Goal: Task Accomplishment & Management: Use online tool/utility

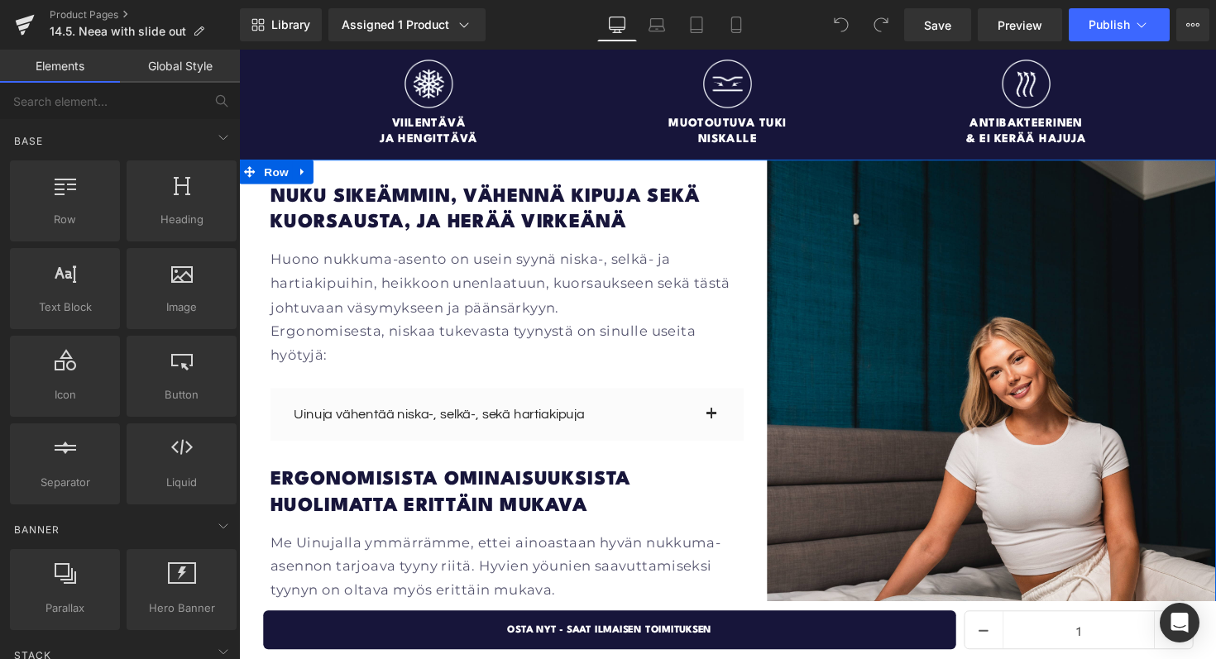
scroll to position [1797, 0]
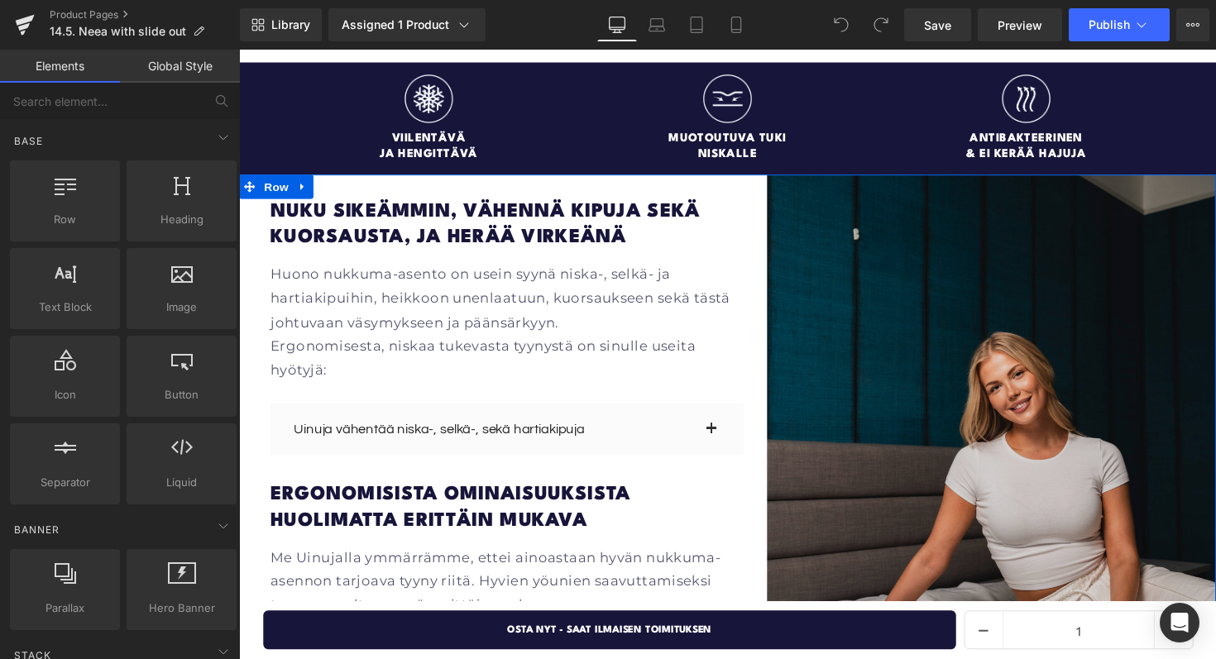
click at [758, 187] on div "Image" at bounding box center [1010, 483] width 509 height 610
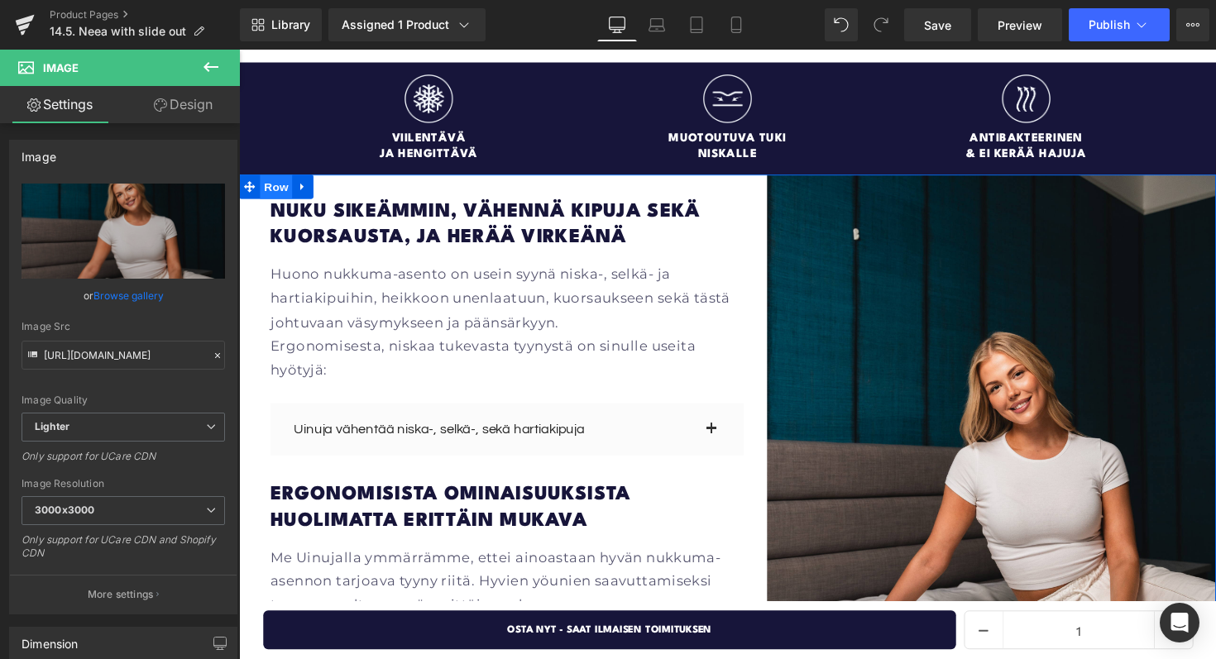
click at [285, 178] on span "Row" at bounding box center [277, 190] width 33 height 25
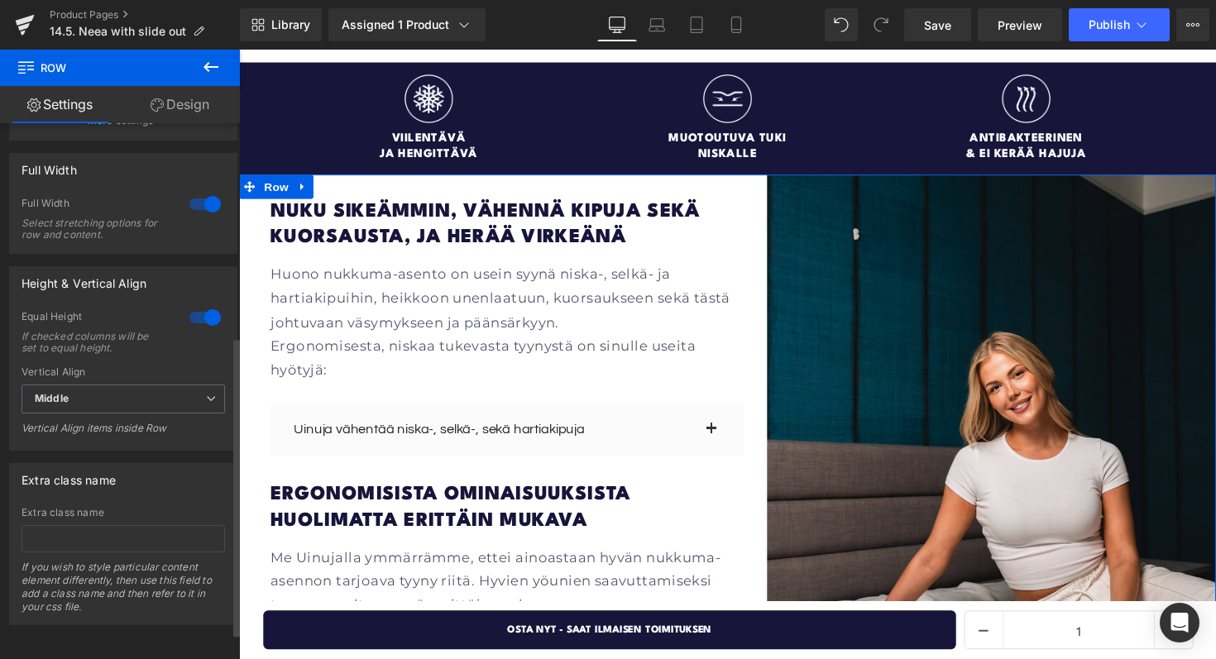
scroll to position [0, 0]
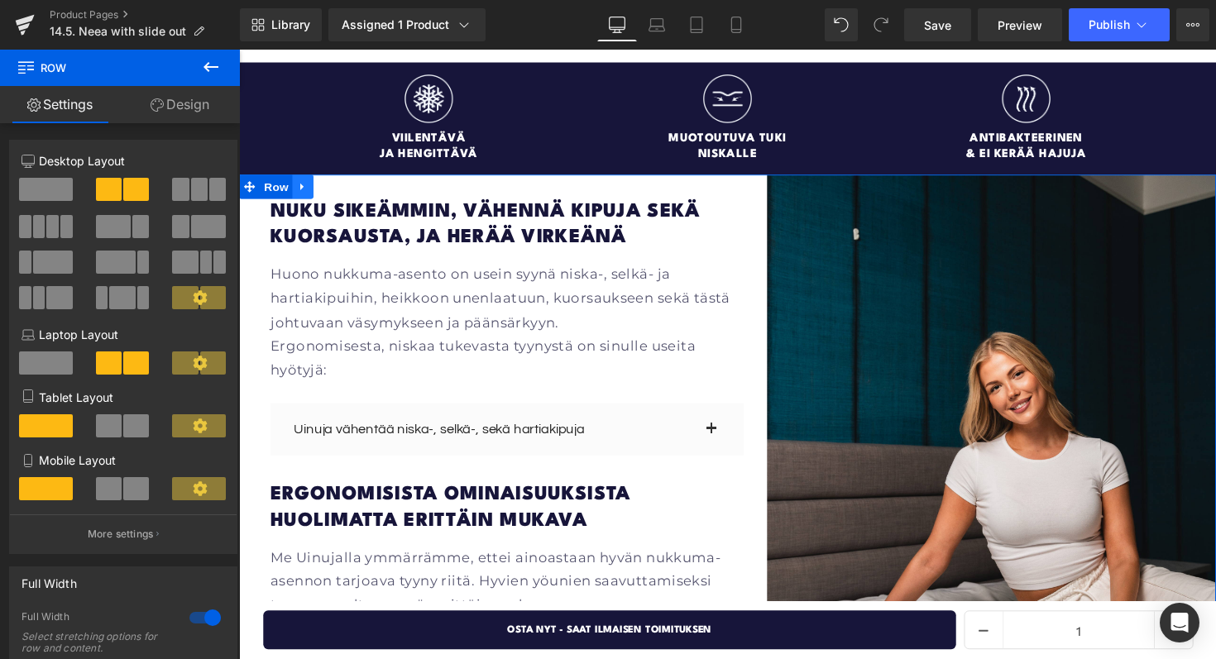
click at [297, 178] on link at bounding box center [305, 190] width 22 height 25
click at [371, 186] on icon at bounding box center [369, 189] width 3 height 7
click at [154, 104] on icon at bounding box center [157, 104] width 13 height 13
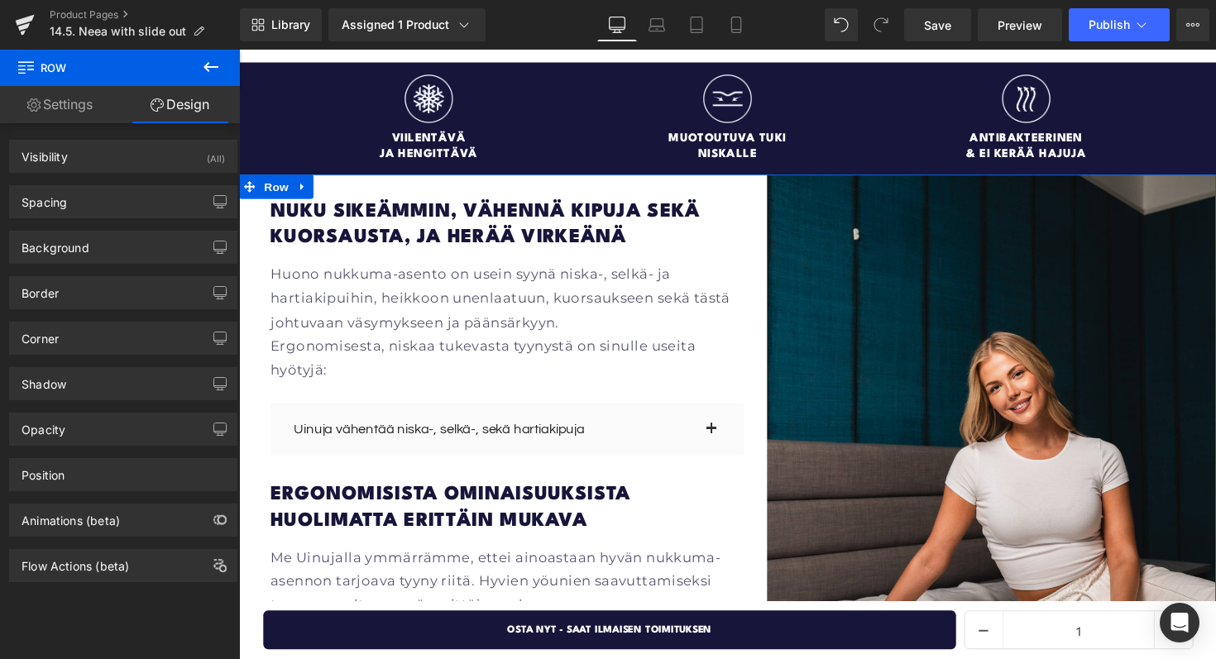
click at [70, 116] on link "Settings" at bounding box center [60, 104] width 120 height 37
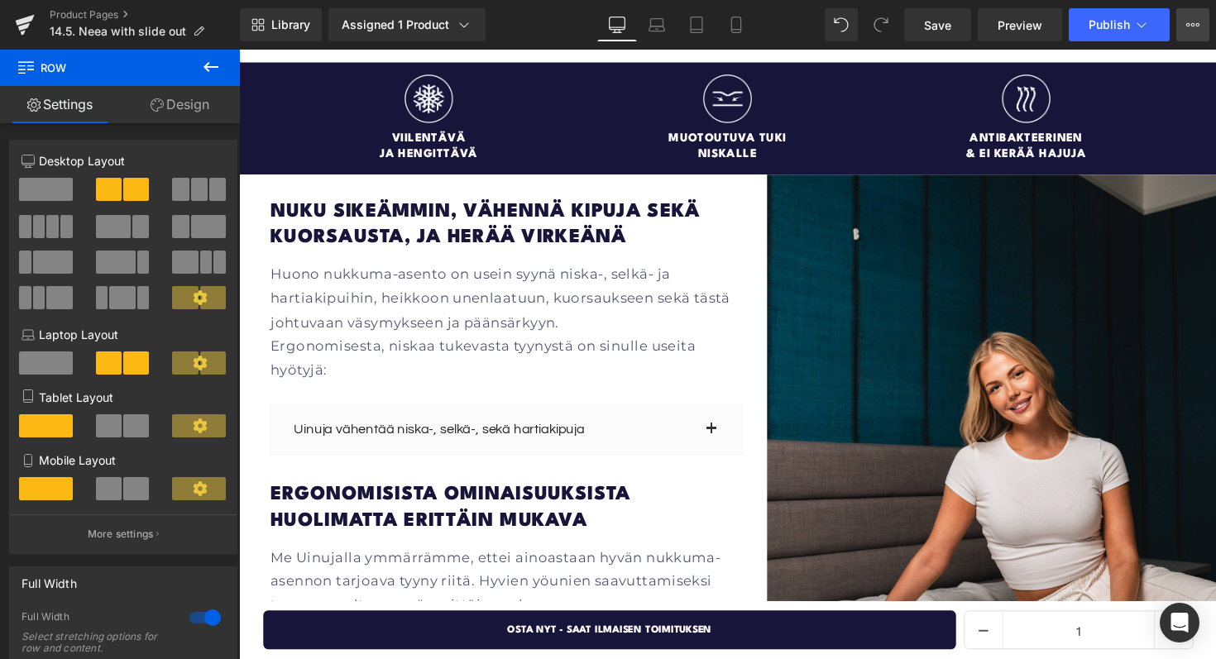
click at [1181, 27] on button "View Live Page View with current Template Save Template to Library Schedule Pub…" at bounding box center [1192, 24] width 33 height 33
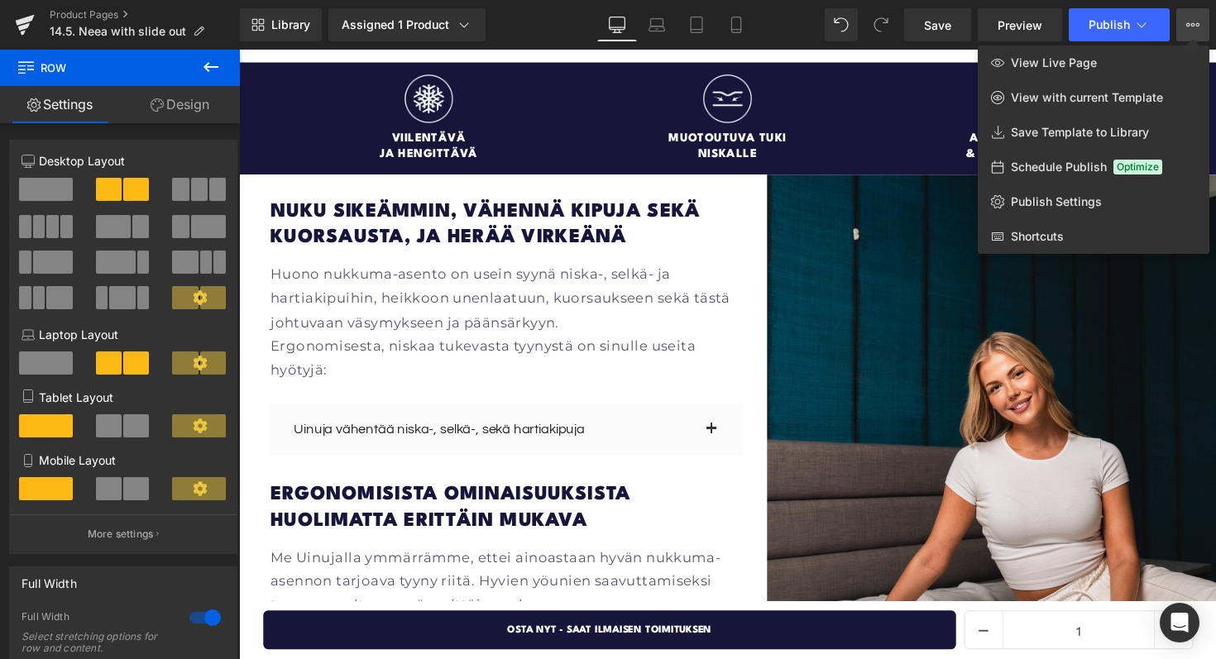
click at [1189, 23] on icon at bounding box center [1188, 24] width 4 height 3
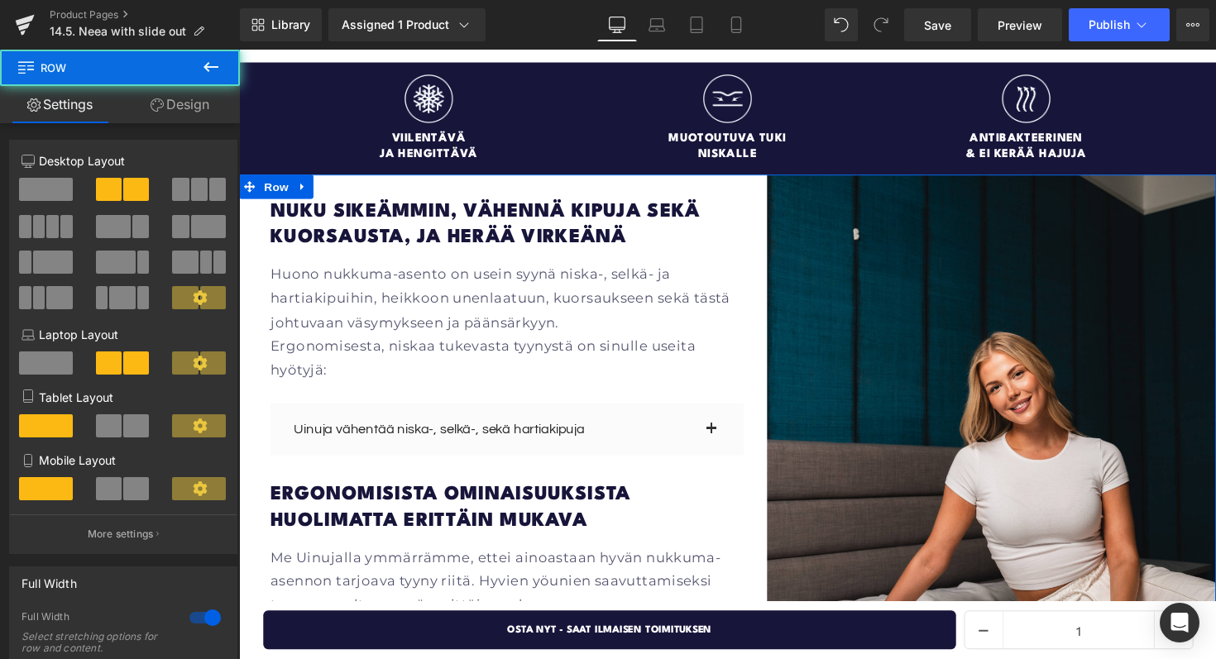
click at [740, 178] on div "Nuku sikeämmin, vähennä kipuja sekä kuorsausta, ja herää virkeänä Heading Huono…" at bounding box center [513, 483] width 485 height 610
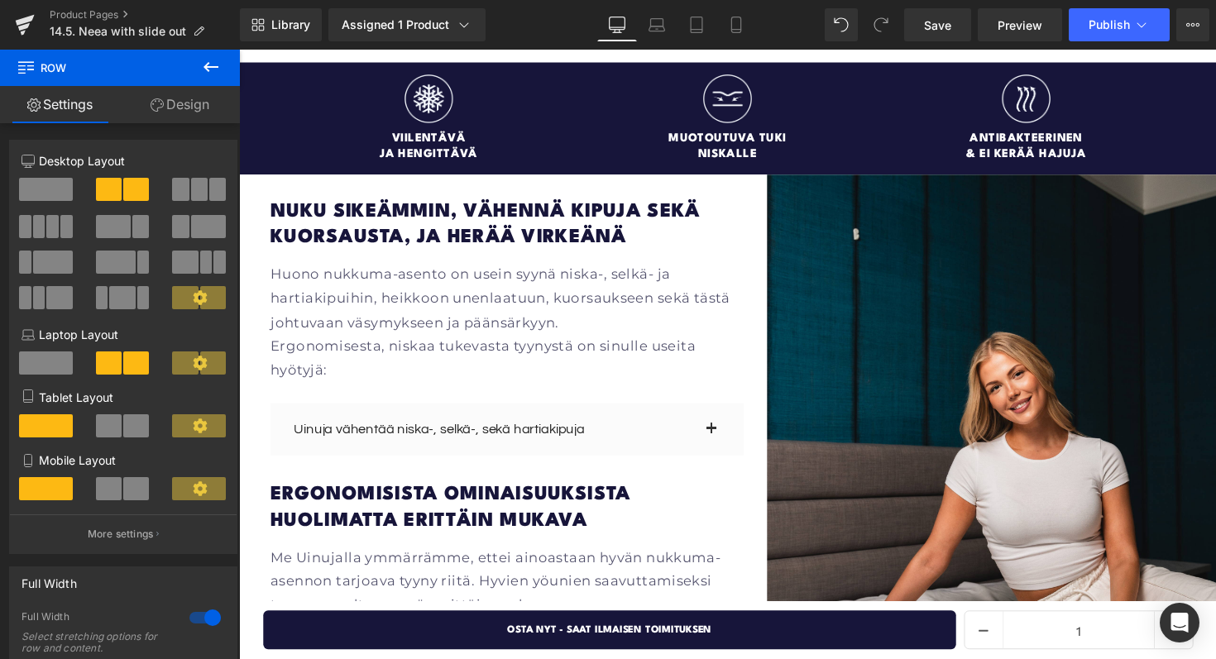
click at [210, 65] on icon at bounding box center [211, 67] width 20 height 20
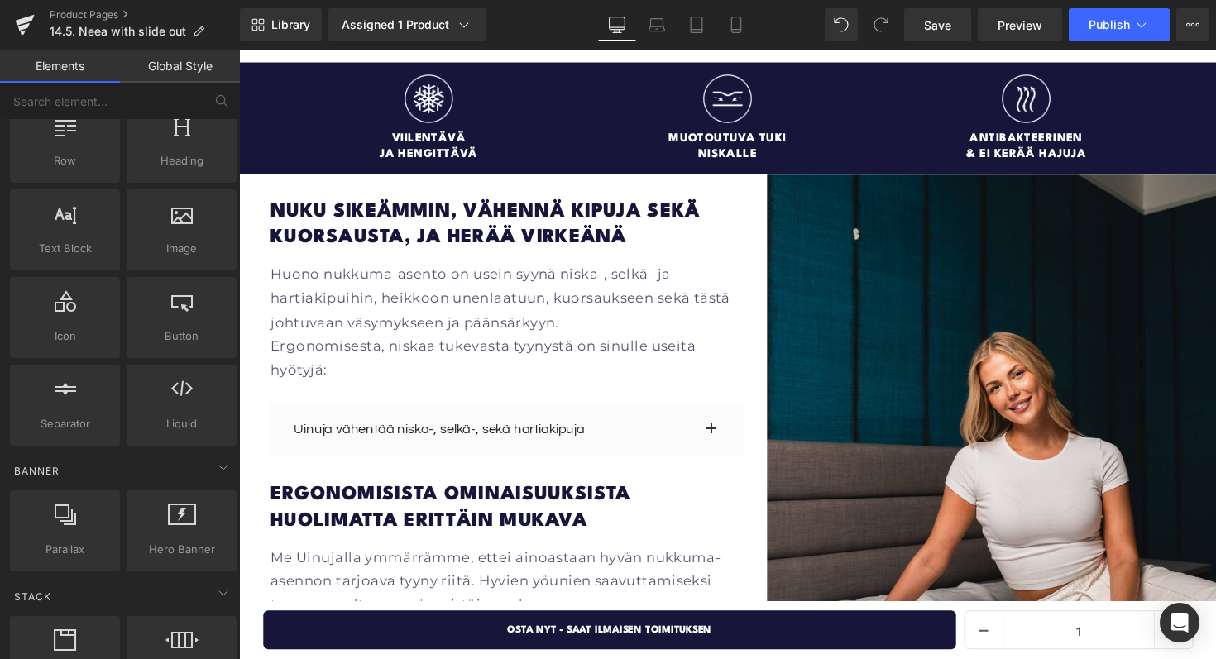
scroll to position [60, 0]
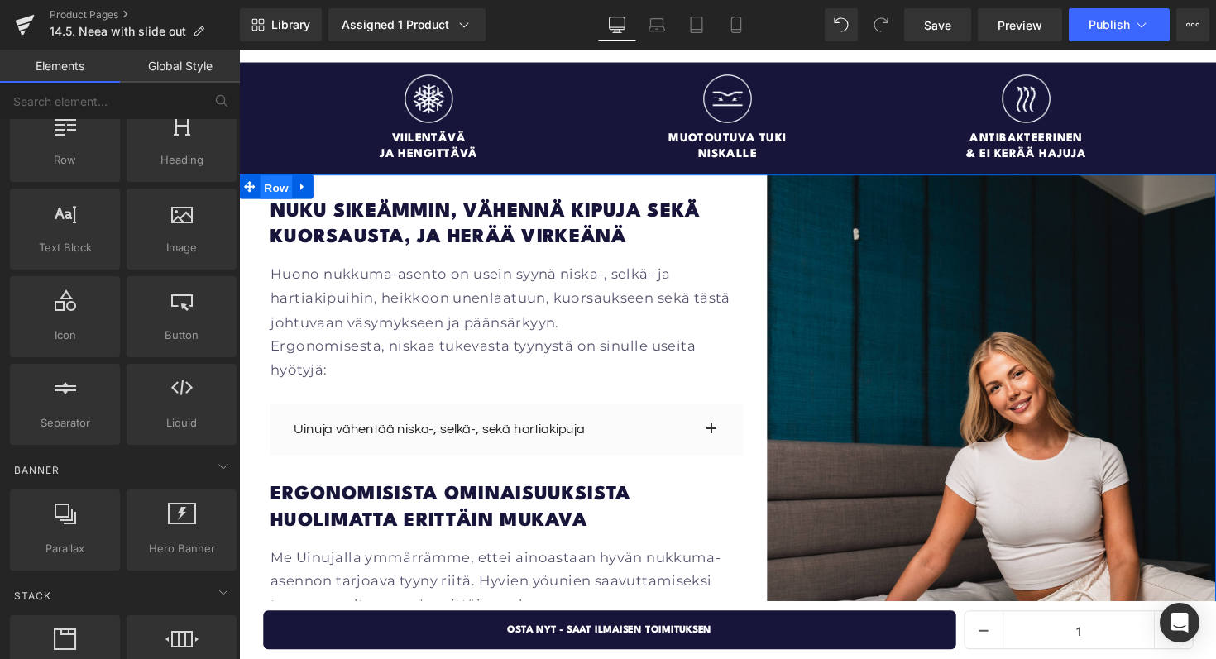
click at [275, 179] on span "Row" at bounding box center [277, 191] width 33 height 25
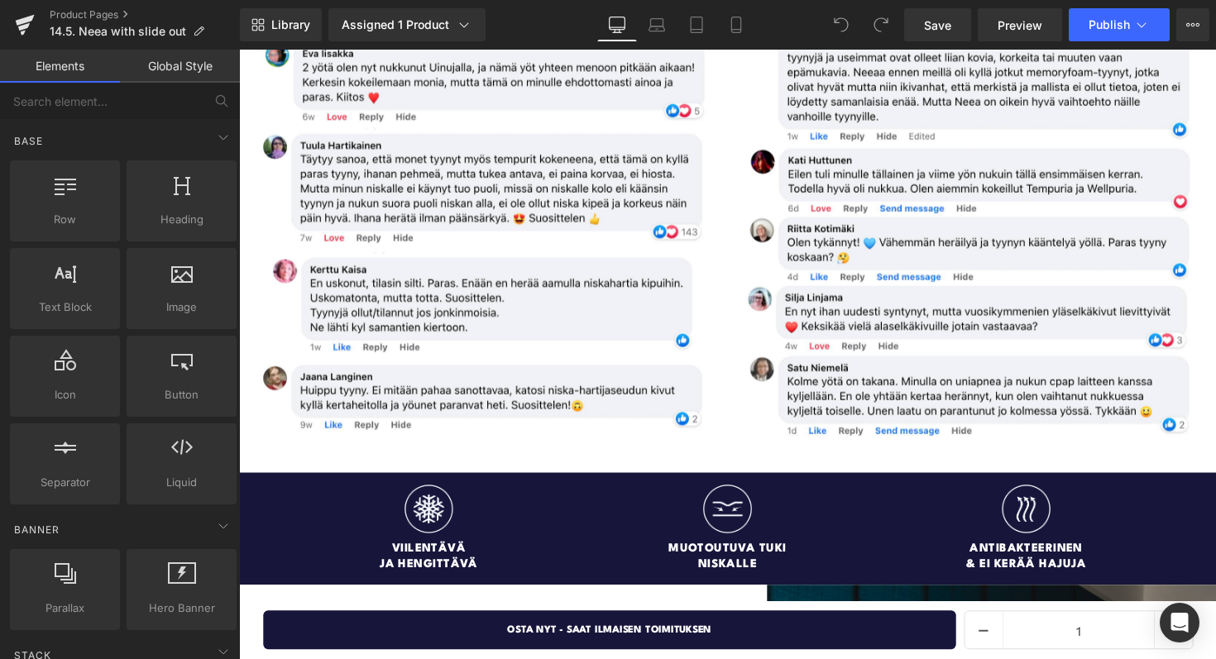
scroll to position [1605, 0]
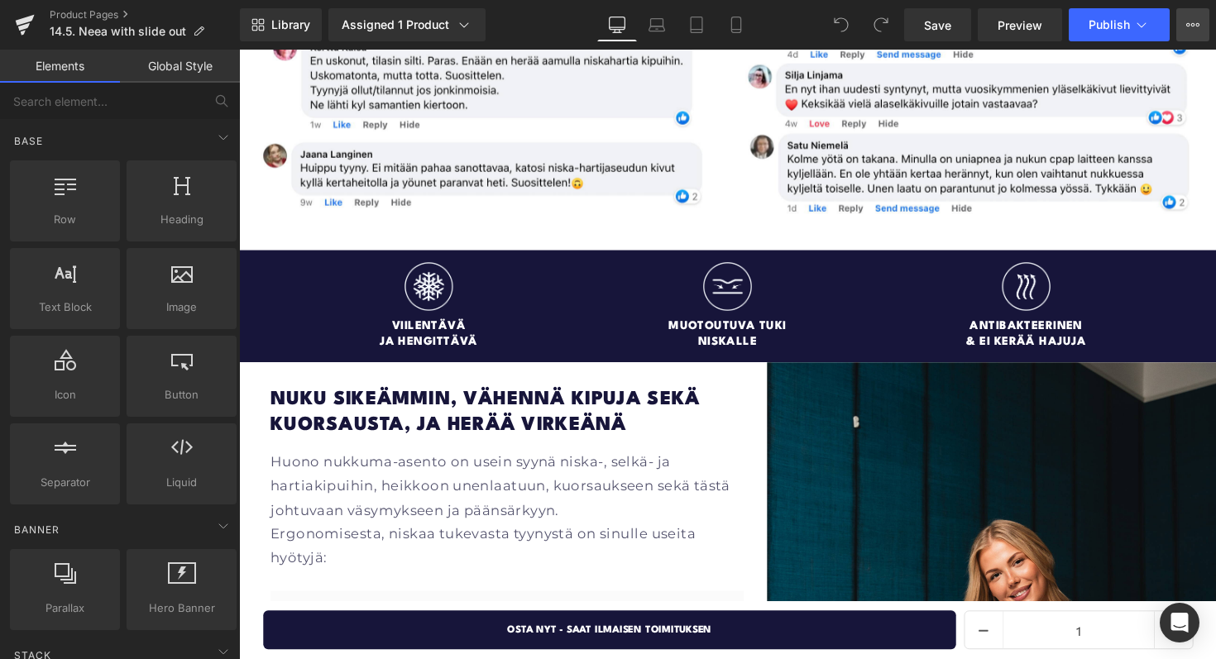
click at [1186, 27] on icon at bounding box center [1192, 24] width 13 height 13
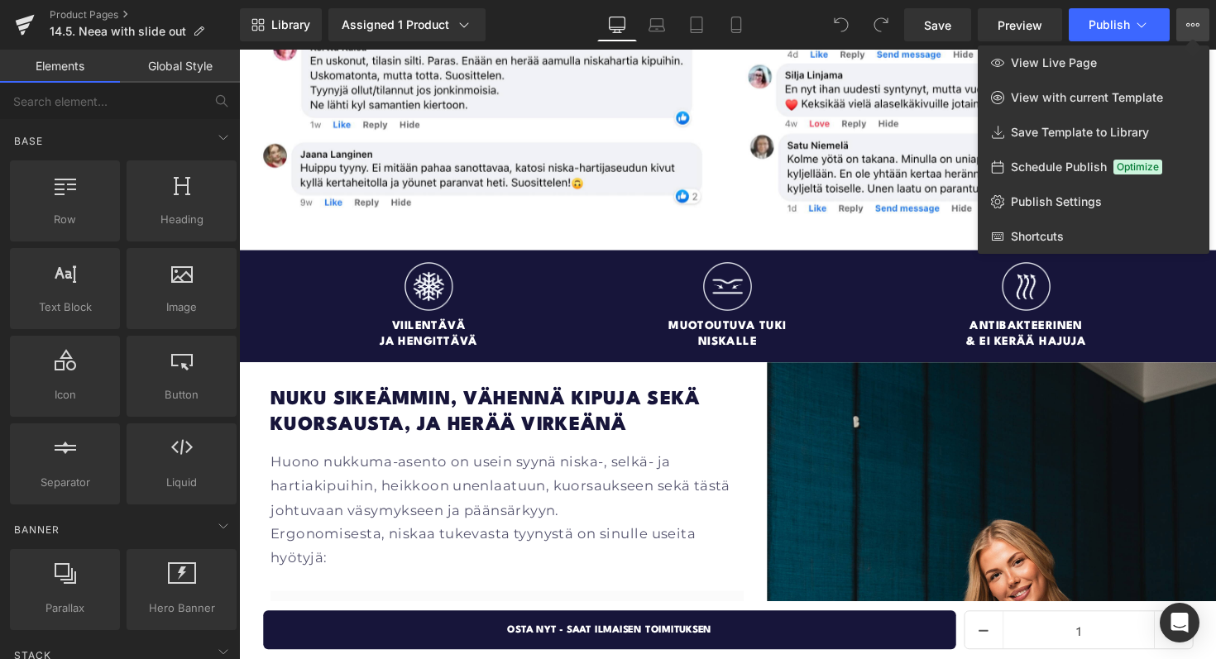
click at [1183, 27] on button "View Live Page View with current Template Save Template to Library Schedule Pub…" at bounding box center [1192, 24] width 33 height 33
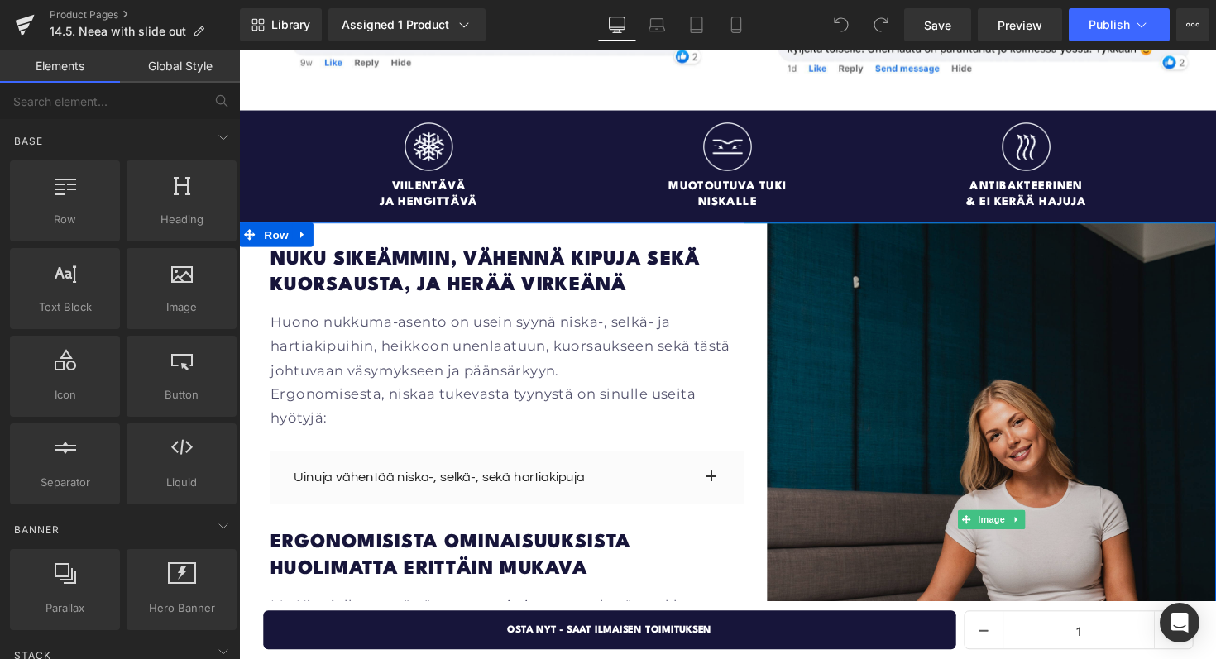
scroll to position [1796, 0]
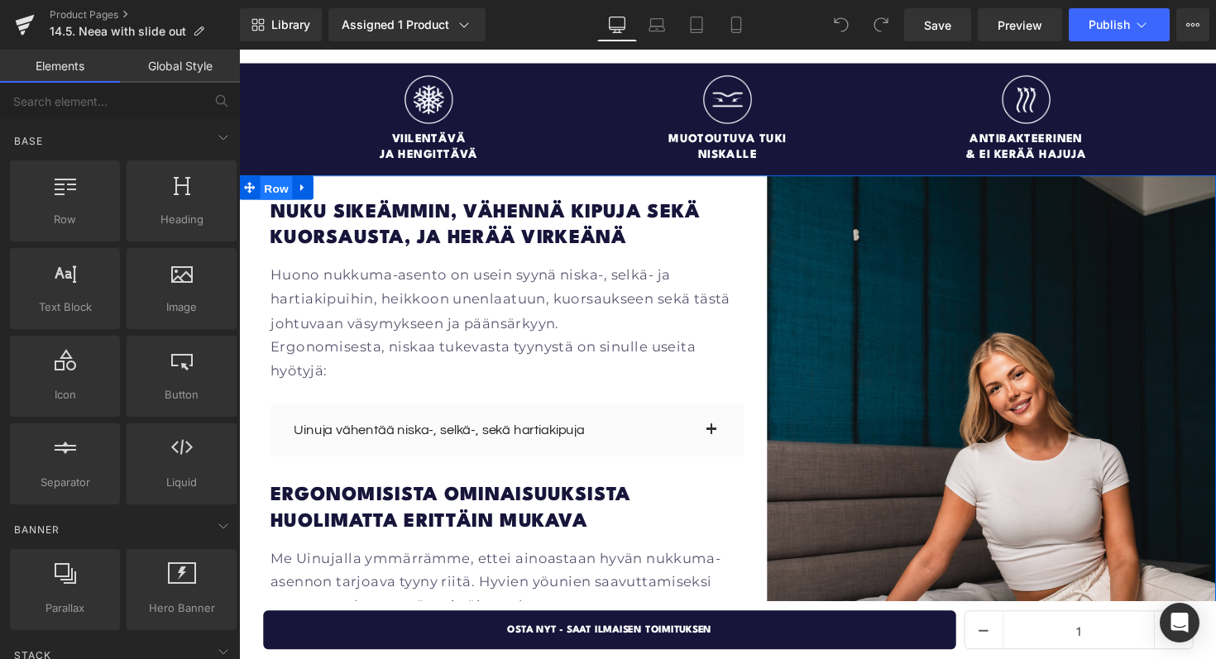
click at [280, 179] on span "Row" at bounding box center [277, 191] width 33 height 25
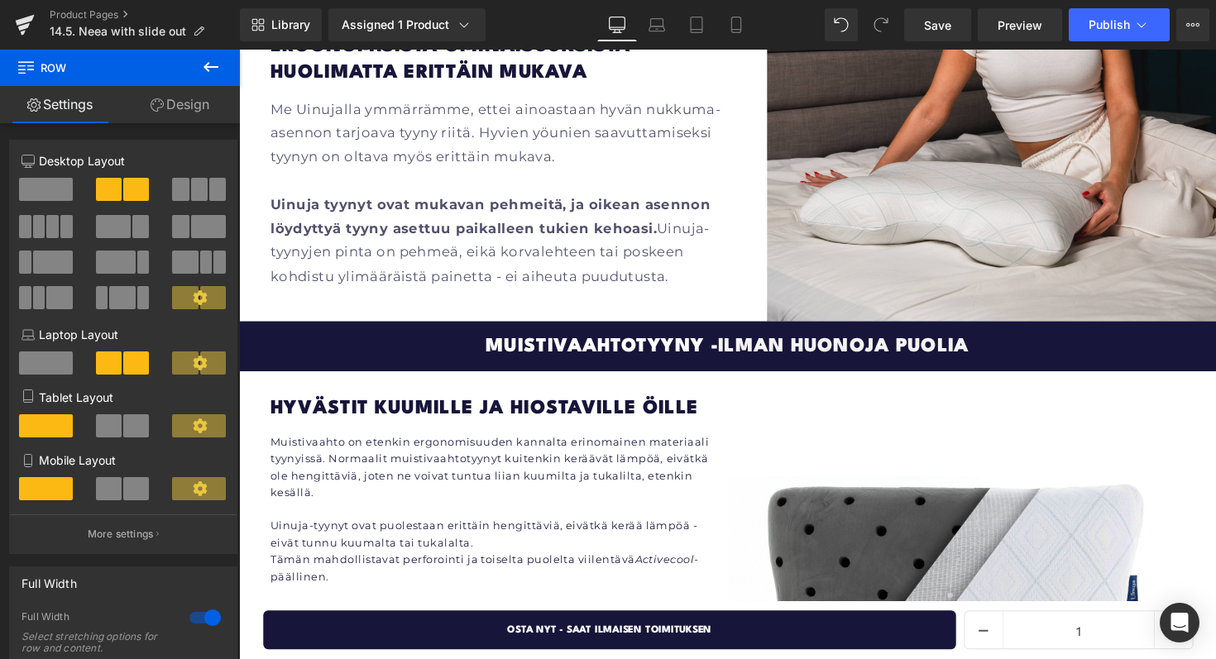
scroll to position [993, 0]
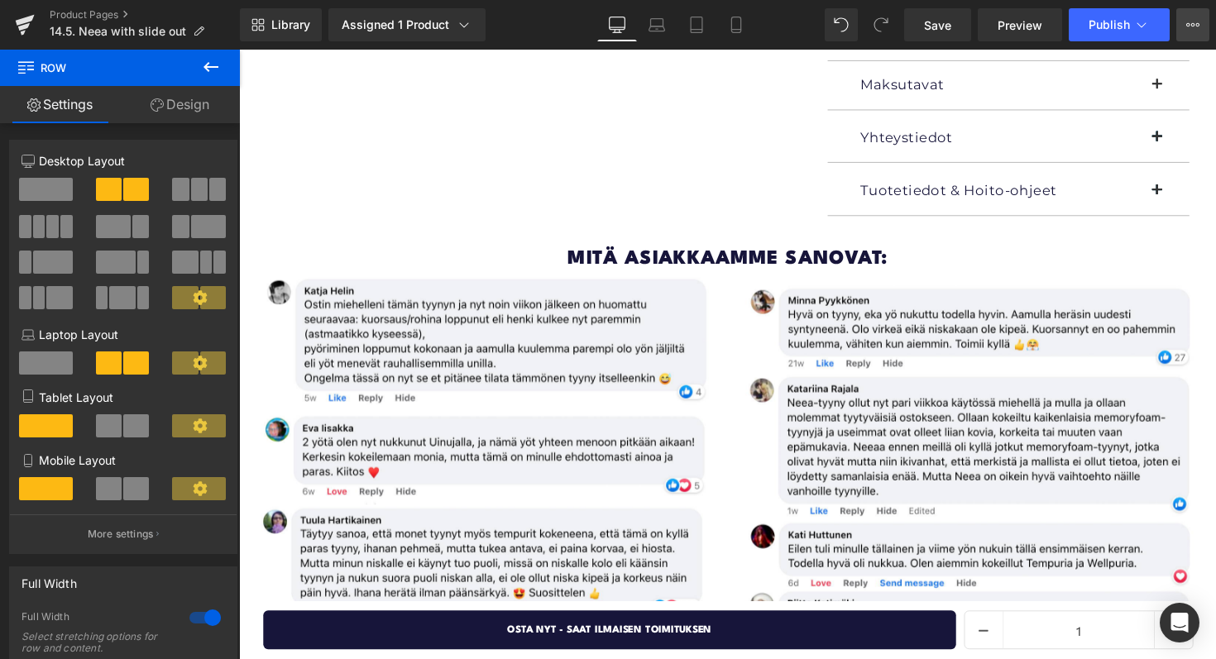
click at [1203, 26] on button "View Live Page View with current Template Save Template to Library Schedule Pub…" at bounding box center [1192, 24] width 33 height 33
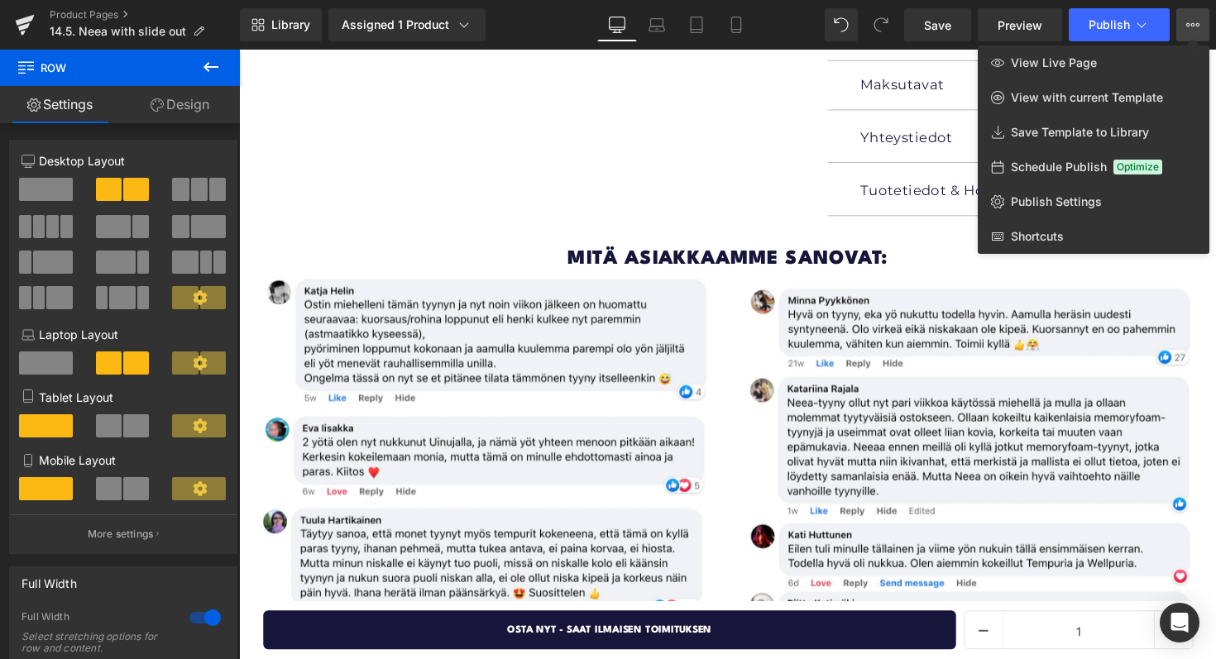
click at [1203, 26] on button "View Live Page View with current Template Save Template to Library Schedule Pub…" at bounding box center [1192, 24] width 33 height 33
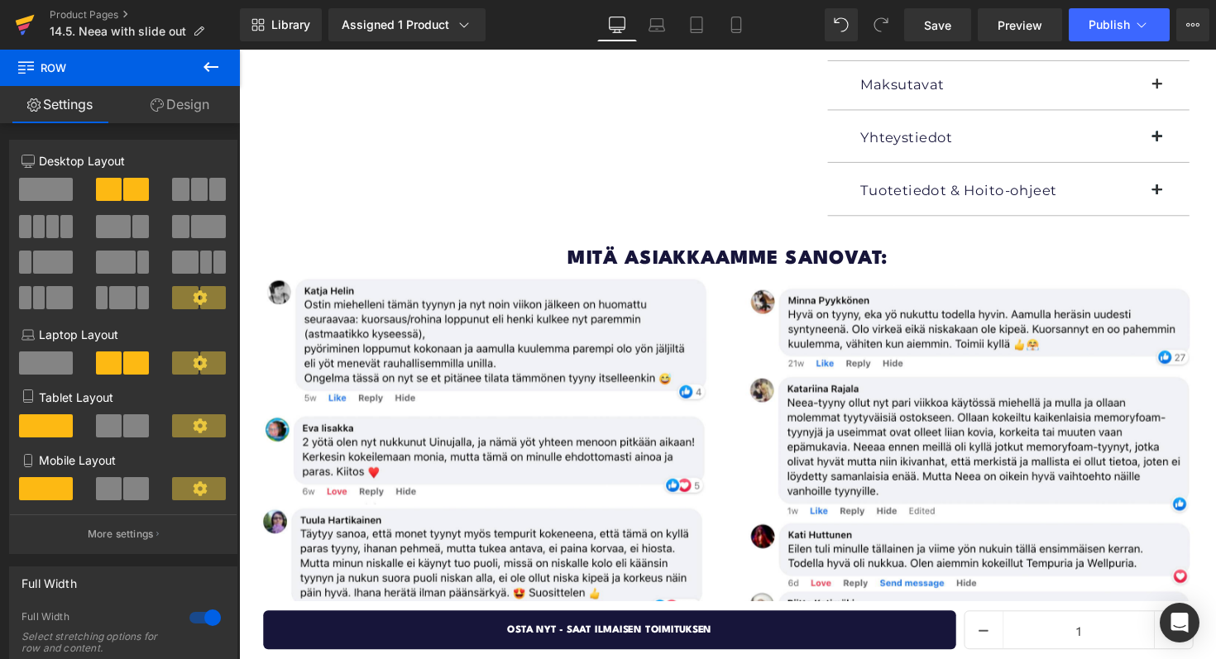
click at [36, 25] on link at bounding box center [25, 25] width 50 height 50
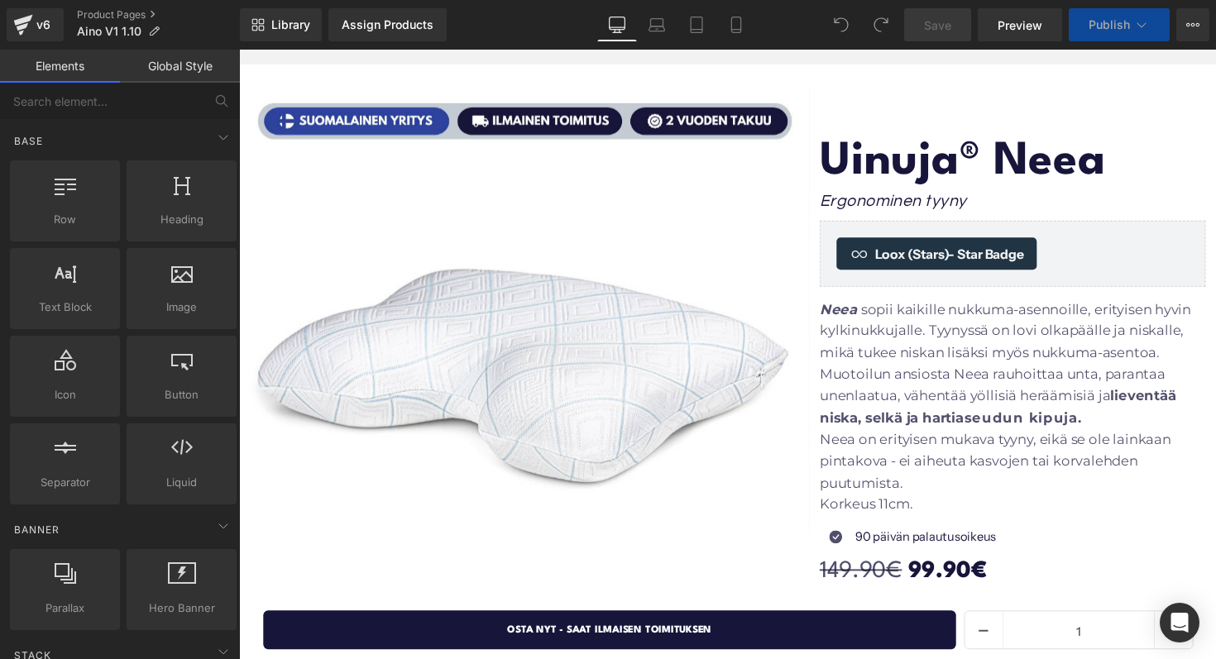
scroll to position [112, 0]
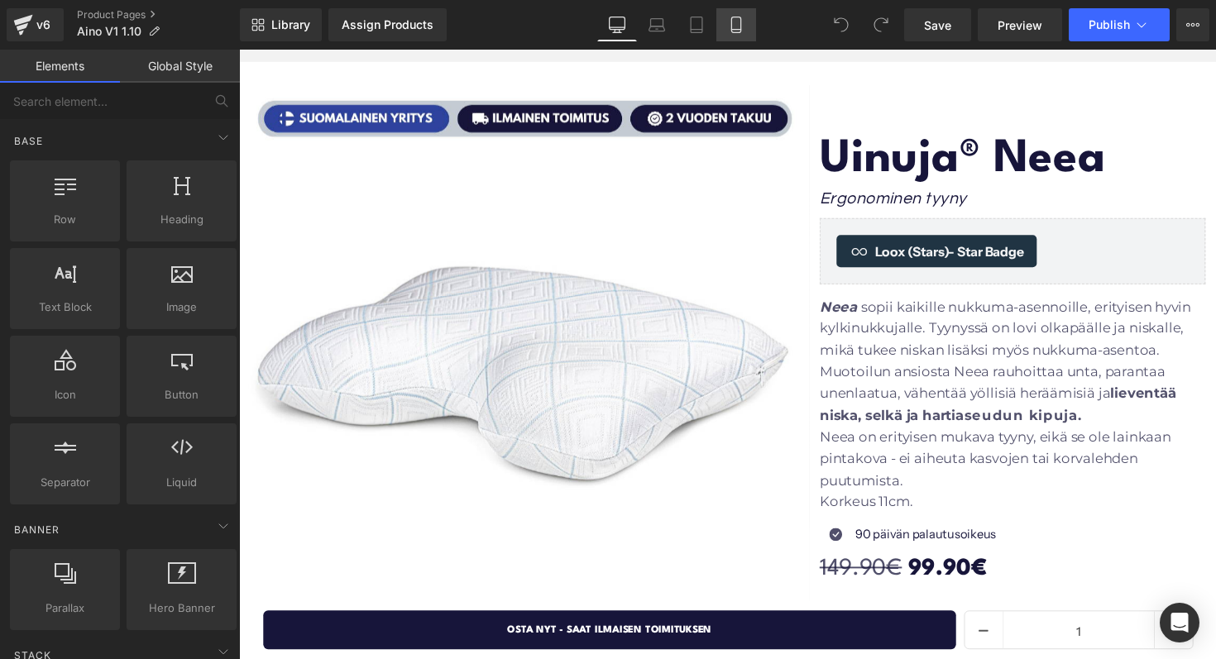
click at [732, 24] on icon at bounding box center [735, 25] width 9 height 16
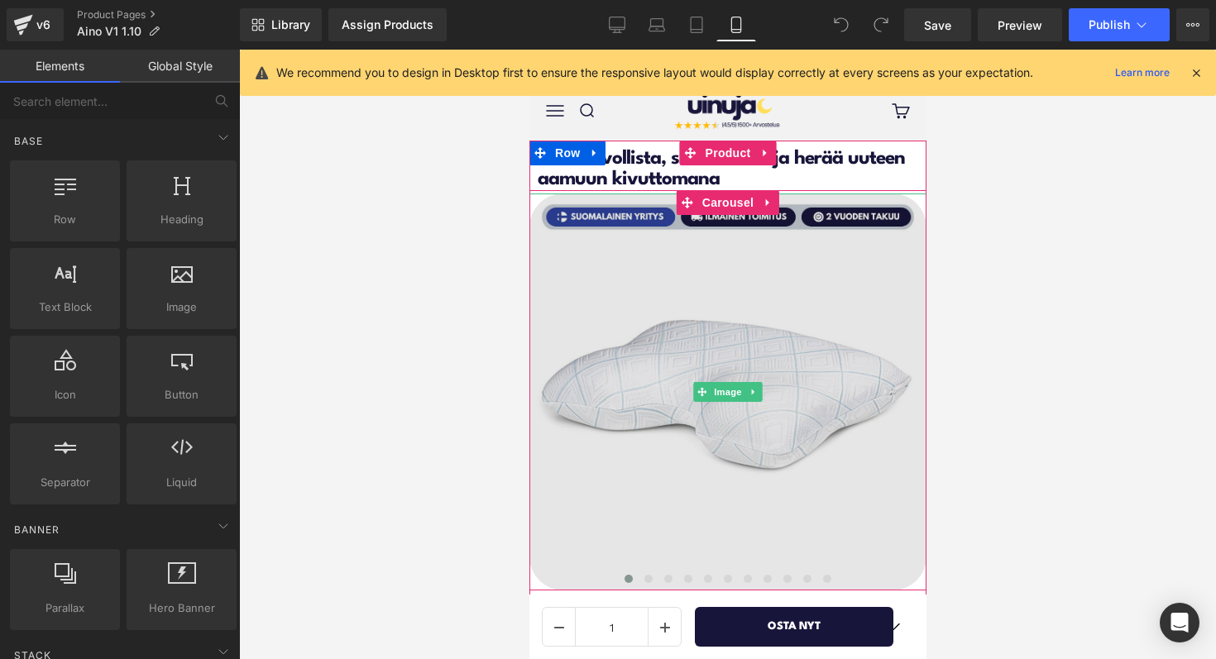
scroll to position [71, 0]
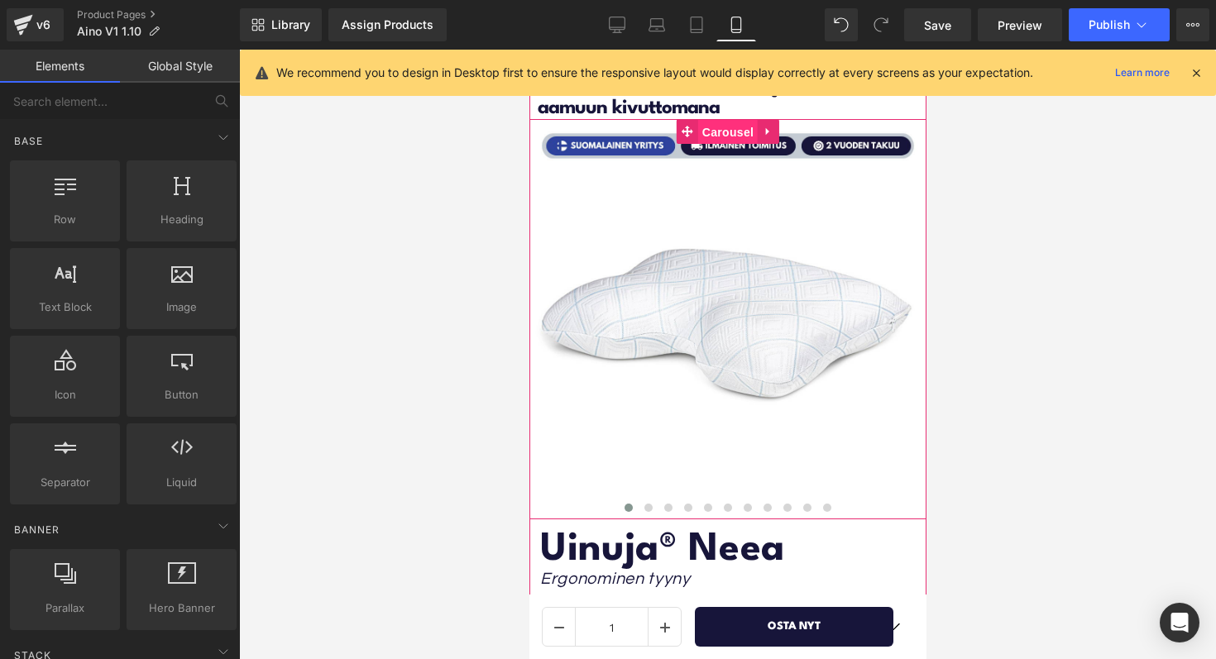
click at [717, 131] on span "Carousel" at bounding box center [727, 132] width 60 height 25
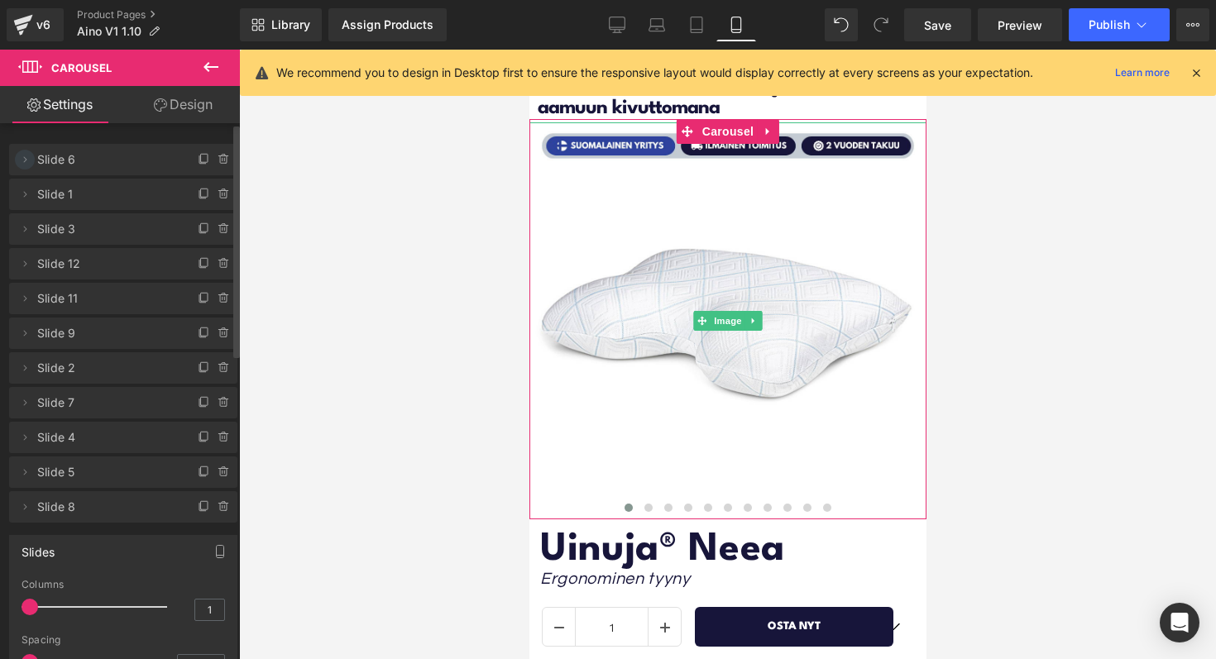
click at [26, 161] on icon at bounding box center [24, 159] width 13 height 13
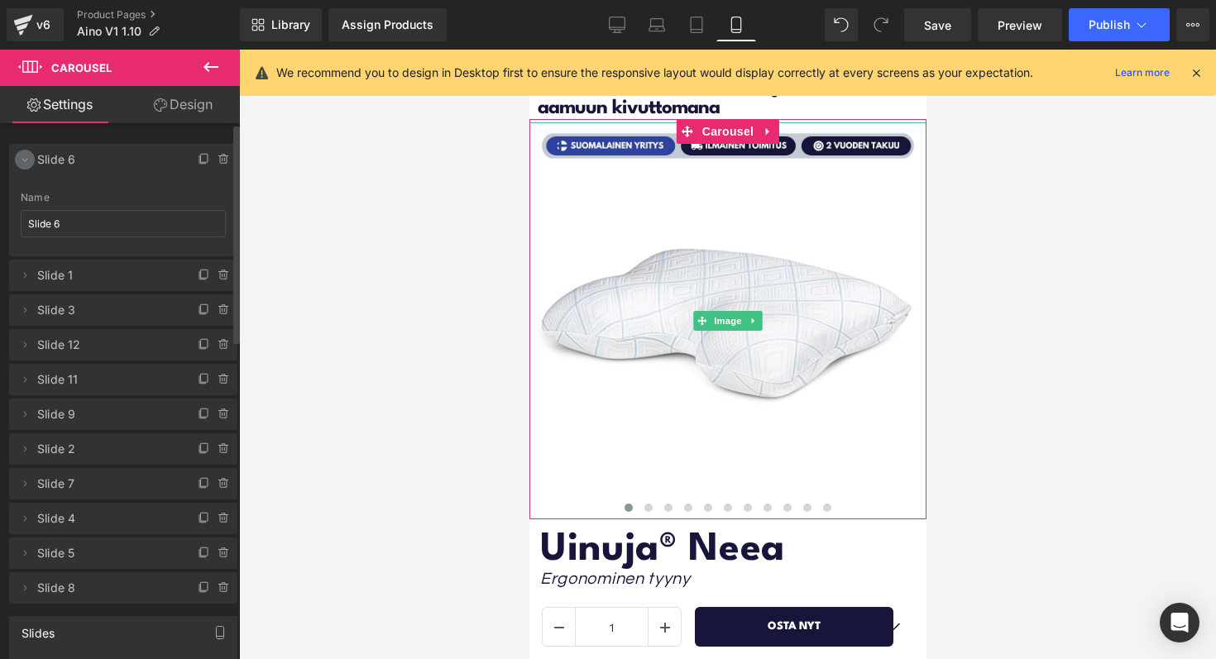
click at [26, 161] on icon at bounding box center [24, 159] width 13 height 13
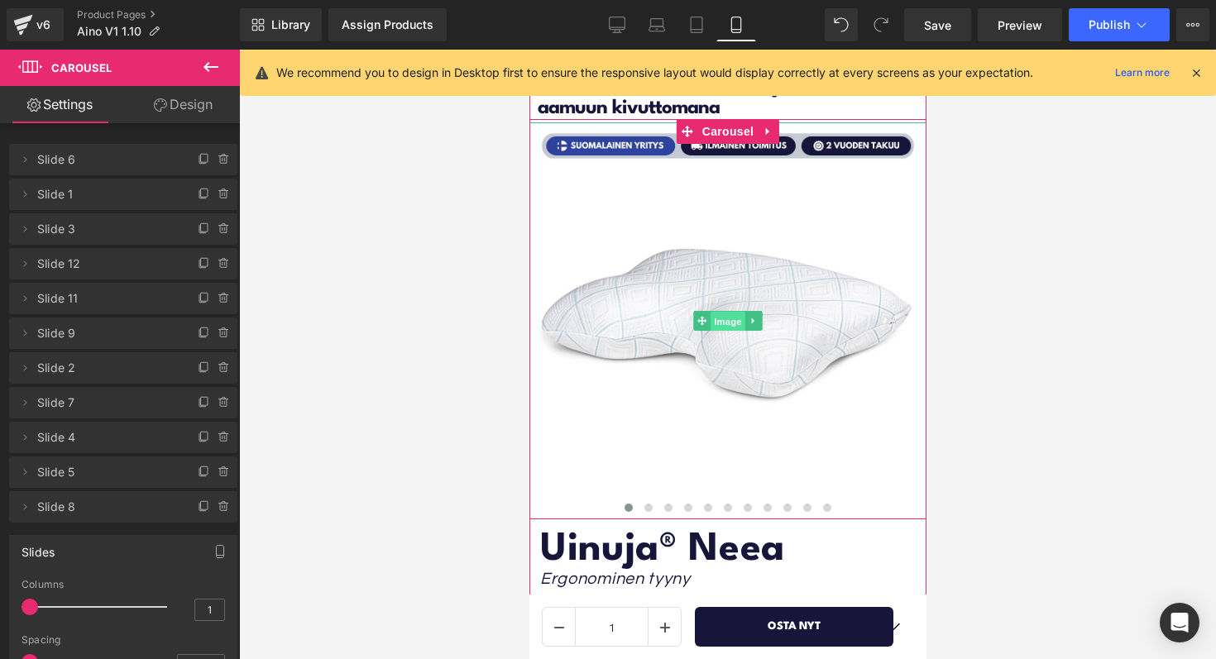
click at [718, 314] on span "Image" at bounding box center [727, 322] width 35 height 20
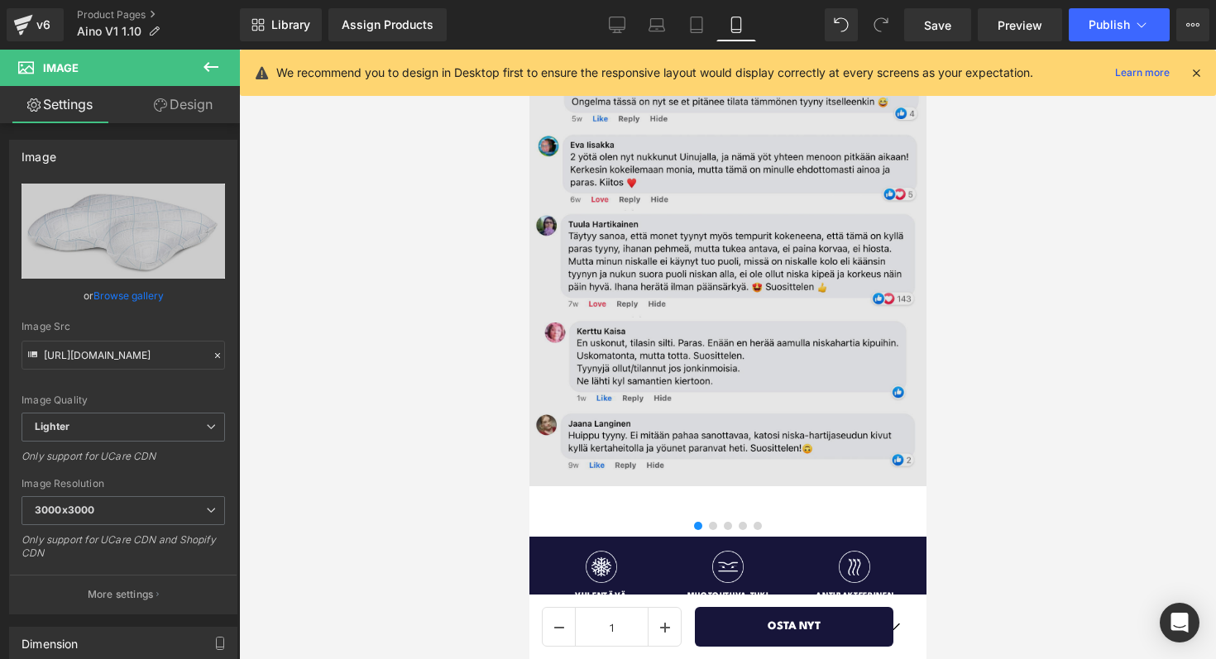
scroll to position [1539, 0]
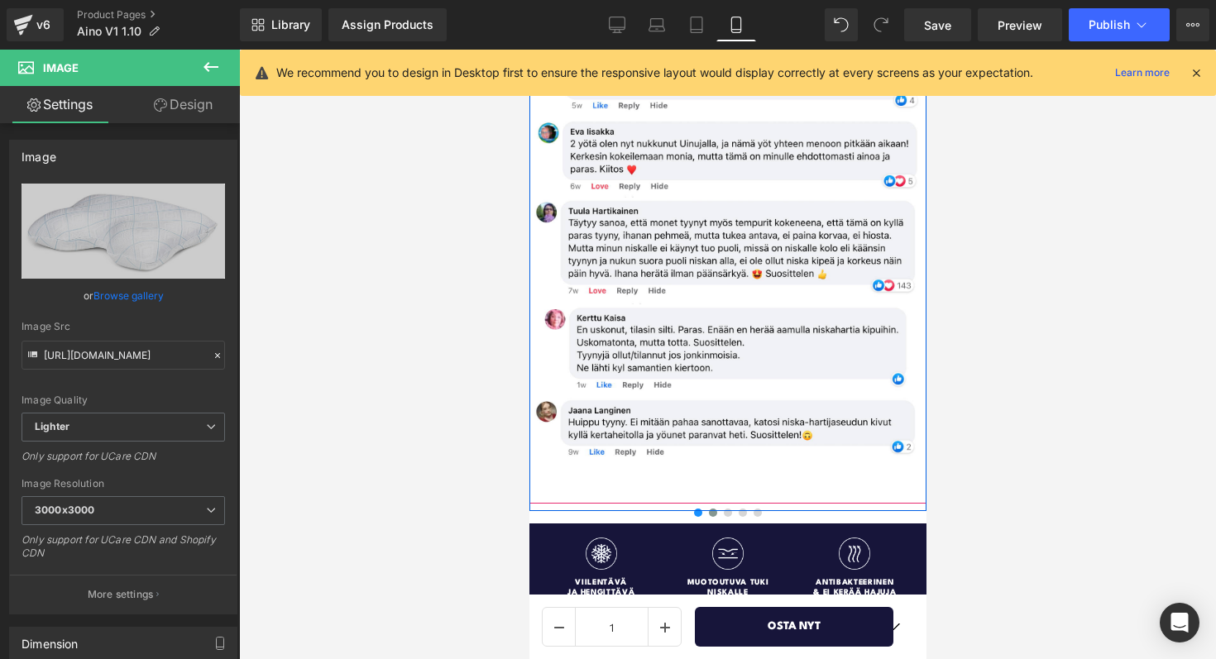
click at [715, 513] on span at bounding box center [712, 513] width 8 height 8
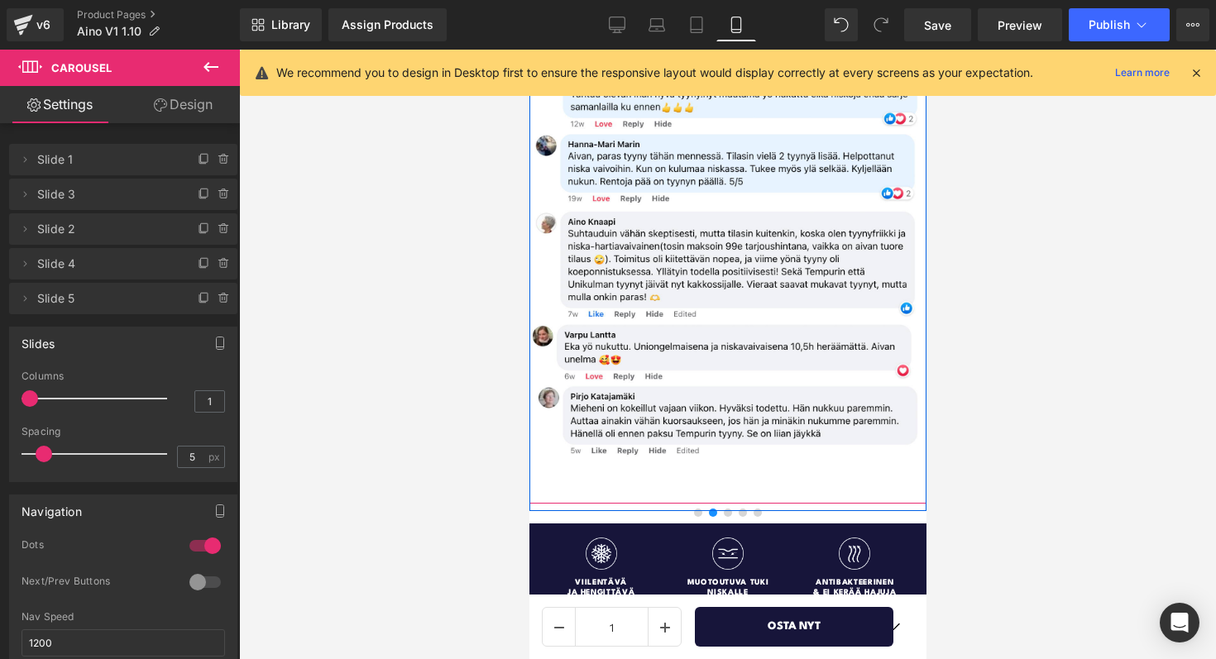
click at [725, 511] on div at bounding box center [727, 507] width 397 height 7
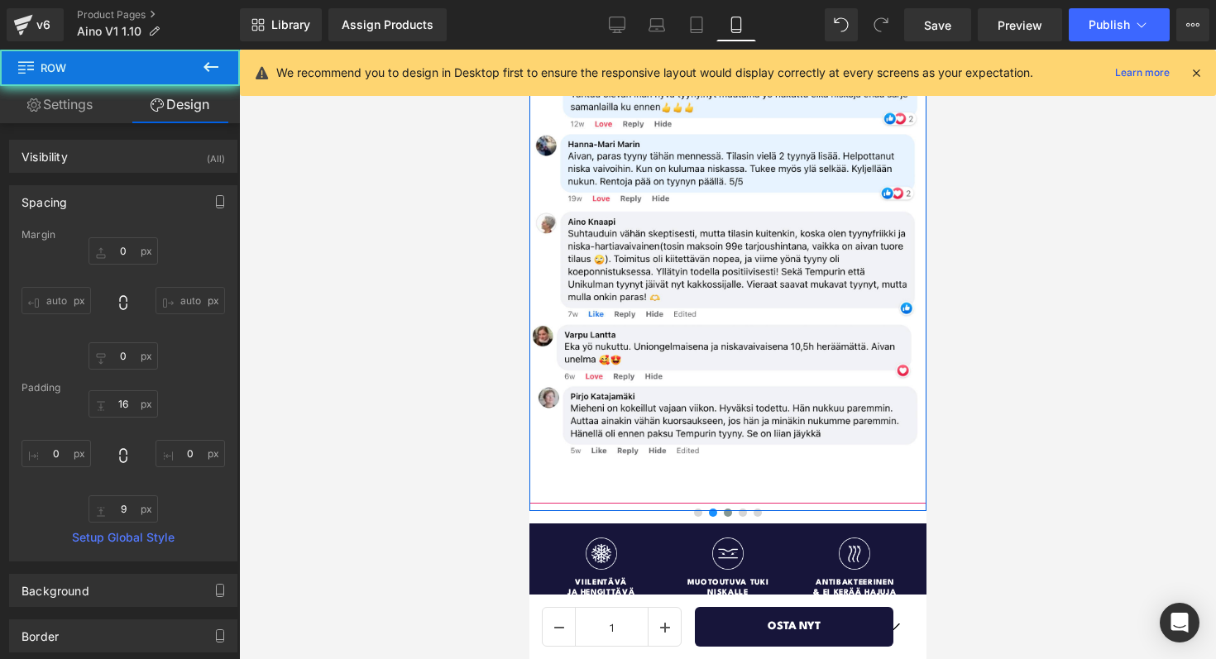
click at [727, 517] on button at bounding box center [727, 513] width 15 height 8
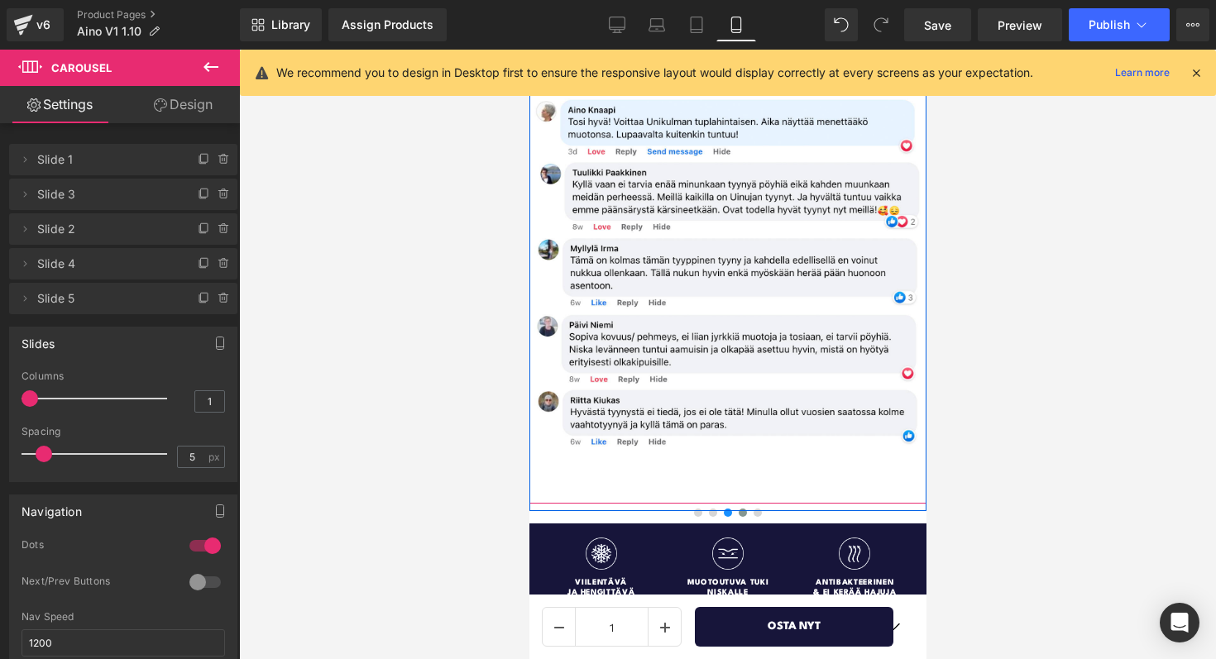
click at [739, 514] on span at bounding box center [742, 513] width 8 height 8
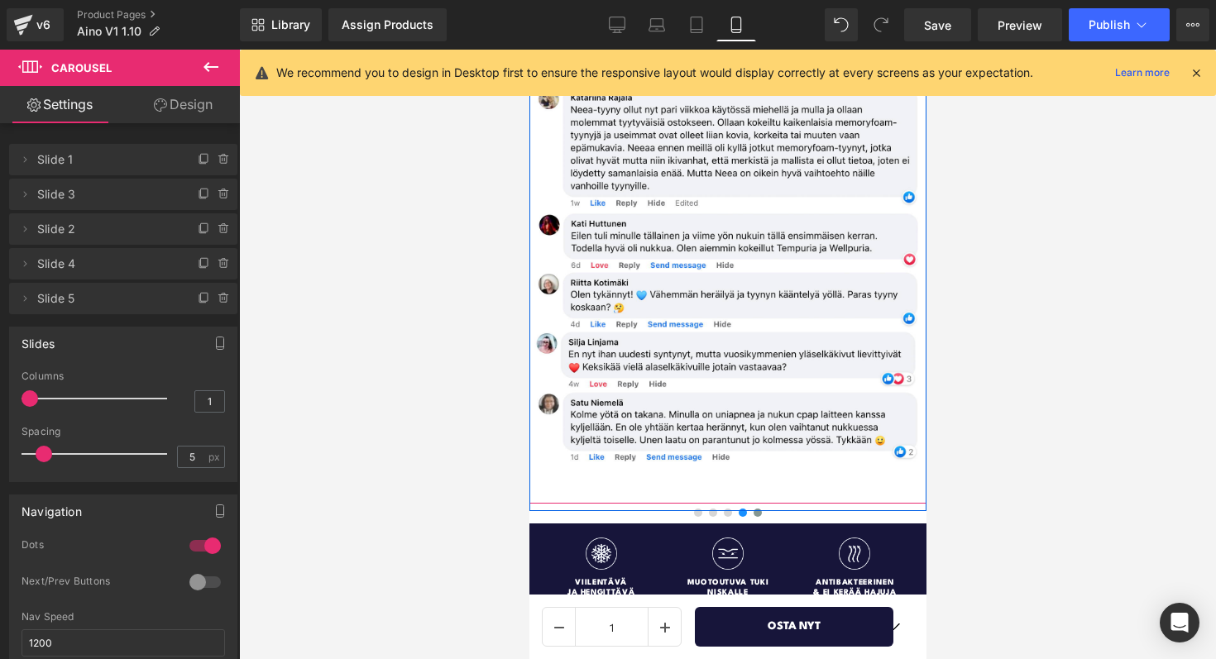
click at [755, 515] on span at bounding box center [757, 513] width 8 height 8
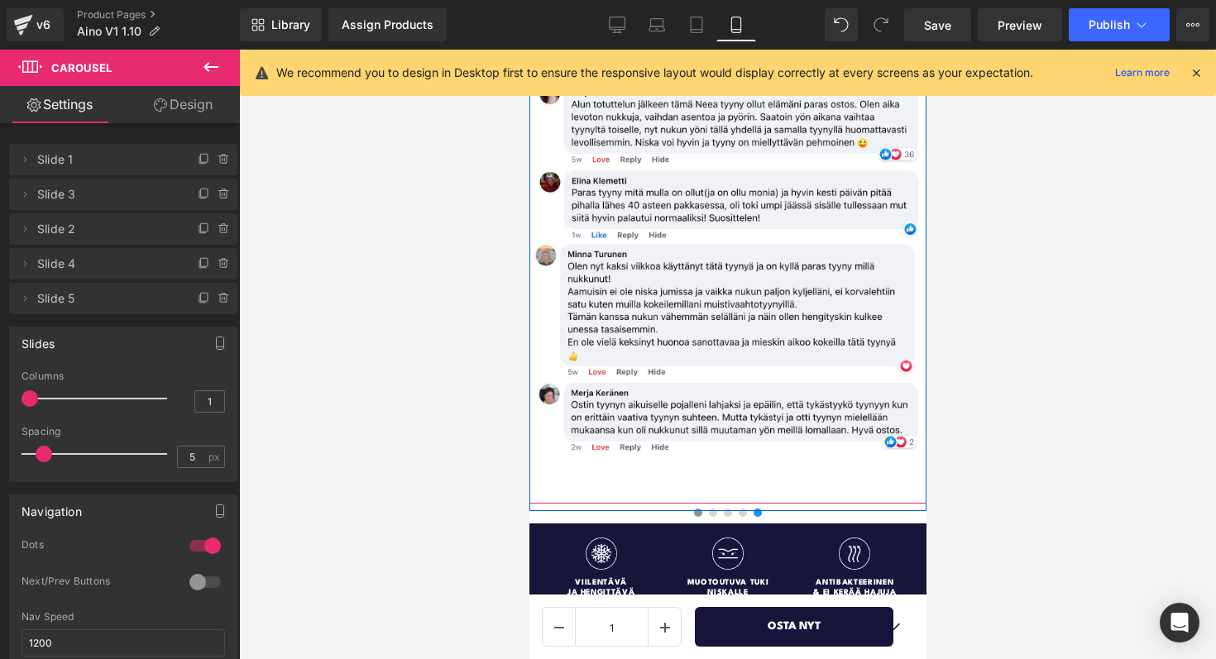
click at [695, 516] on span at bounding box center [697, 513] width 8 height 8
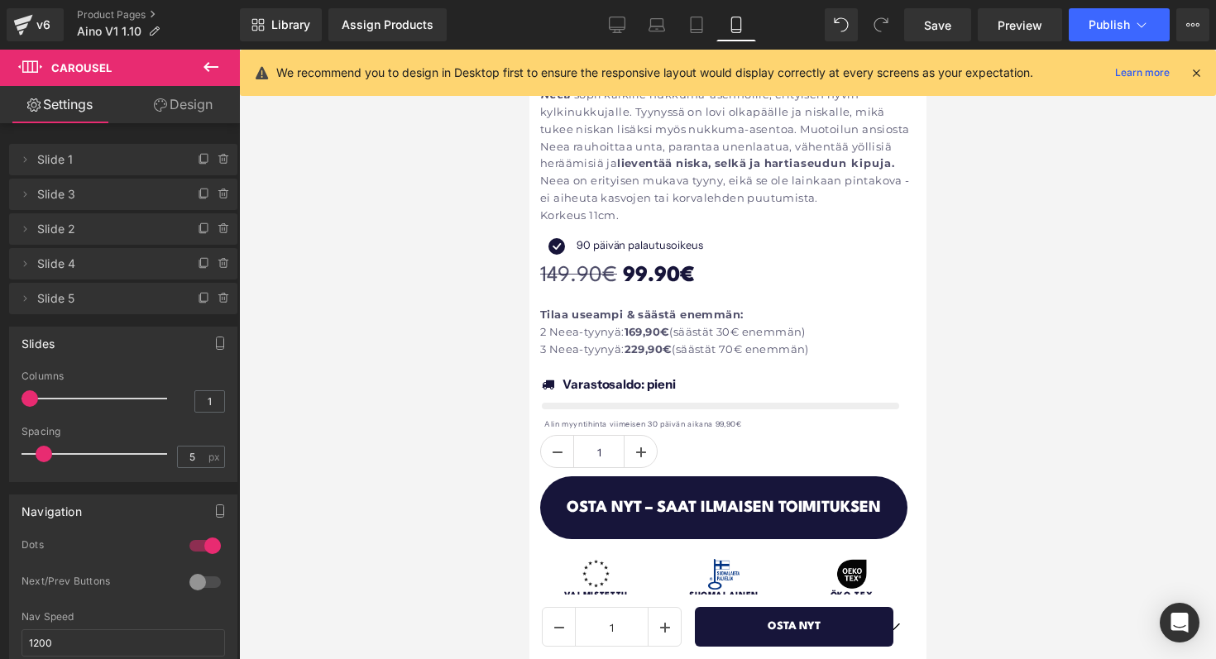
scroll to position [476, 0]
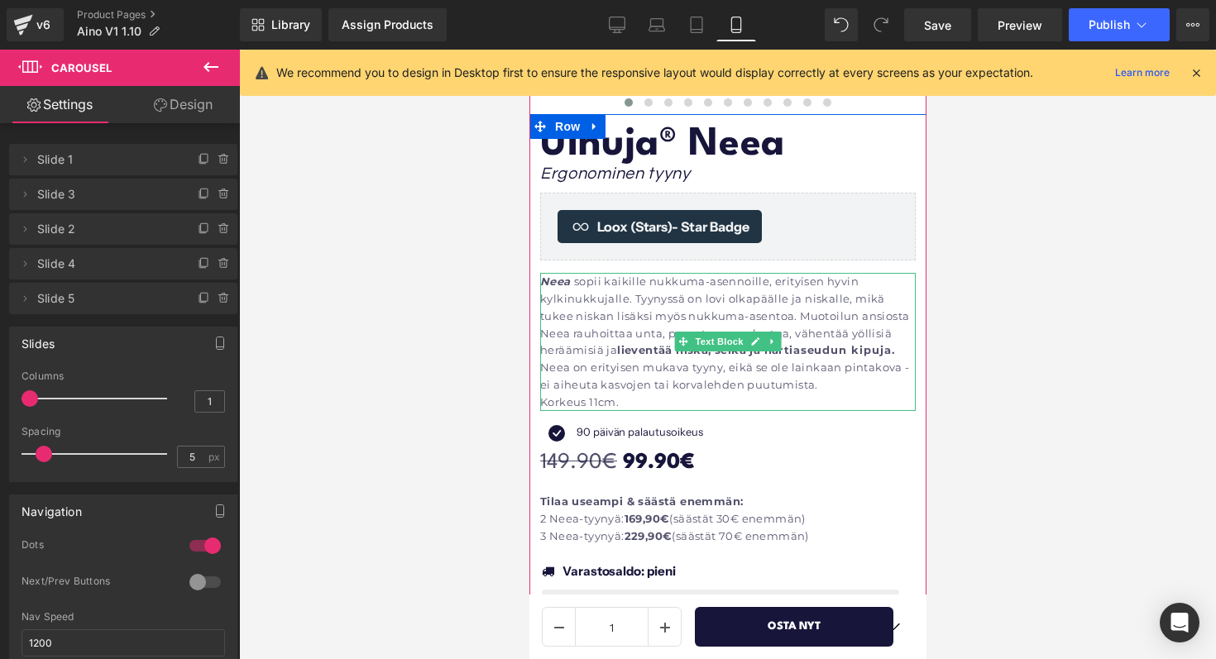
click at [677, 366] on p "Neea on erityisen mukava tyyny, eikä se ole lainkaan pintakova - ei aiheuta kas…" at bounding box center [727, 376] width 376 height 35
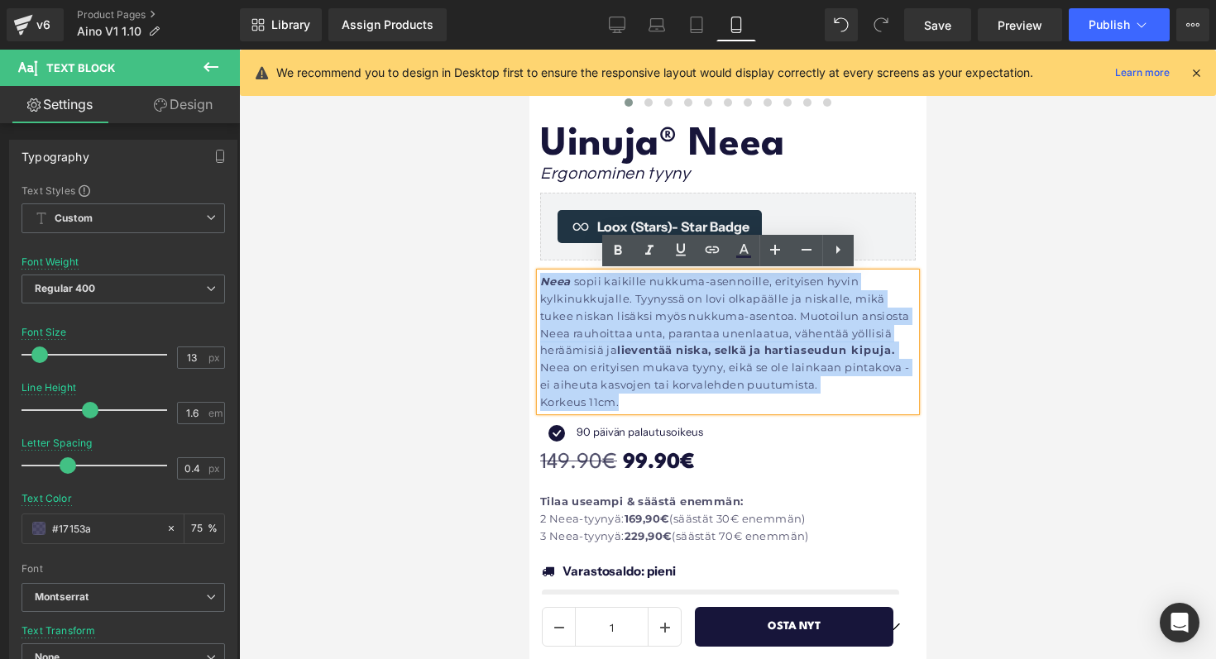
drag, startPoint x: 641, startPoint y: 404, endPoint x: 543, endPoint y: 287, distance: 152.6
click at [543, 287] on div "Neea sopii kaikille nukkuma-asennoille, erityisen hyvin kylkinukkujalle. Tyynys…" at bounding box center [727, 341] width 376 height 137
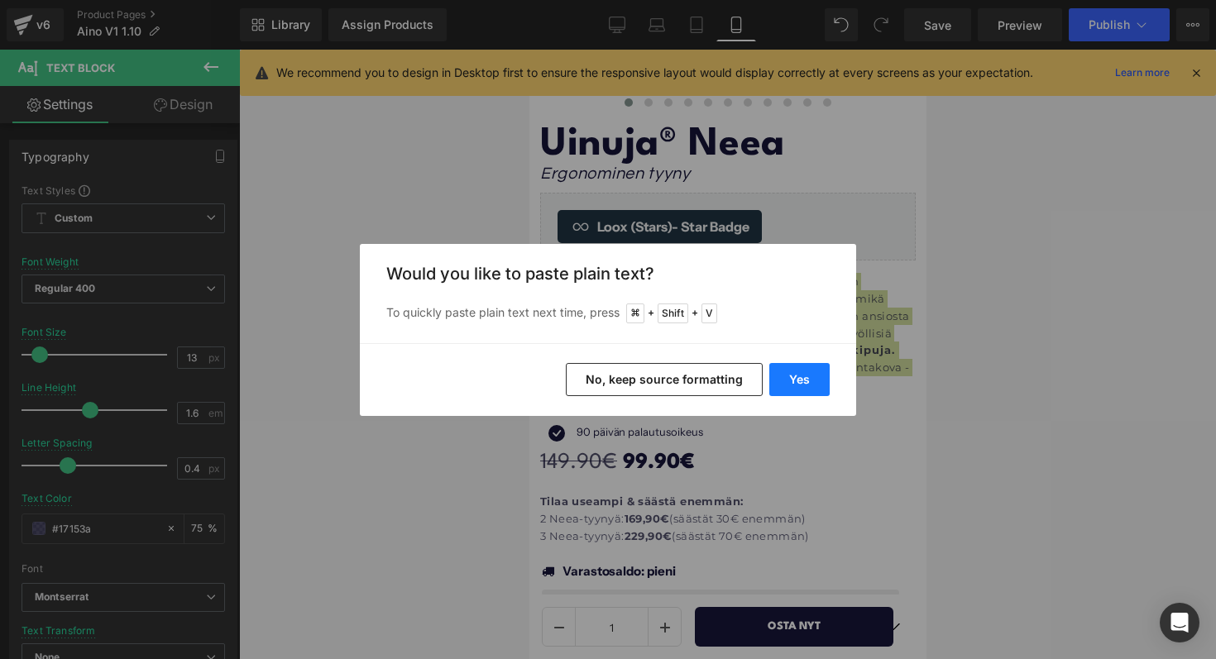
click at [808, 377] on button "Yes" at bounding box center [799, 379] width 60 height 33
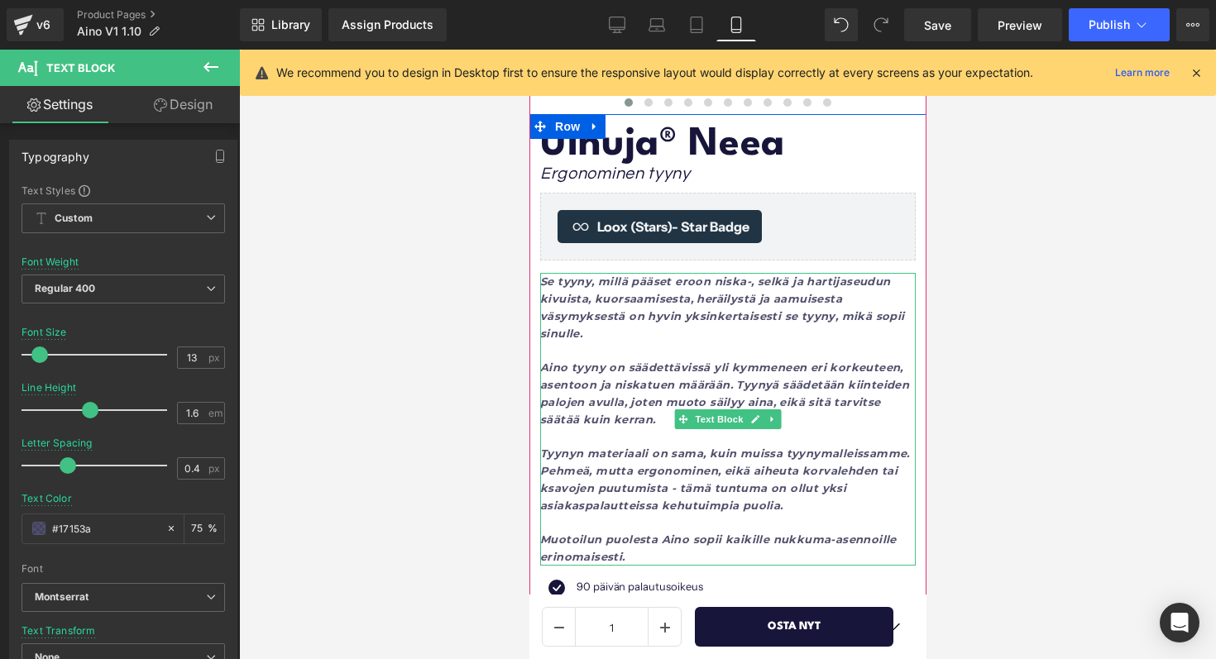
click at [665, 337] on p "Se tyyny, millä pääset eroon niska-, selkä ja hartijaseudun kivuista, kuorsaami…" at bounding box center [727, 307] width 376 height 69
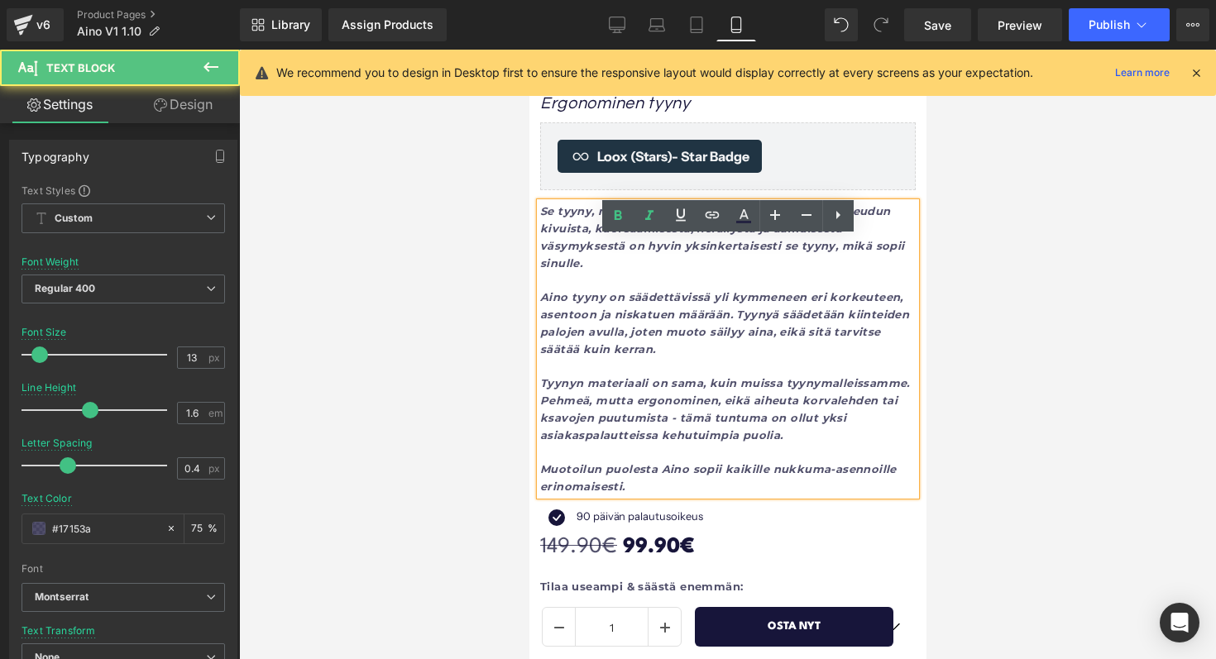
scroll to position [574, 0]
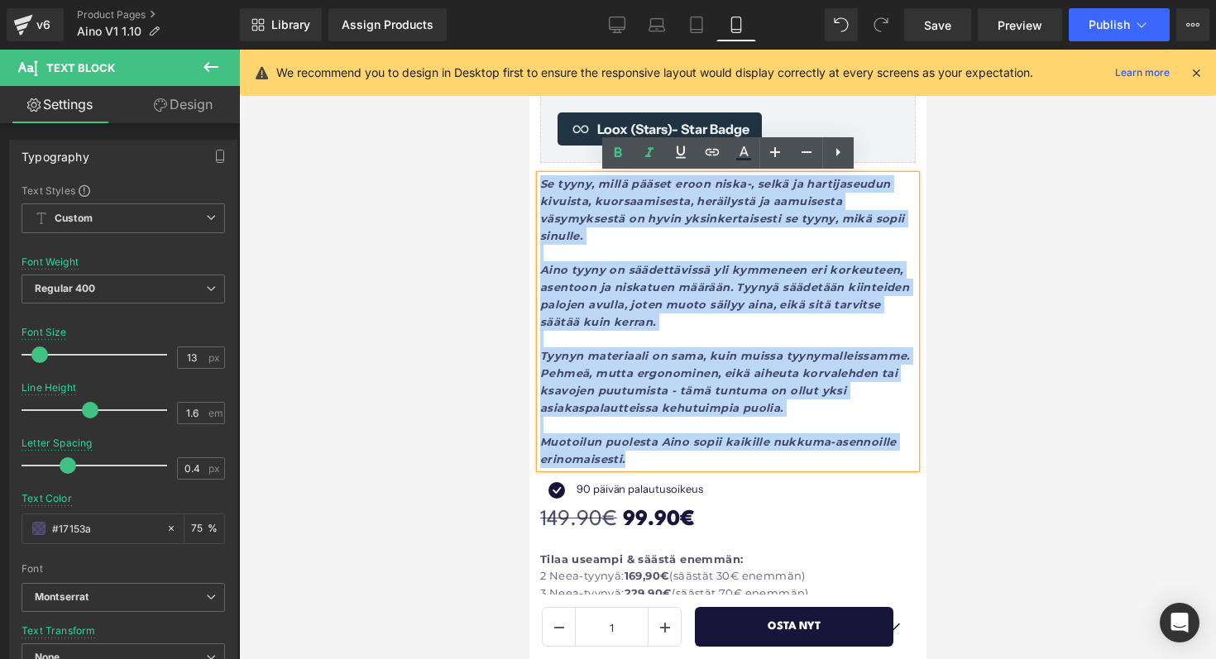
drag, startPoint x: 654, startPoint y: 452, endPoint x: 543, endPoint y: 186, distance: 288.8
click at [542, 186] on div "Se tyyny, millä pääset eroon niska-, selkä ja hartijaseudun kivuista, kuorsaami…" at bounding box center [727, 321] width 376 height 293
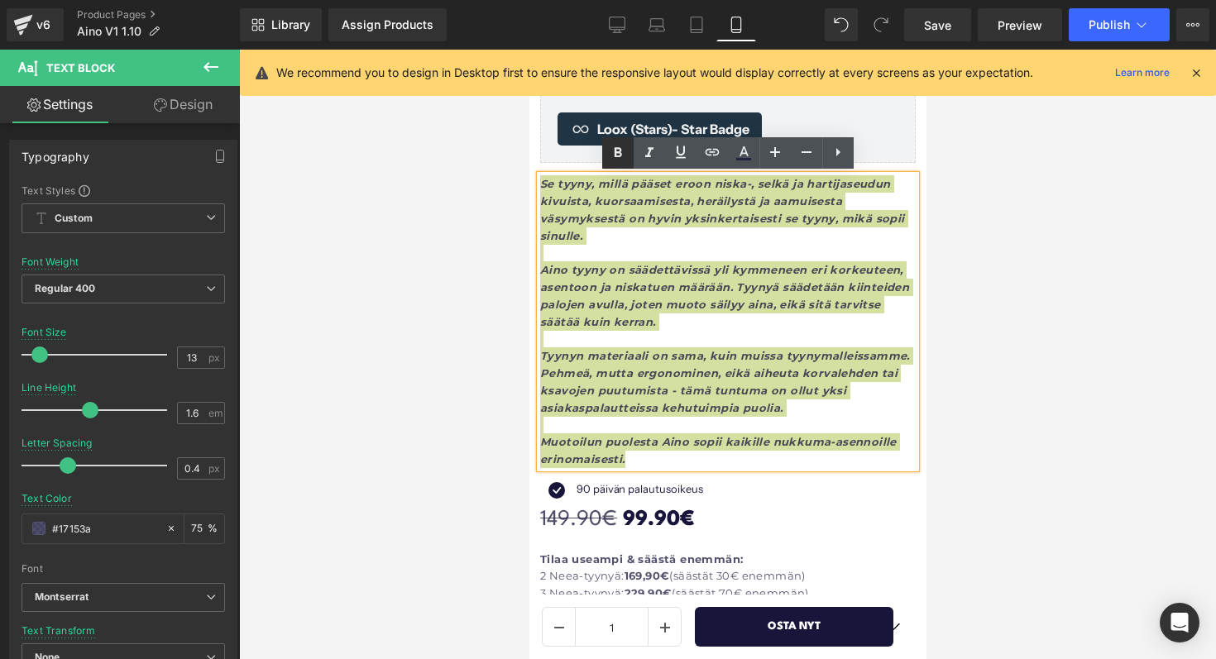
click at [615, 160] on icon at bounding box center [618, 153] width 20 height 20
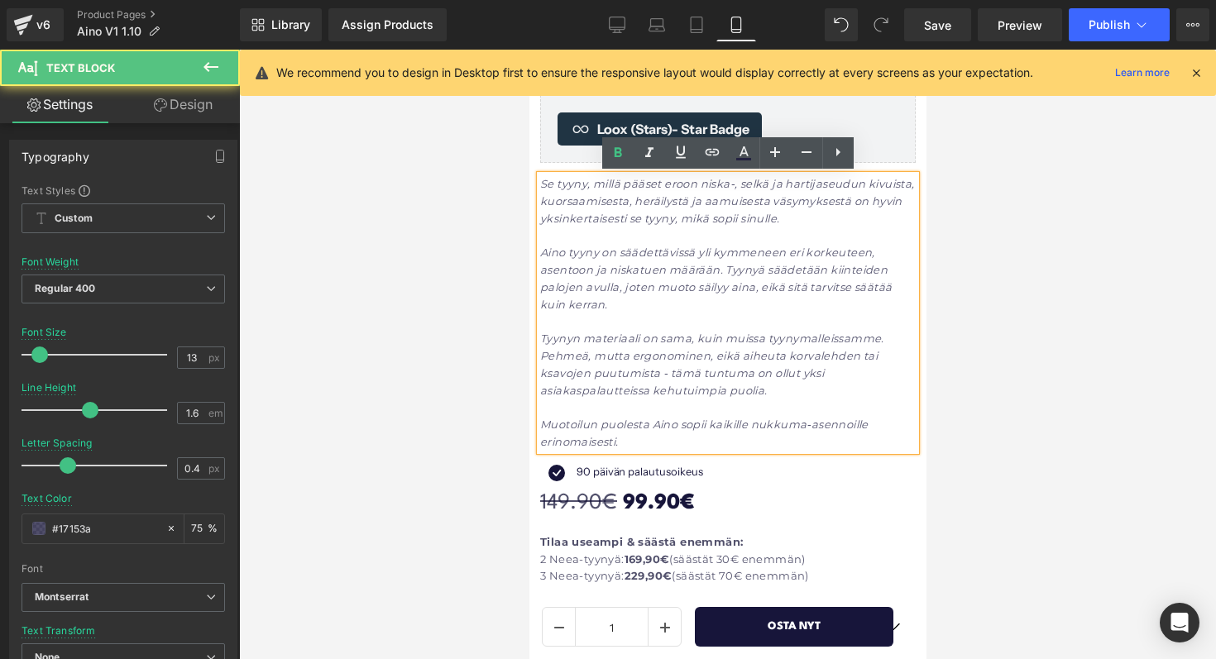
click at [630, 280] on icon "Aino tyyny on säädettävissä yli kymmeneen eri korkeuteen, asentoon ja niskatuen…" at bounding box center [715, 278] width 352 height 65
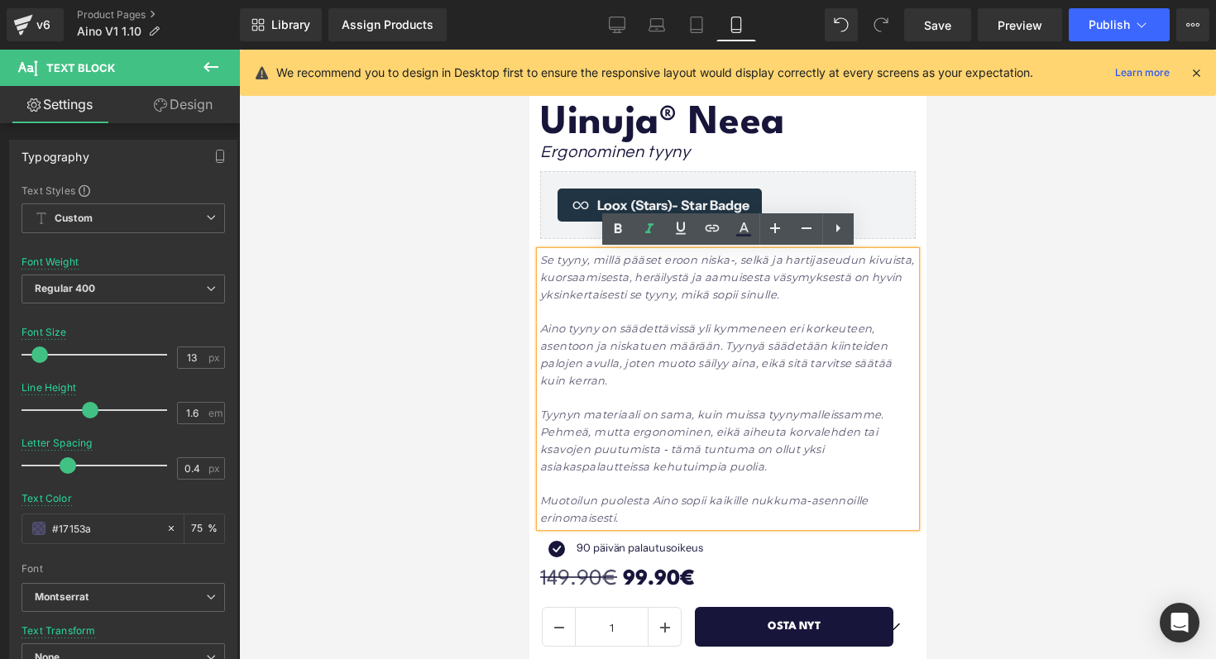
click at [619, 257] on icon "Se tyyny, millä pääset eroon niska-, selkä ja hartijaseudun kivuista, kuorsaami…" at bounding box center [726, 277] width 375 height 48
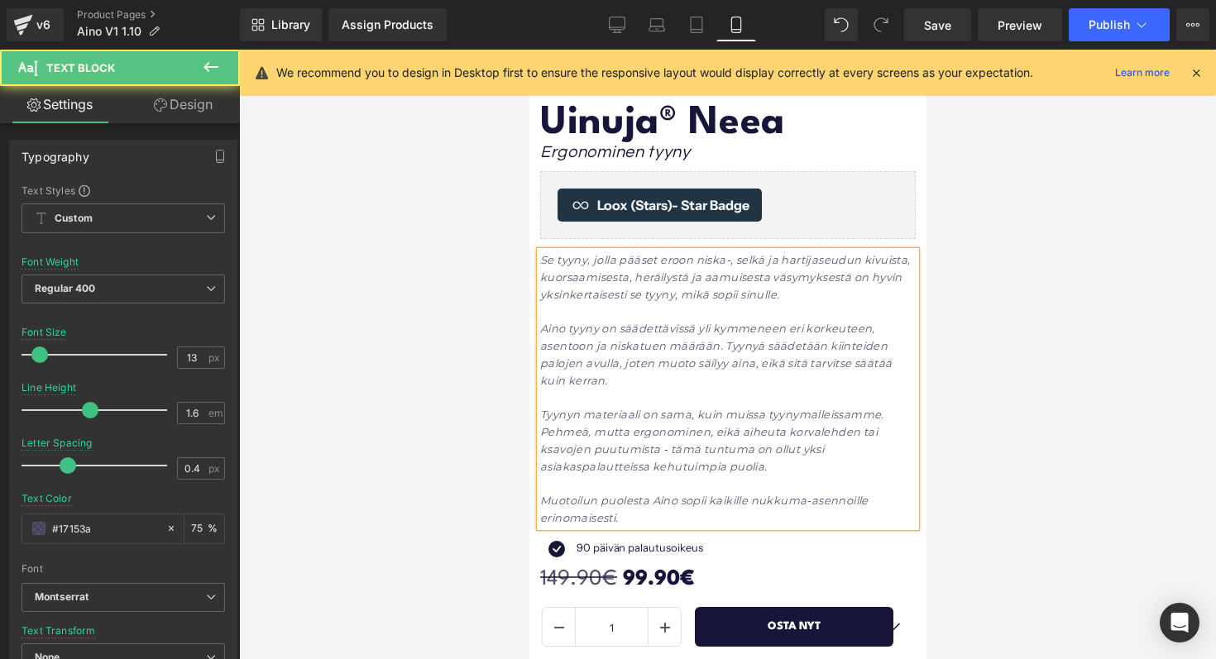
click at [710, 294] on icon "Se tyyny, jolla pääset eroon niska-, selkä ja hartijaseudun kivuista, kuorsaami…" at bounding box center [724, 277] width 371 height 48
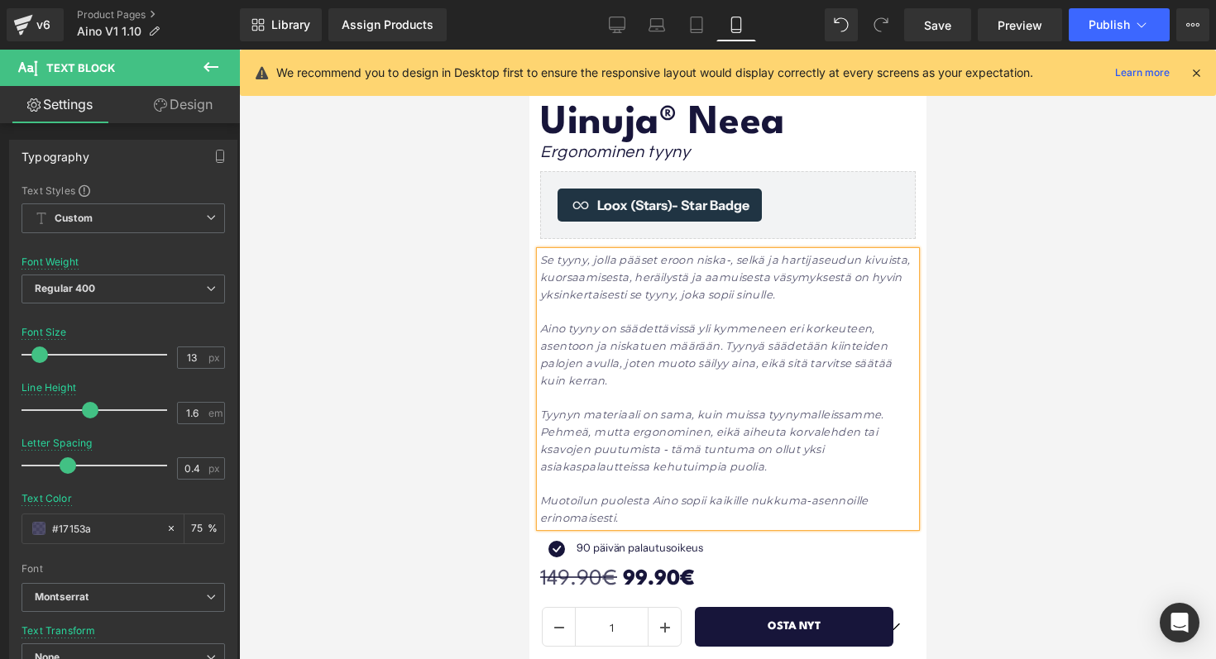
click at [1056, 301] on div at bounding box center [727, 355] width 977 height 610
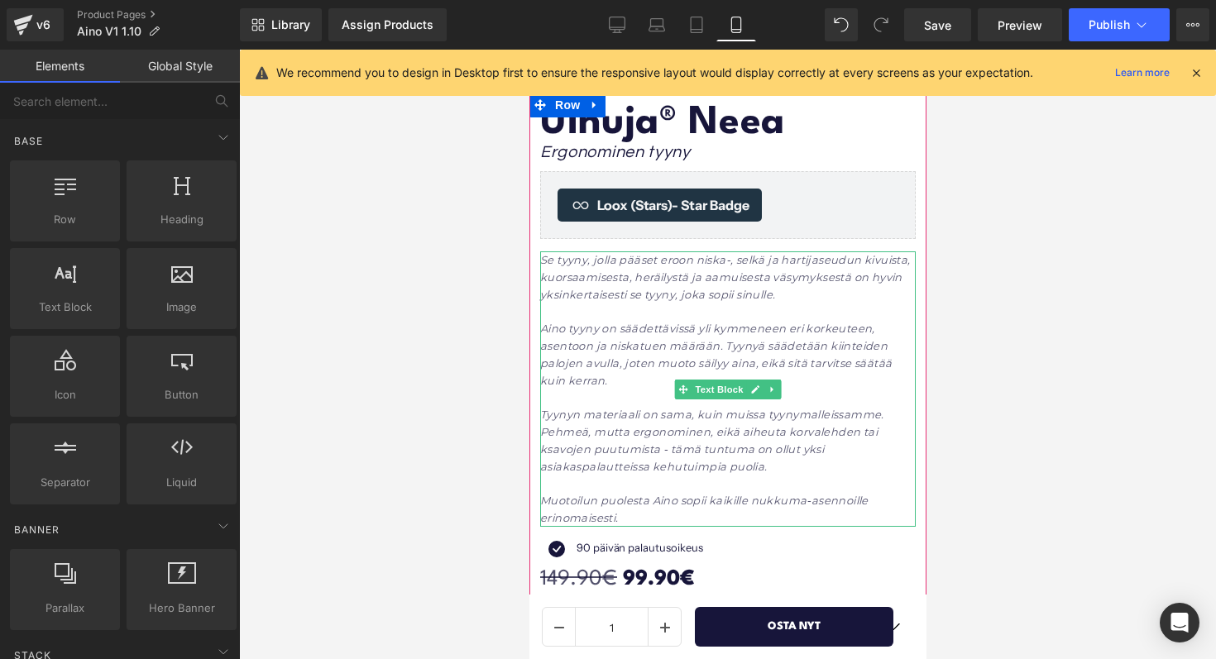
click at [567, 329] on icon "Aino tyyny on säädettävissä yli kymmeneen eri korkeuteen, asentoon ja niskatuen…" at bounding box center [715, 354] width 352 height 65
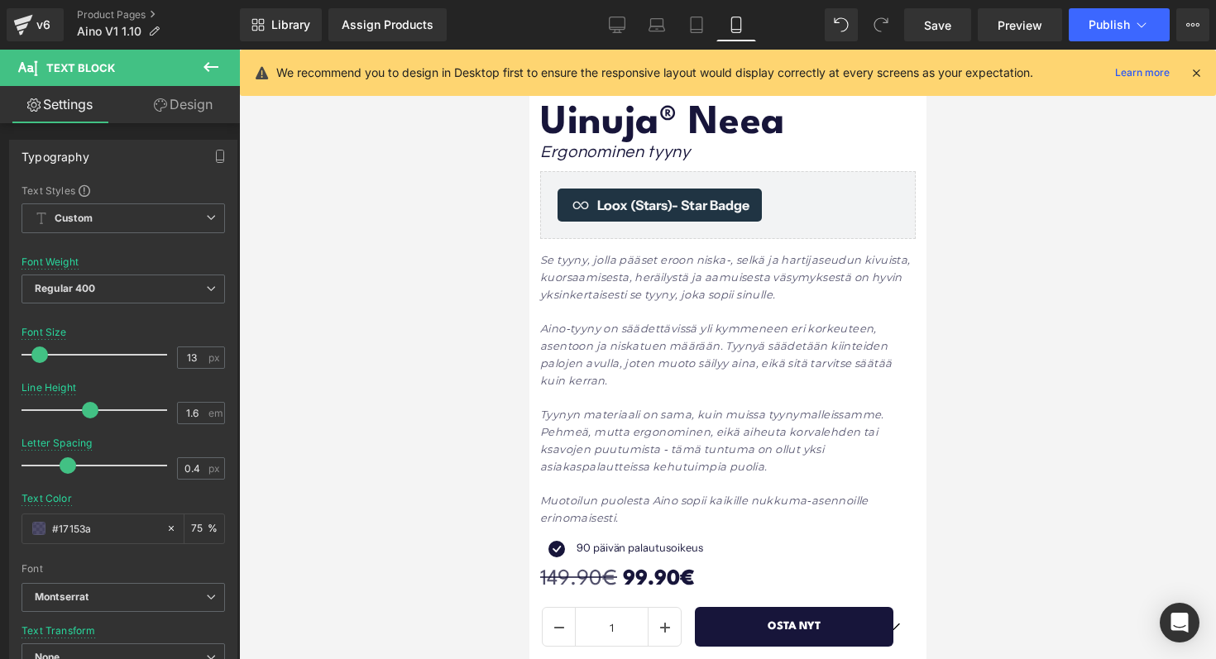
click at [981, 224] on div at bounding box center [727, 355] width 977 height 610
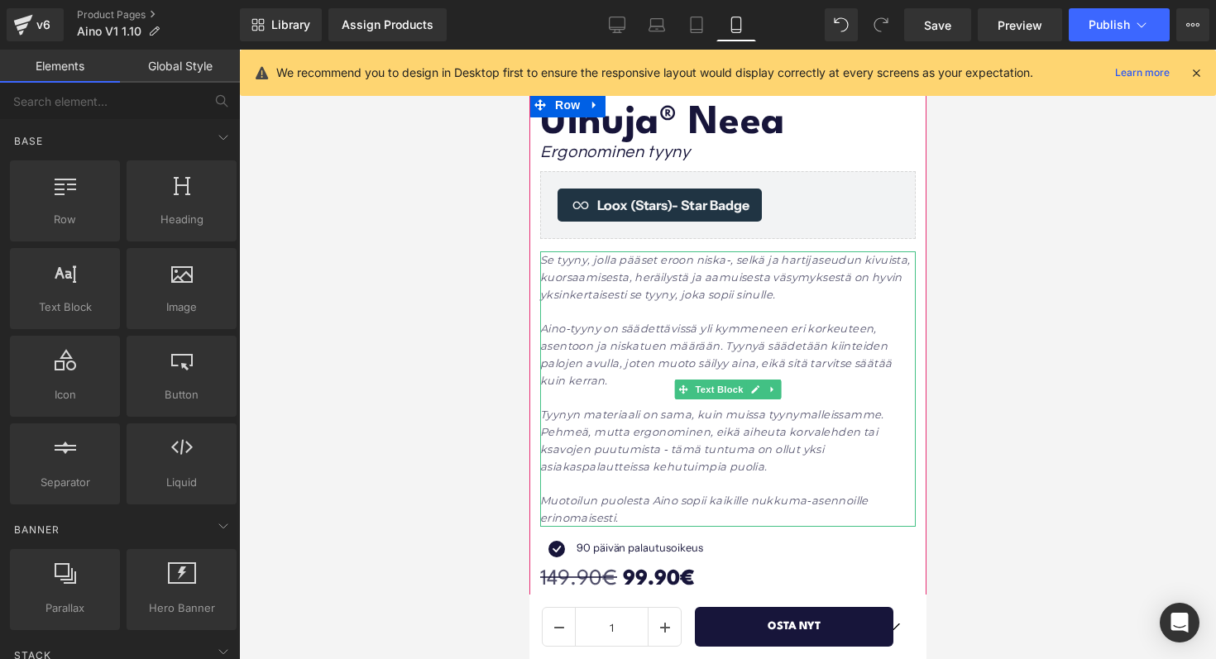
scroll to position [357, 0]
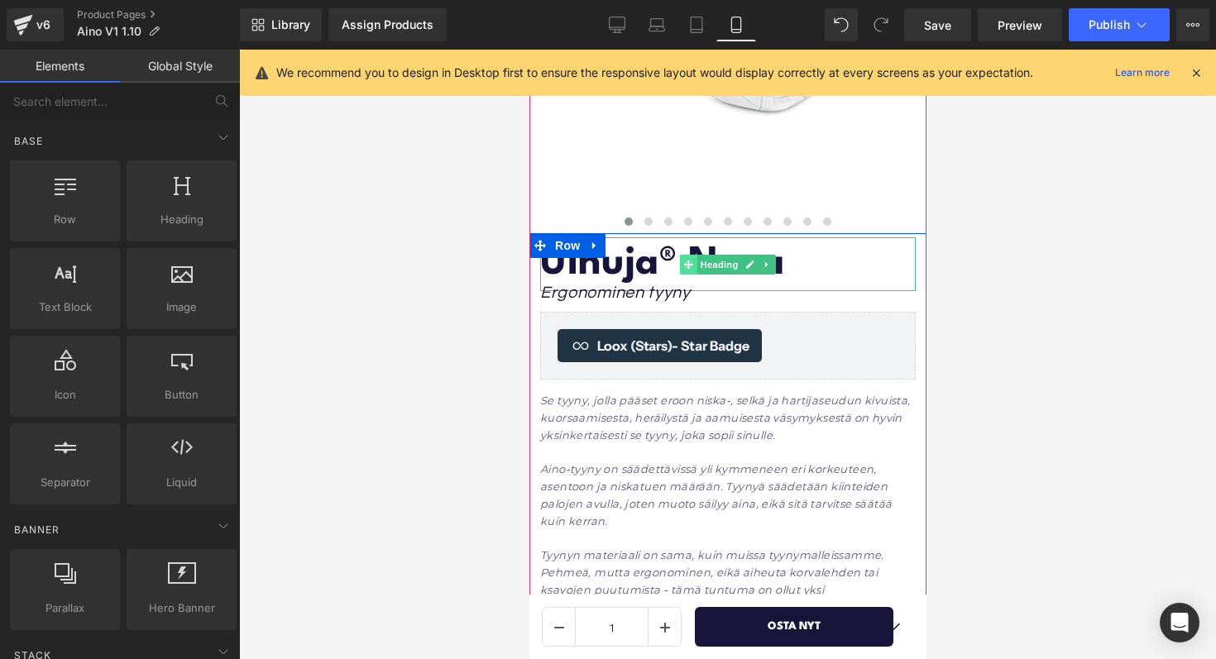
click at [680, 265] on span at bounding box center [687, 265] width 17 height 20
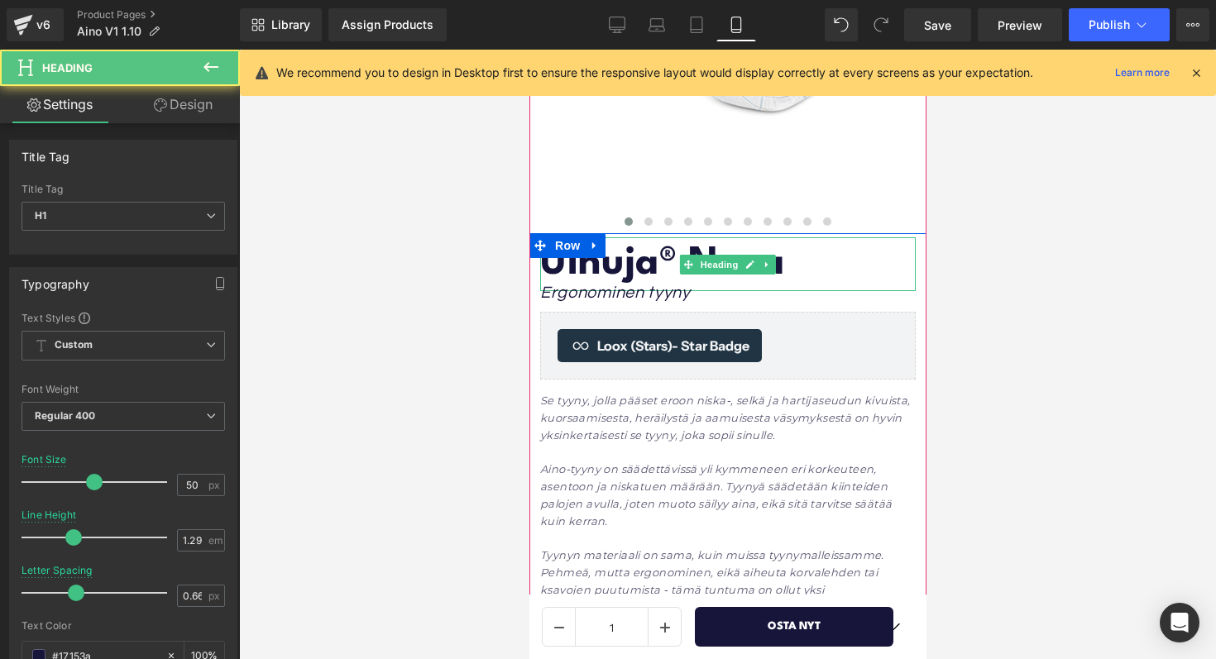
click at [799, 268] on h1 "Uinuja® Neea" at bounding box center [727, 264] width 376 height 54
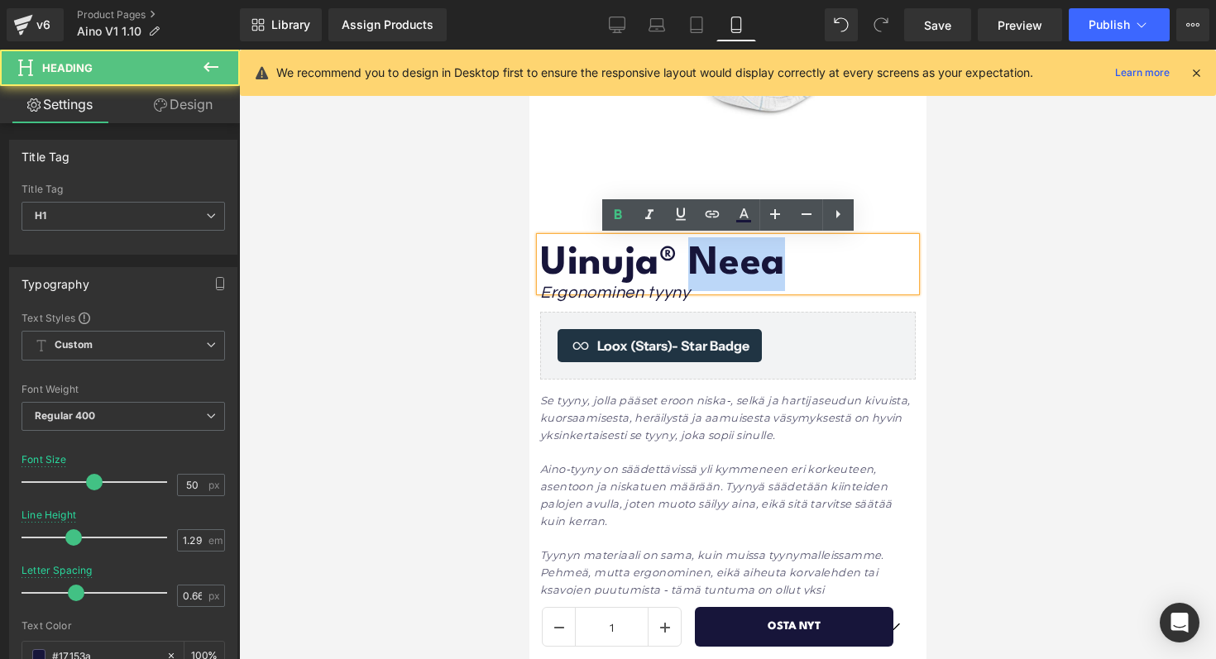
drag, startPoint x: 784, startPoint y: 265, endPoint x: 702, endPoint y: 256, distance: 82.3
click at [702, 256] on strong "Uinuja® Neea" at bounding box center [661, 264] width 245 height 38
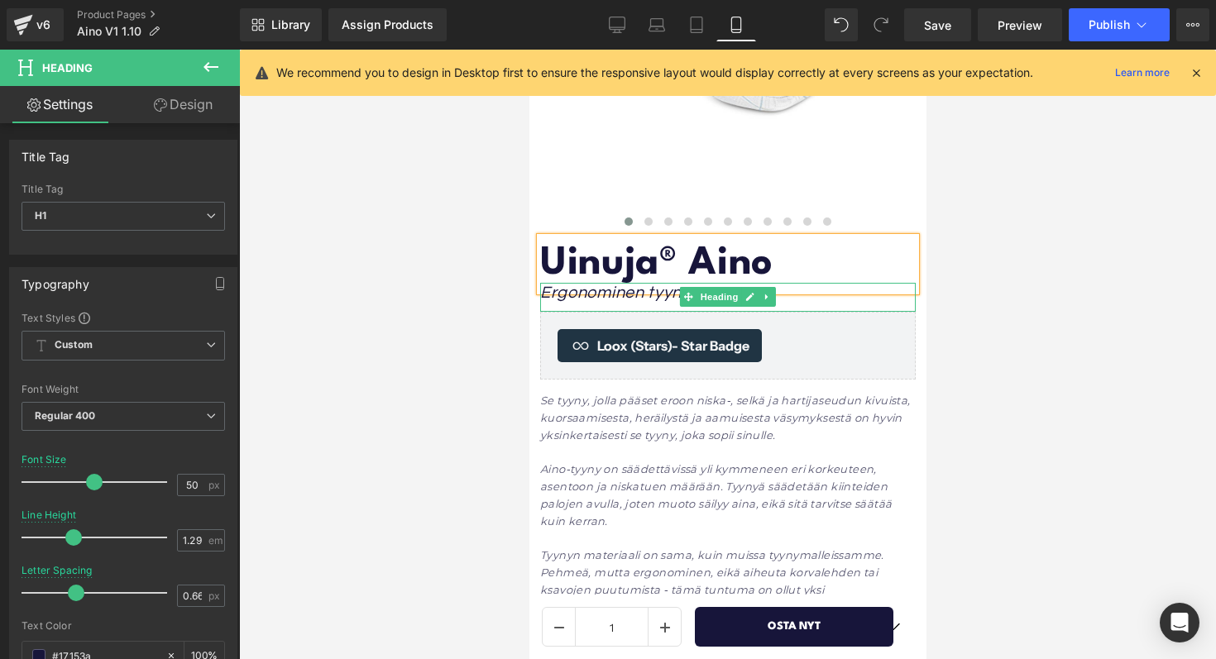
click at [605, 299] on icon "Ergonominen tyyny" at bounding box center [614, 293] width 151 height 17
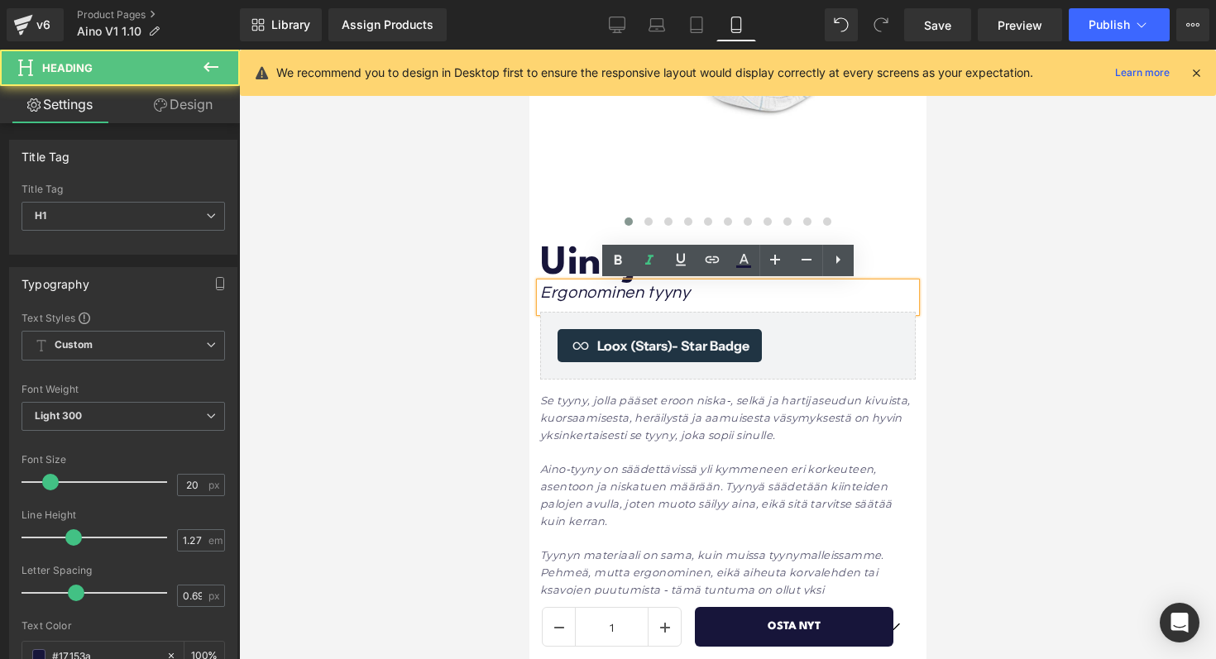
click at [545, 288] on icon "Ergonominen tyyny" at bounding box center [614, 293] width 151 height 17
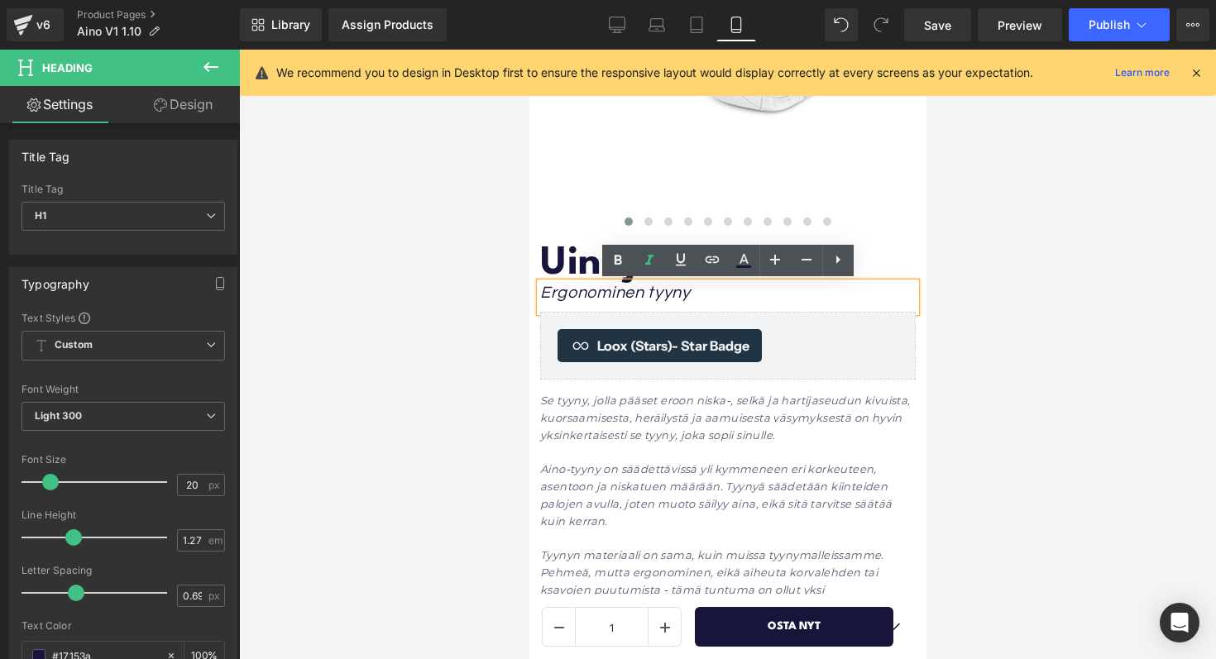
click at [544, 289] on icon "Ergonominen tyyny" at bounding box center [614, 293] width 151 height 17
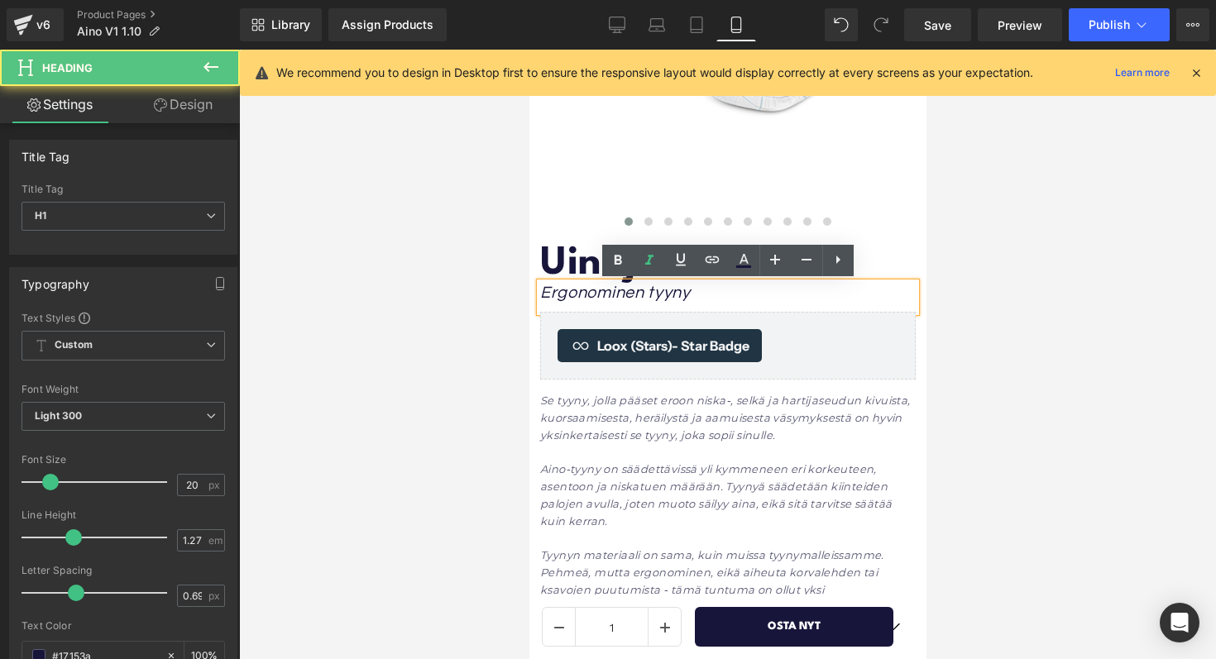
click at [624, 288] on icon "Ergonominen tyyny" at bounding box center [614, 293] width 151 height 17
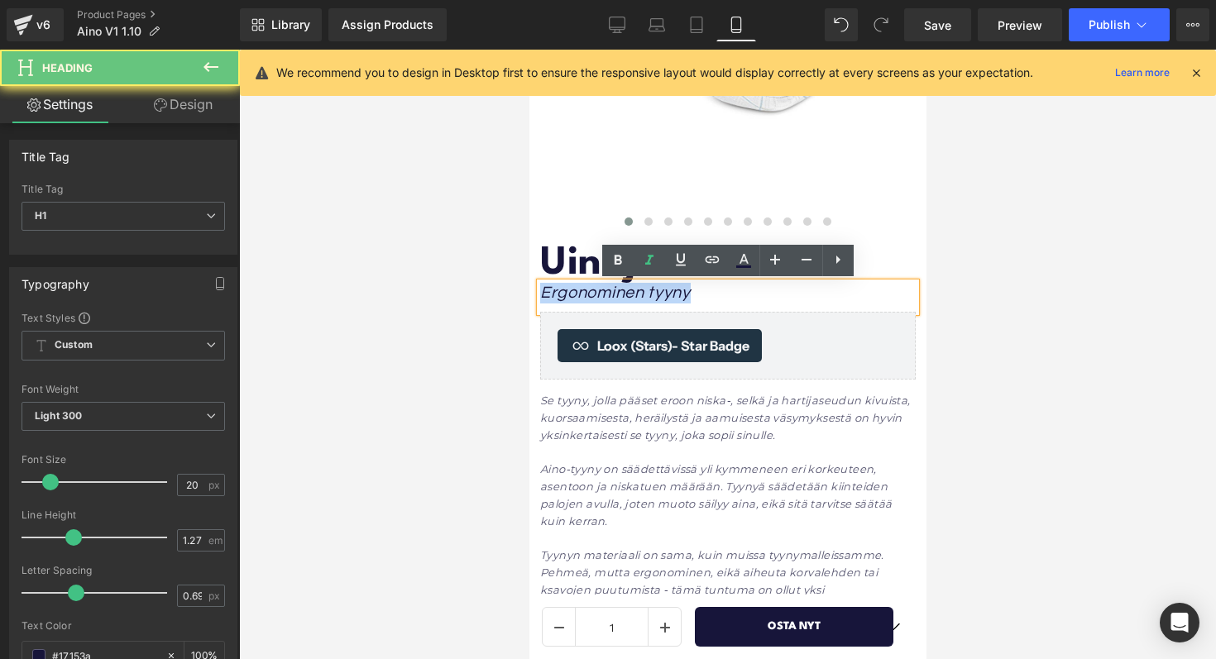
click at [624, 288] on icon "Ergonominen tyyny" at bounding box center [614, 293] width 151 height 17
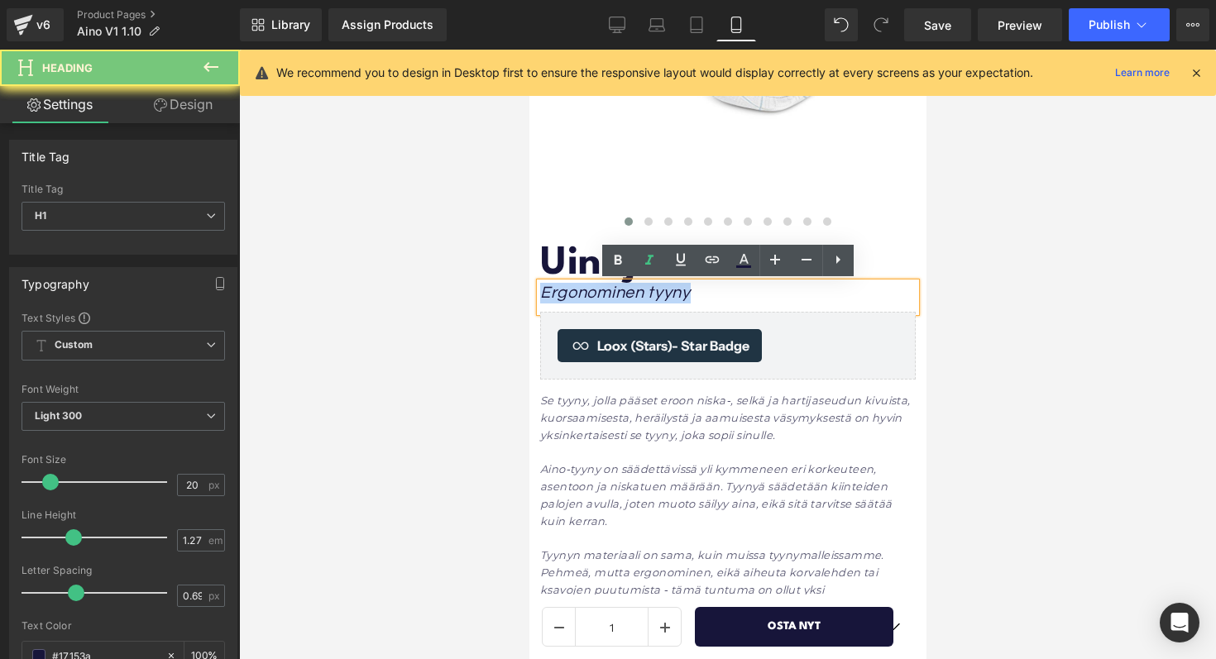
paste div
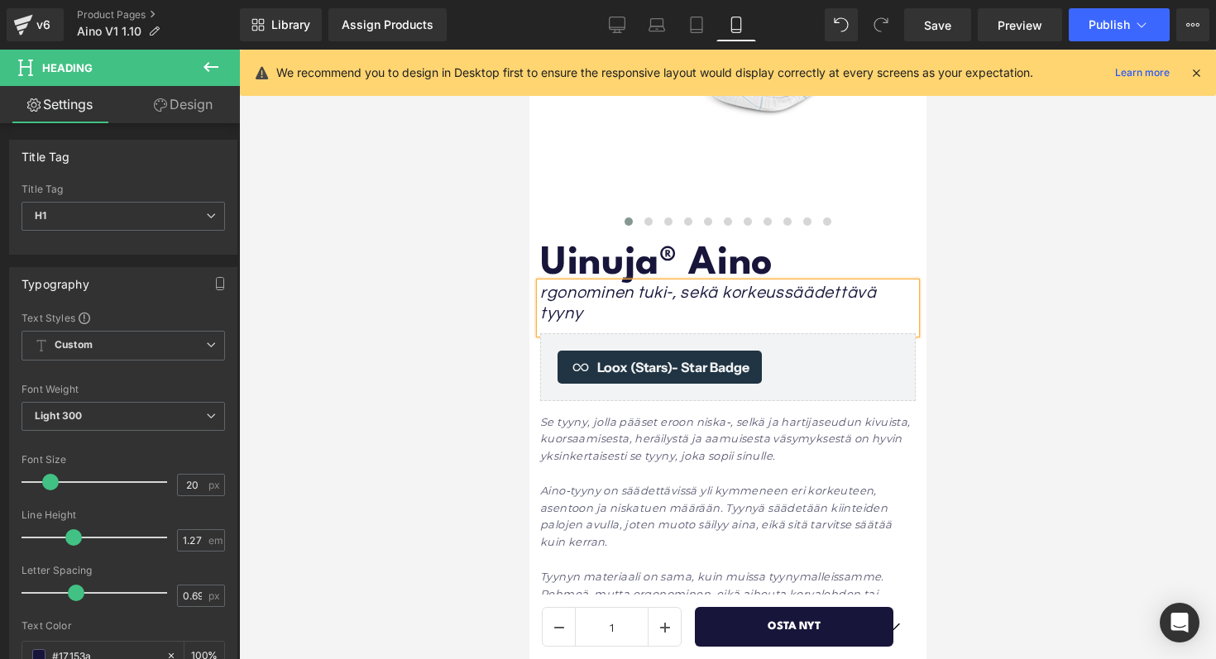
click at [542, 297] on icon "rgonominen tuki-, sekä korkeussäädettävä tyyny" at bounding box center [707, 303] width 337 height 37
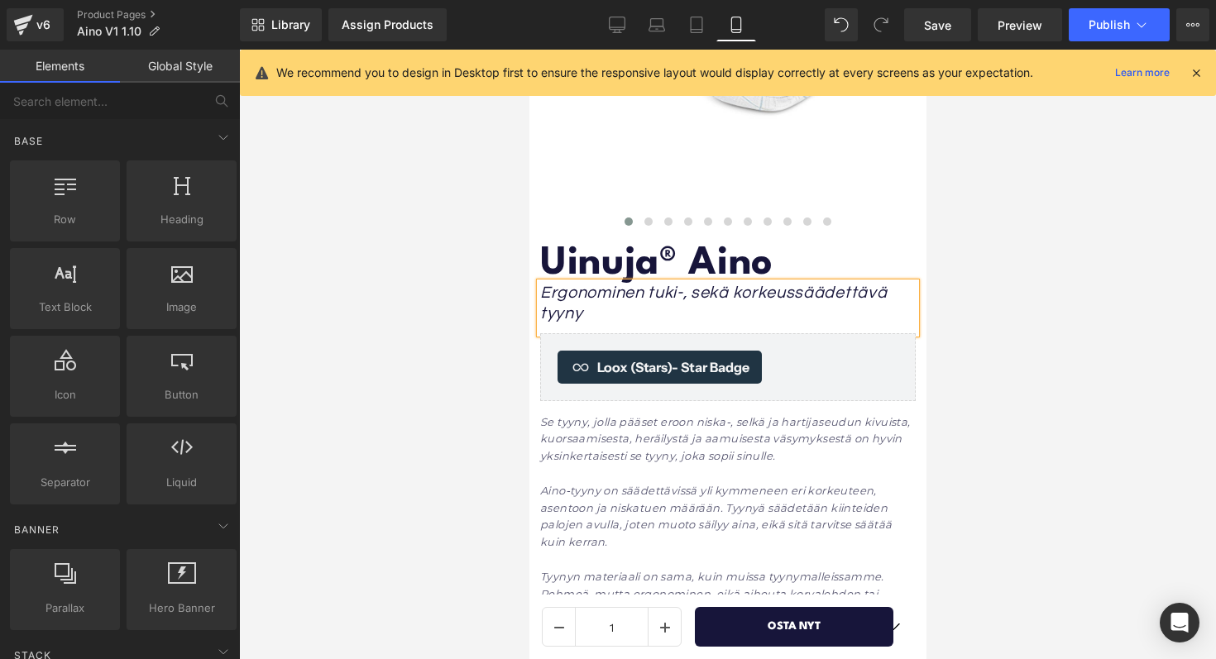
click at [1078, 235] on div at bounding box center [727, 355] width 977 height 610
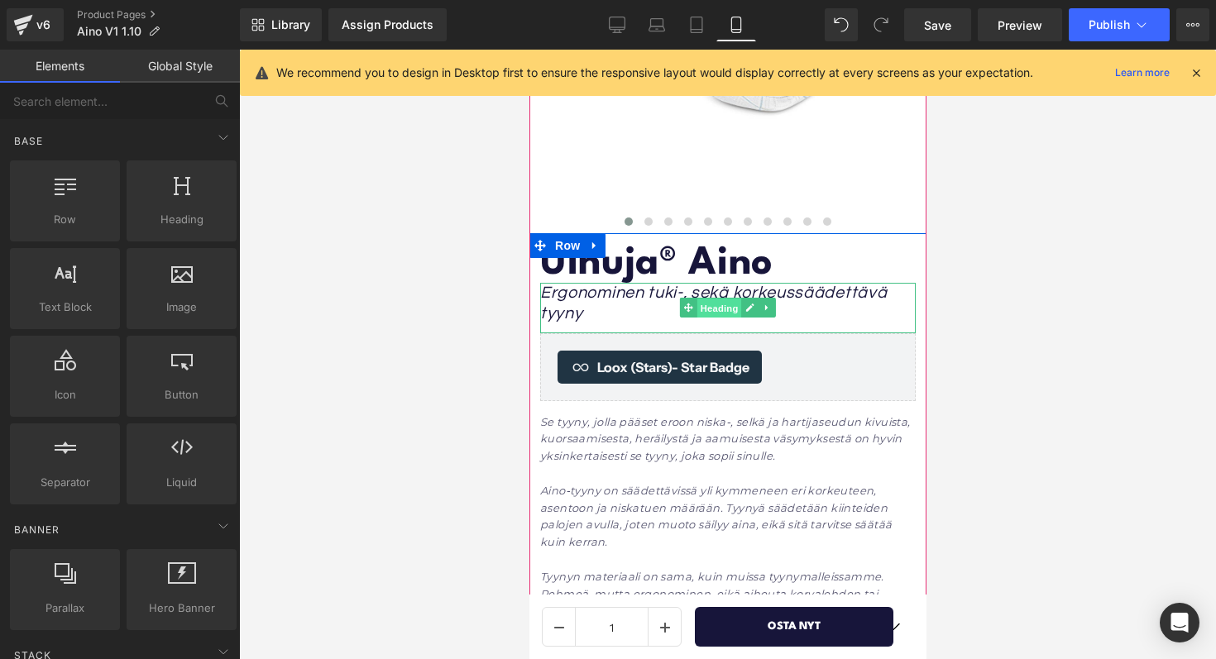
click at [725, 305] on span "Heading" at bounding box center [718, 309] width 45 height 20
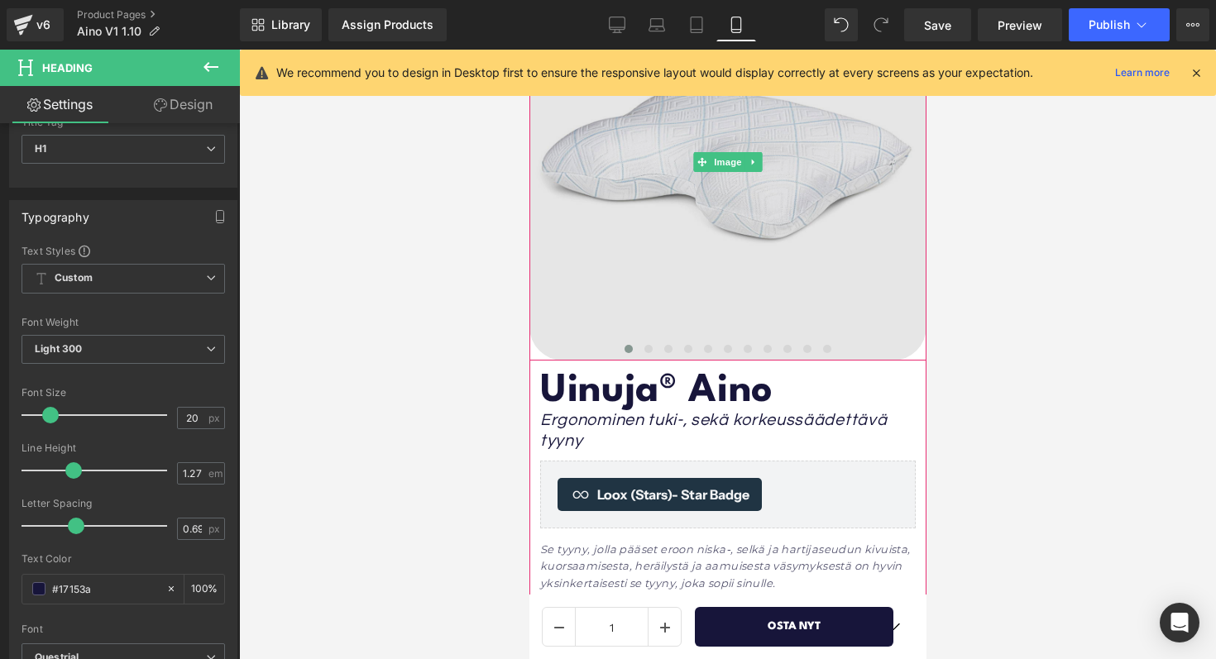
scroll to position [0, 0]
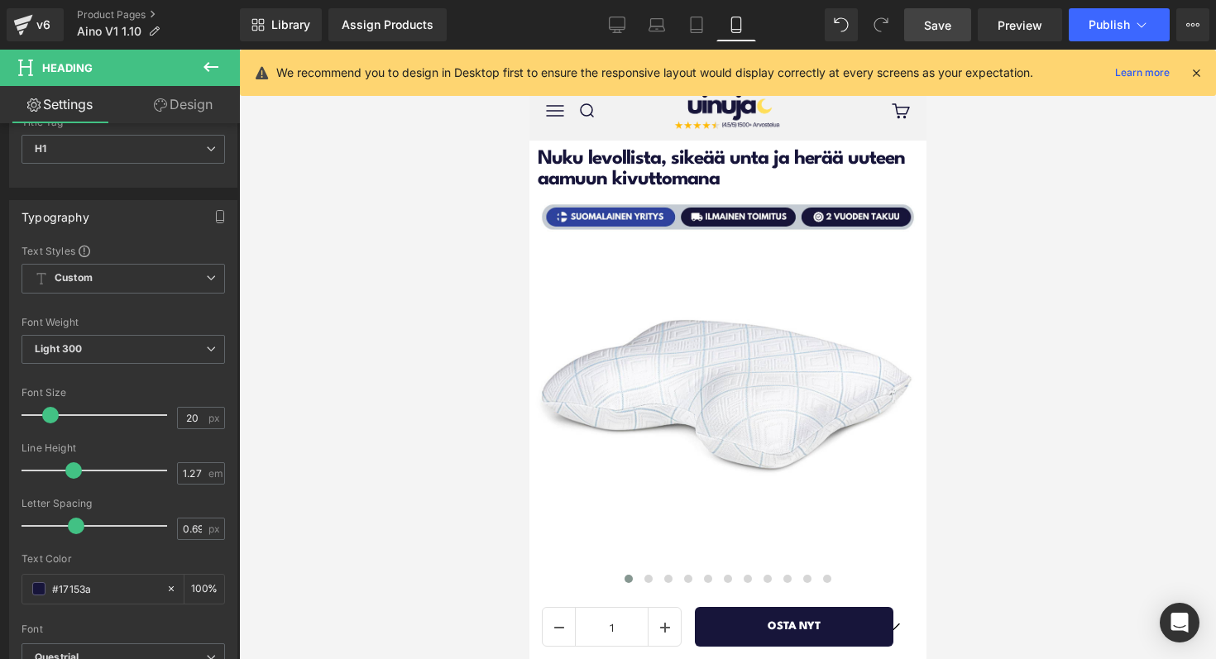
click at [945, 17] on span "Save" at bounding box center [937, 25] width 27 height 17
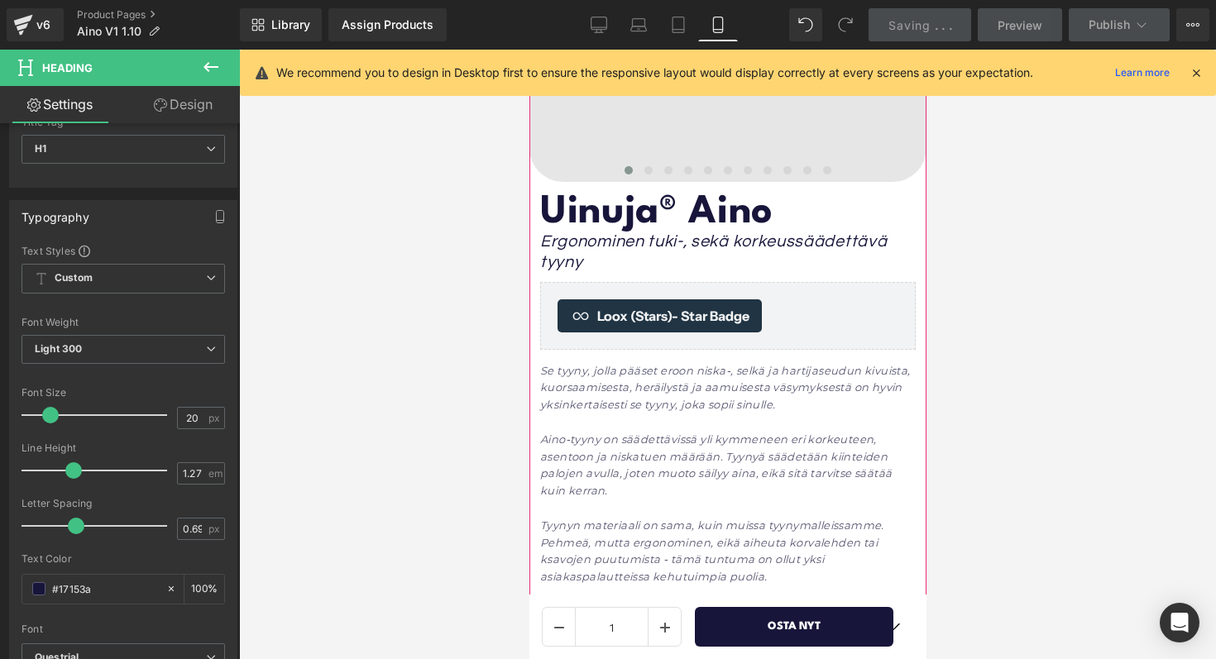
scroll to position [454, 0]
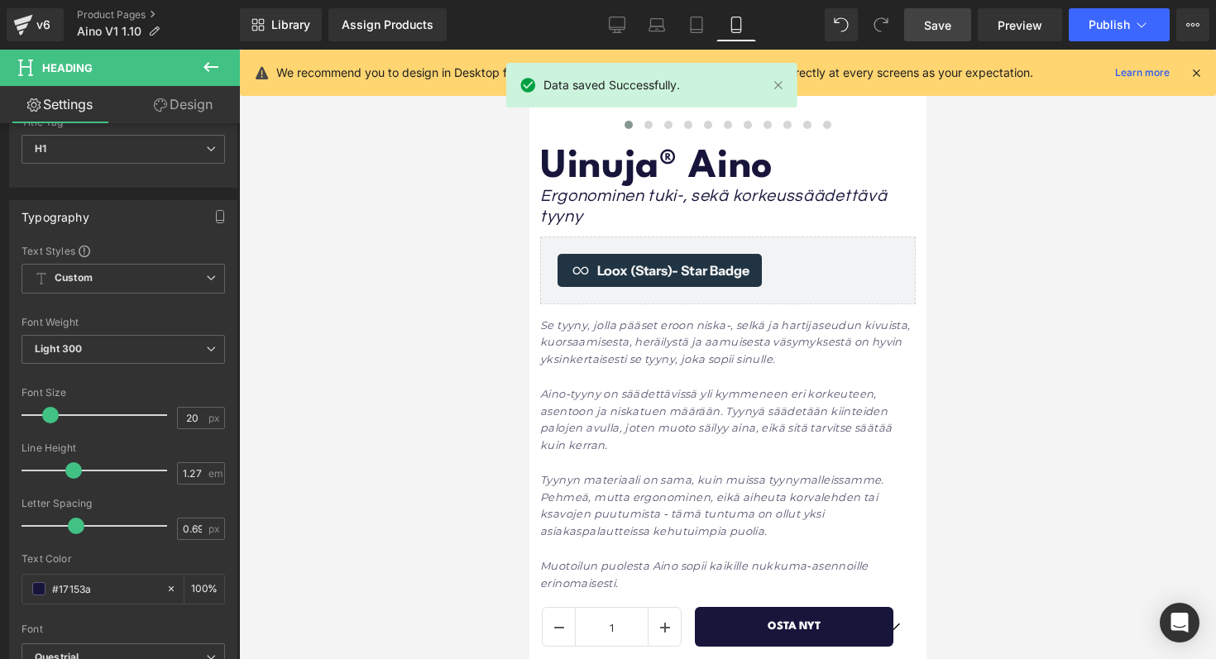
click at [1194, 66] on icon at bounding box center [1196, 72] width 15 height 15
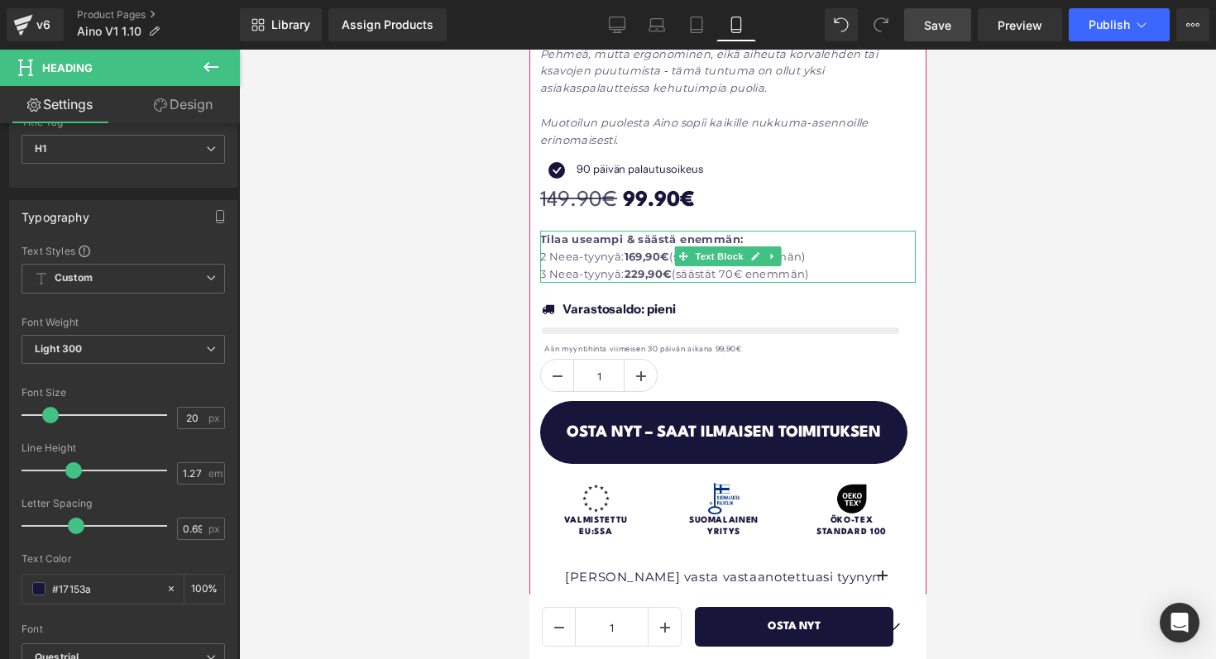
scroll to position [899, 0]
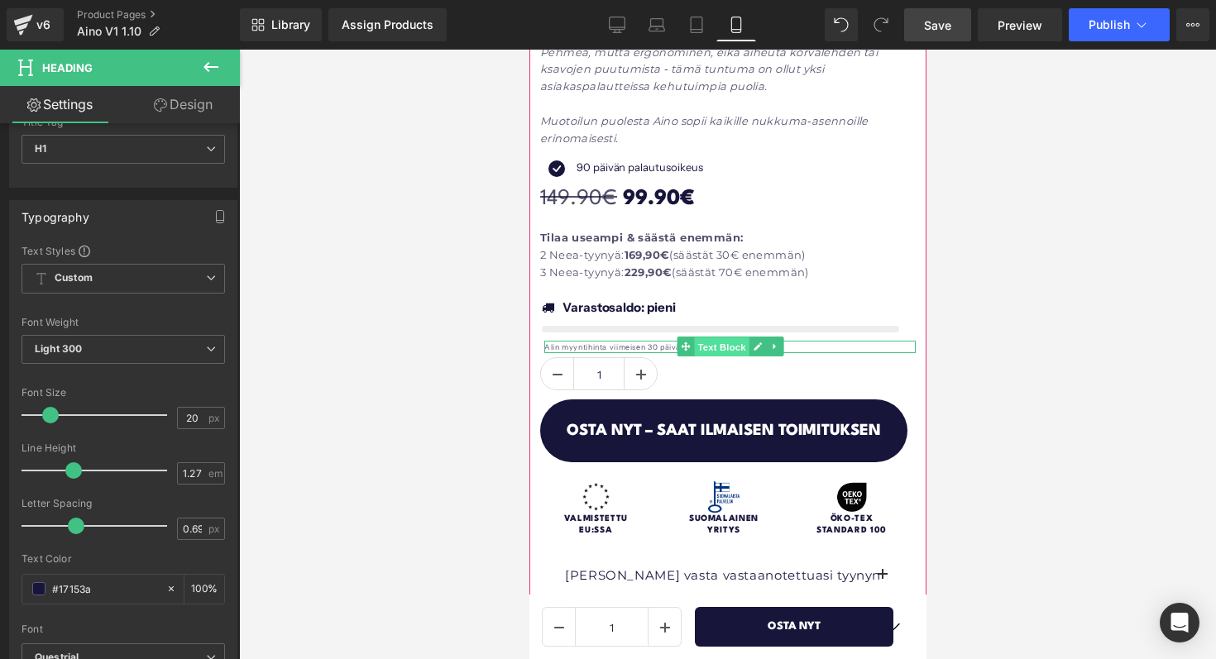
click at [712, 350] on span "Text Block" at bounding box center [720, 347] width 55 height 20
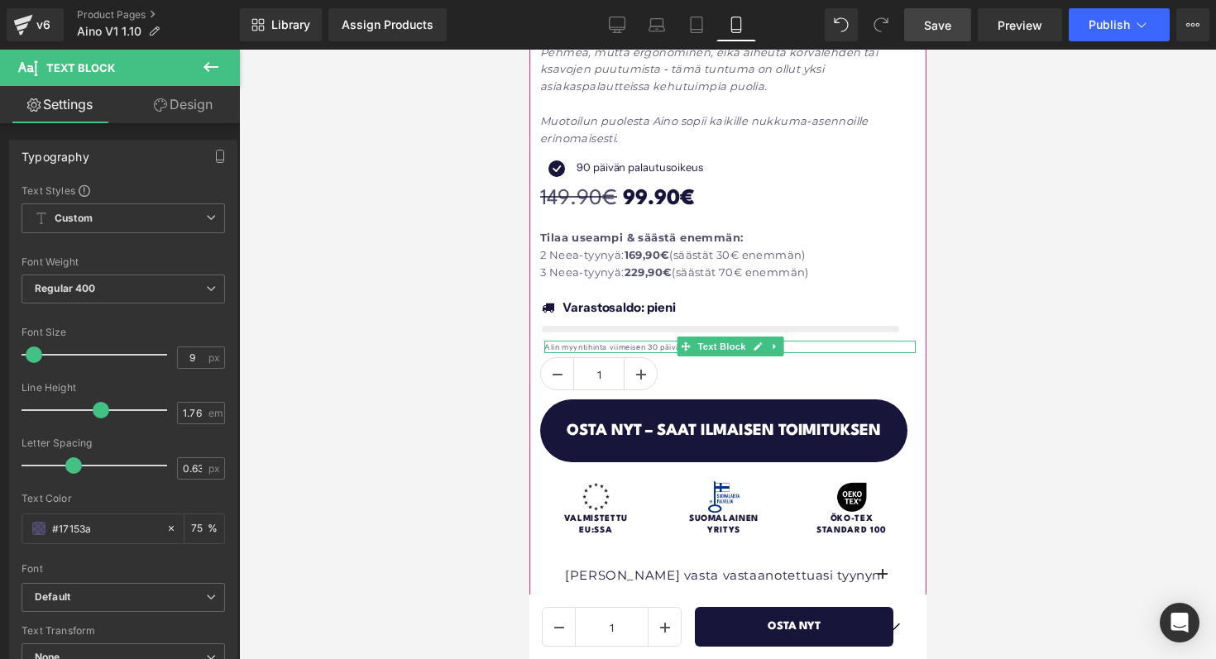
click at [811, 345] on p "Alin myyntihinta viimeisen 30 päivän aikana 99,90€" at bounding box center [728, 347] width 371 height 13
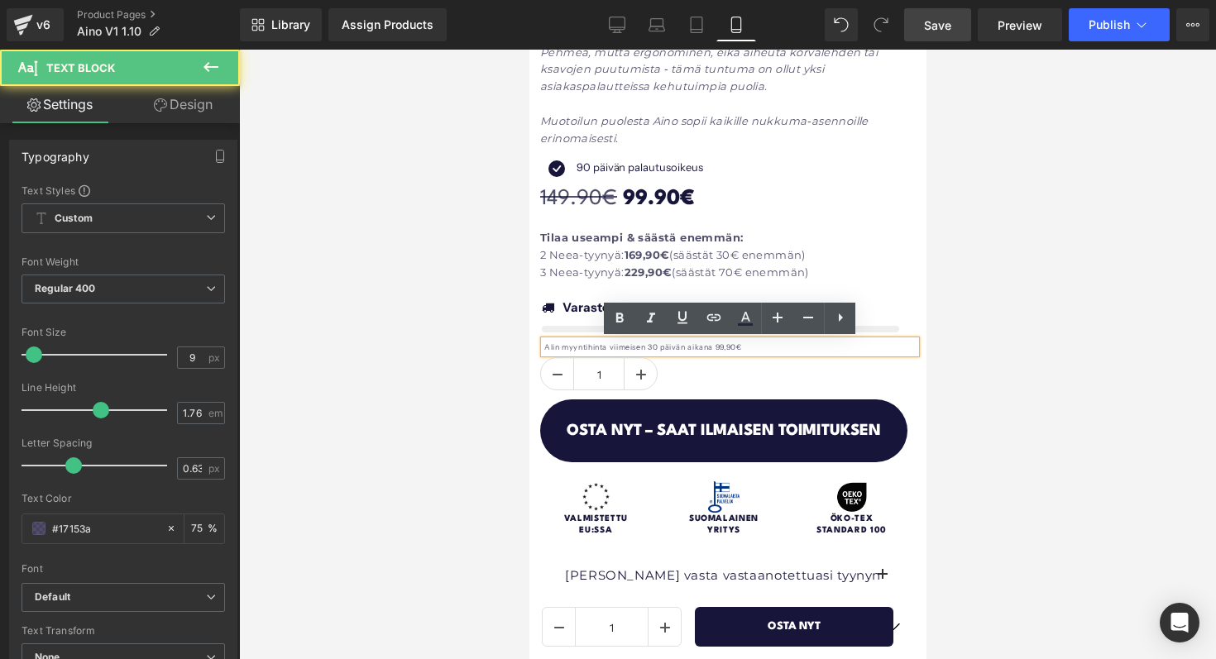
click at [715, 349] on p "Alin myyntihinta viimeisen 30 päivän aikana 99,90€" at bounding box center [728, 347] width 371 height 13
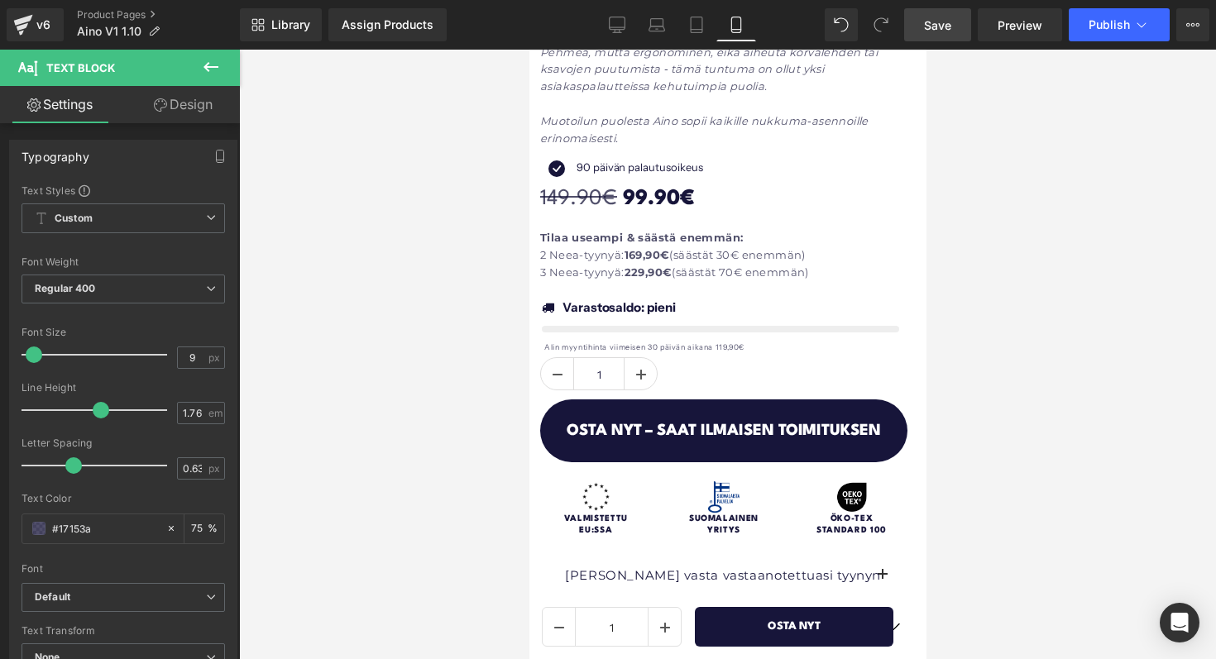
click at [978, 334] on div at bounding box center [727, 355] width 977 height 610
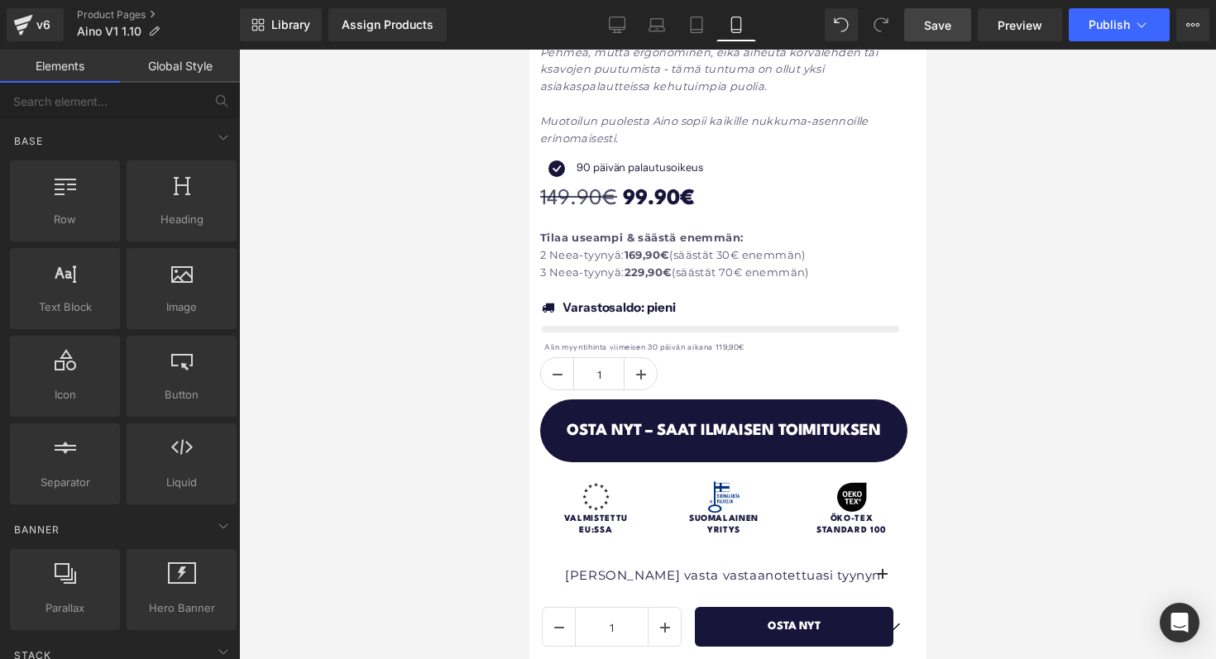
click at [944, 37] on link "Save" at bounding box center [937, 24] width 67 height 33
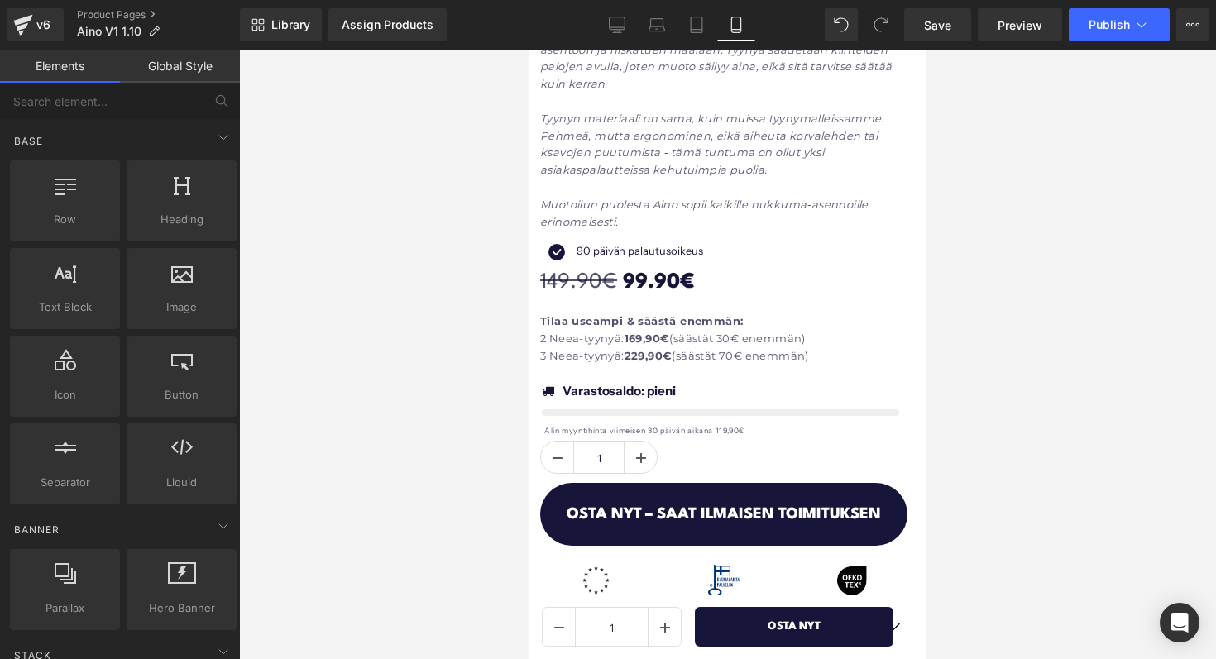
scroll to position [781, 0]
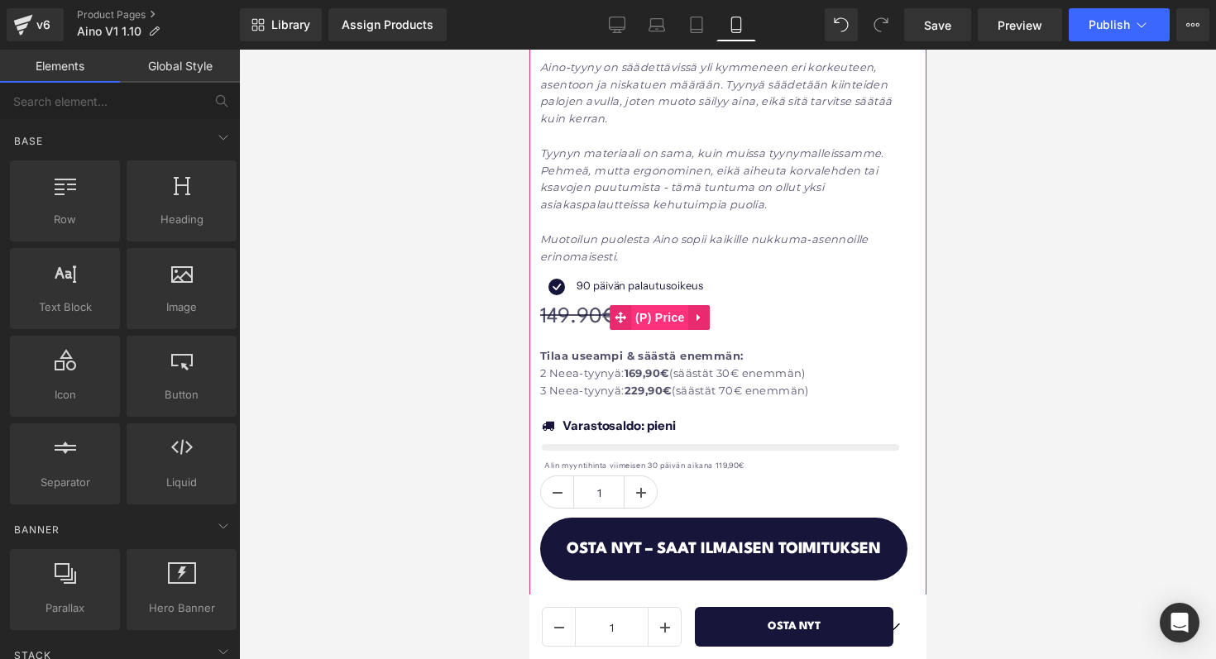
click at [651, 310] on span "(P) Price" at bounding box center [659, 317] width 58 height 25
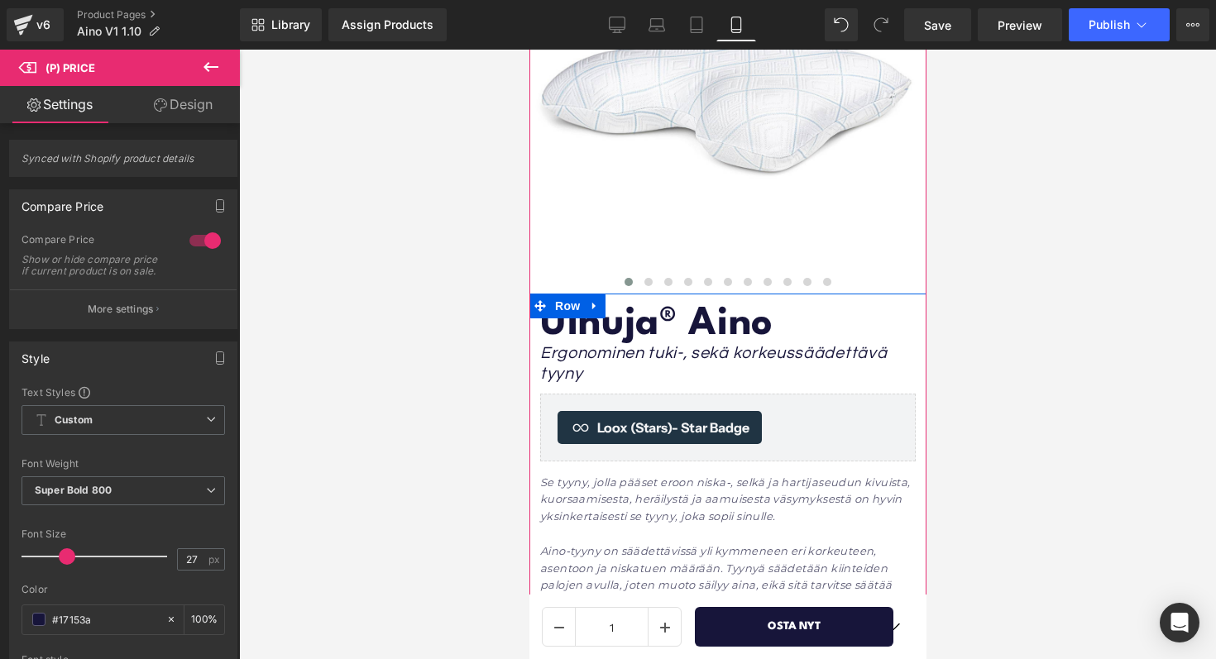
scroll to position [0, 0]
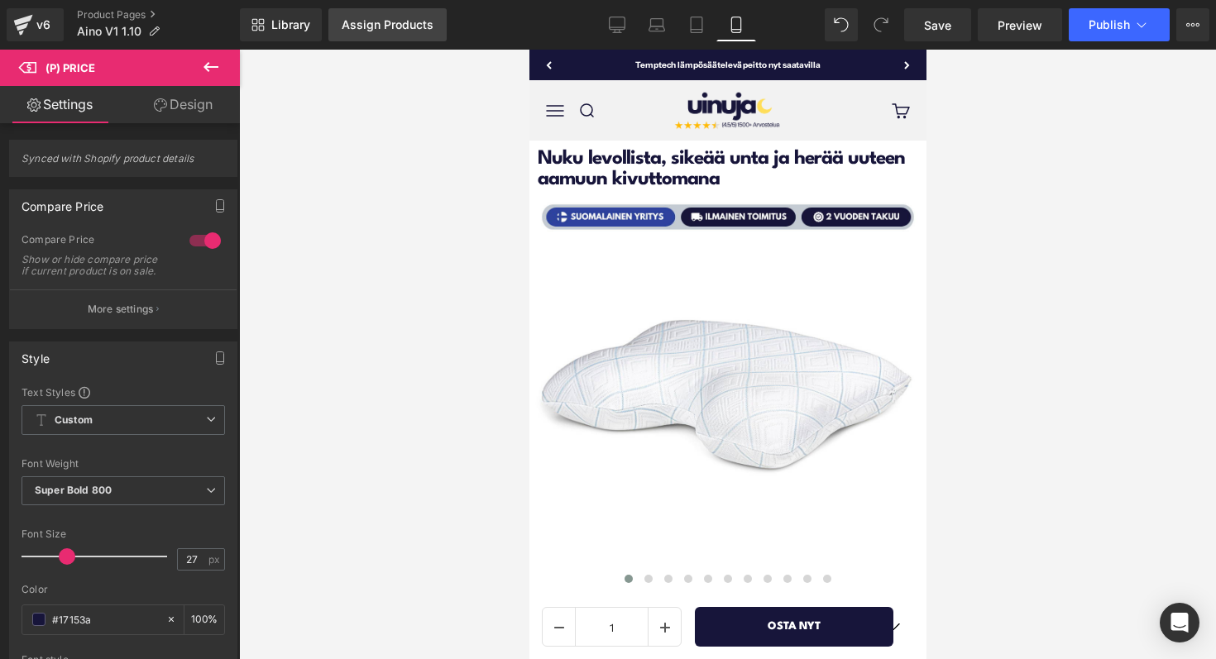
click at [377, 22] on div "Assign Products" at bounding box center [388, 24] width 92 height 13
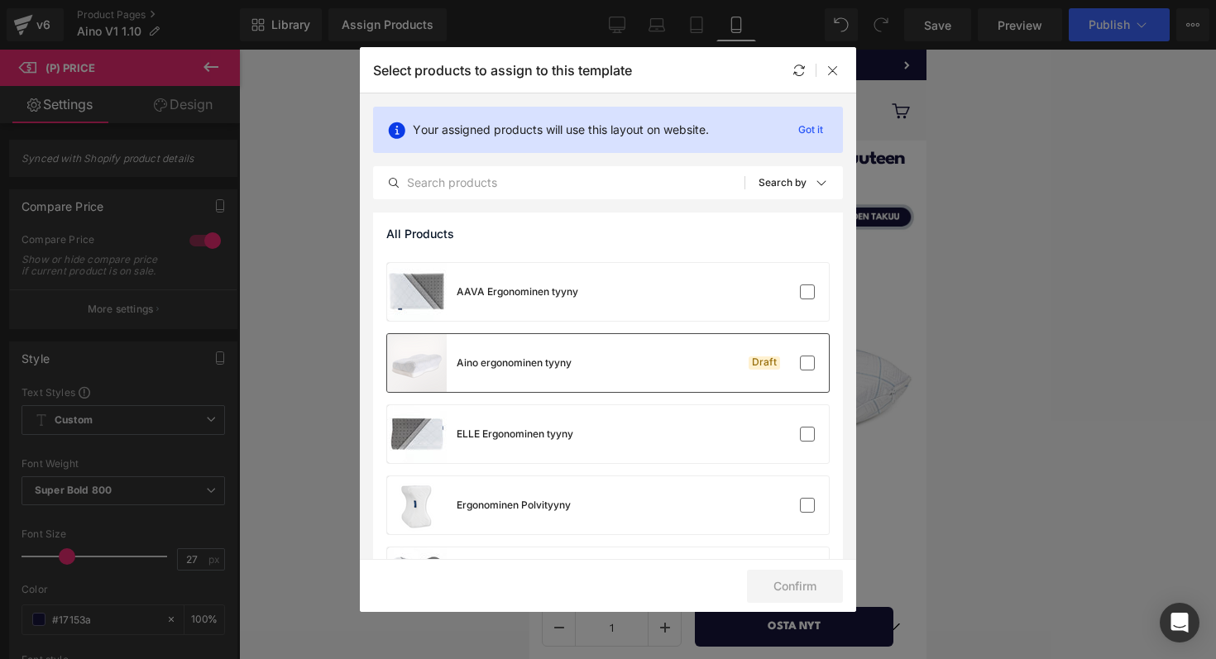
click at [543, 365] on div "Aino ergonominen tyyny" at bounding box center [514, 363] width 115 height 15
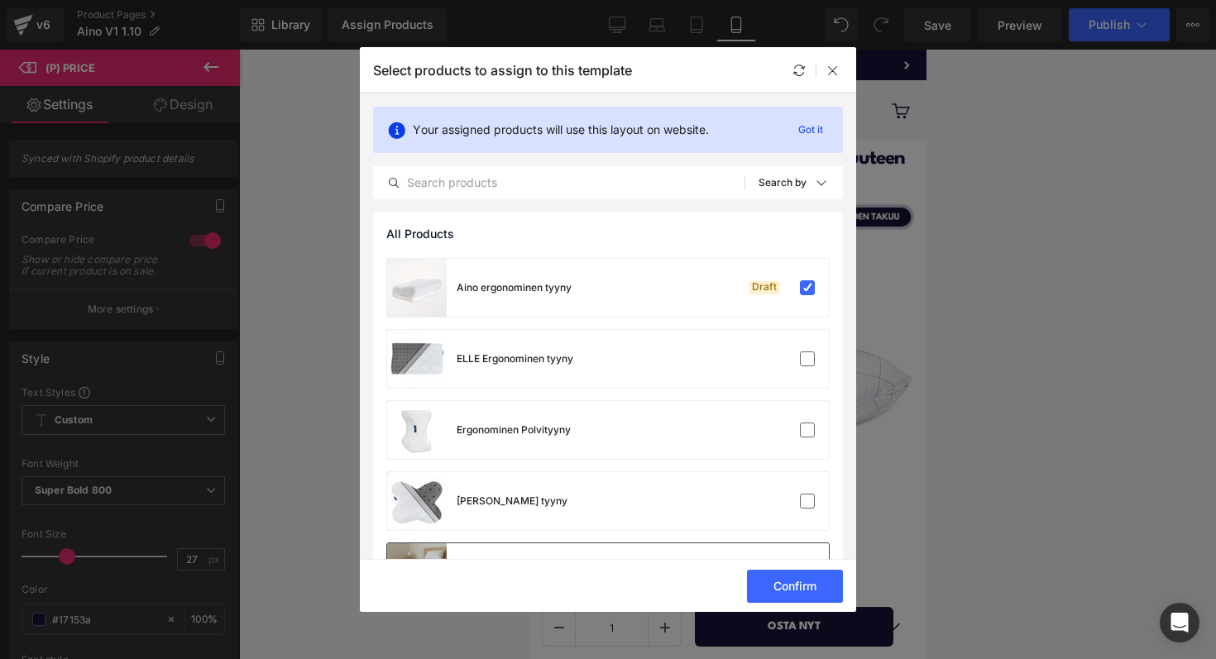
scroll to position [358, 0]
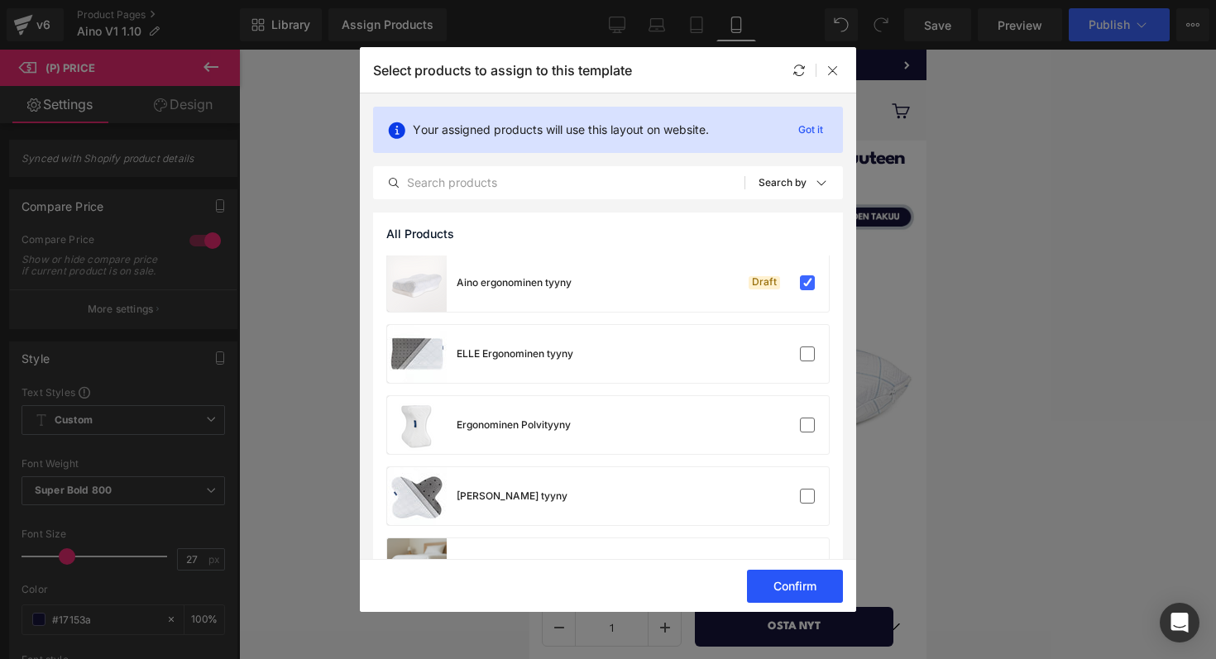
click at [759, 577] on button "Confirm" at bounding box center [795, 586] width 96 height 33
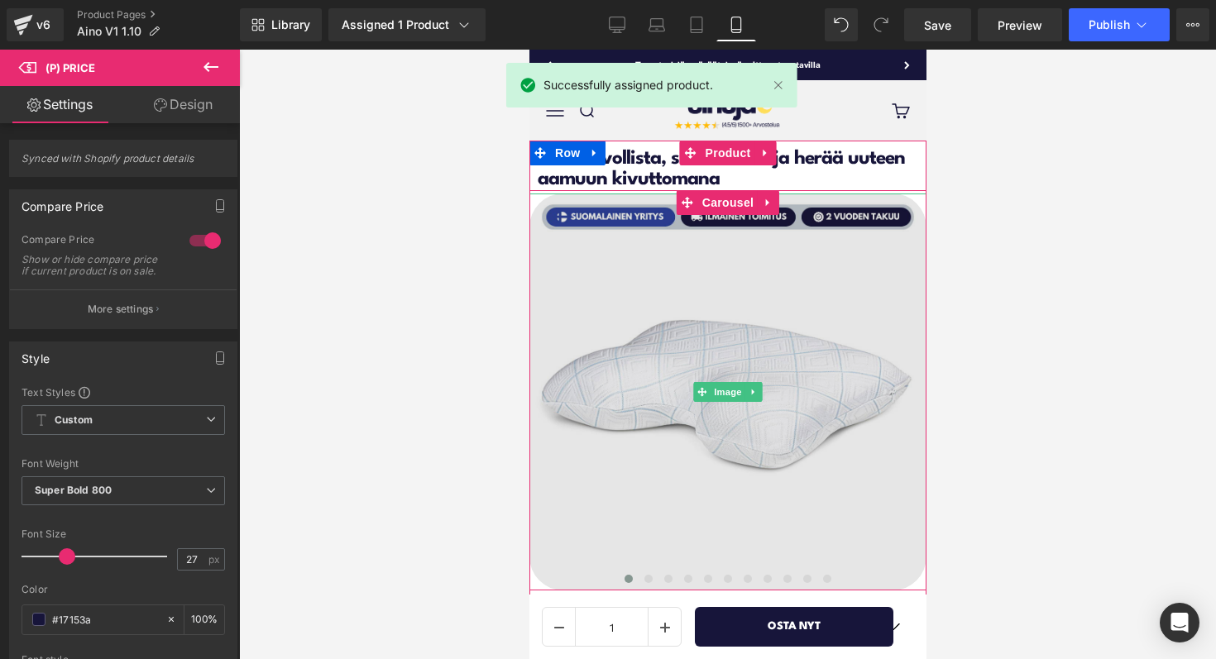
scroll to position [14, 0]
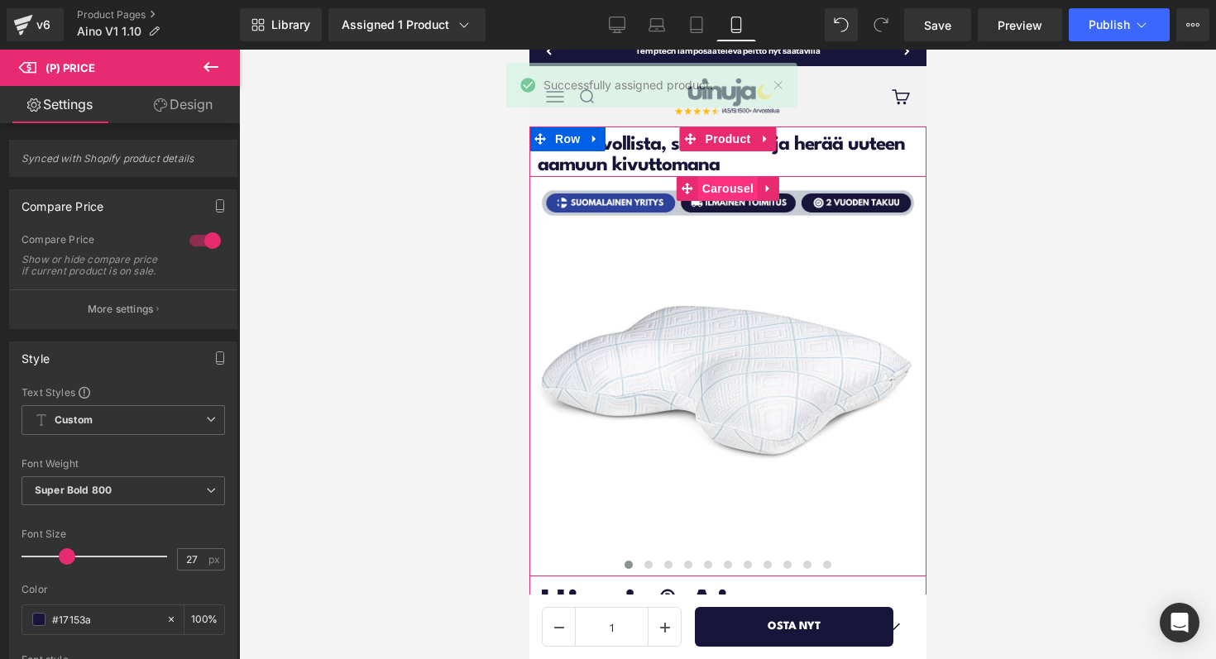
click at [726, 189] on span "Carousel" at bounding box center [727, 188] width 60 height 25
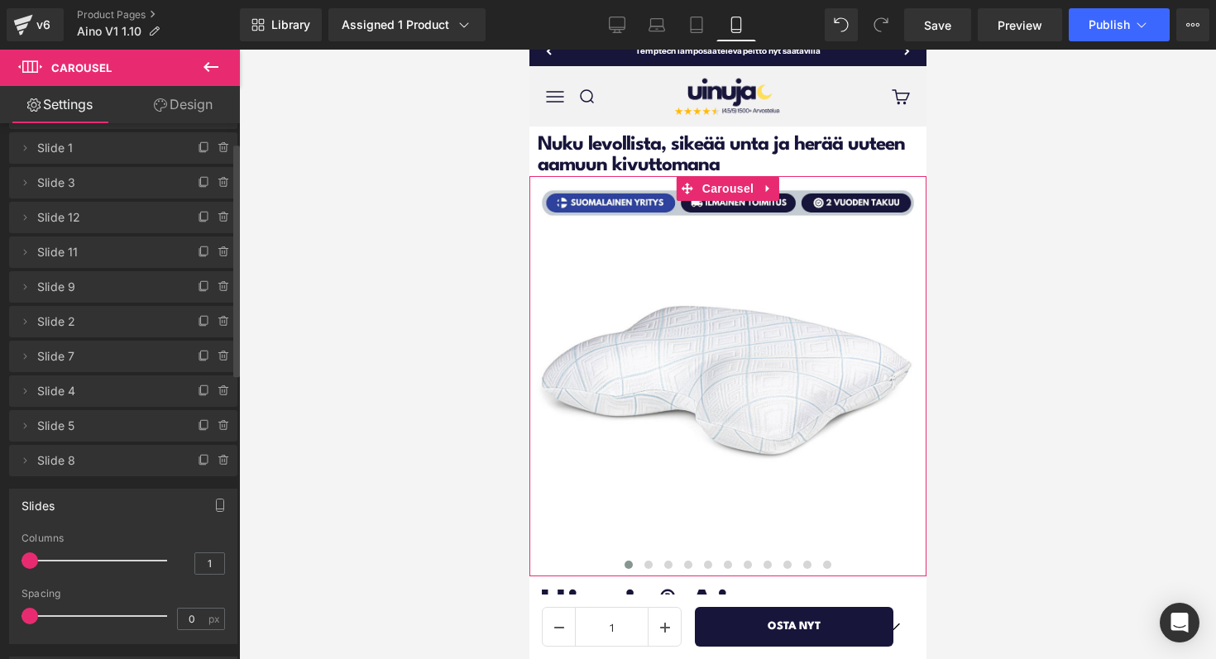
scroll to position [0, 0]
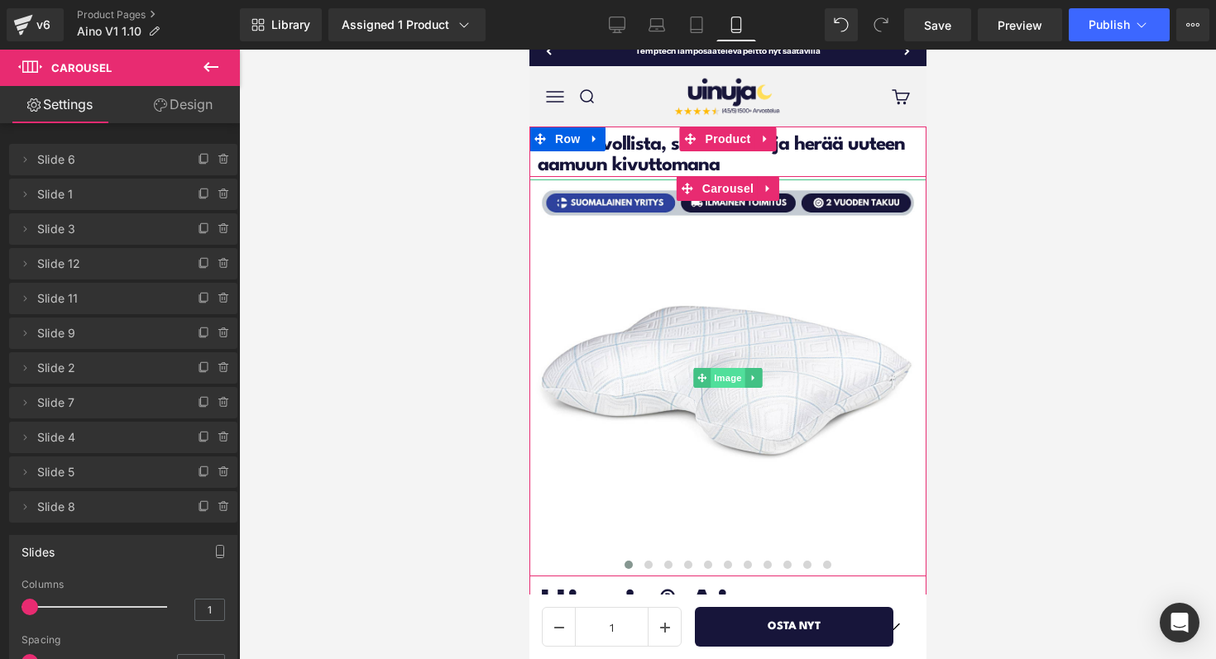
click at [730, 380] on span "Image" at bounding box center [727, 378] width 35 height 20
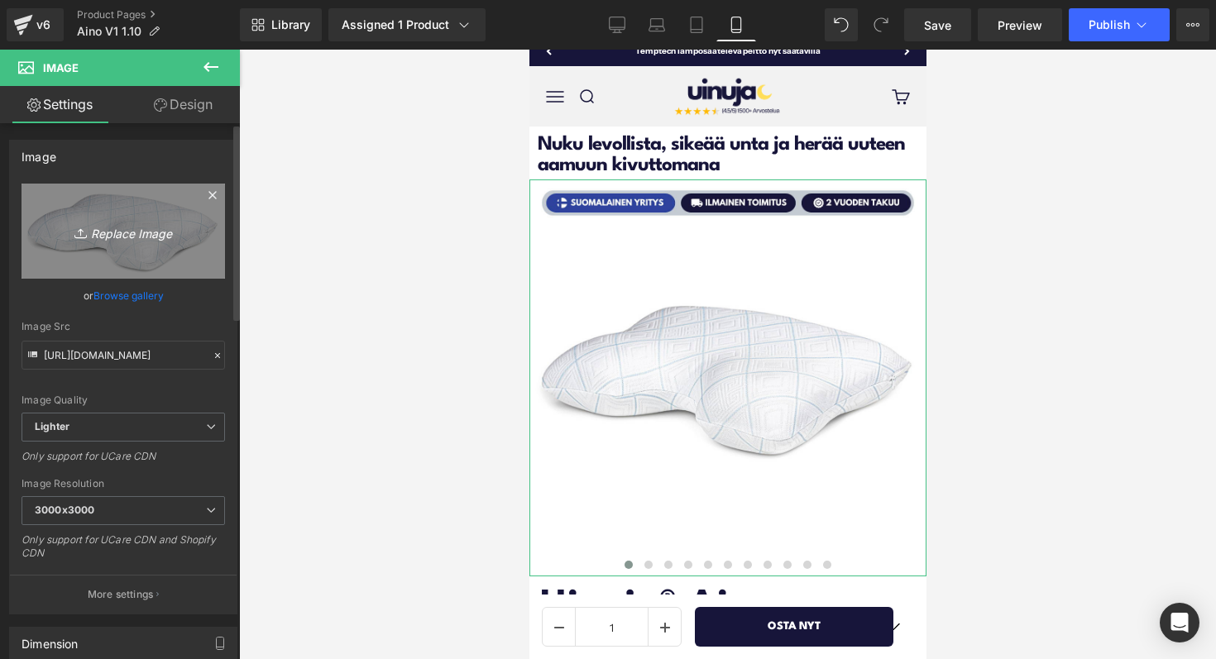
click at [132, 243] on link "Replace Image" at bounding box center [123, 231] width 203 height 95
type input "C:\fakepath\Product images.png"
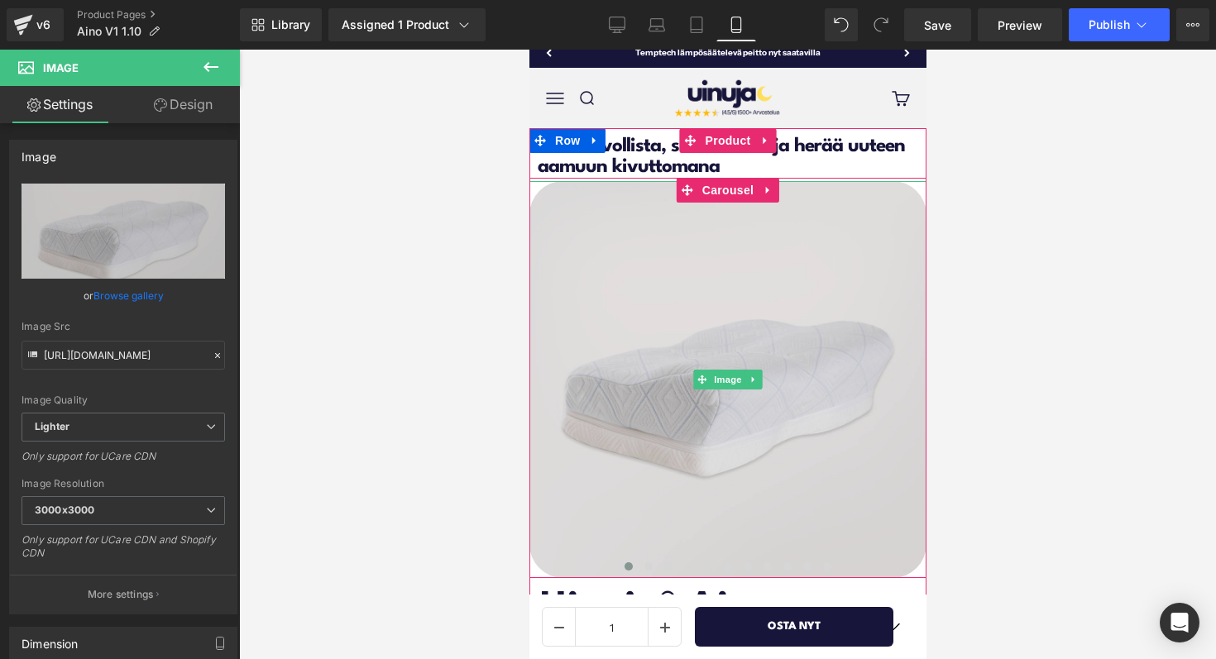
scroll to position [6, 0]
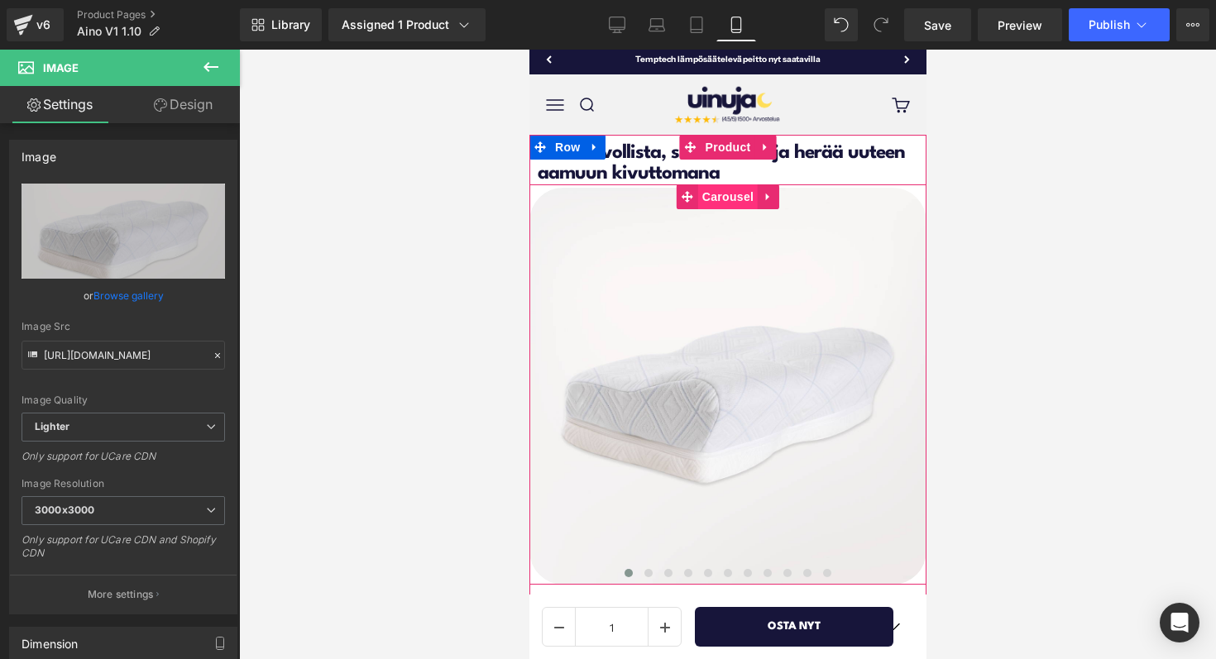
click at [715, 200] on span "Carousel" at bounding box center [727, 196] width 60 height 25
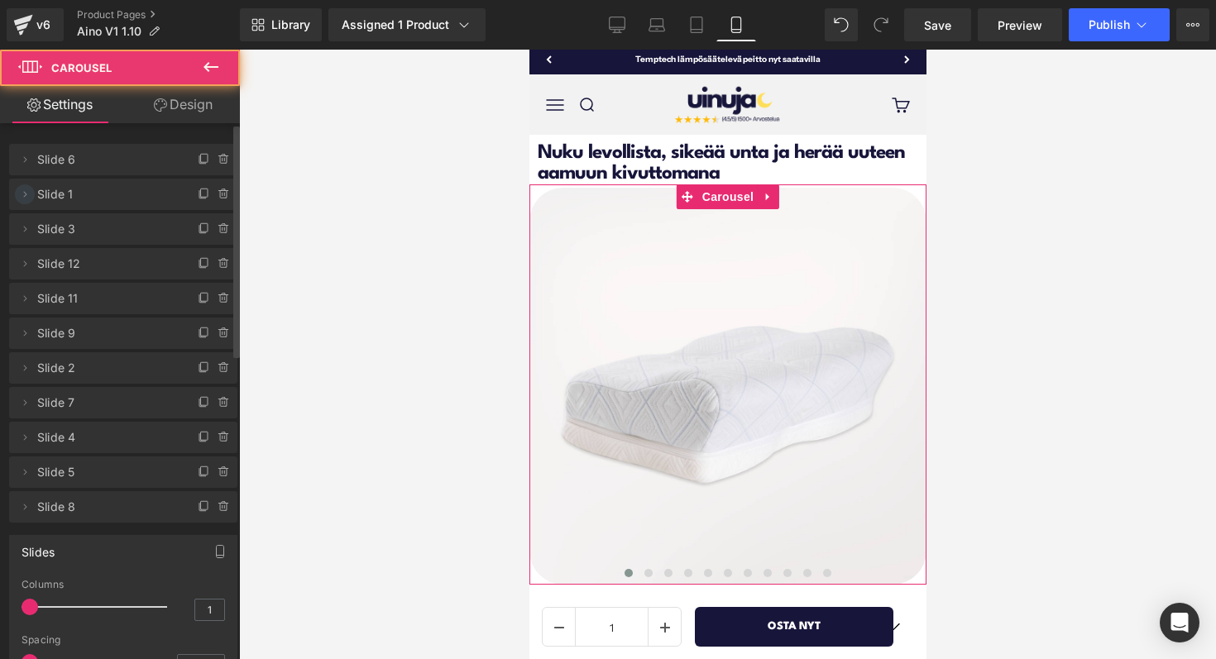
click at [23, 199] on icon at bounding box center [24, 194] width 13 height 13
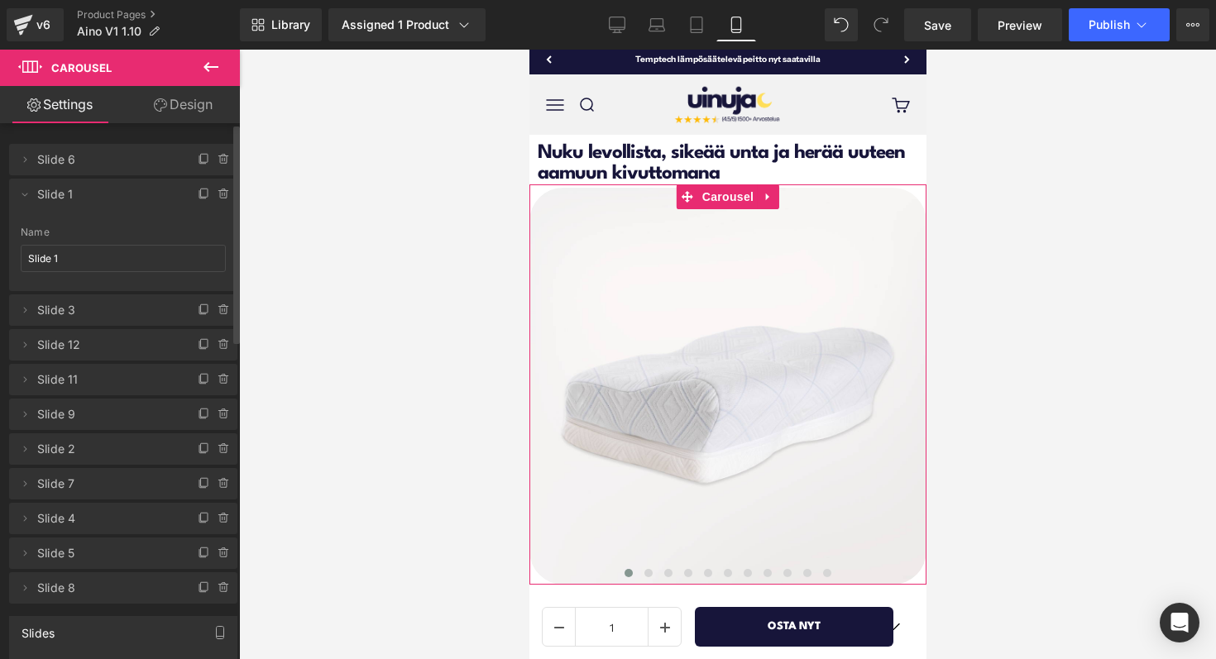
click at [101, 182] on span "Slide 1" at bounding box center [106, 194] width 139 height 31
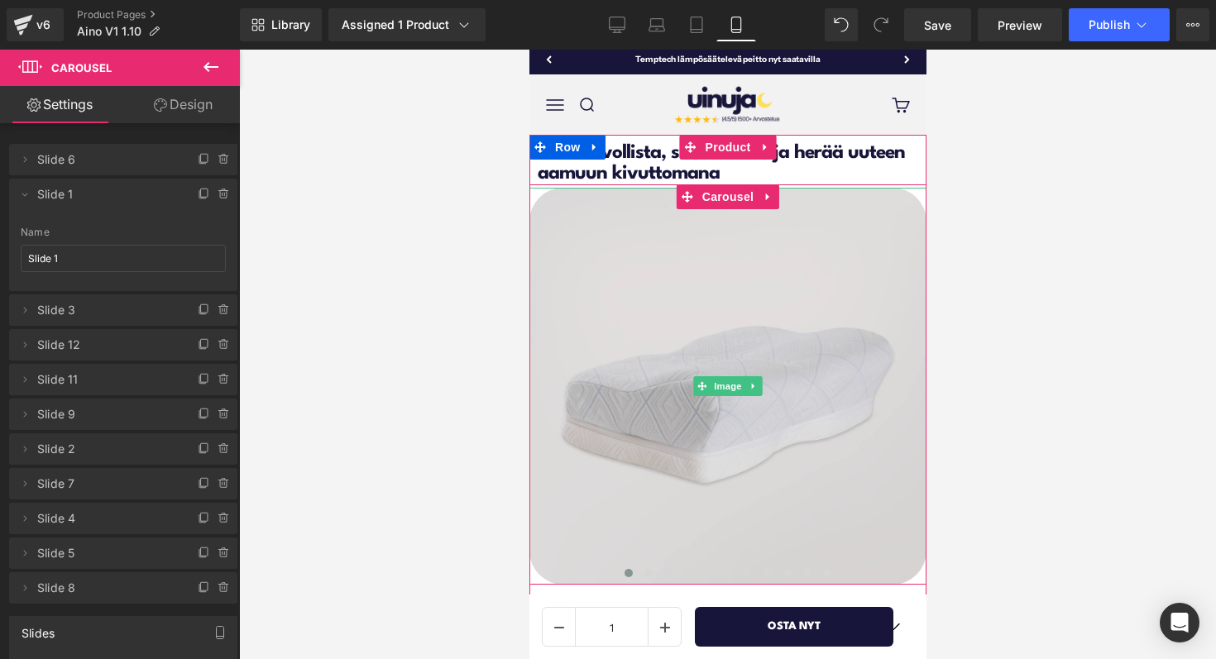
click at [880, 375] on img at bounding box center [727, 386] width 397 height 397
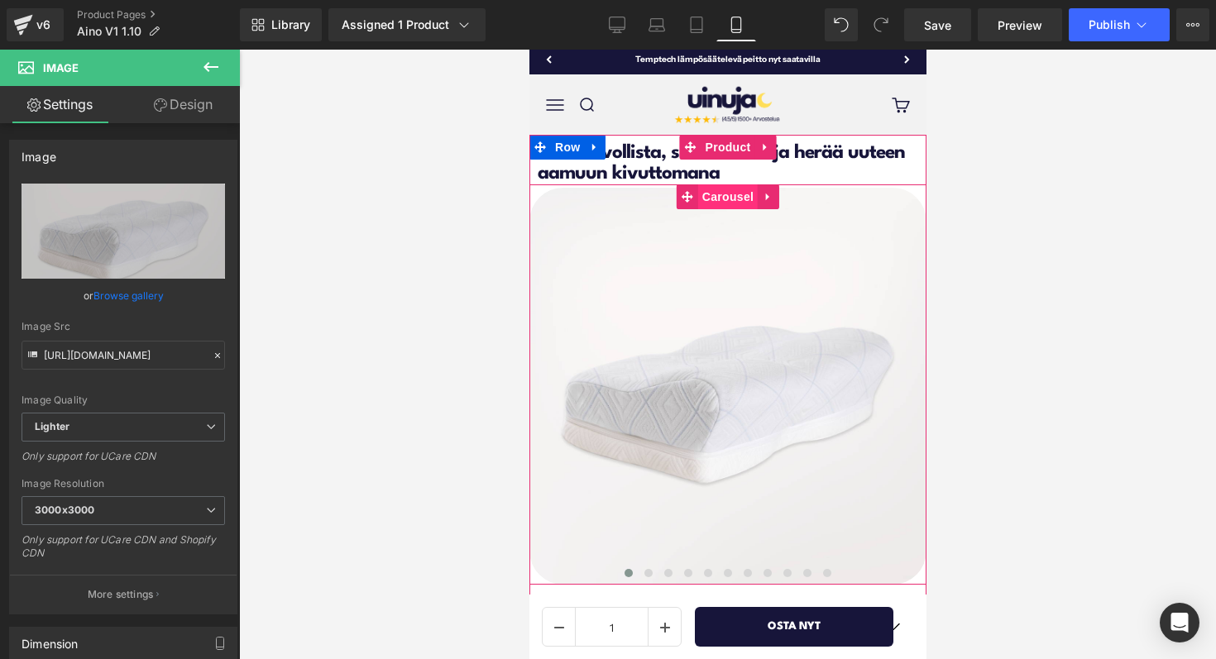
click at [720, 192] on span "Carousel" at bounding box center [727, 196] width 60 height 25
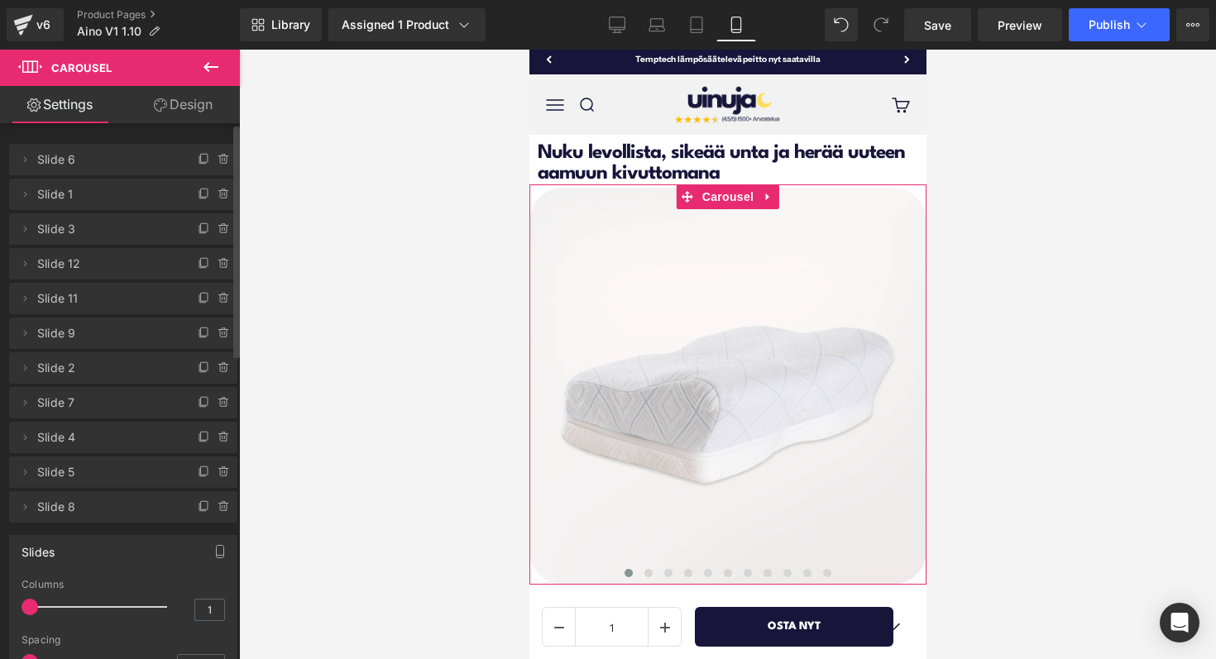
click at [94, 196] on span "Slide 1" at bounding box center [106, 194] width 139 height 31
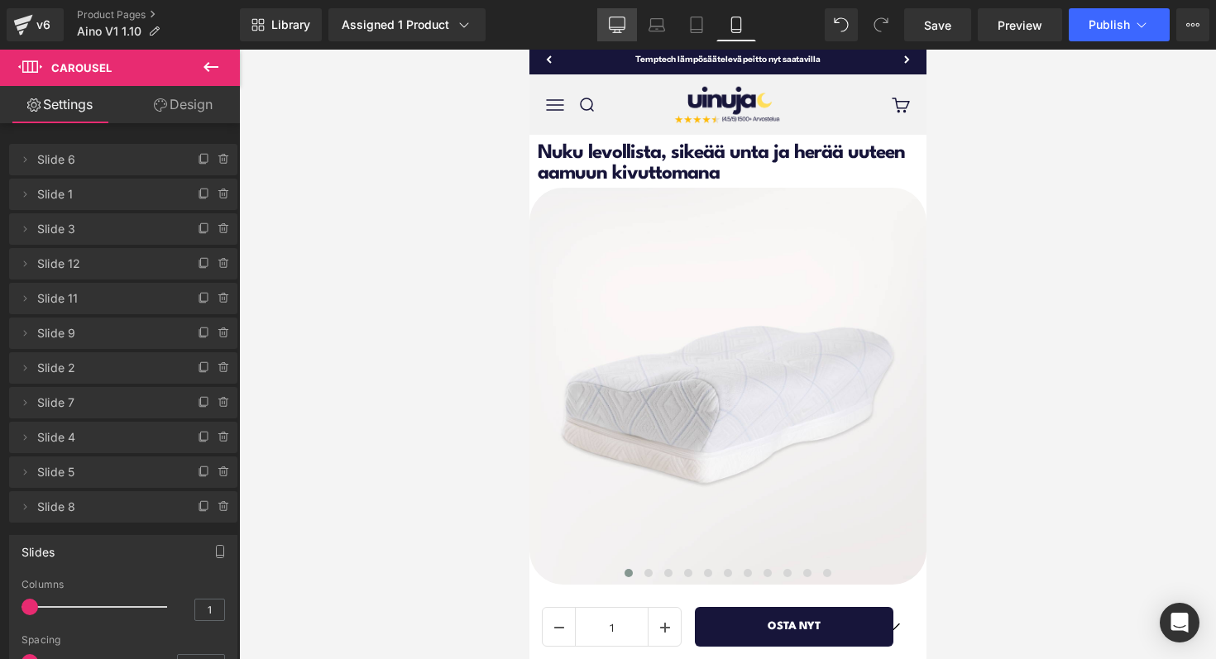
click at [624, 27] on icon at bounding box center [618, 23] width 16 height 12
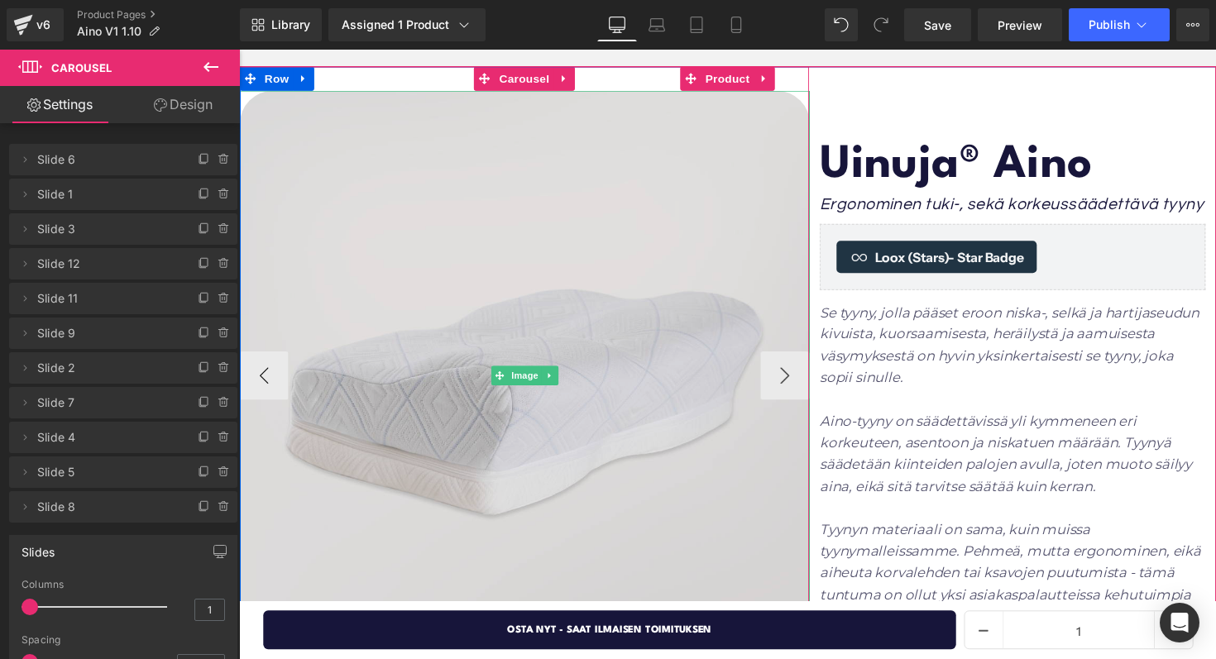
scroll to position [175, 0]
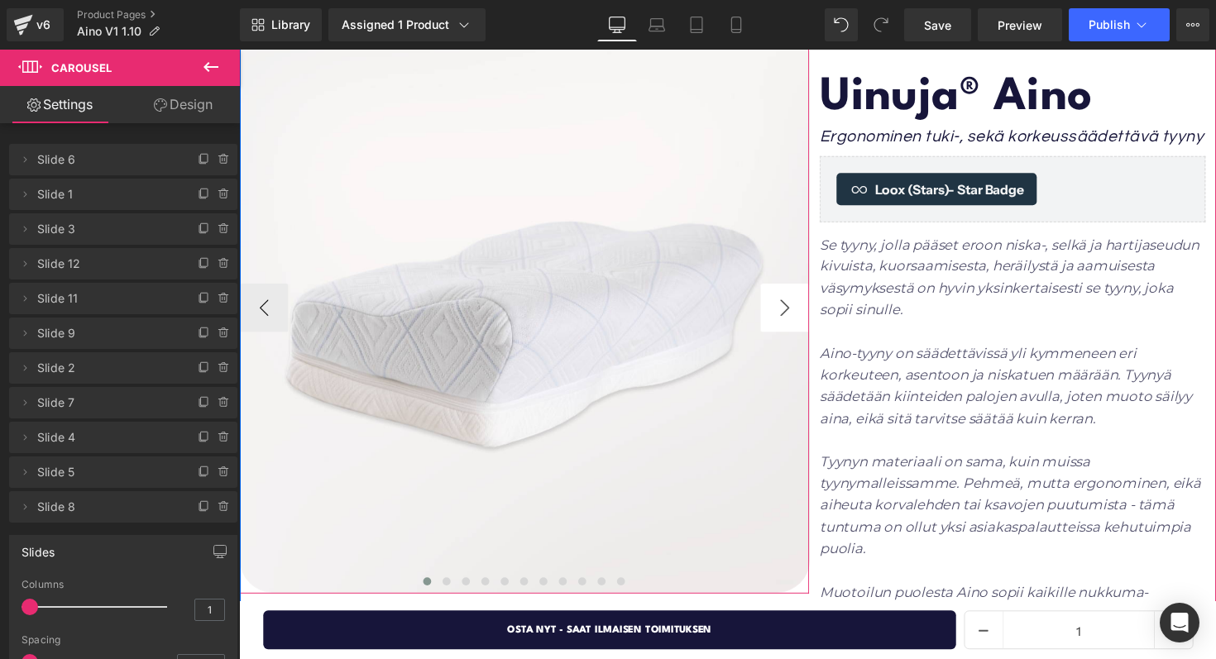
click at [791, 304] on button "›" at bounding box center [798, 314] width 50 height 50
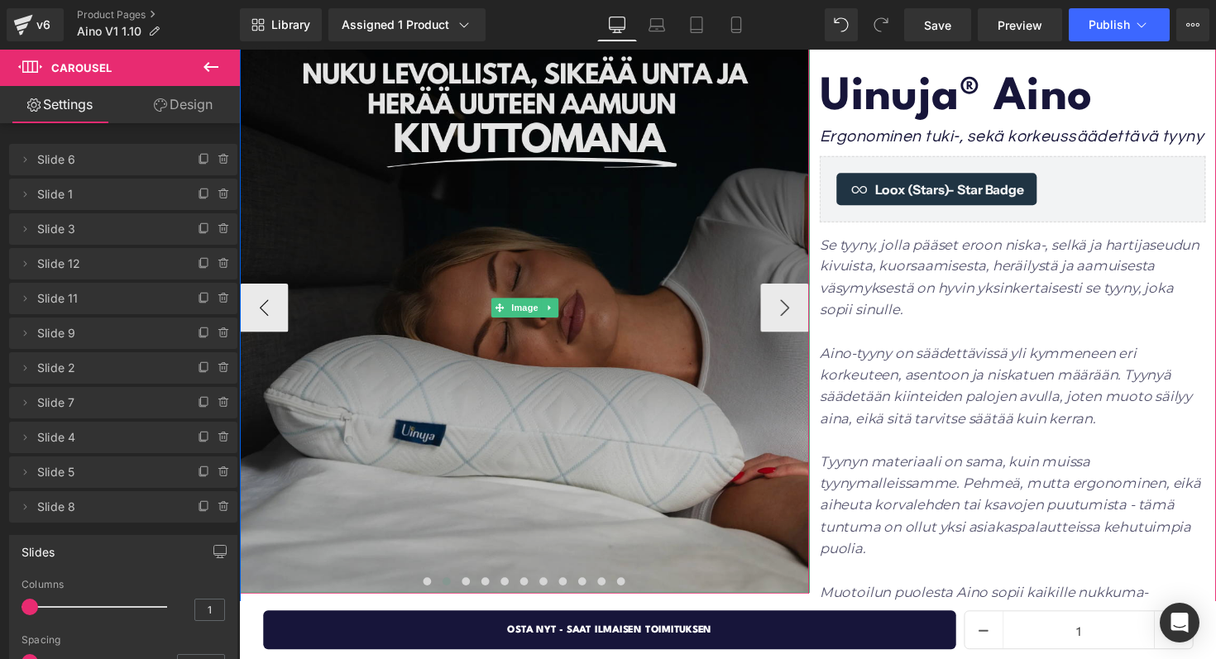
click at [495, 308] on img at bounding box center [532, 314] width 584 height 584
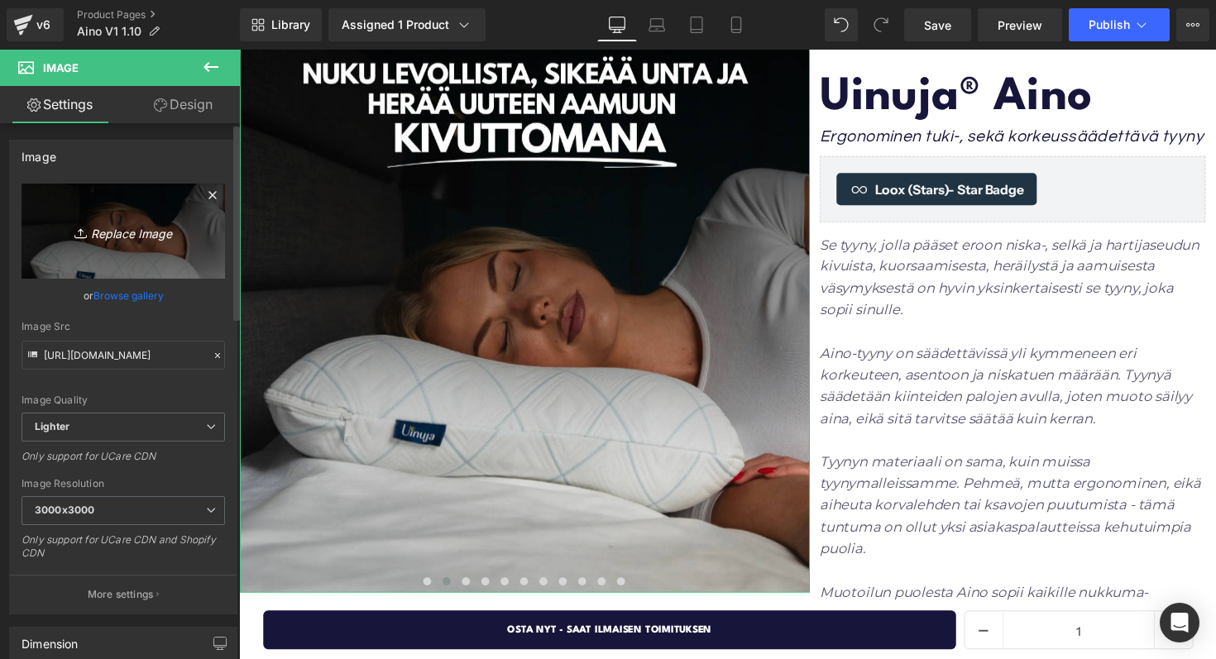
click at [124, 227] on icon "Replace Image" at bounding box center [123, 231] width 132 height 21
type input "C:\fakepath\Uinuja-2919.jpg"
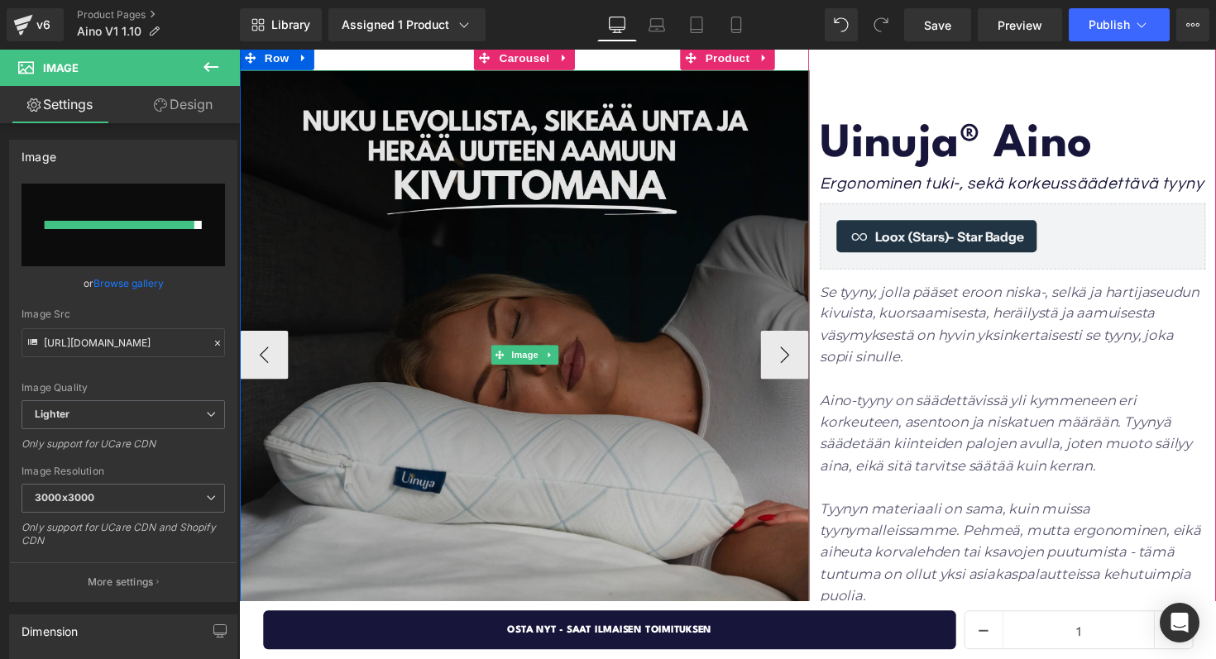
scroll to position [95, 0]
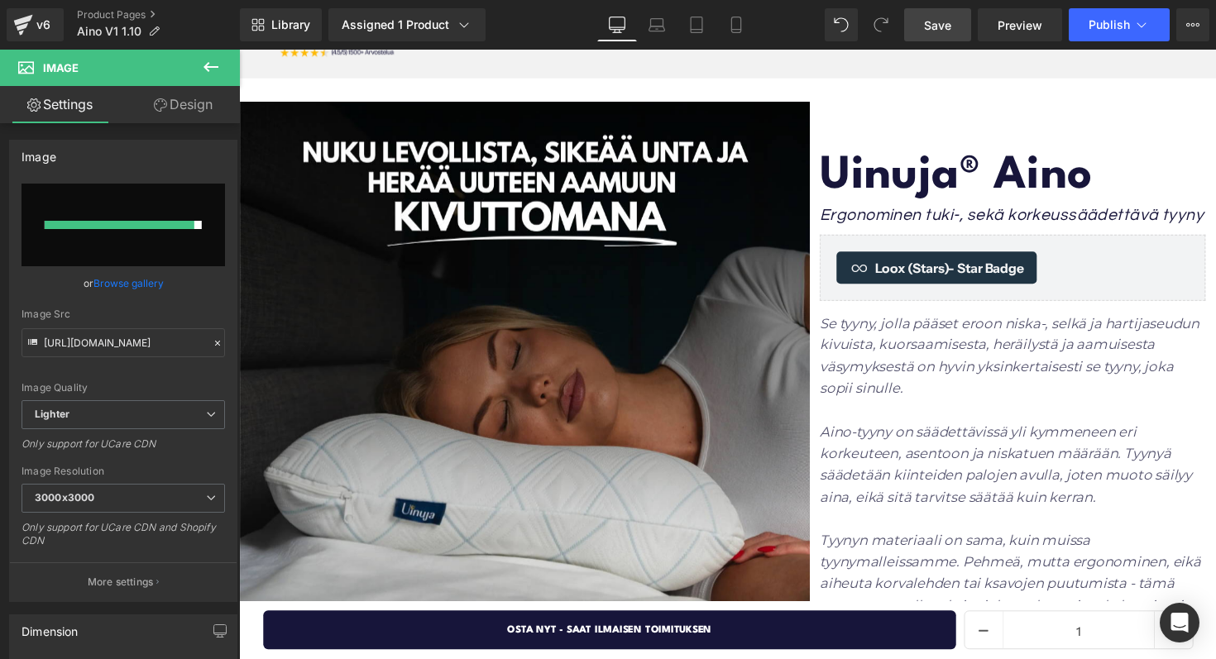
click at [943, 13] on link "Save" at bounding box center [937, 24] width 67 height 33
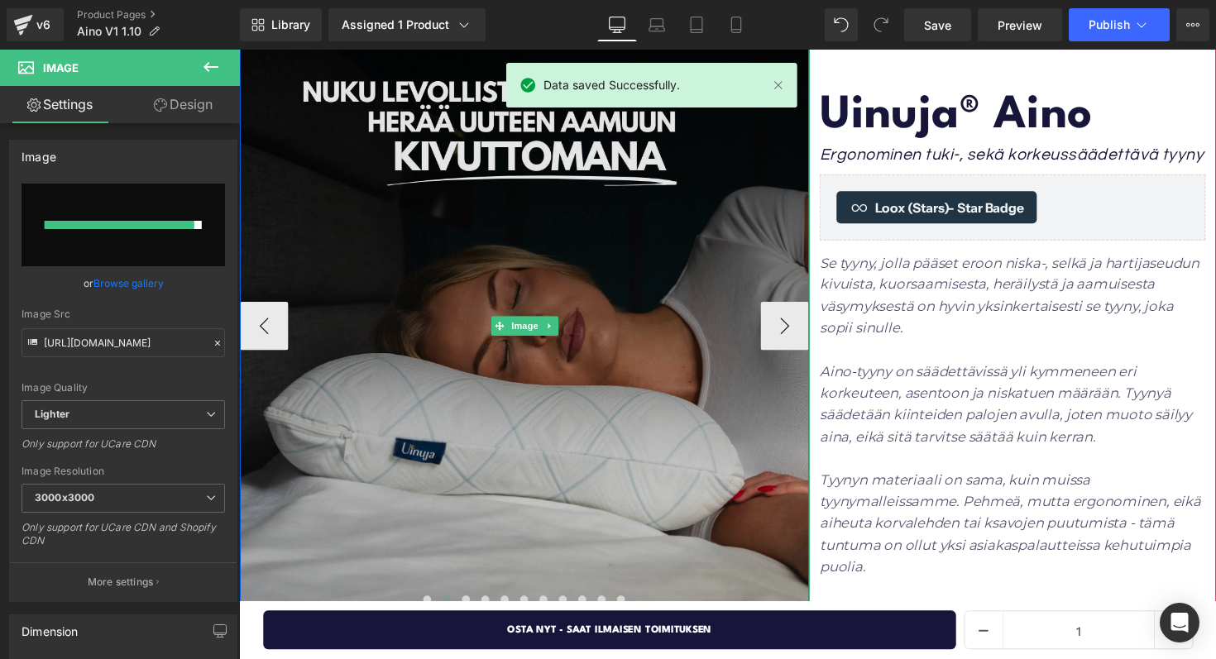
scroll to position [186, 0]
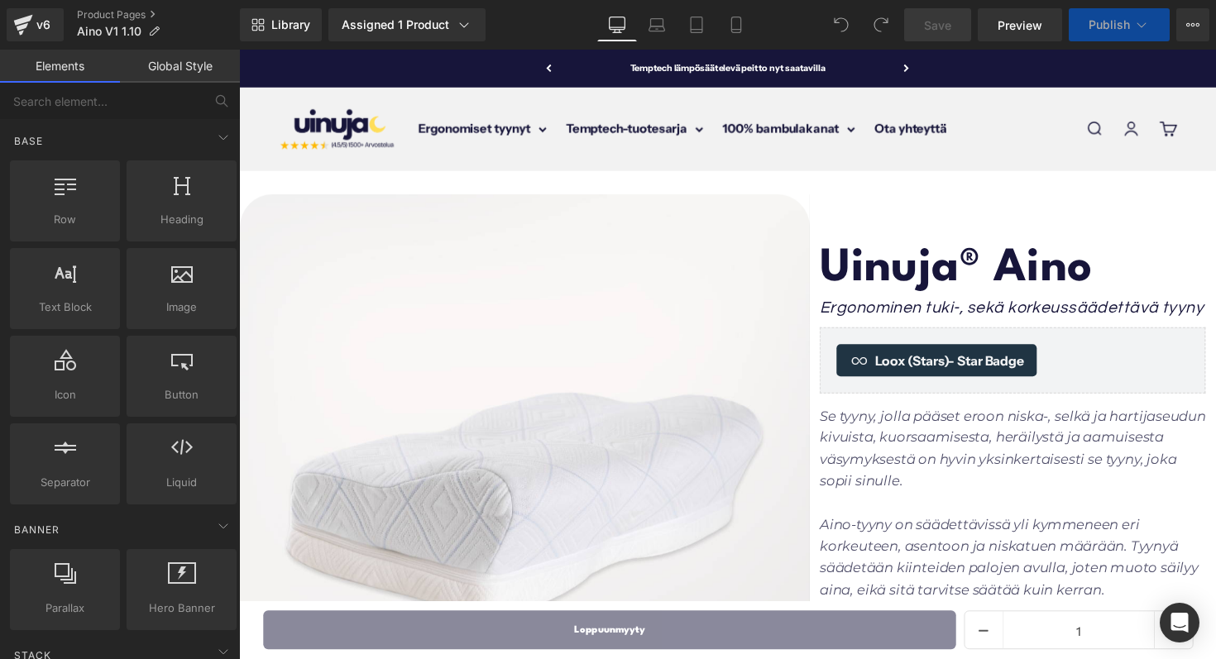
scroll to position [110, 0]
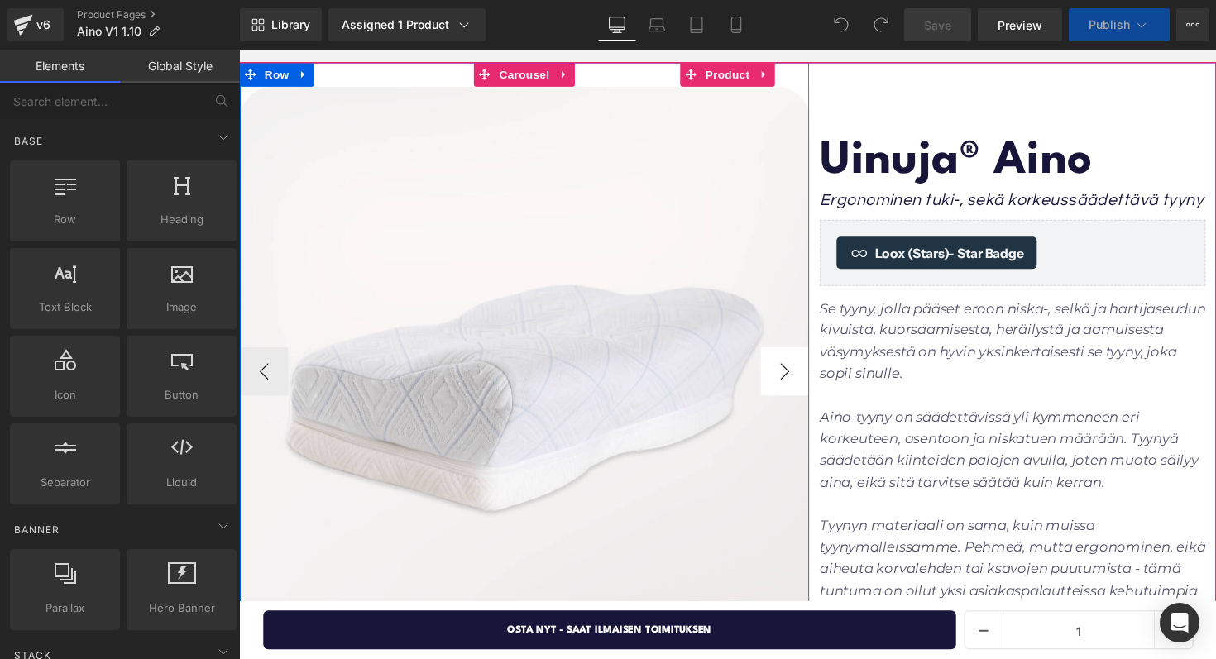
click at [783, 373] on button "›" at bounding box center [798, 380] width 50 height 50
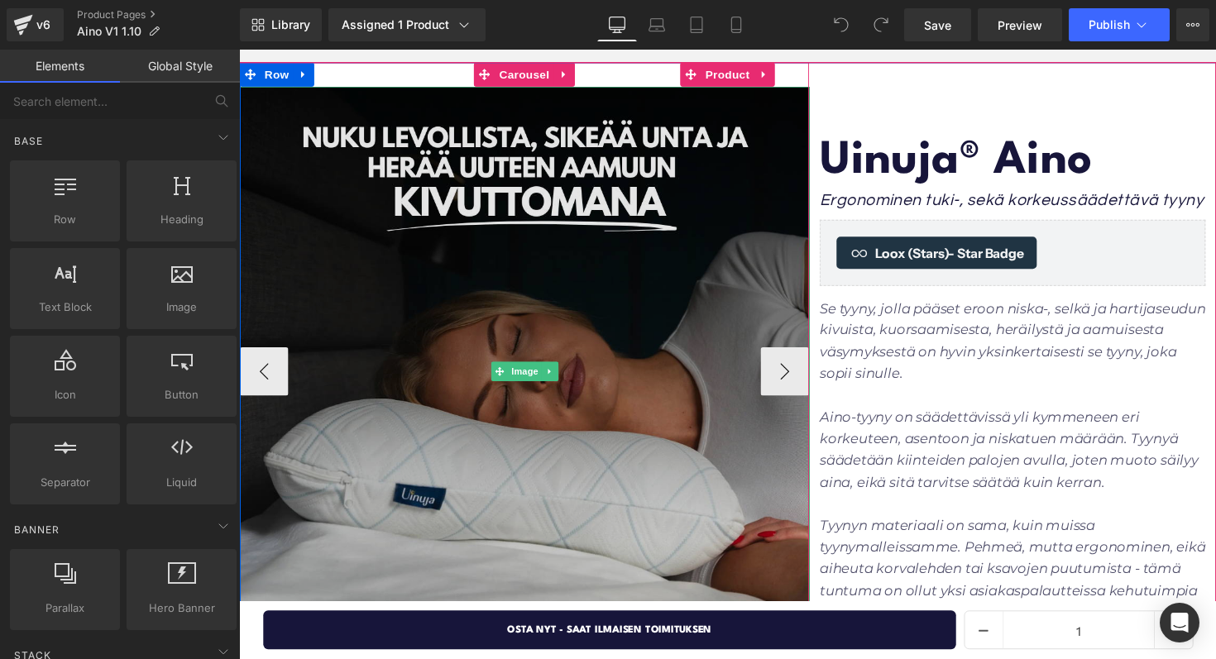
click at [507, 355] on img at bounding box center [532, 380] width 584 height 584
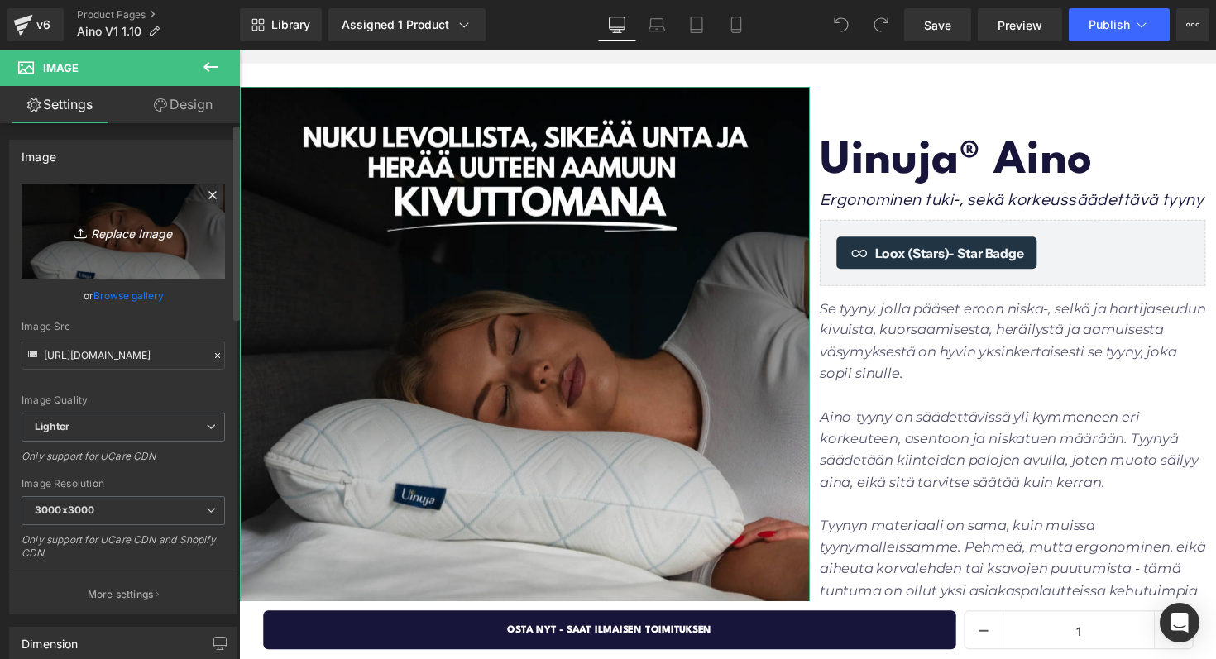
click at [126, 228] on icon "Replace Image" at bounding box center [123, 231] width 132 height 21
type input "C:\fakepath\Uinuja-2919.jpg"
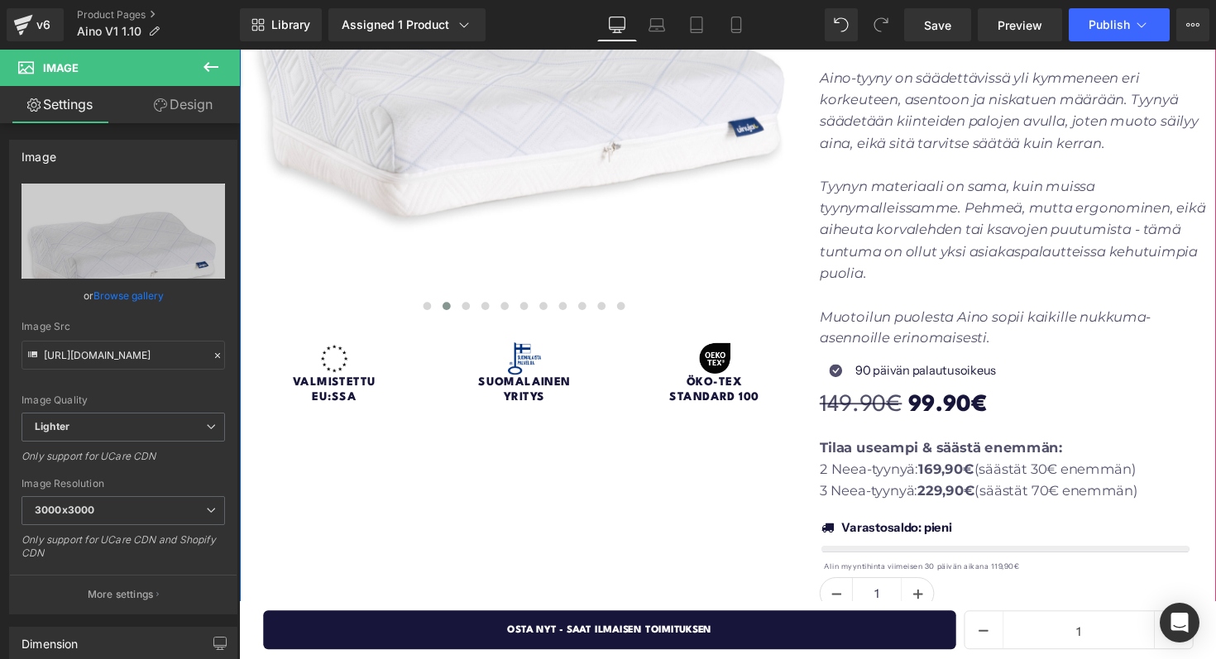
scroll to position [163, 0]
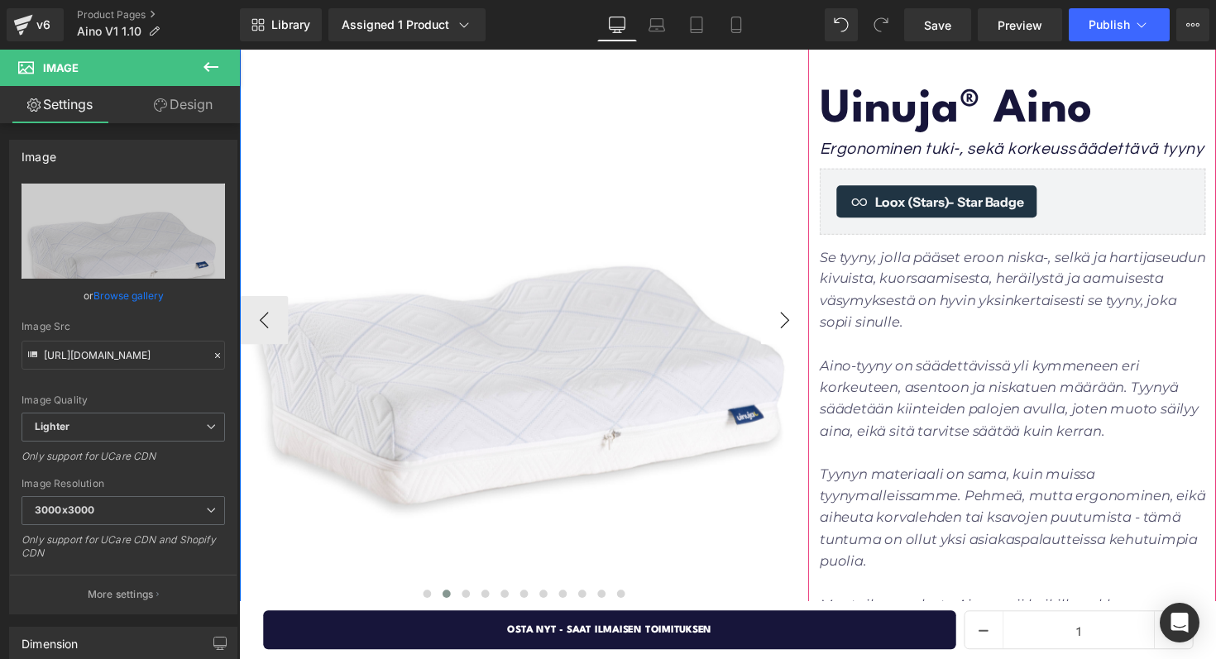
click at [791, 318] on button "›" at bounding box center [798, 327] width 50 height 50
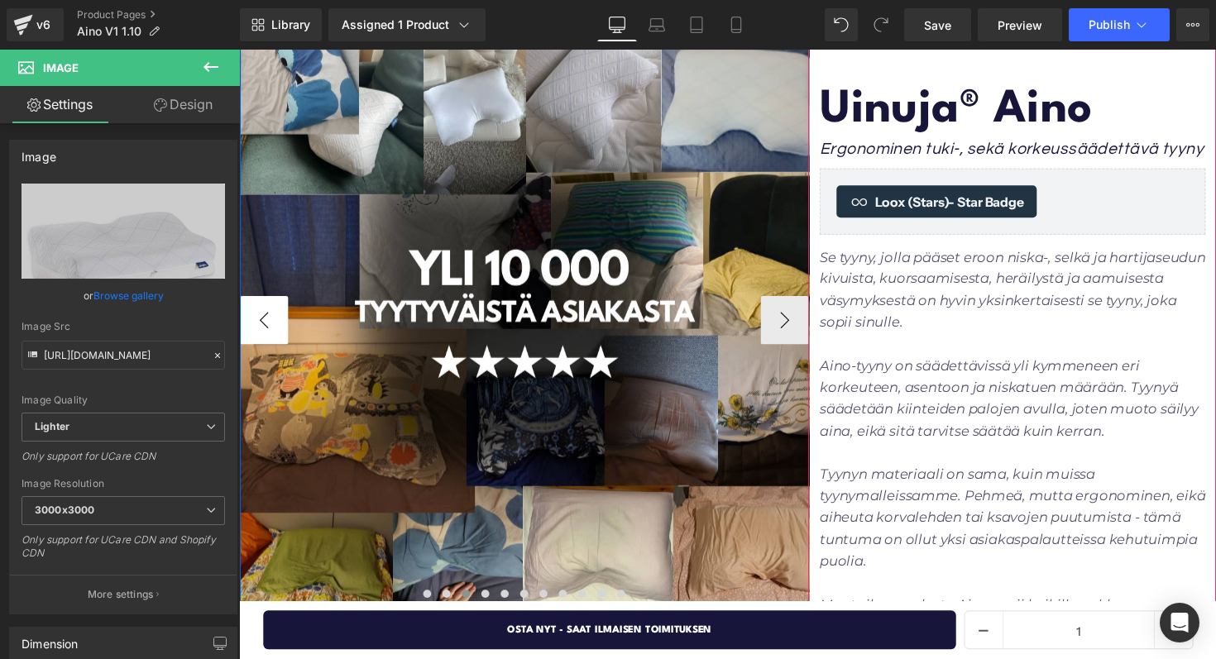
click at [278, 314] on button "‹" at bounding box center [265, 327] width 50 height 50
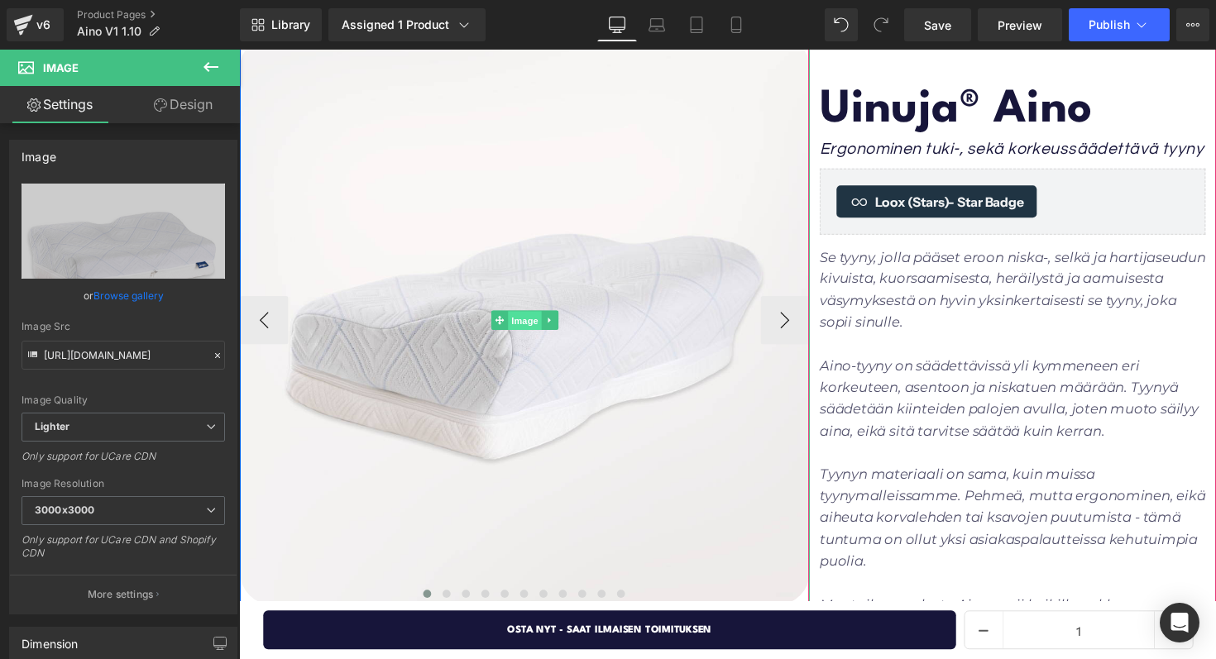
click at [517, 321] on span "Image" at bounding box center [531, 328] width 35 height 20
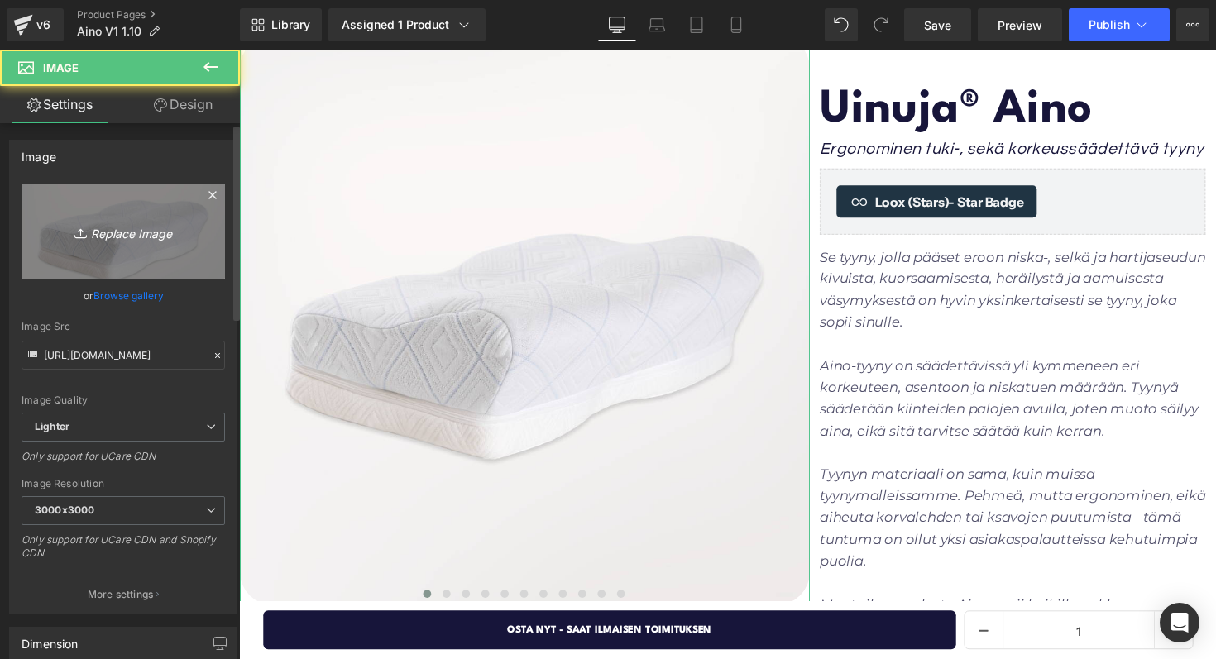
click at [102, 228] on icon "Replace Image" at bounding box center [123, 231] width 132 height 21
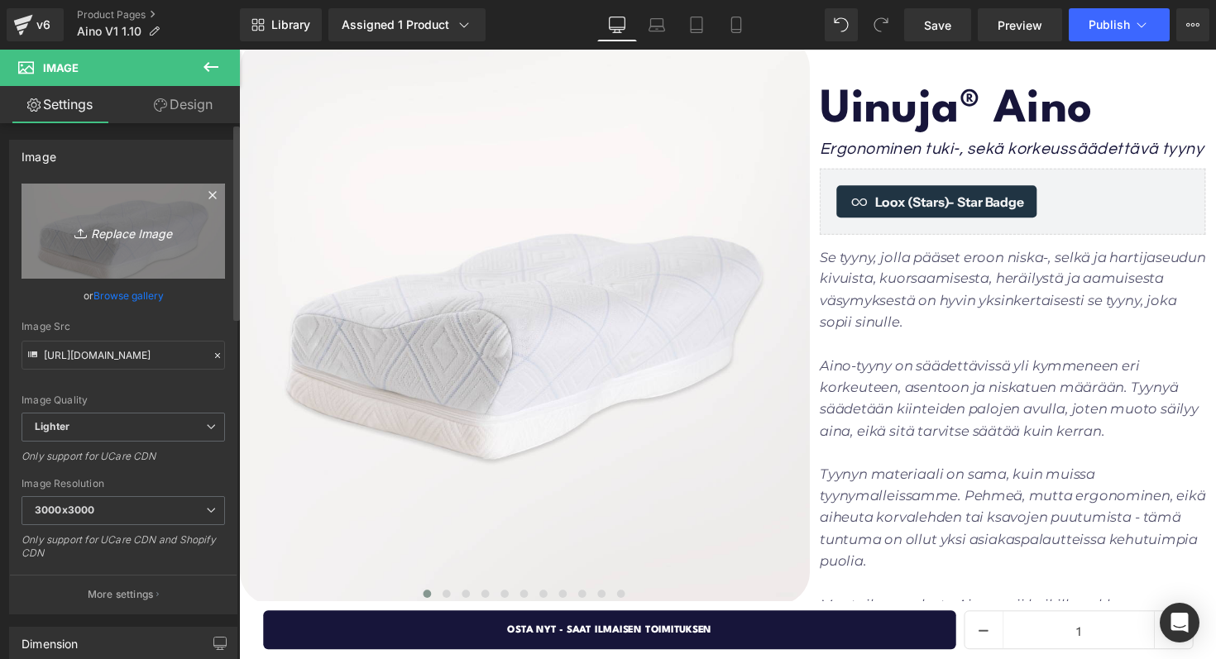
type input "C:\fakepath\Uinuja-2905 (2).jpg"
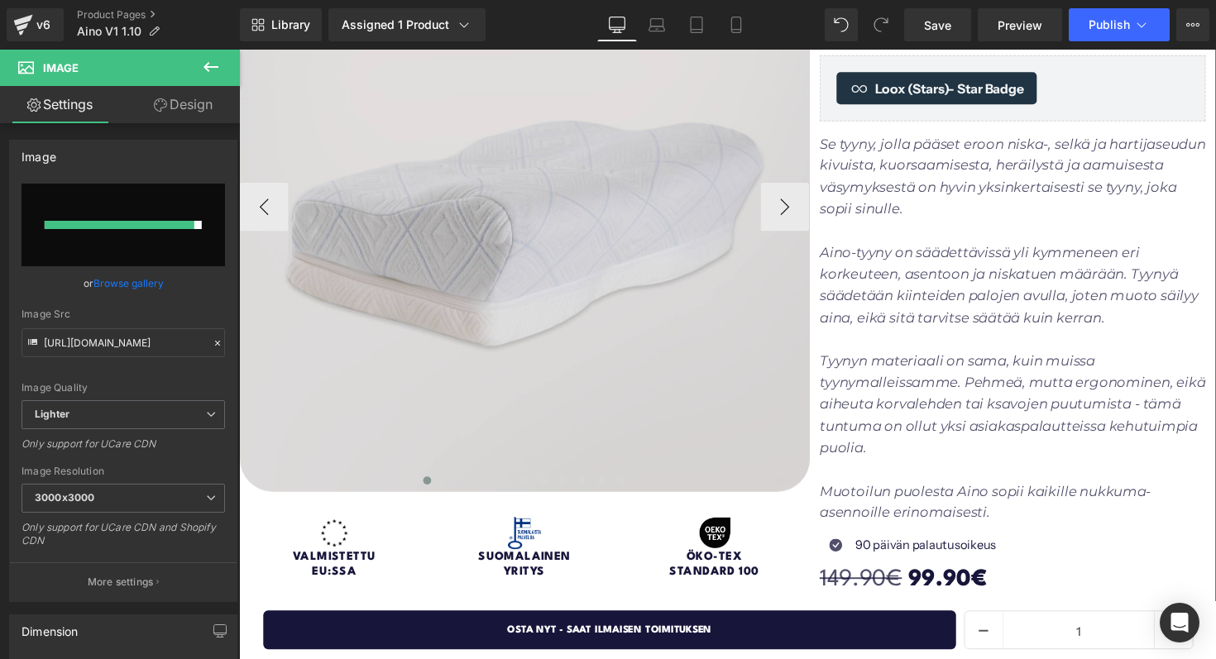
scroll to position [254, 0]
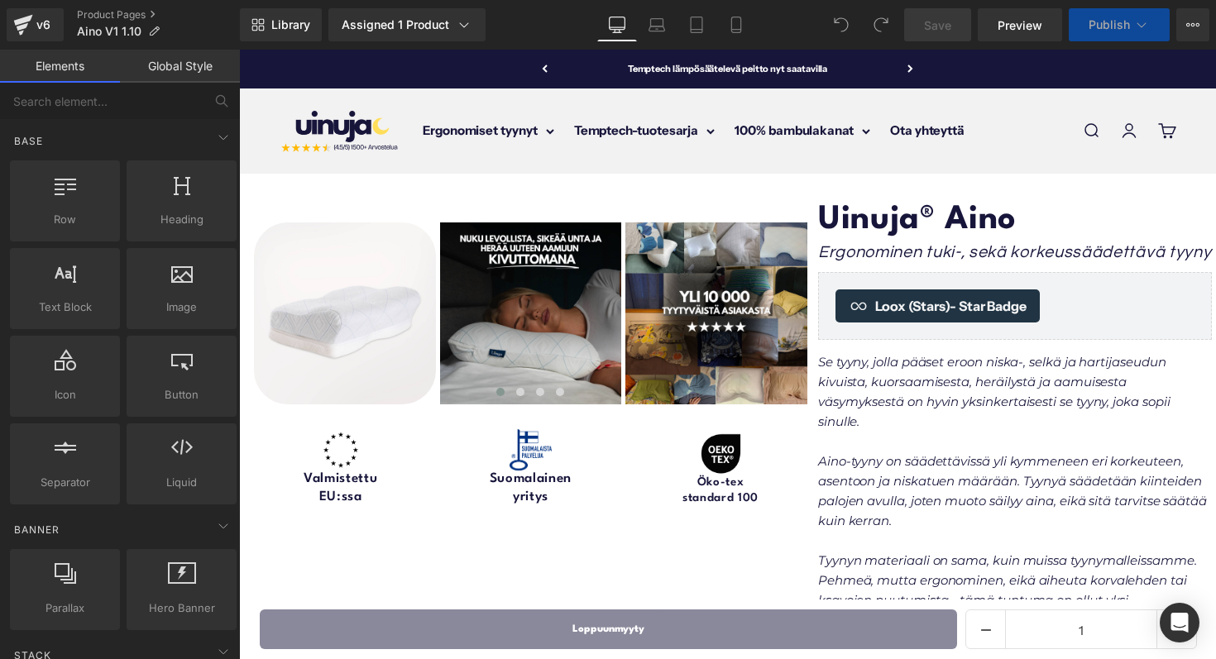
scroll to position [58, 0]
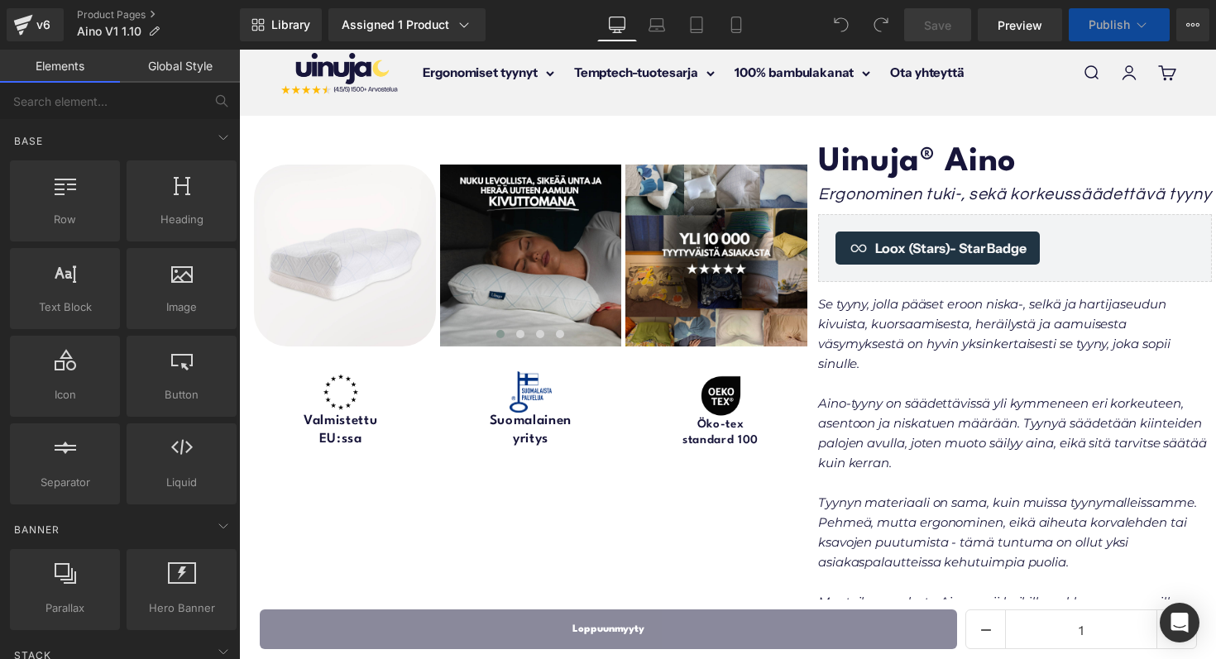
click at [531, 439] on div "Suomalainen yritys Heading" at bounding box center [531, 431] width 190 height 36
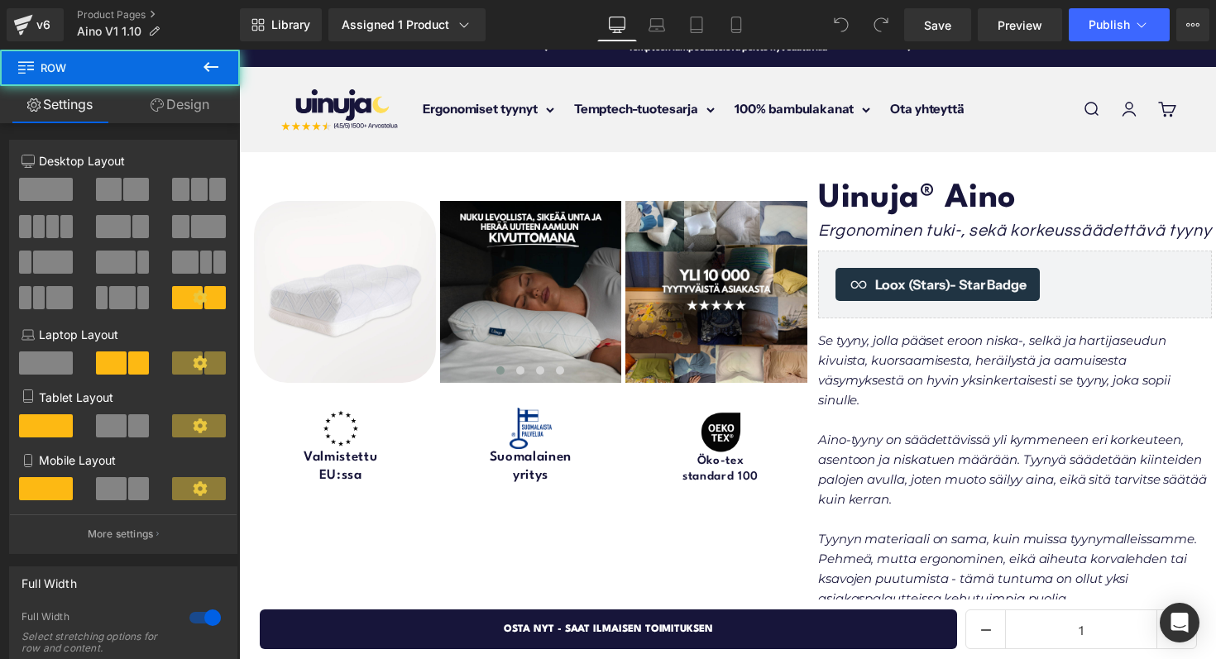
scroll to position [0, 0]
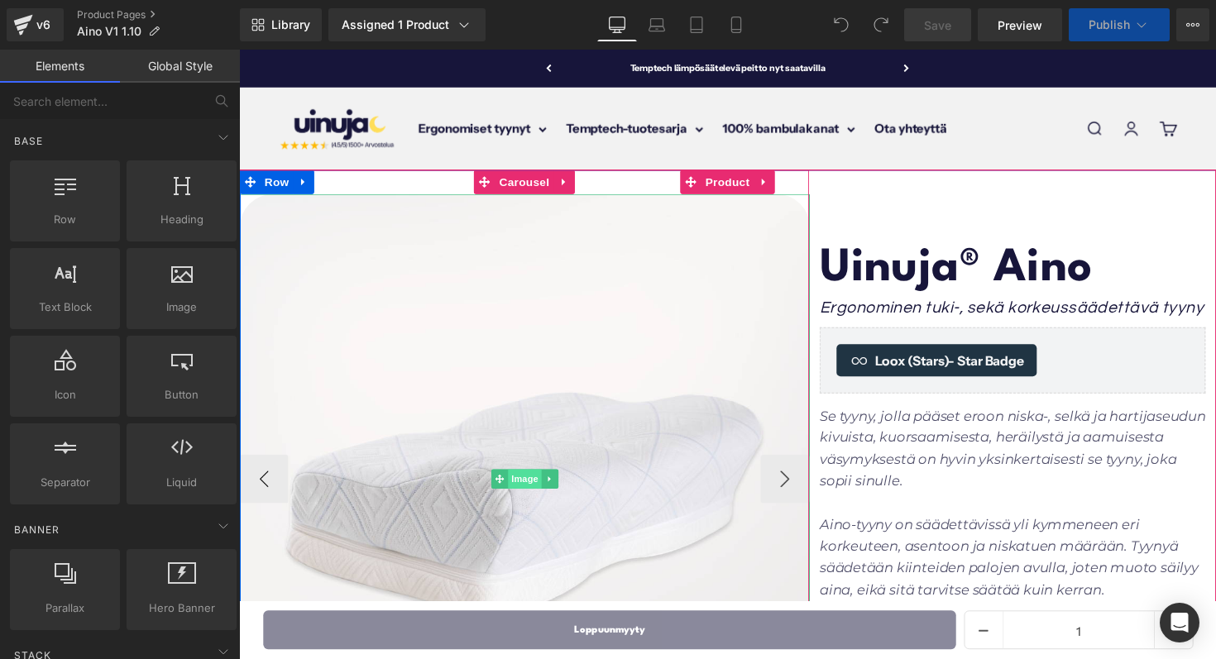
click at [525, 482] on span "Image" at bounding box center [531, 490] width 35 height 20
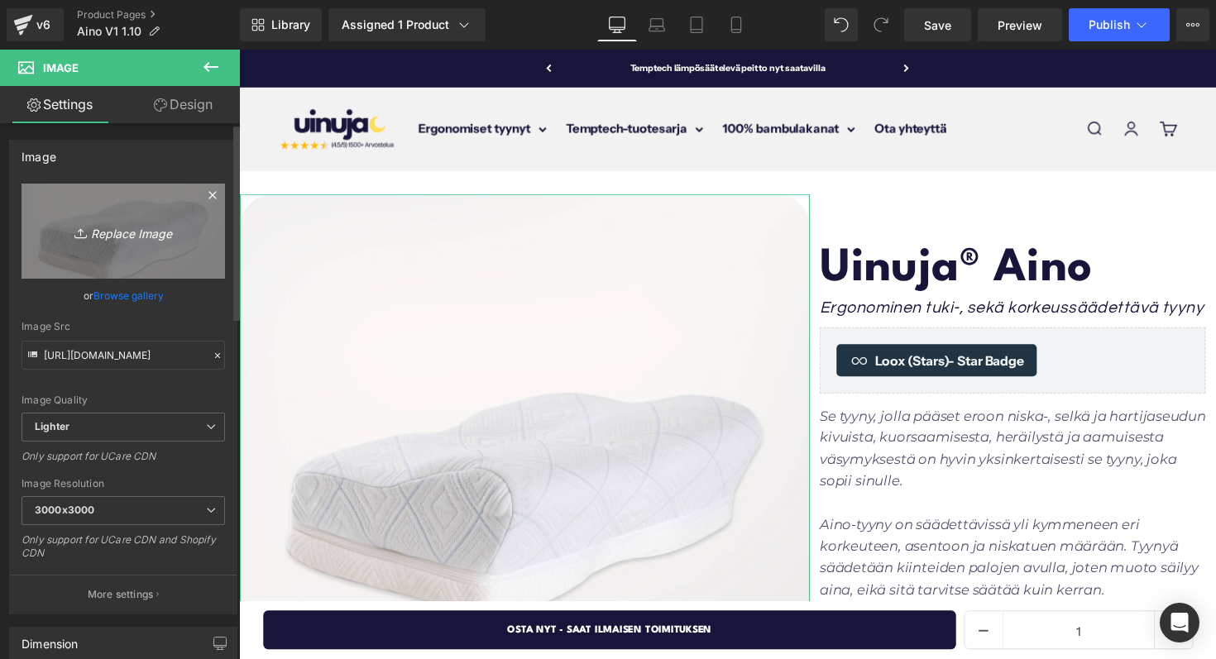
click at [130, 237] on icon "Replace Image" at bounding box center [123, 231] width 132 height 21
type input "C:\fakepath\Uinuja-2895-Edit.jpg"
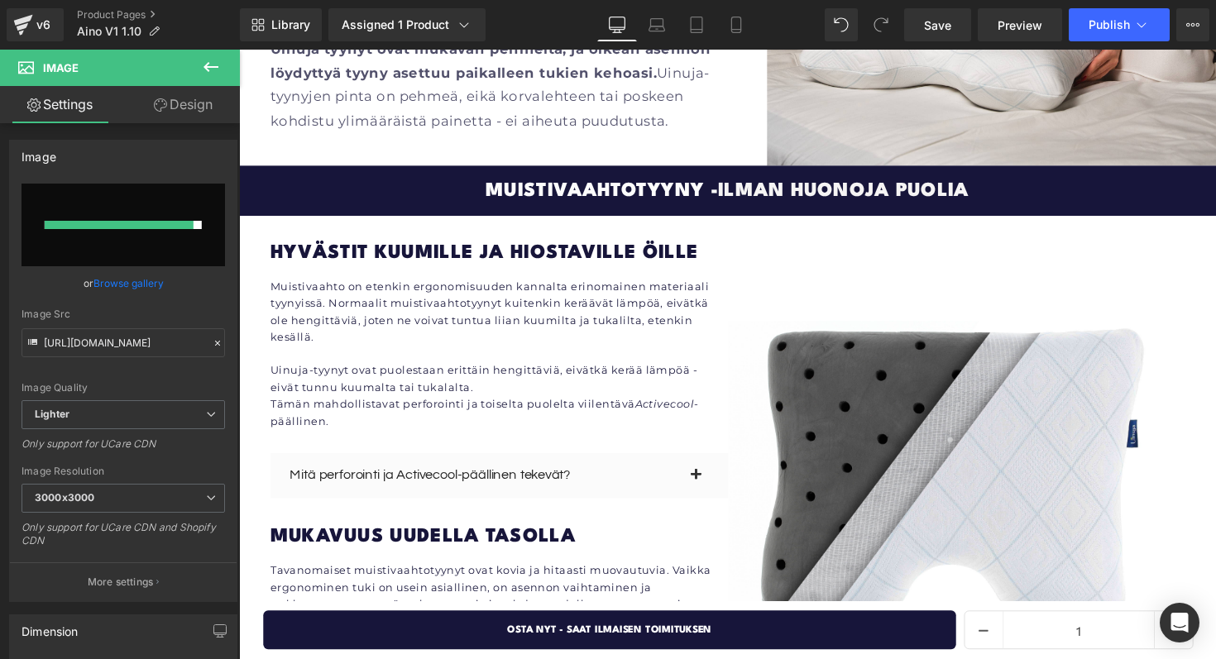
scroll to position [2821, 0]
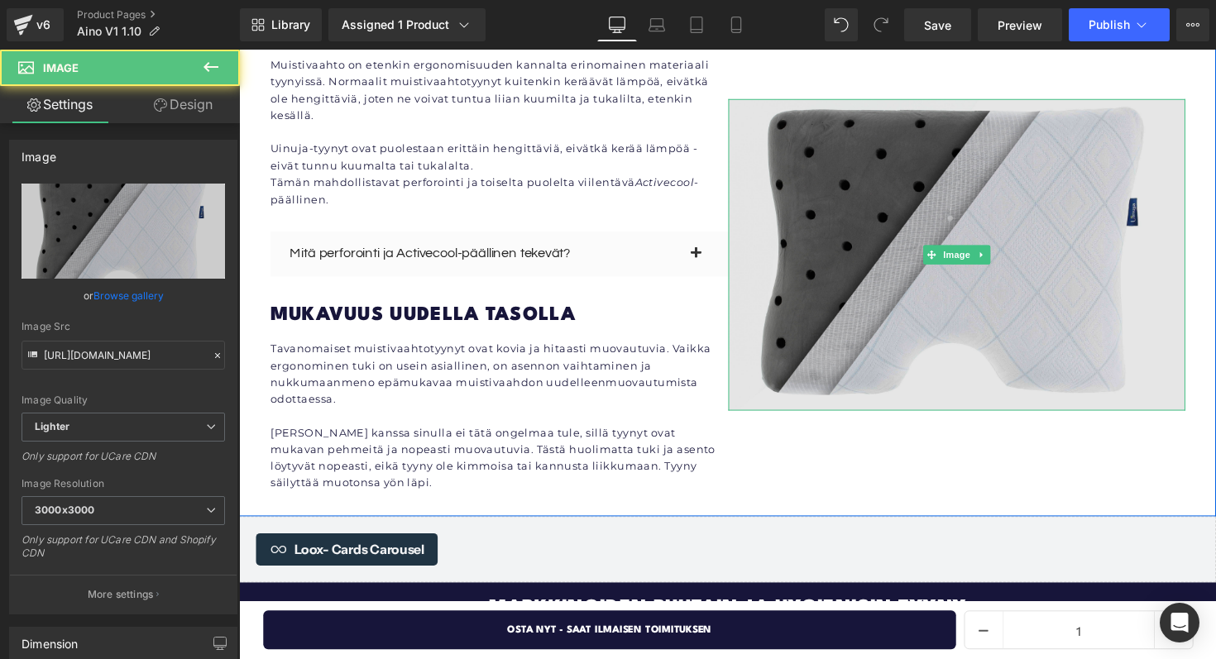
click at [871, 209] on img at bounding box center [974, 259] width 469 height 319
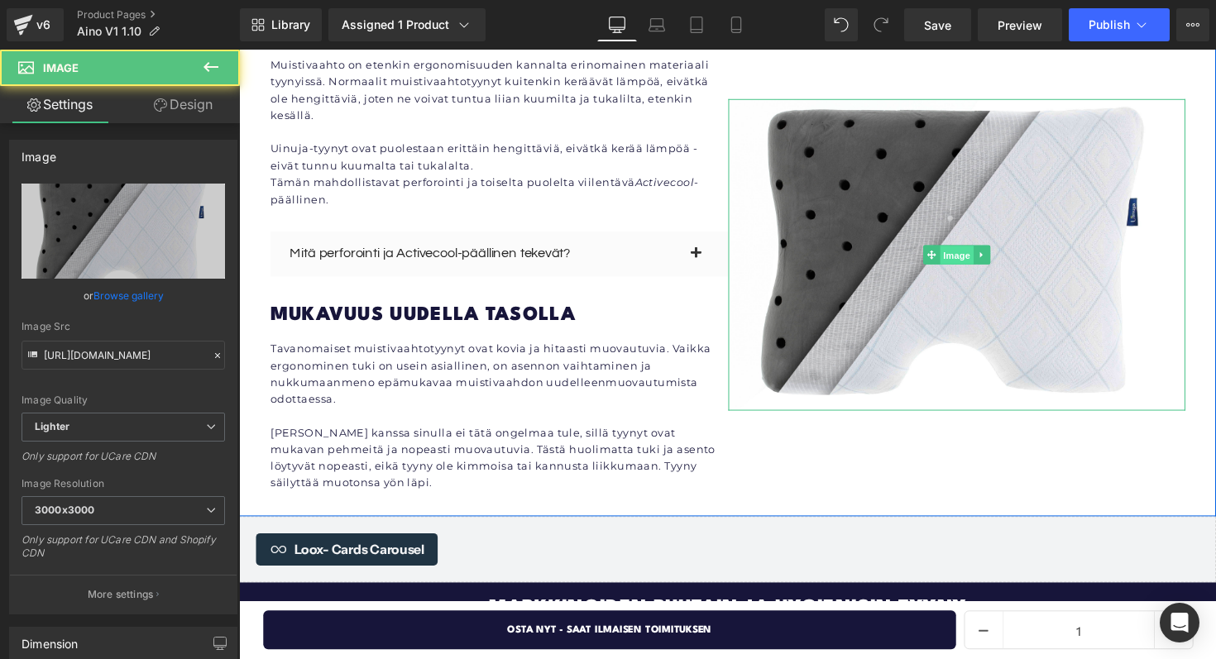
click at [965, 251] on span "Image" at bounding box center [974, 261] width 35 height 20
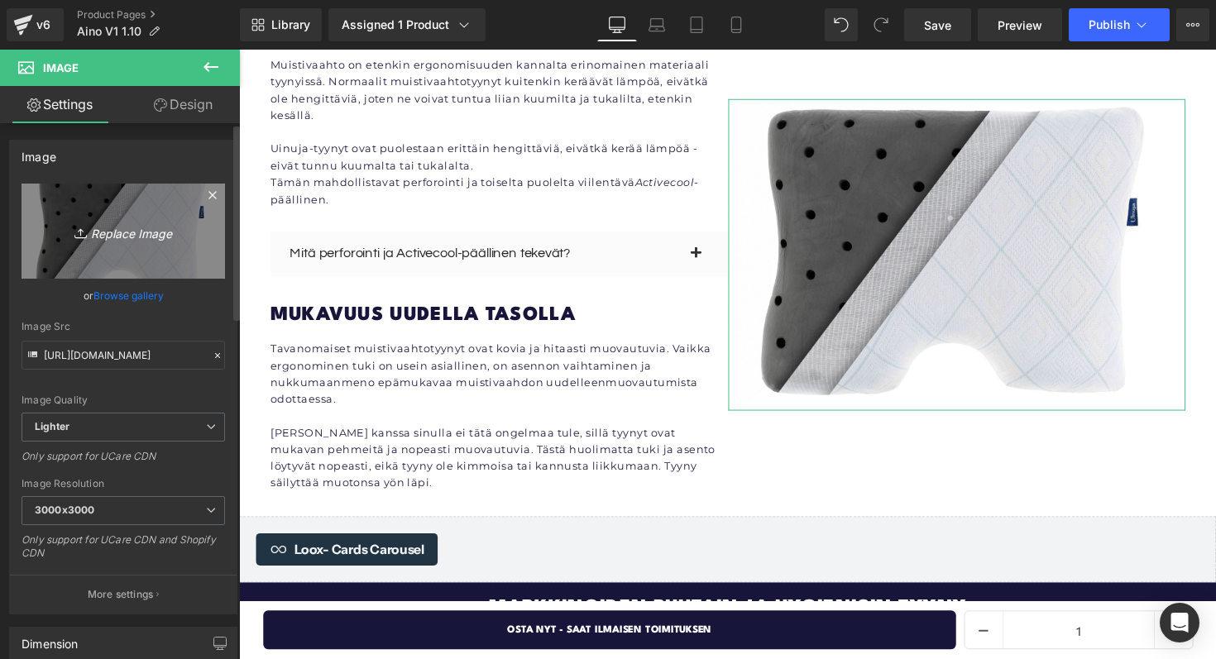
click at [154, 239] on icon "Replace Image" at bounding box center [123, 231] width 132 height 21
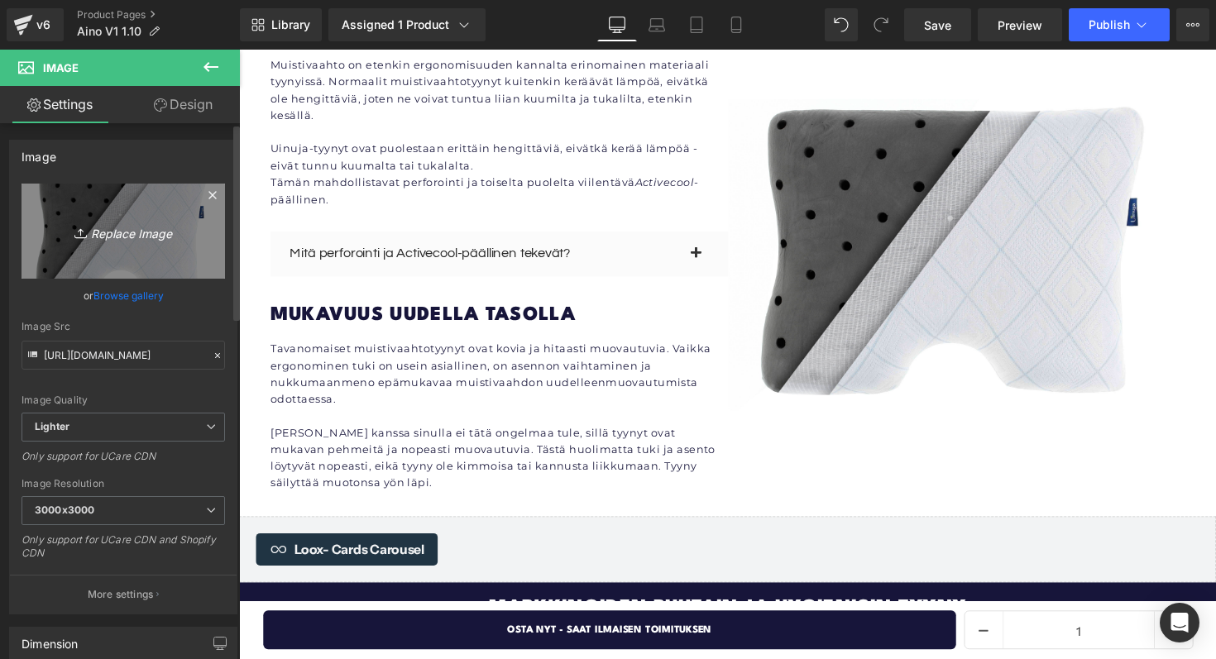
type input "C:\fakepath\Uinuja-2905 (2).jpg"
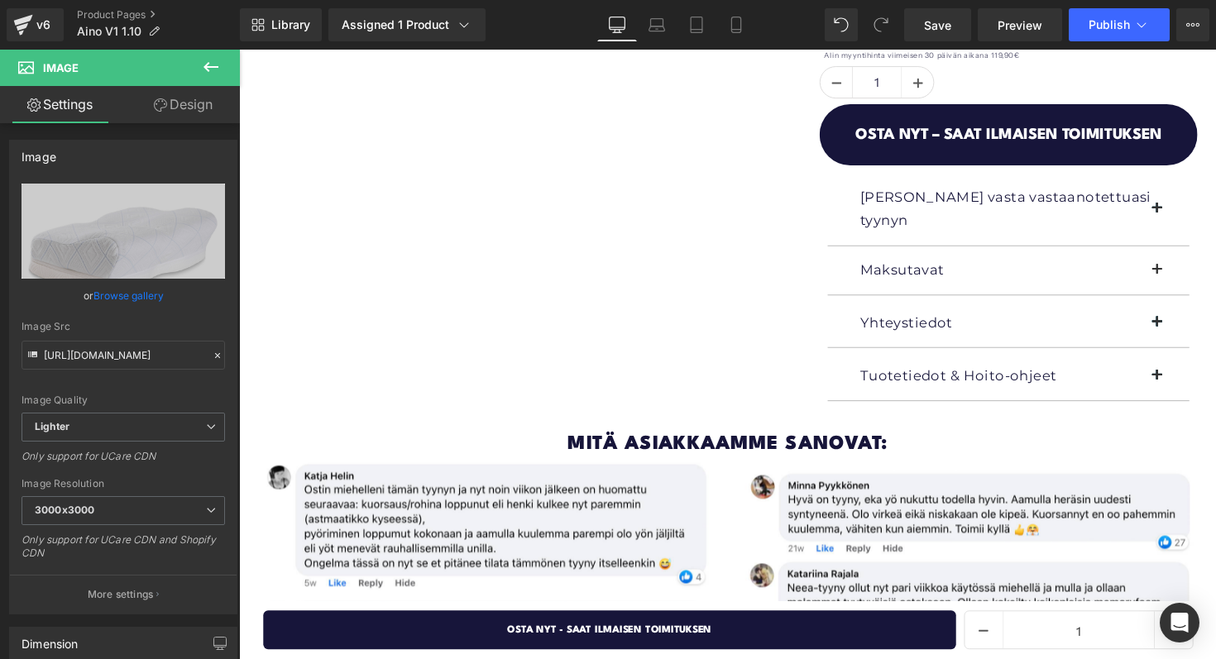
scroll to position [0, 0]
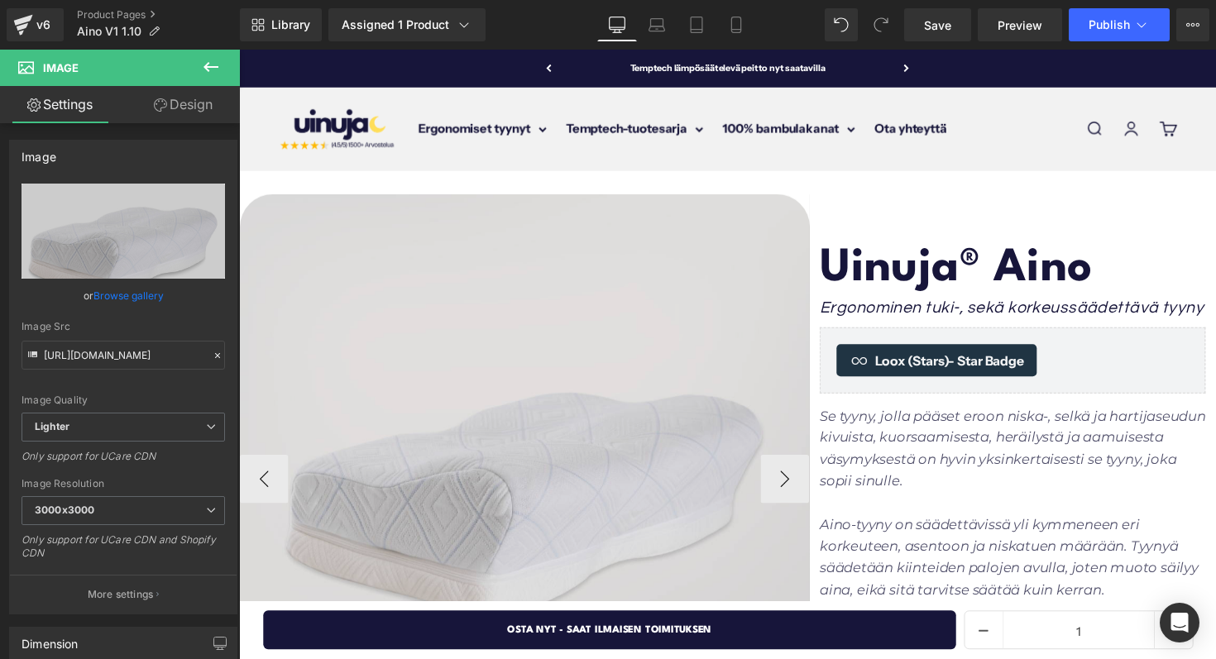
click at [499, 411] on img at bounding box center [532, 490] width 584 height 584
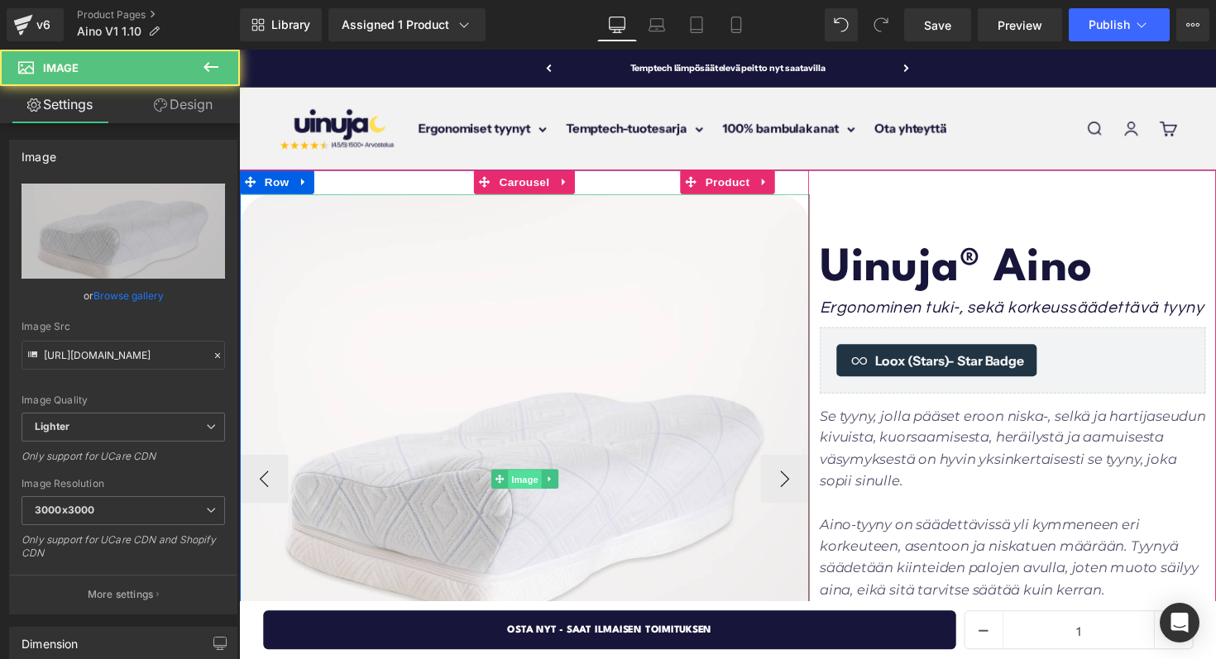
click at [525, 488] on span "Image" at bounding box center [531, 491] width 35 height 20
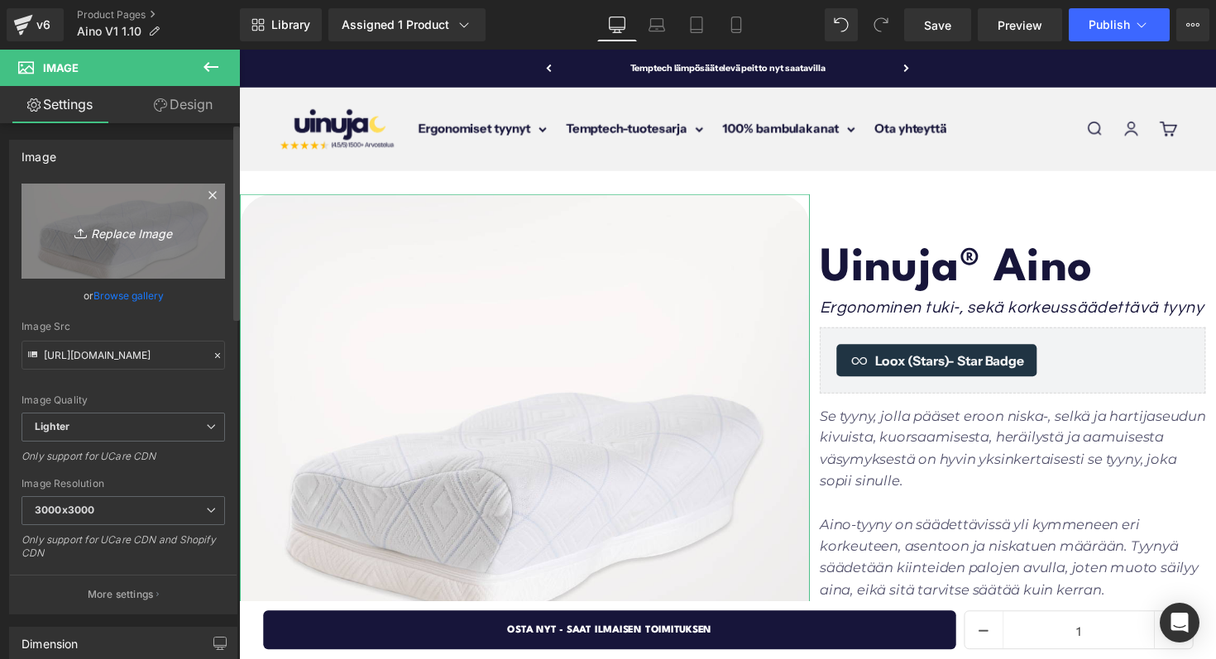
click at [151, 243] on link "Replace Image" at bounding box center [123, 231] width 203 height 95
type input "C:\fakepath\Uinuja-2905 (2).jpg"
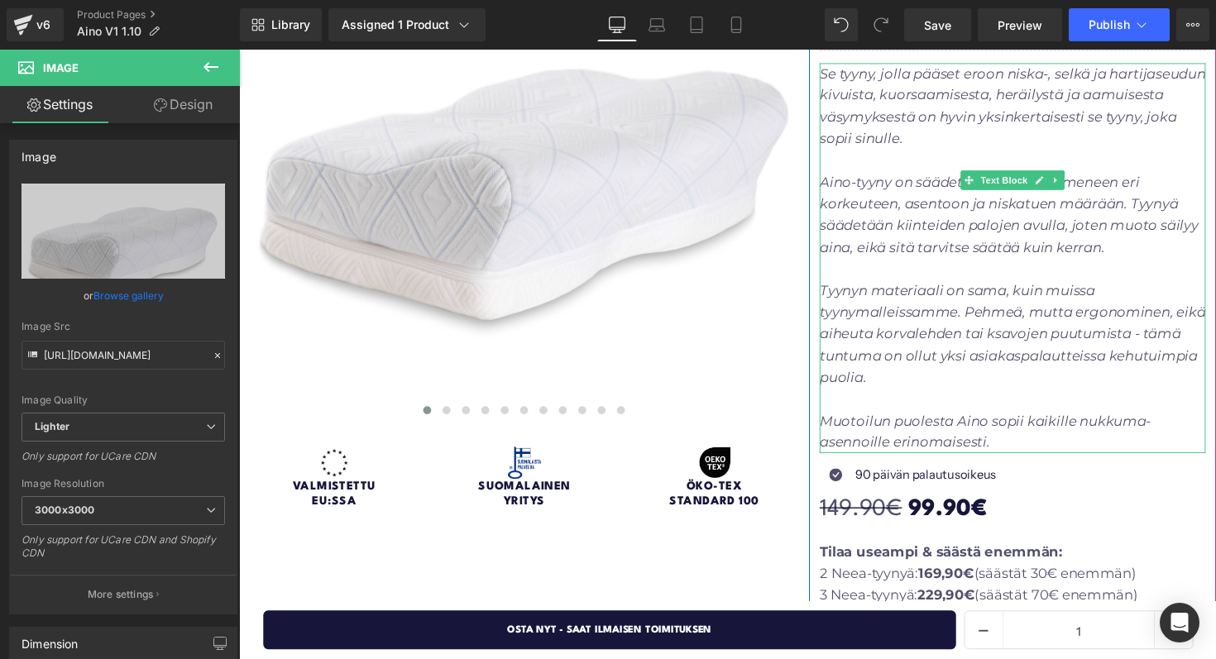
scroll to position [303, 0]
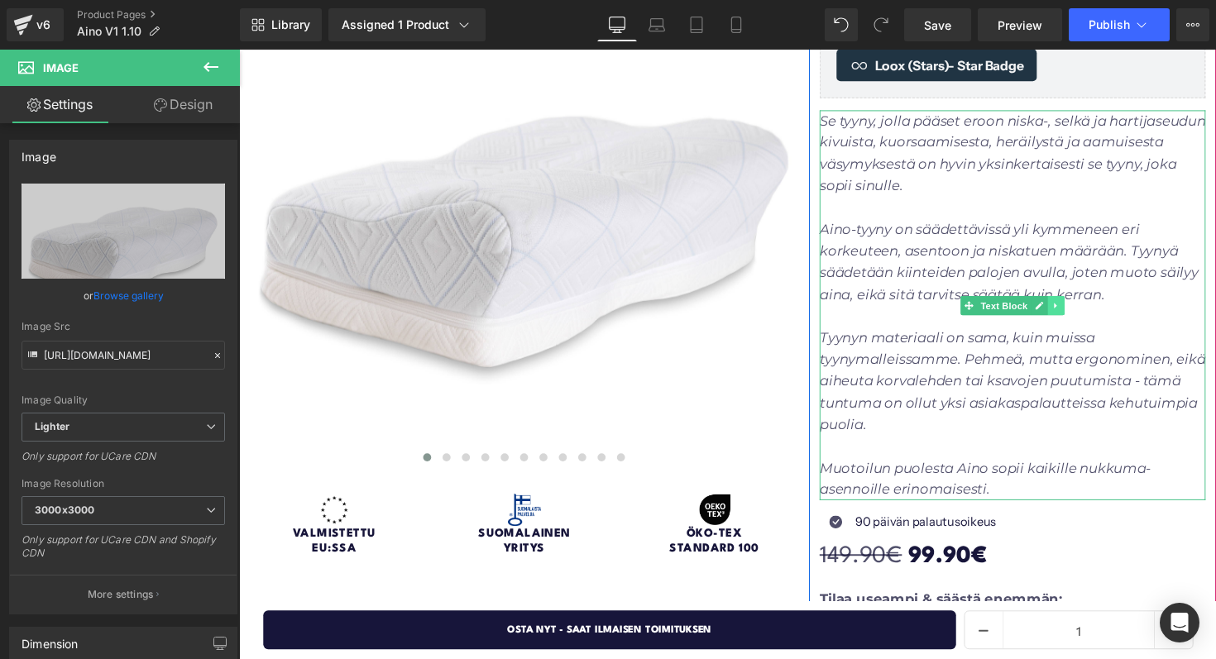
click at [1074, 305] on link at bounding box center [1076, 312] width 17 height 20
click at [1058, 244] on p "Aino-tyyny on säädettävissä yli kymmeneen eri korkeuteen, asentoon ja niskatuen…" at bounding box center [1031, 266] width 395 height 89
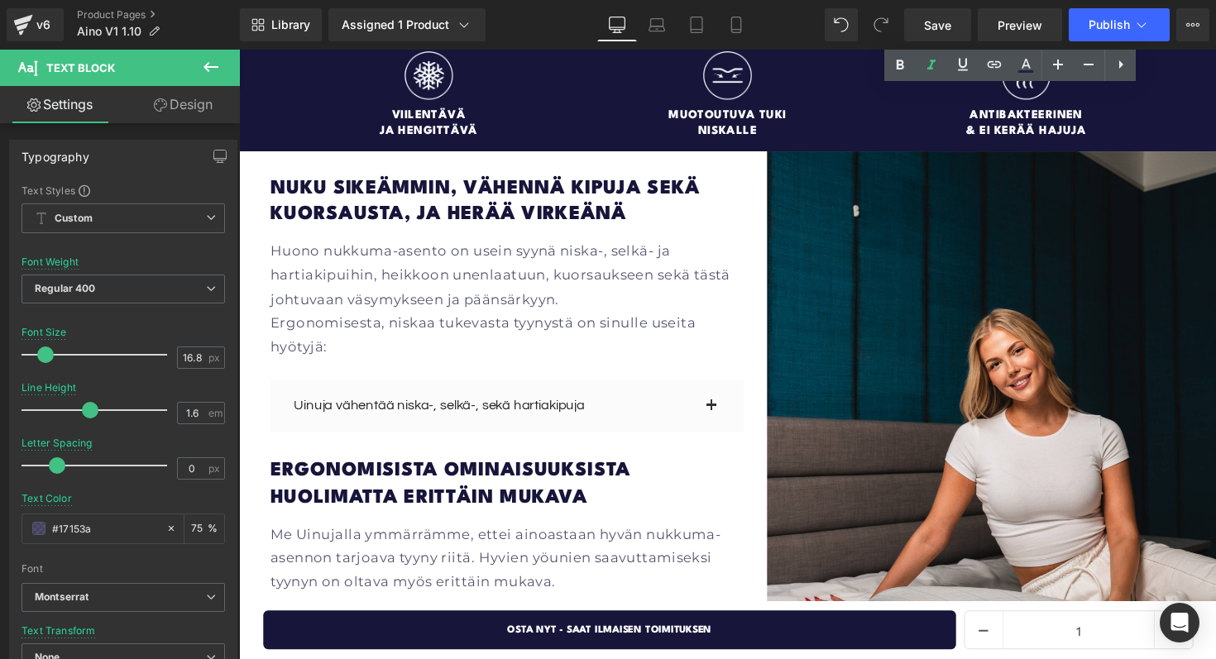
scroll to position [2050, 0]
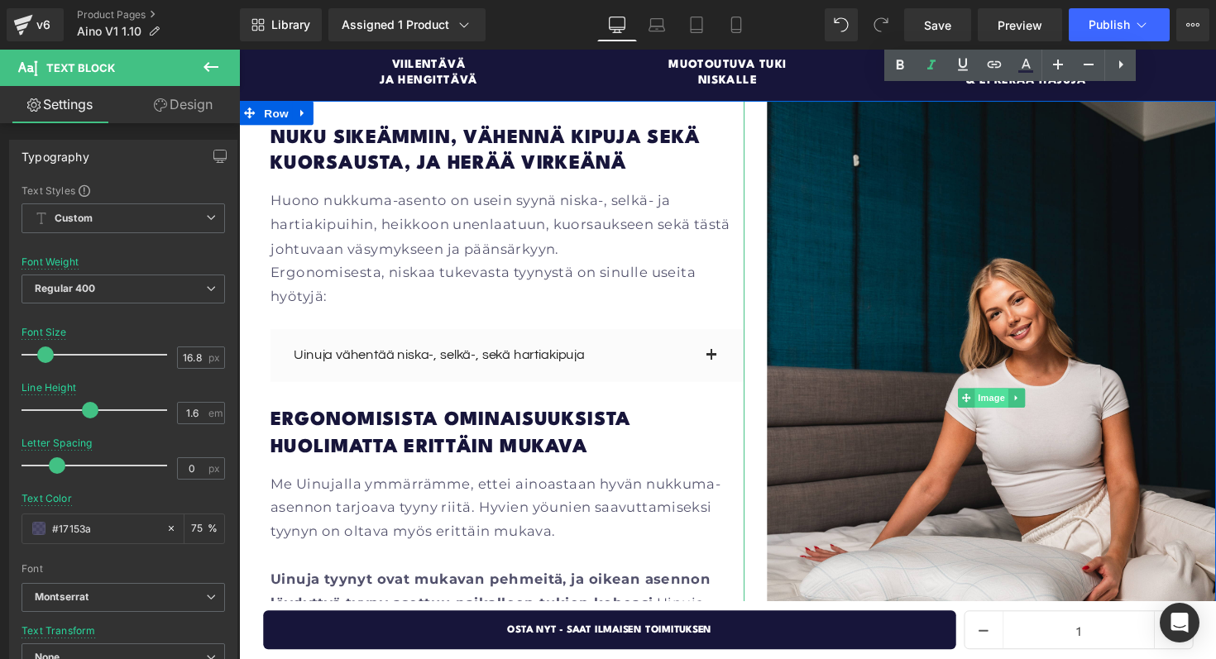
click at [1007, 397] on span "Image" at bounding box center [1010, 407] width 35 height 20
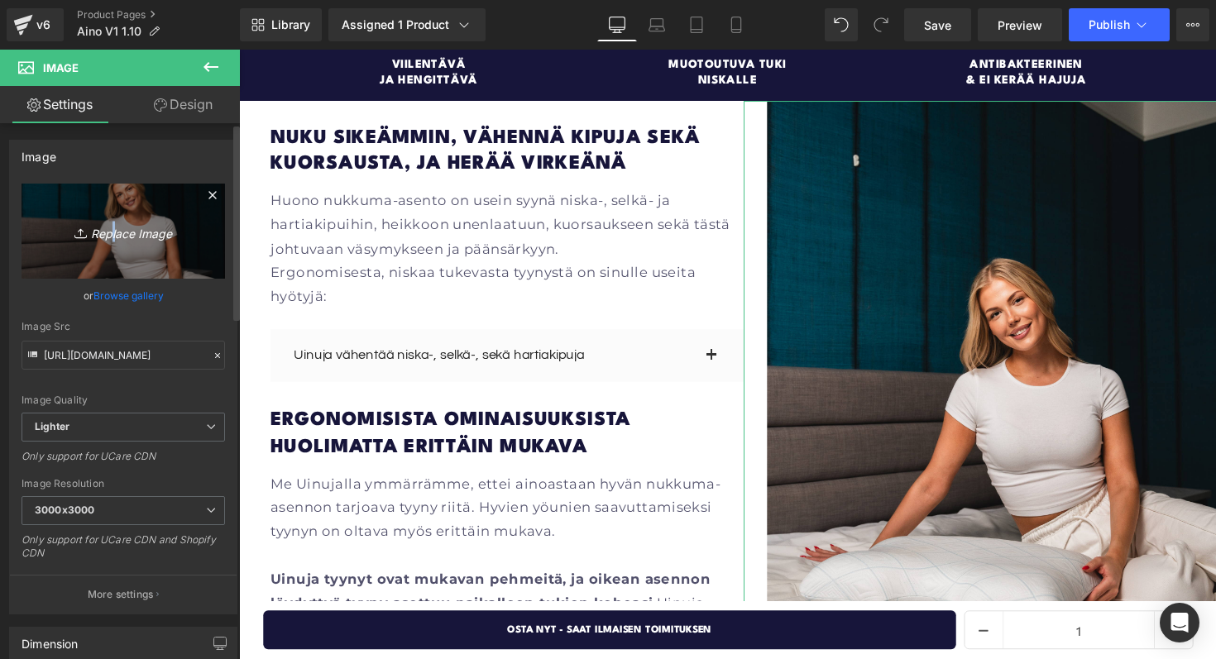
click at [107, 229] on icon "Replace Image" at bounding box center [123, 231] width 132 height 21
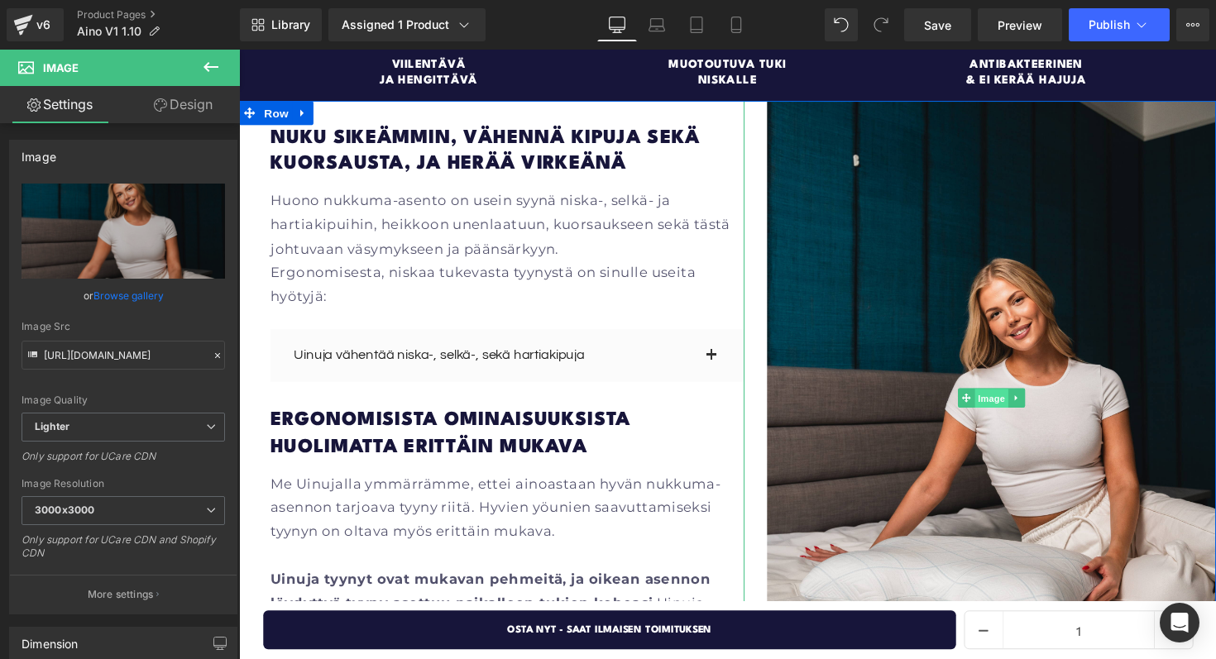
click at [1010, 398] on span "Image" at bounding box center [1010, 408] width 35 height 20
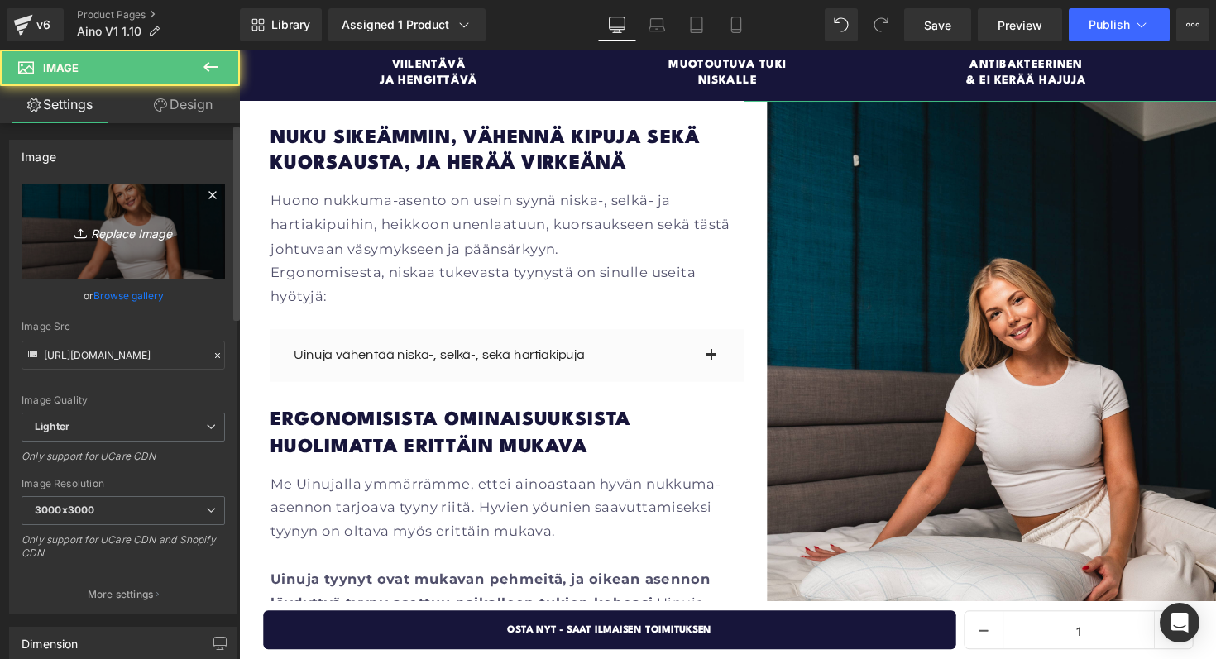
click at [120, 221] on icon "Replace Image" at bounding box center [123, 231] width 132 height 21
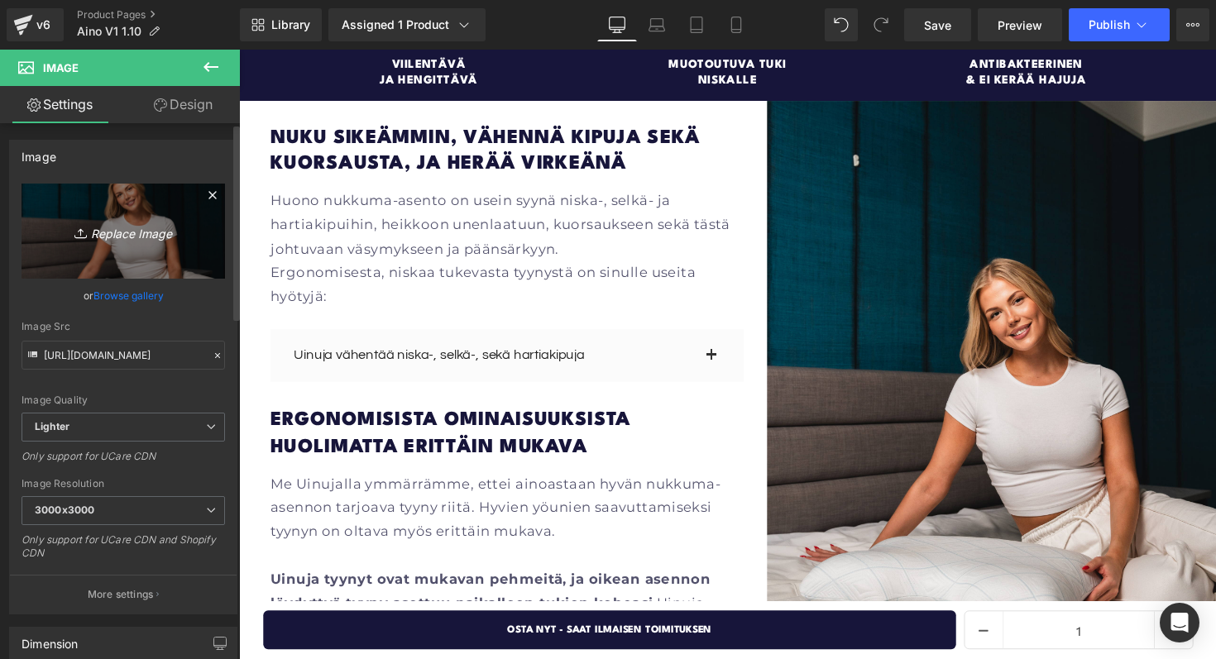
type input "C:\fakepath\Screenshot 2025-10-01 at 18.53.09.png"
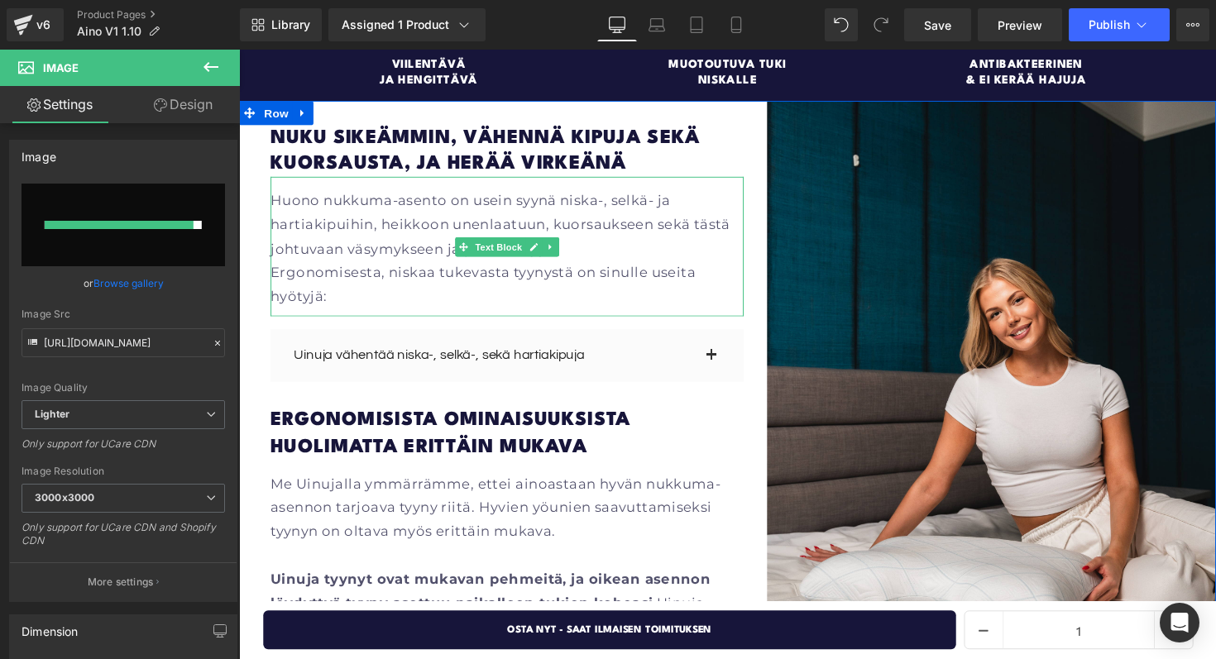
scroll to position [2112, 0]
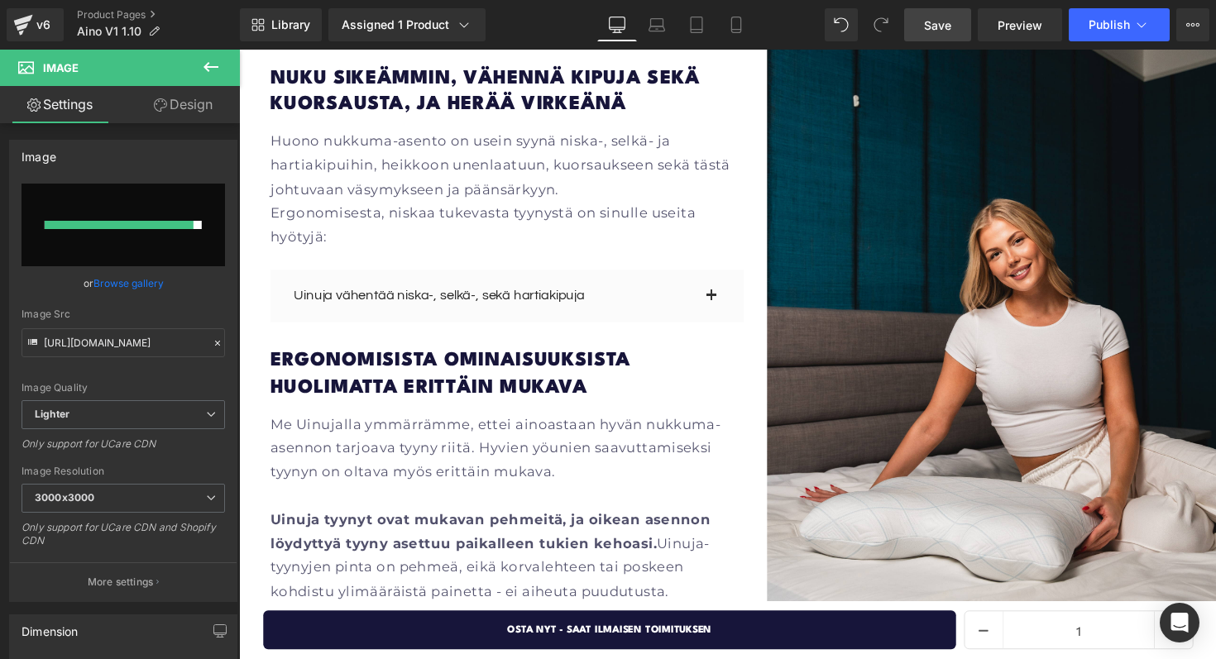
click at [940, 27] on span "Save" at bounding box center [937, 25] width 27 height 17
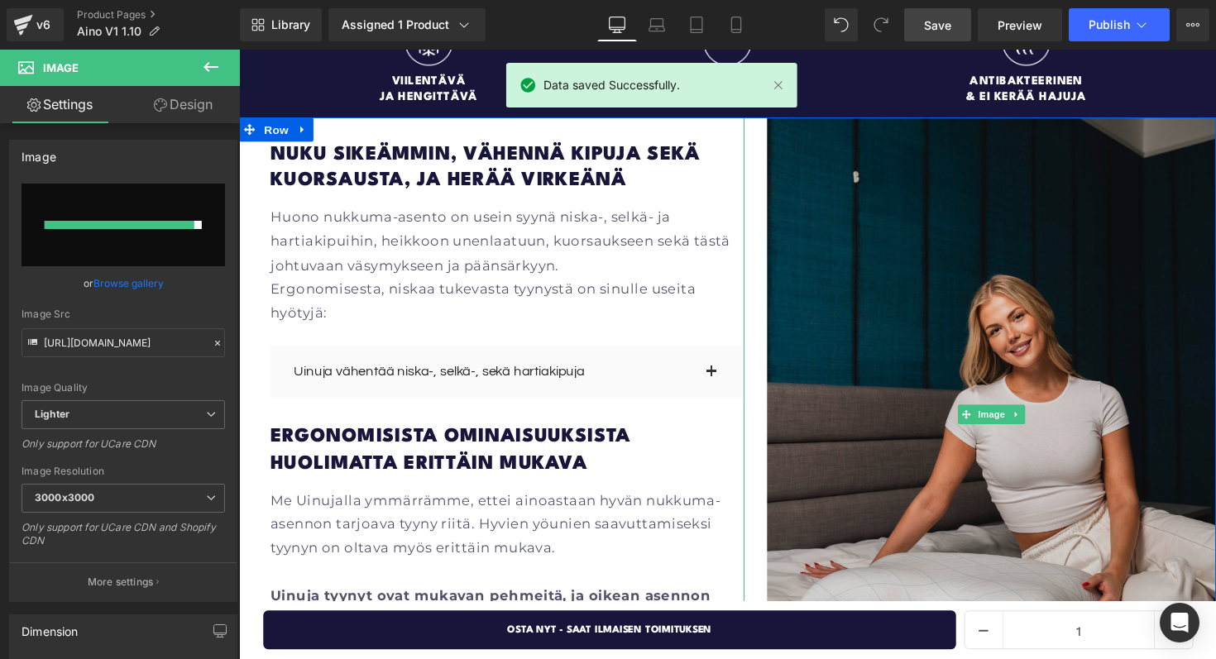
scroll to position [2007, 0]
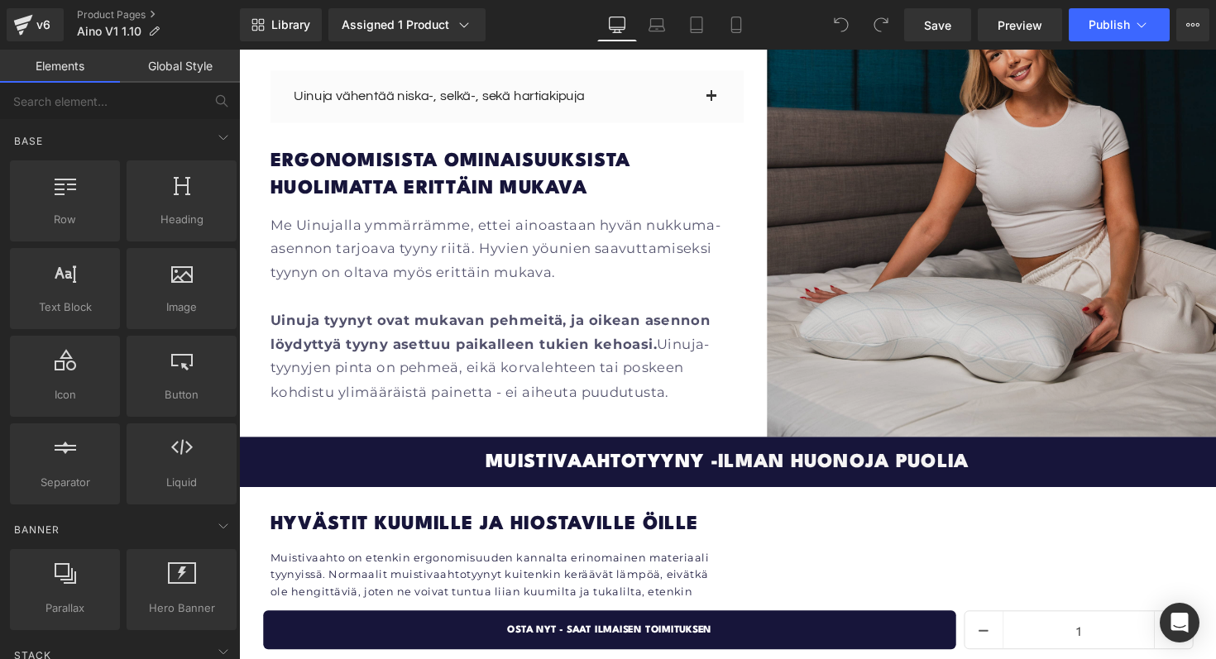
scroll to position [2321, 0]
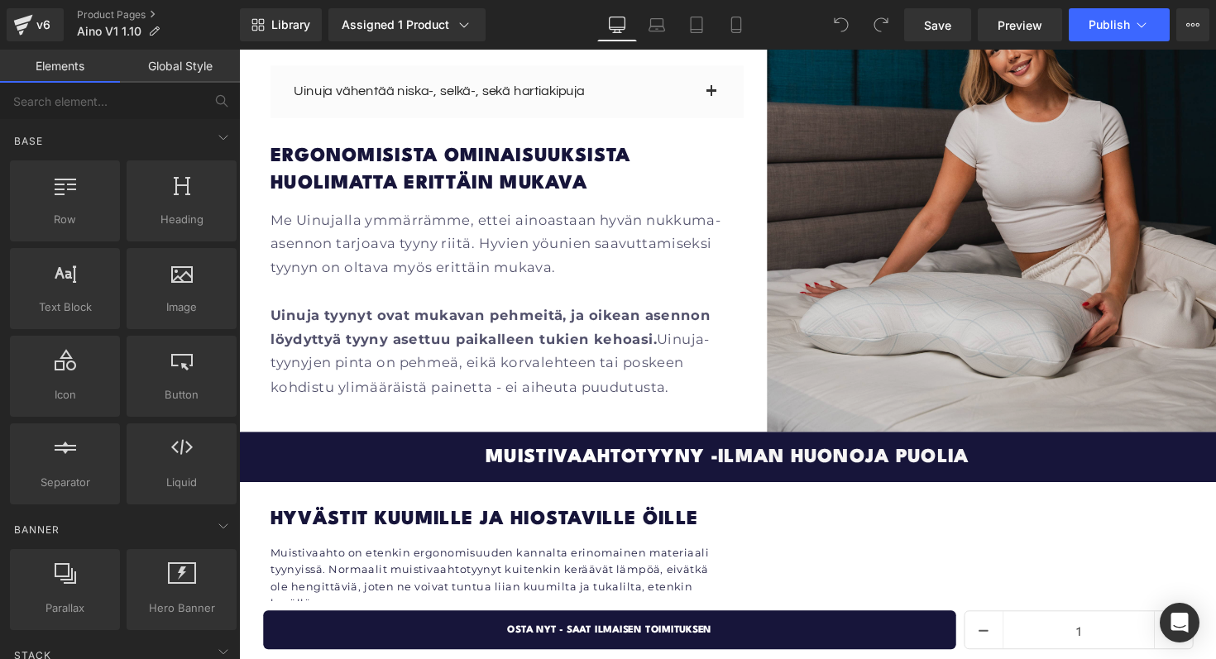
click at [931, 346] on img at bounding box center [1010, 137] width 509 height 610
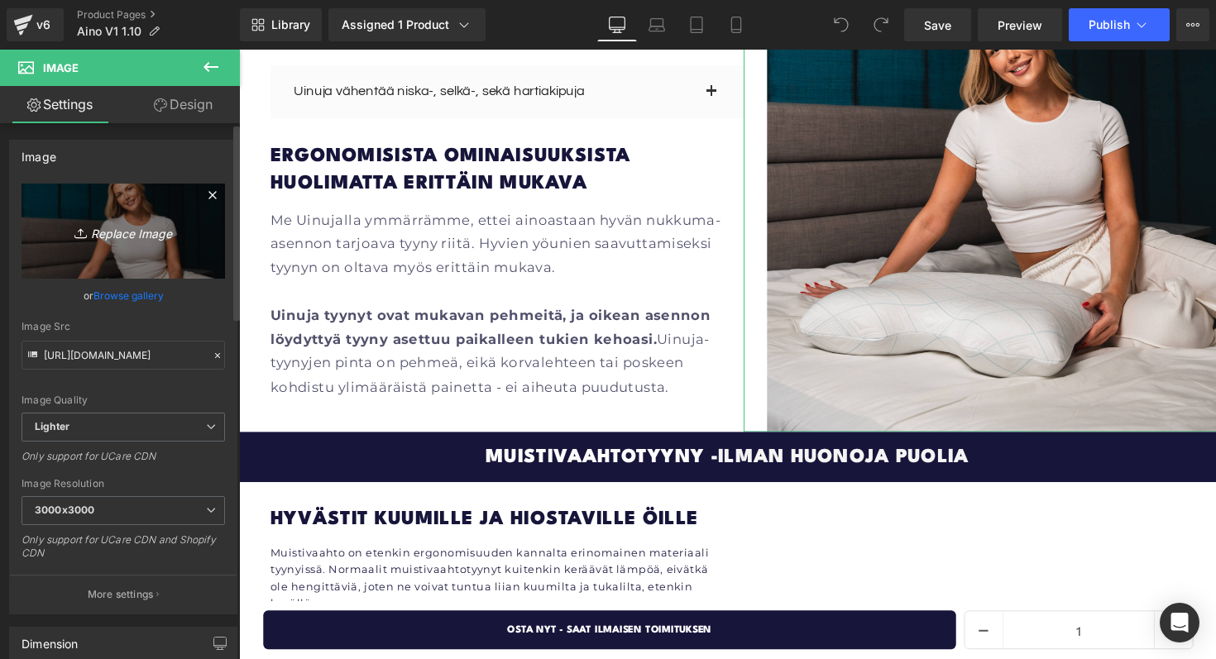
click at [140, 227] on icon "Replace Image" at bounding box center [123, 231] width 132 height 21
type input "C:\fakepath\Screenshot 2025-10-01 at 18.53.09.png"
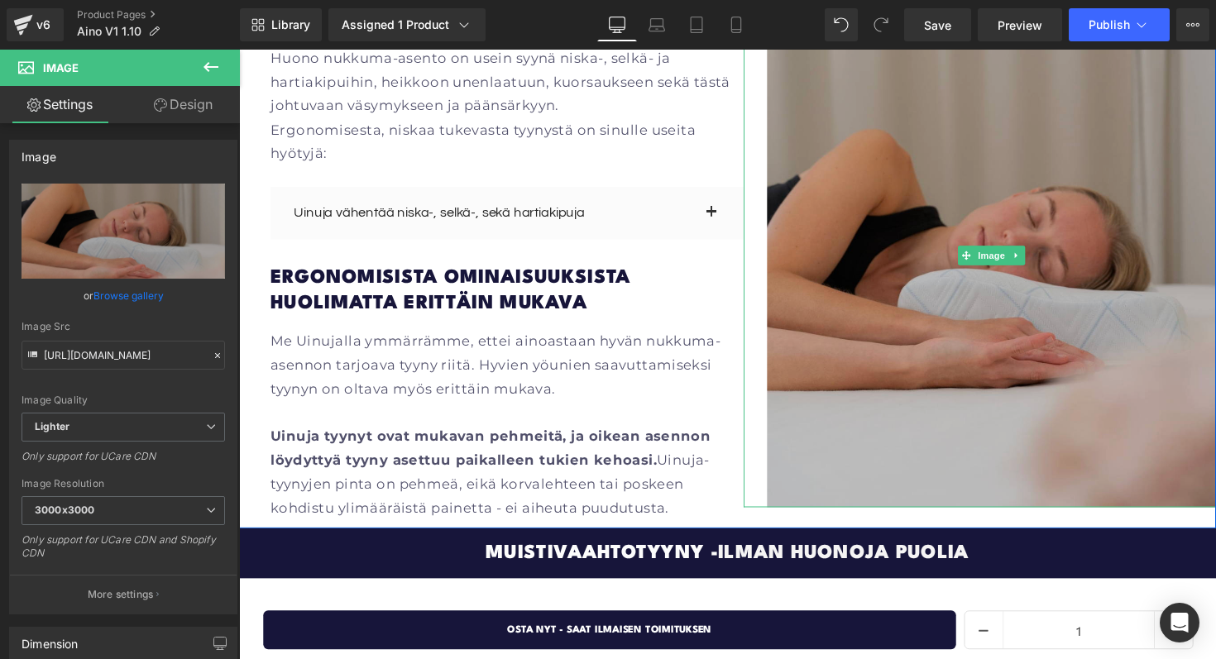
scroll to position [1768, 0]
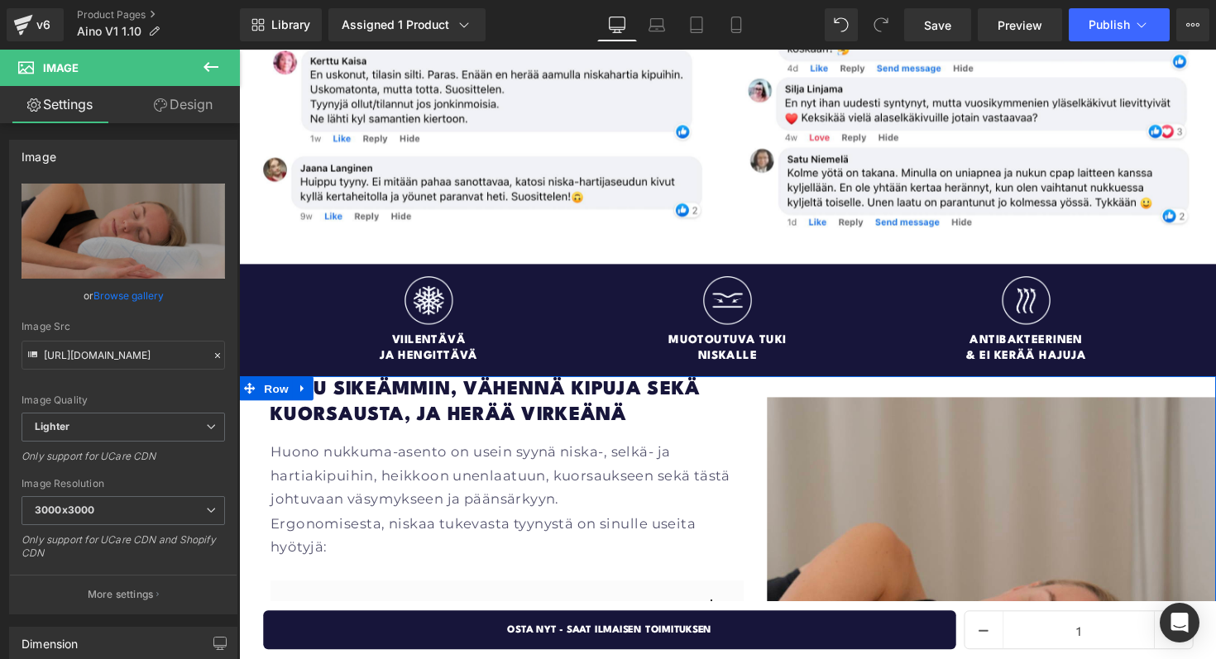
click at [766, 385] on div "Image" at bounding box center [998, 665] width 485 height 560
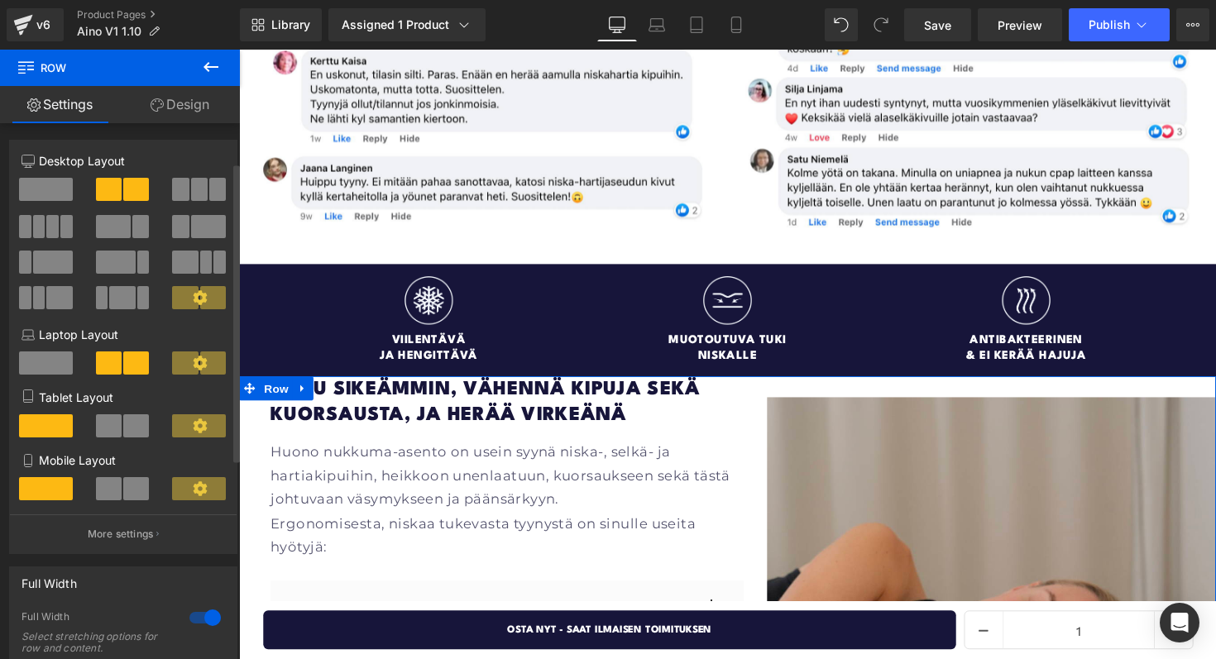
scroll to position [429, 0]
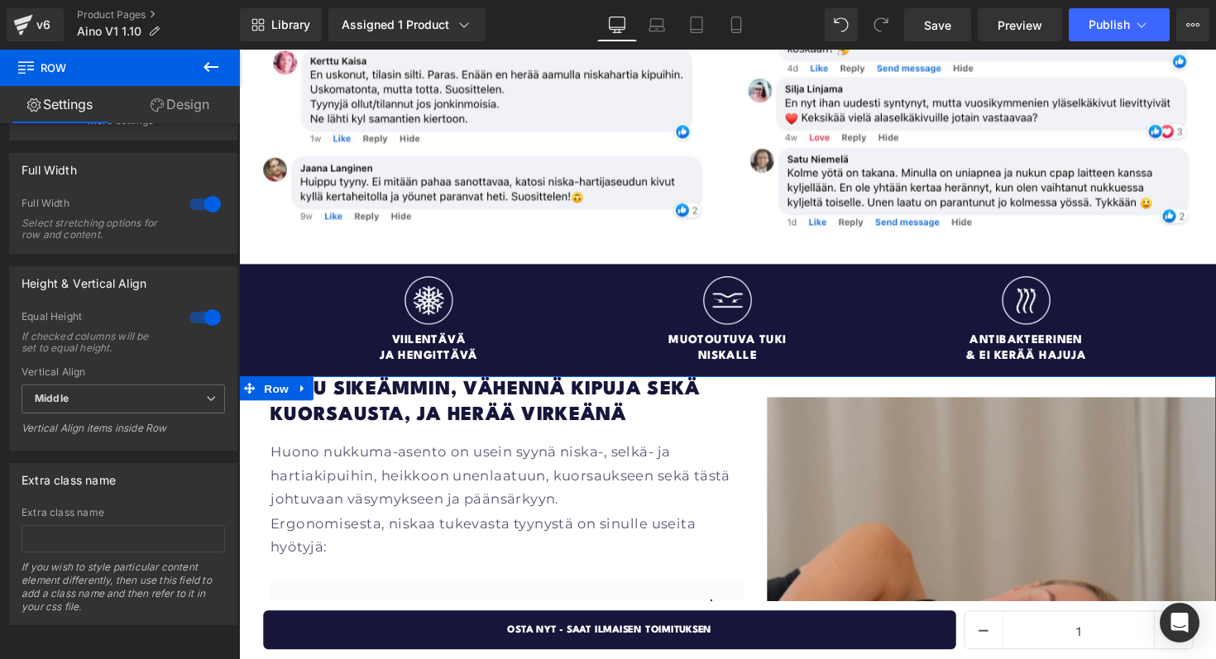
click at [160, 110] on icon at bounding box center [157, 104] width 13 height 13
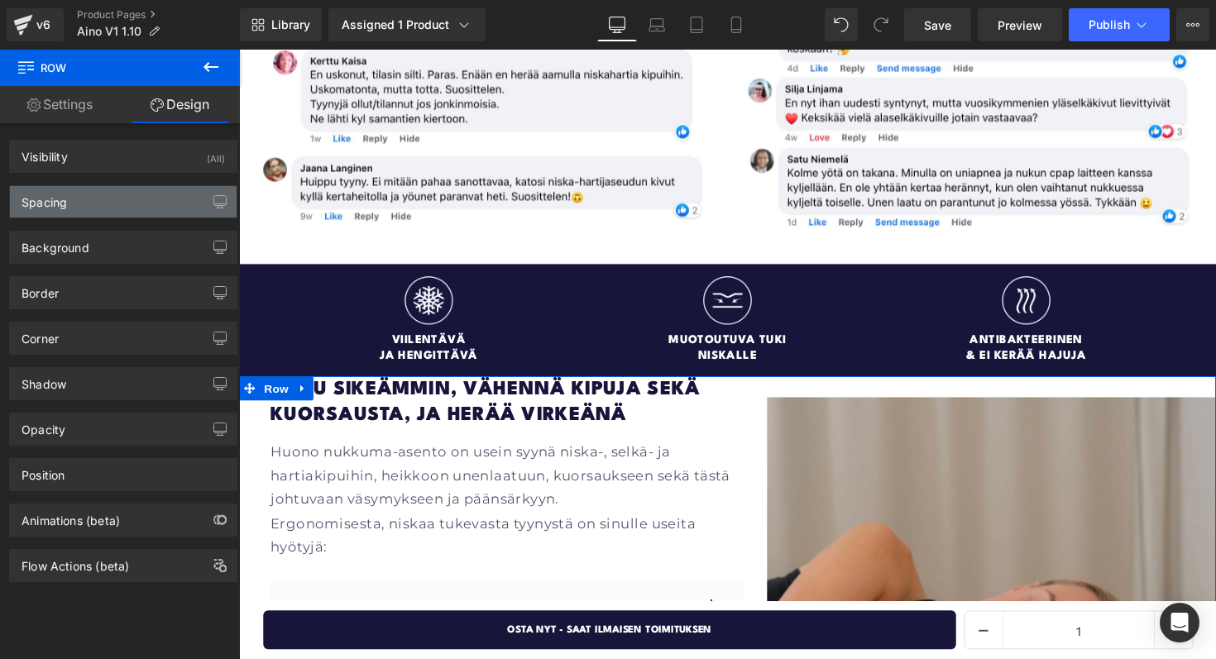
click at [115, 197] on div "Spacing" at bounding box center [123, 201] width 227 height 31
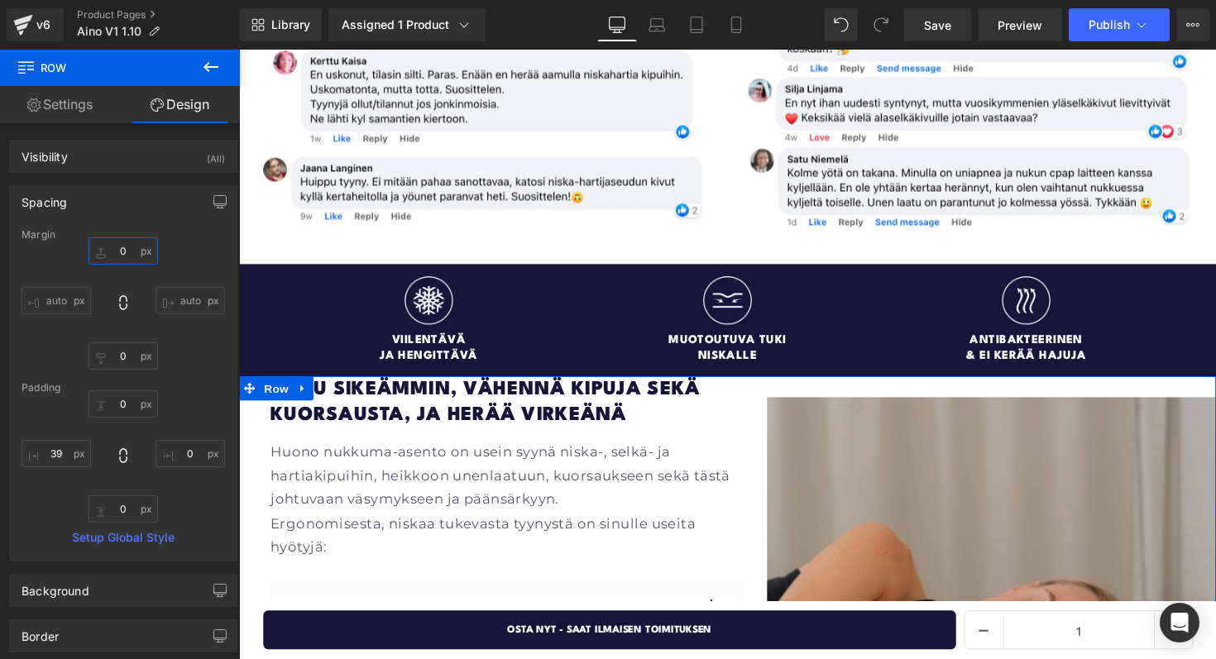
click at [117, 246] on input "0" at bounding box center [122, 250] width 69 height 27
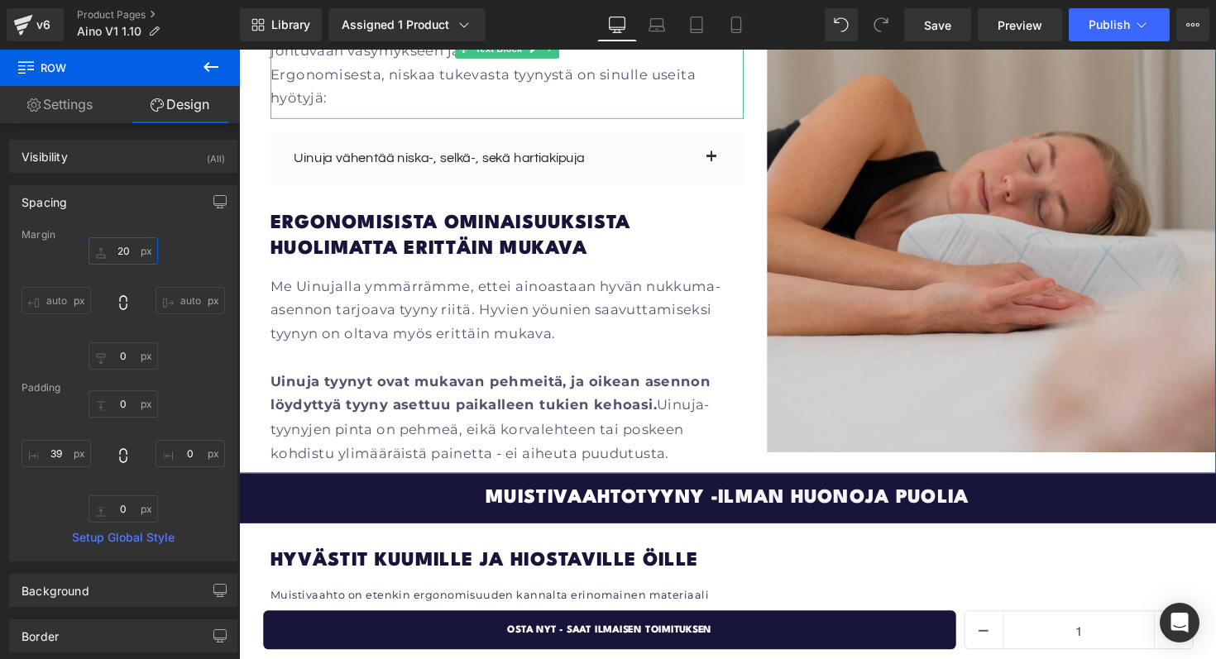
scroll to position [2304, 0]
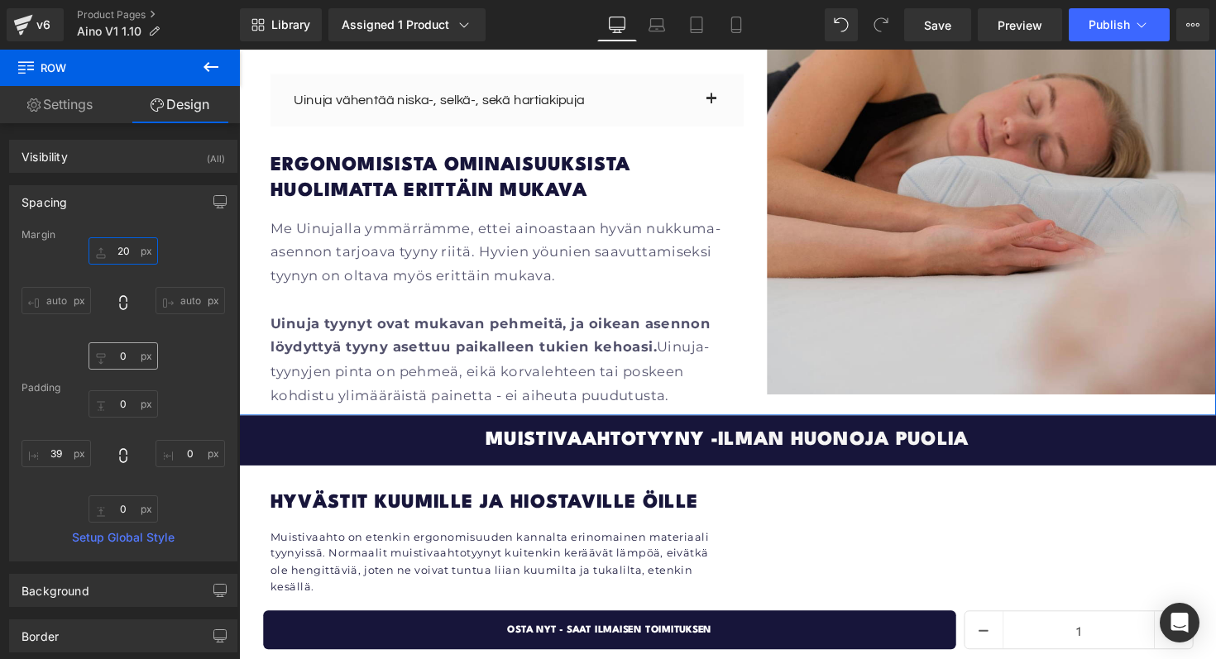
type input "20"
click at [116, 352] on input "0" at bounding box center [122, 355] width 69 height 27
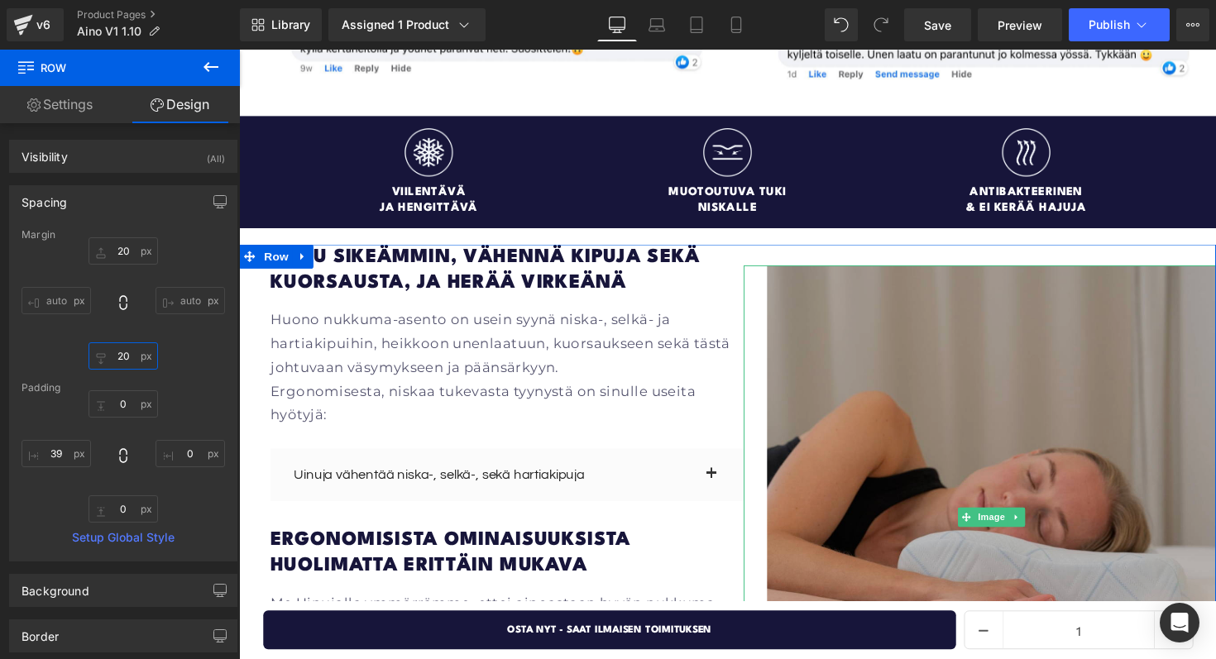
scroll to position [1924, 0]
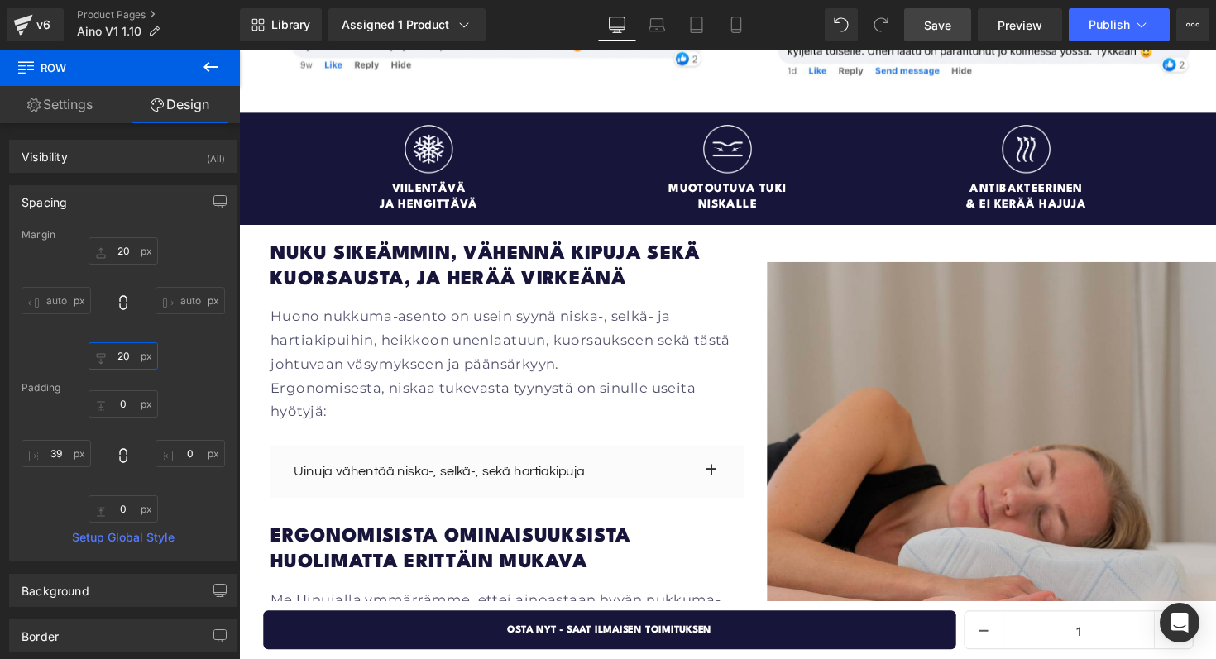
type input "20"
click at [945, 21] on span "Save" at bounding box center [937, 25] width 27 height 17
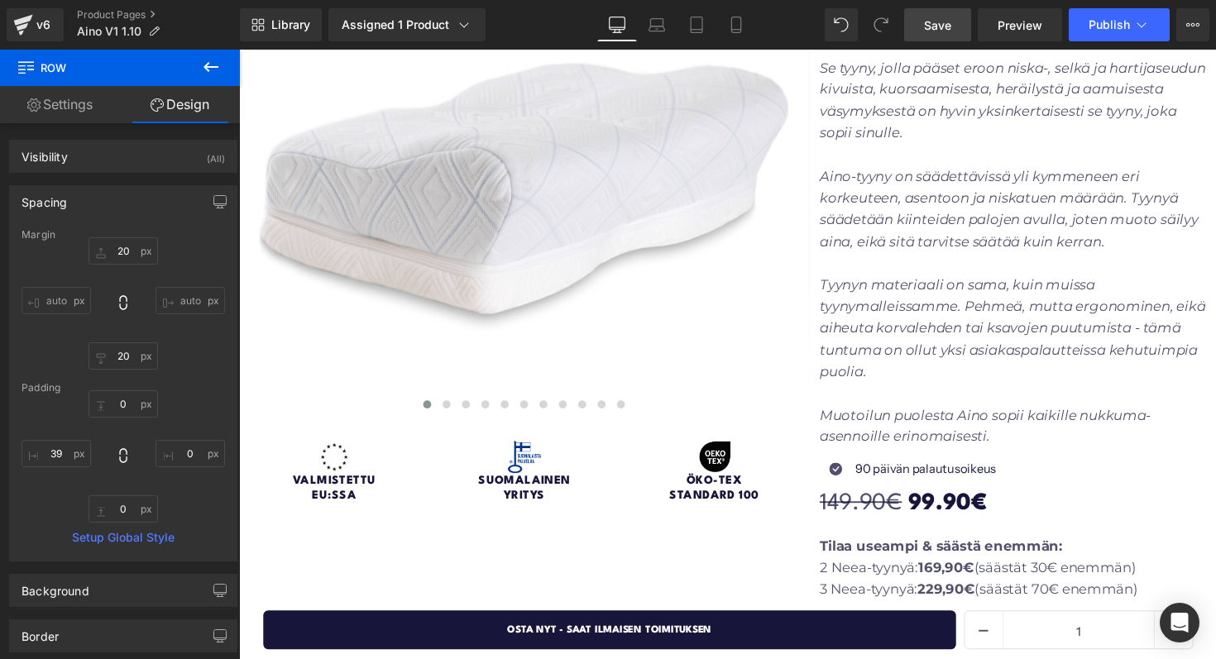
scroll to position [147, 0]
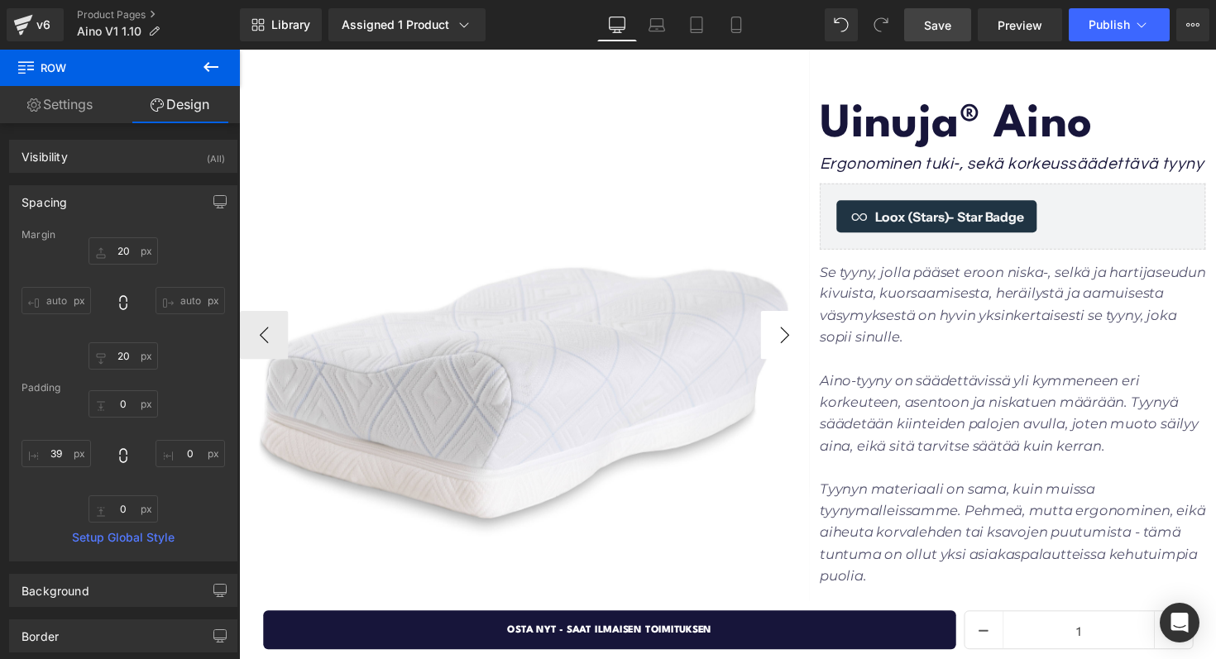
click at [792, 344] on button "›" at bounding box center [798, 343] width 50 height 50
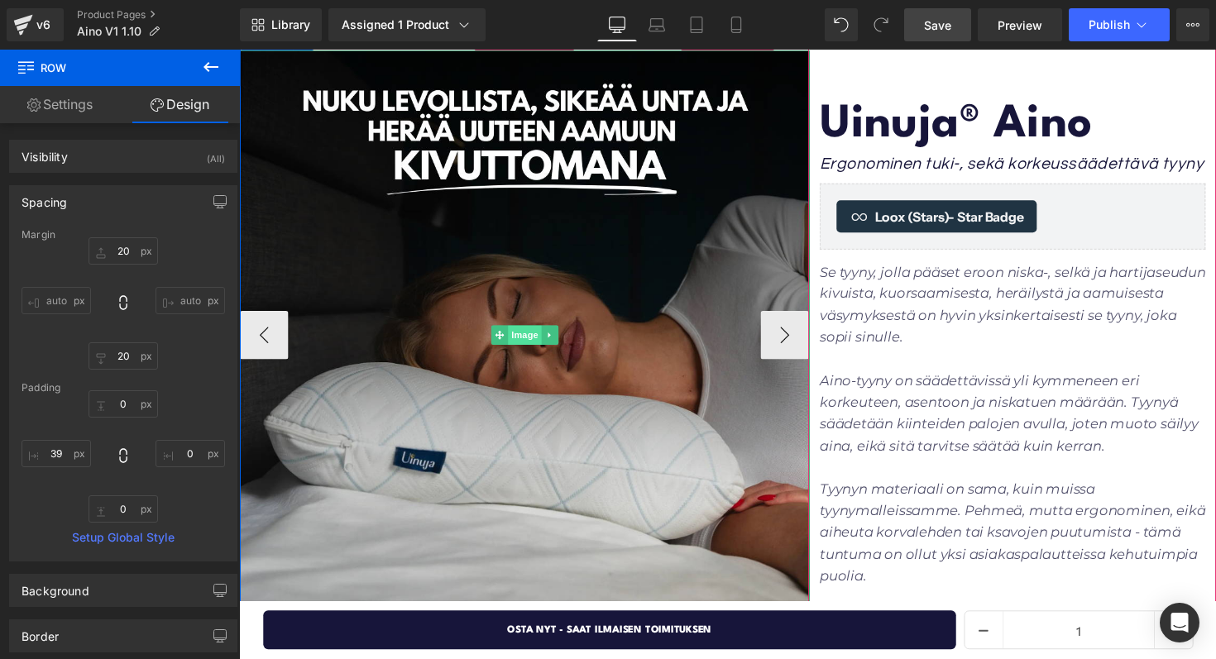
click at [532, 347] on span "Image" at bounding box center [531, 342] width 35 height 20
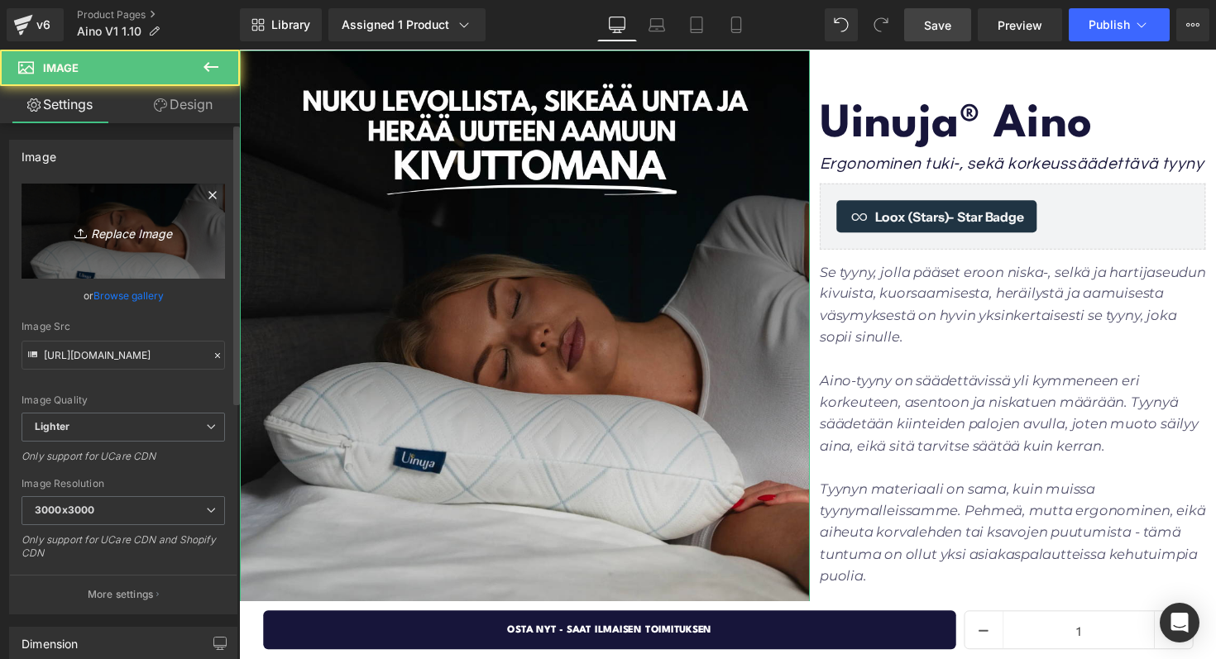
click at [106, 237] on icon "Replace Image" at bounding box center [123, 231] width 132 height 21
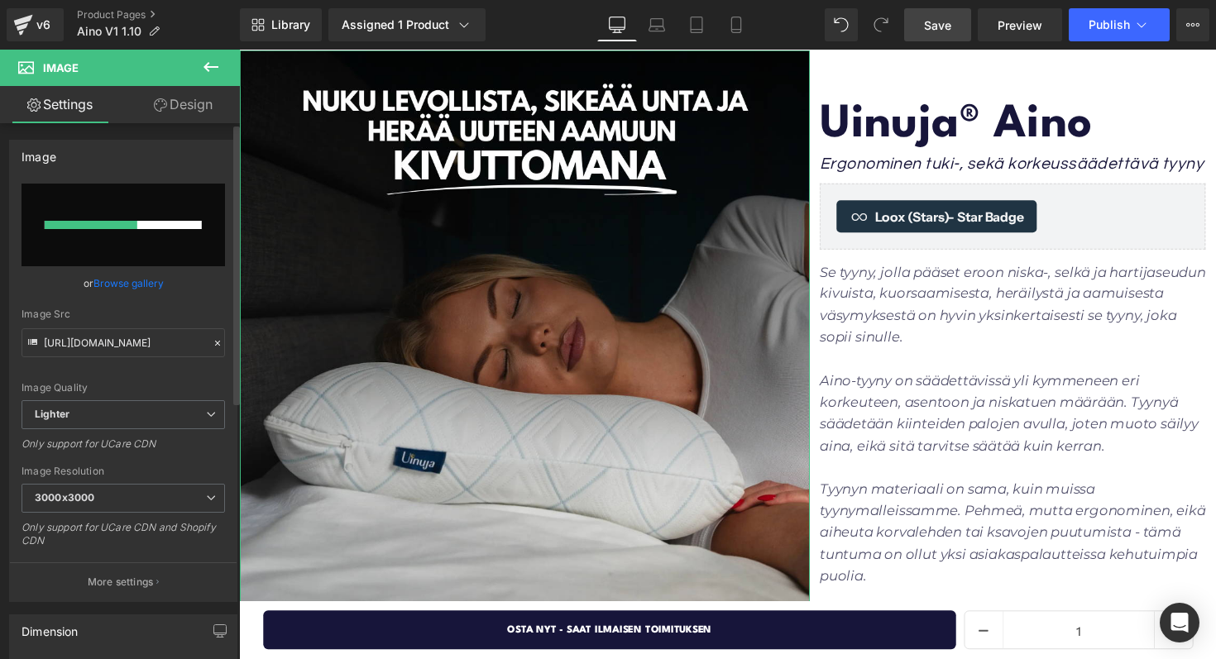
click at [134, 283] on link "Browse gallery" at bounding box center [128, 283] width 70 height 29
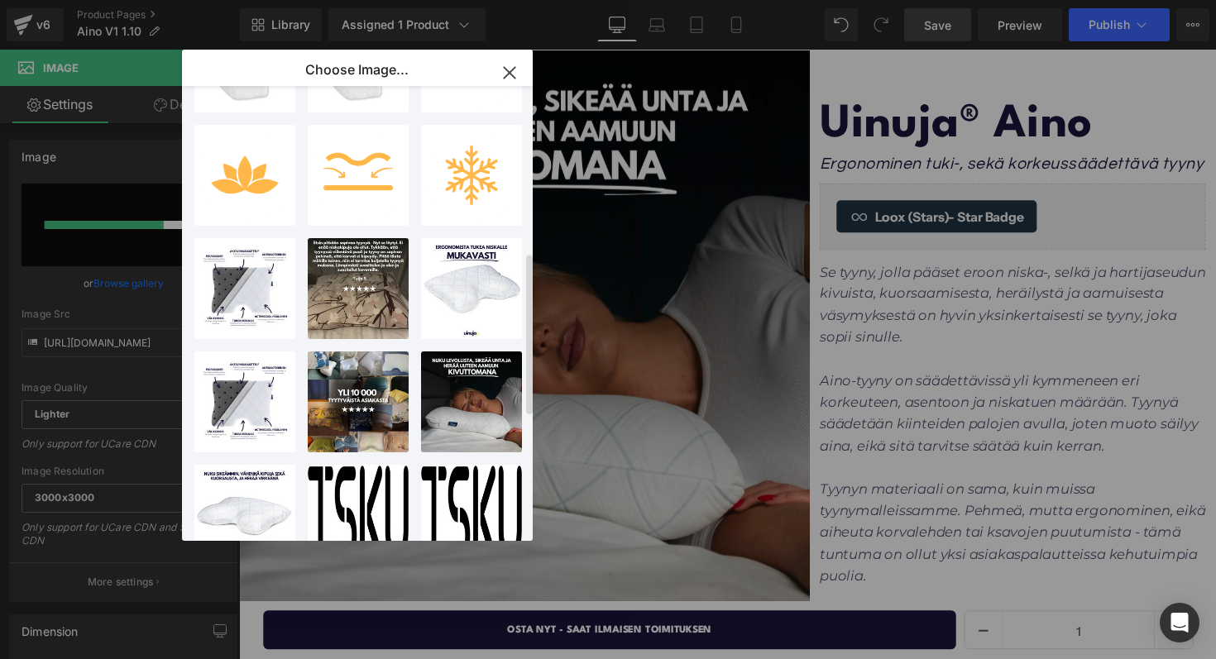
scroll to position [0, 0]
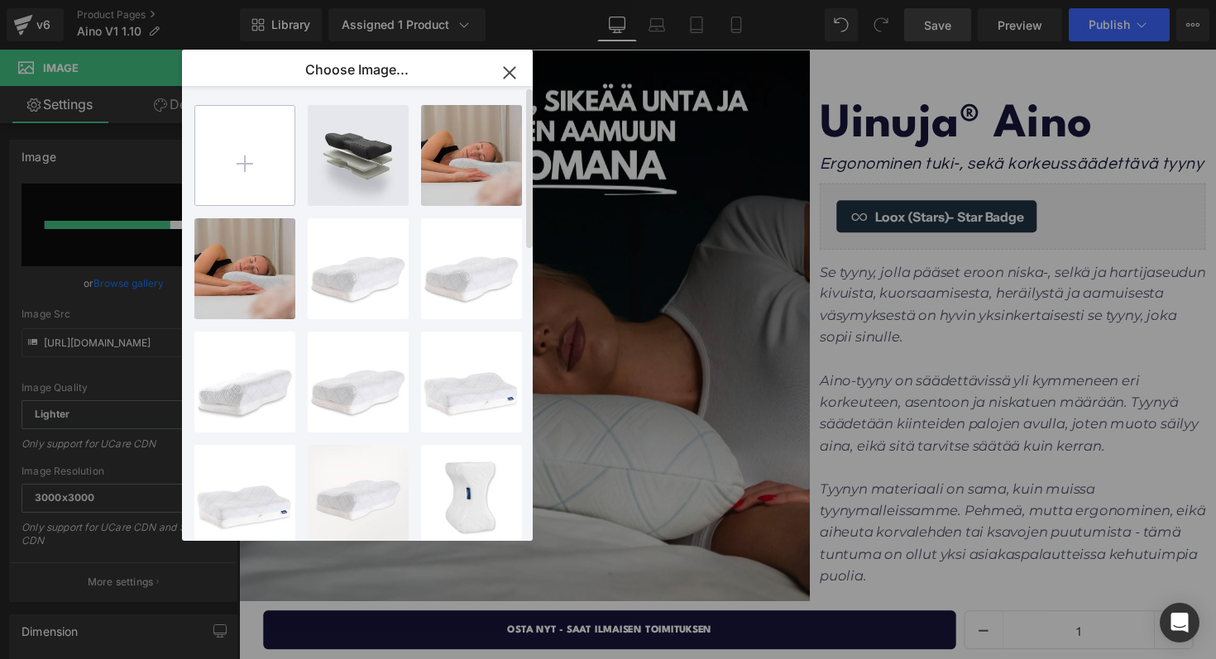
click at [261, 157] on input "file" at bounding box center [244, 155] width 99 height 99
click at [505, 69] on icon "button" at bounding box center [509, 73] width 26 height 26
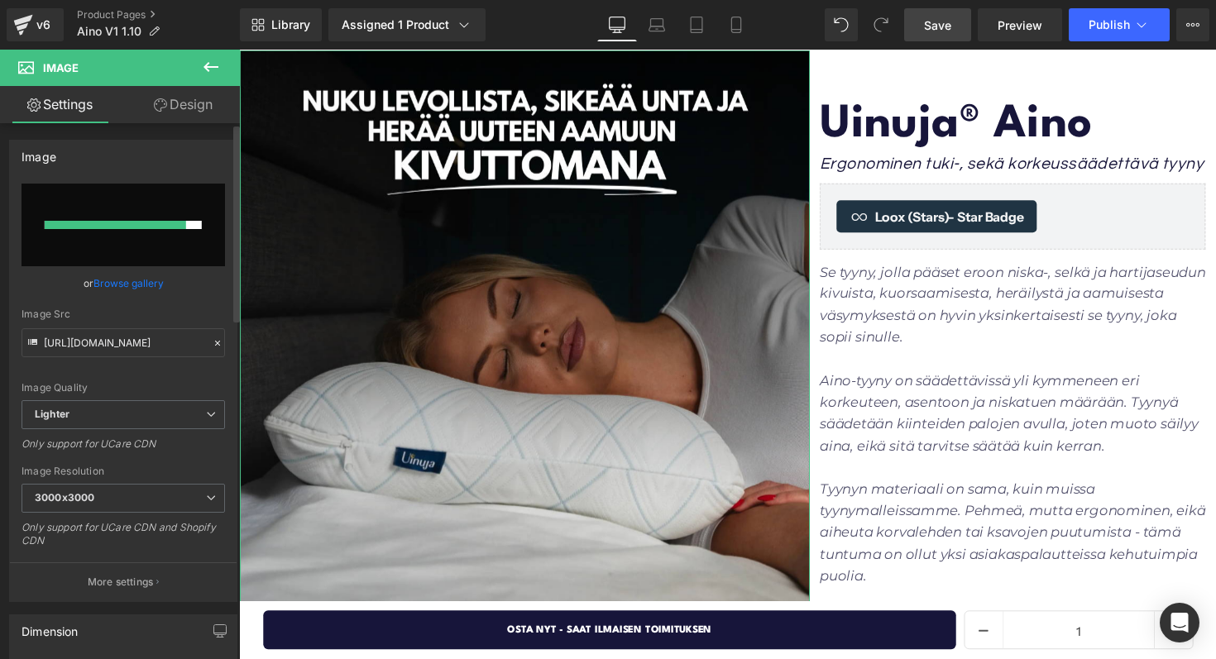
click at [203, 191] on input "file" at bounding box center [123, 225] width 203 height 83
type input "C:\fakepath\Product images (2).png"
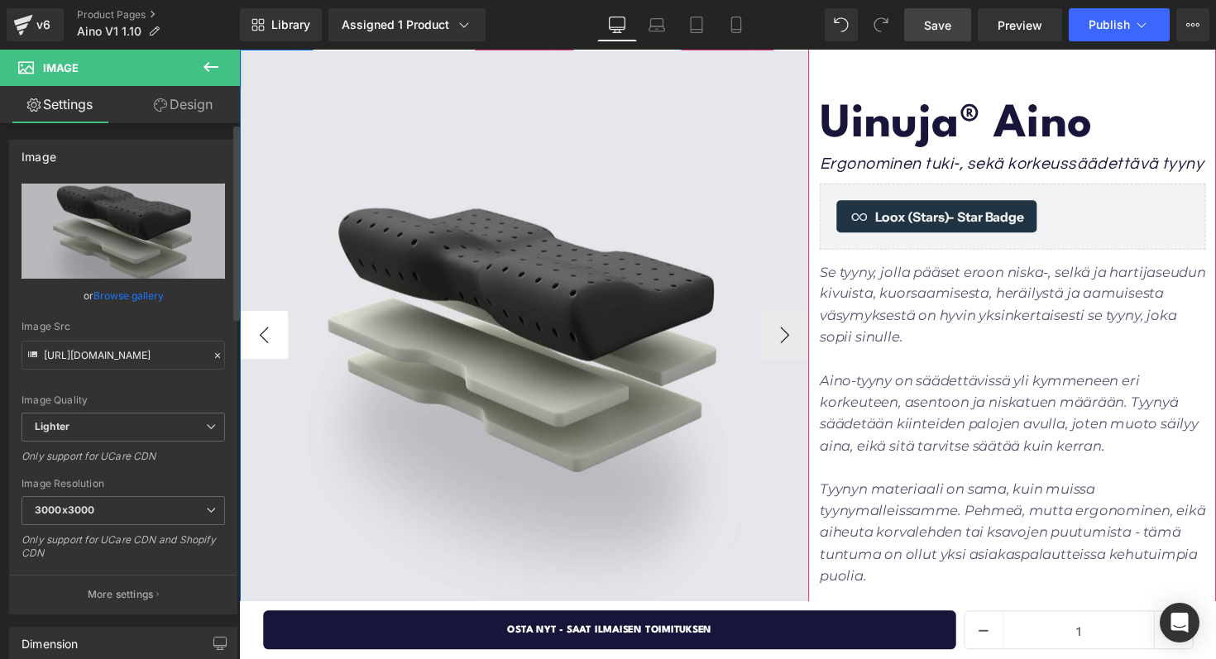
click at [269, 342] on button "‹" at bounding box center [265, 343] width 50 height 50
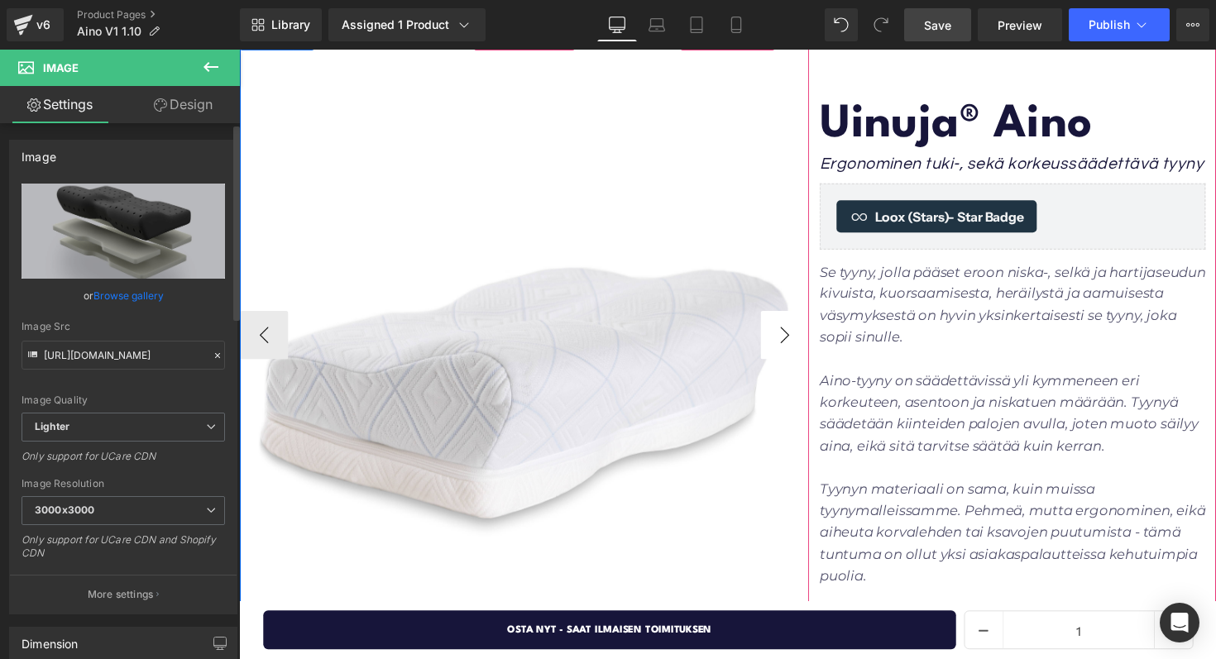
click at [794, 348] on button "›" at bounding box center [798, 343] width 50 height 50
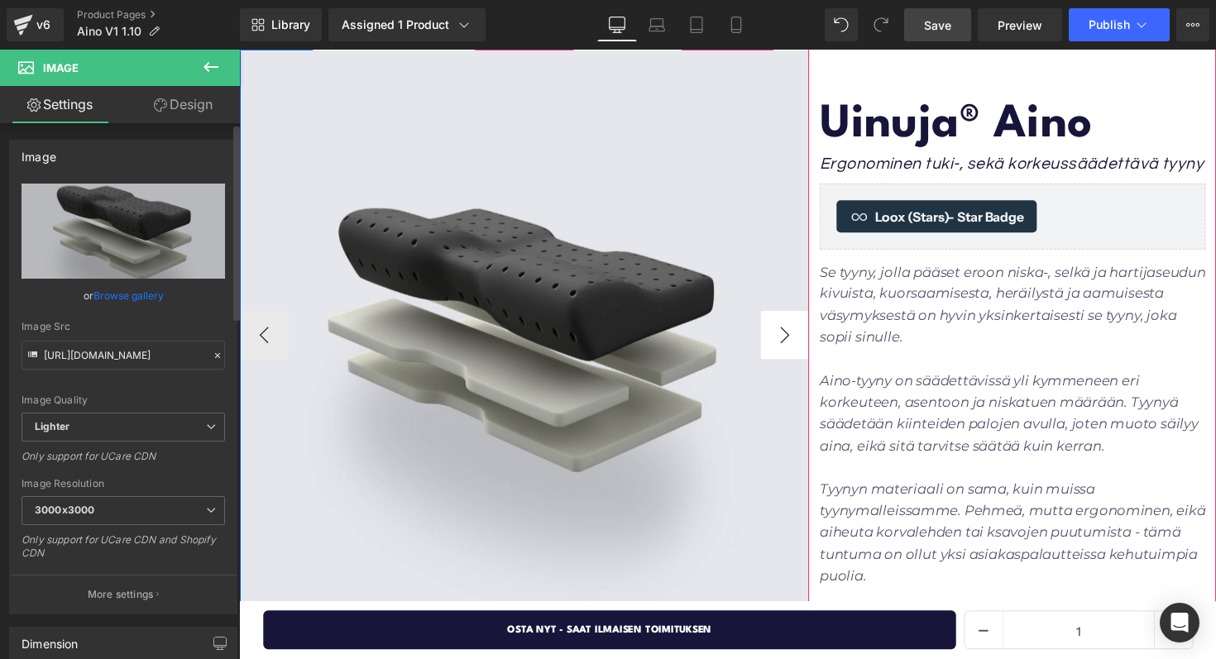
click at [794, 348] on button "›" at bounding box center [798, 343] width 50 height 50
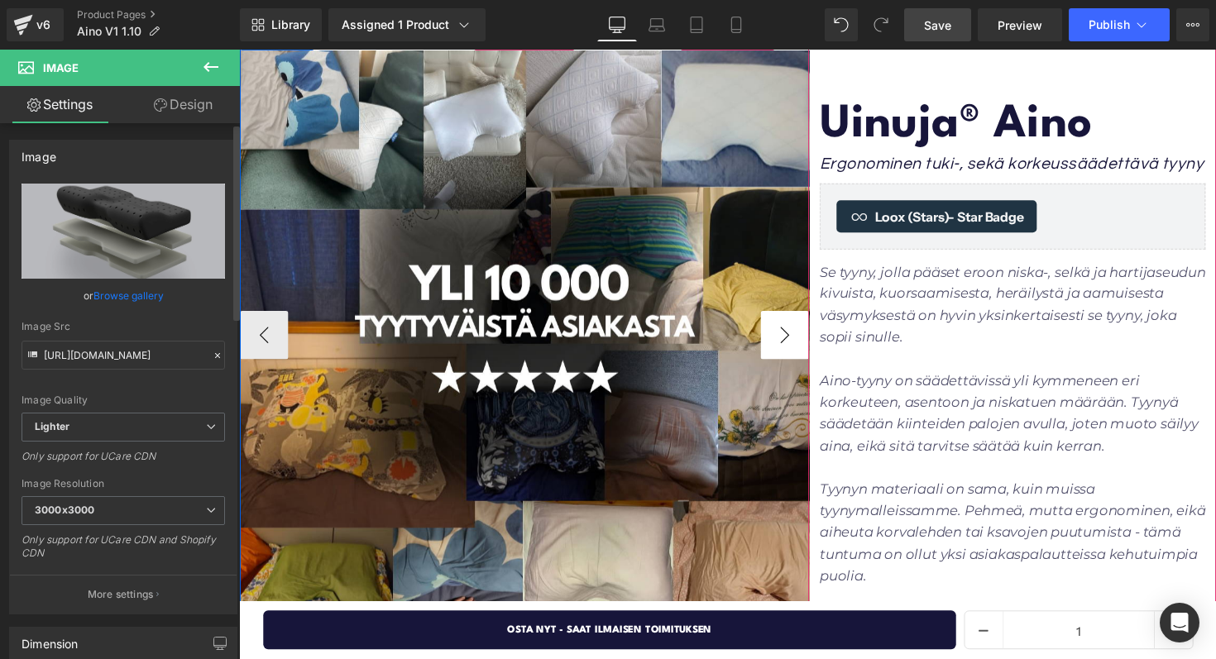
click at [809, 339] on button "›" at bounding box center [798, 343] width 50 height 50
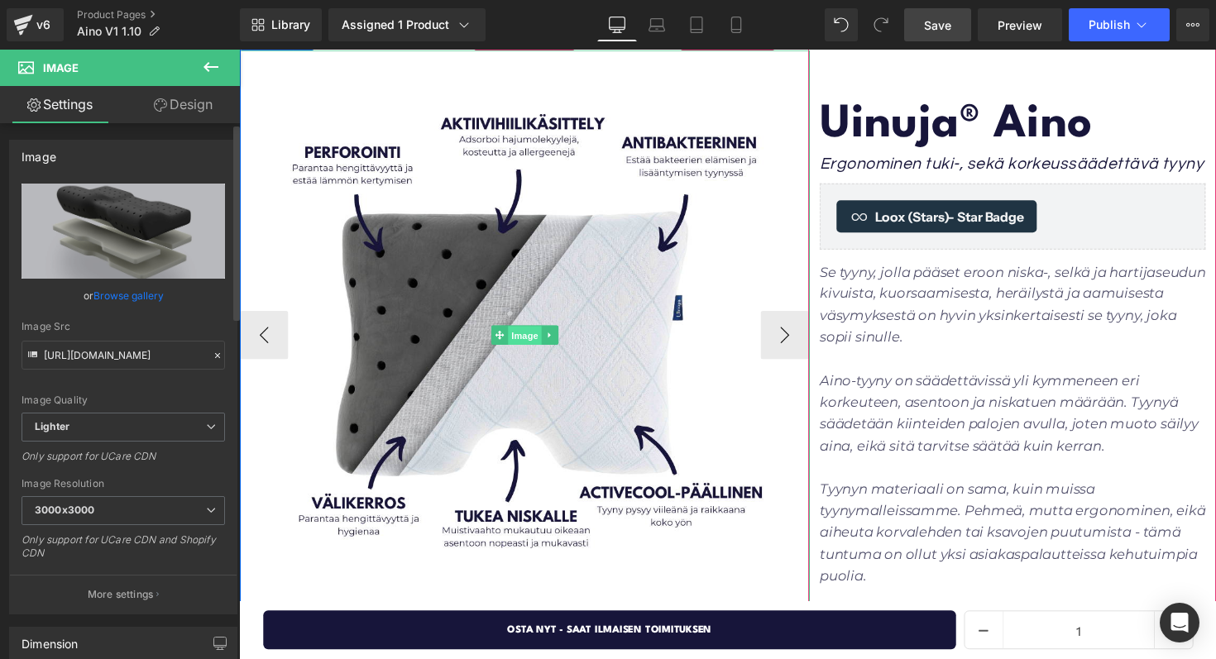
click at [535, 340] on span "Image" at bounding box center [531, 343] width 35 height 20
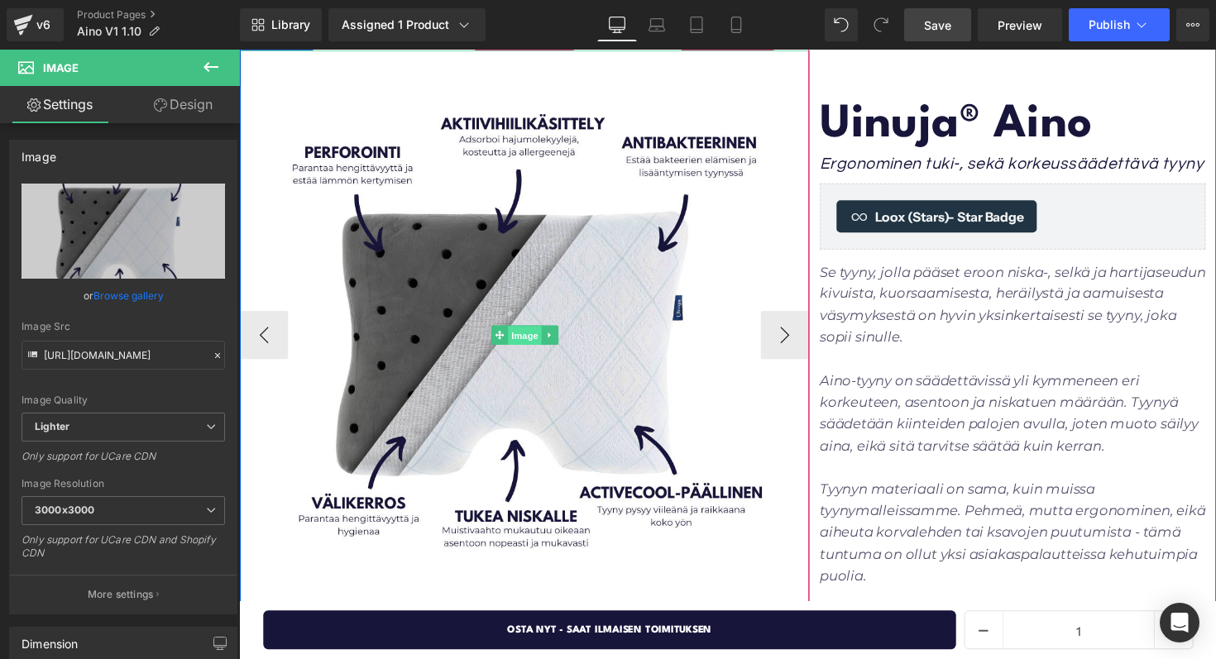
click at [532, 337] on span "Image" at bounding box center [531, 343] width 35 height 20
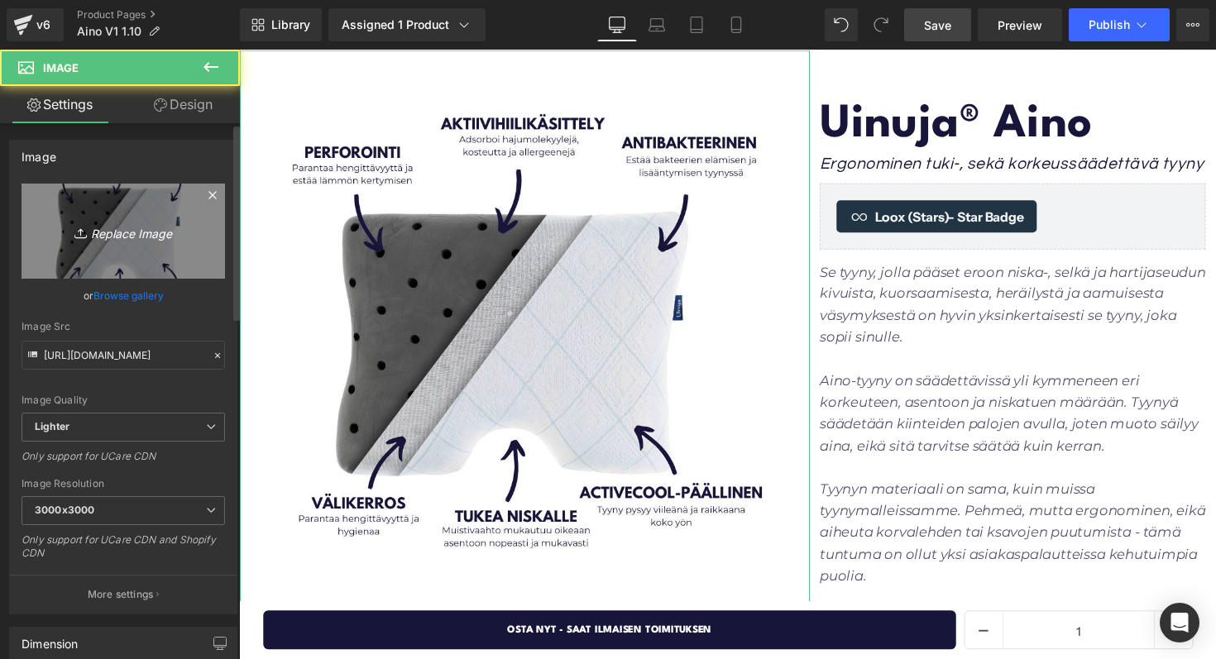
click at [132, 223] on icon "Replace Image" at bounding box center [123, 231] width 132 height 21
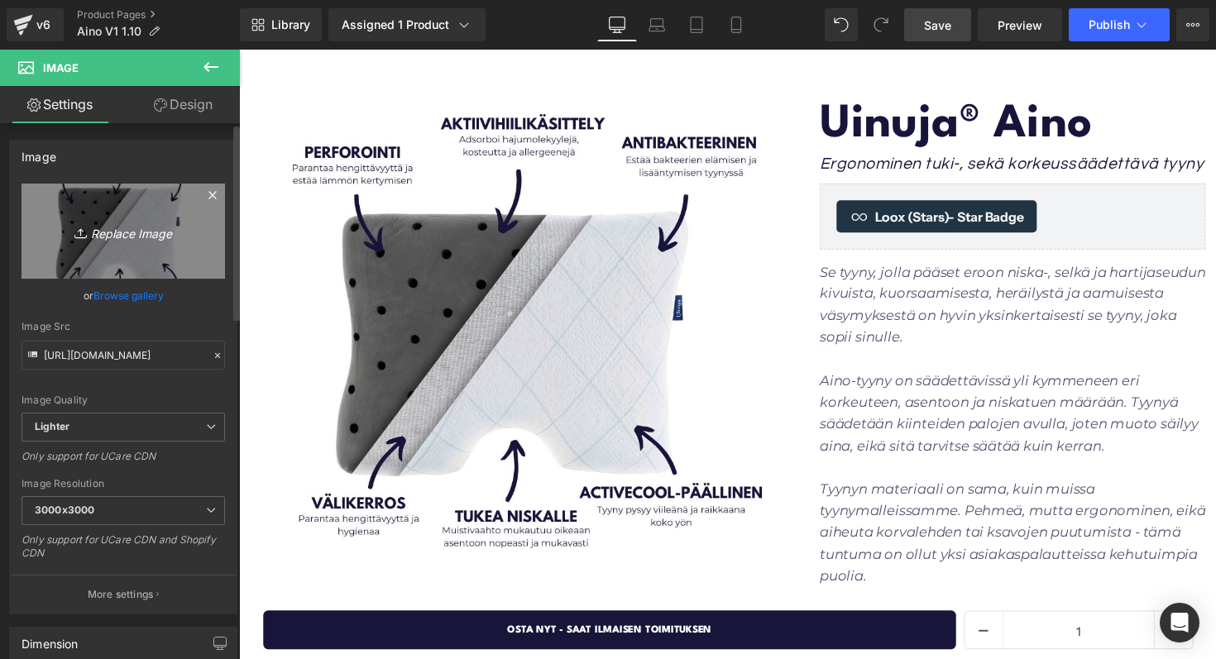
type input "C:\fakepath\Screenshot 2025-10-01 at 18.56.37.png"
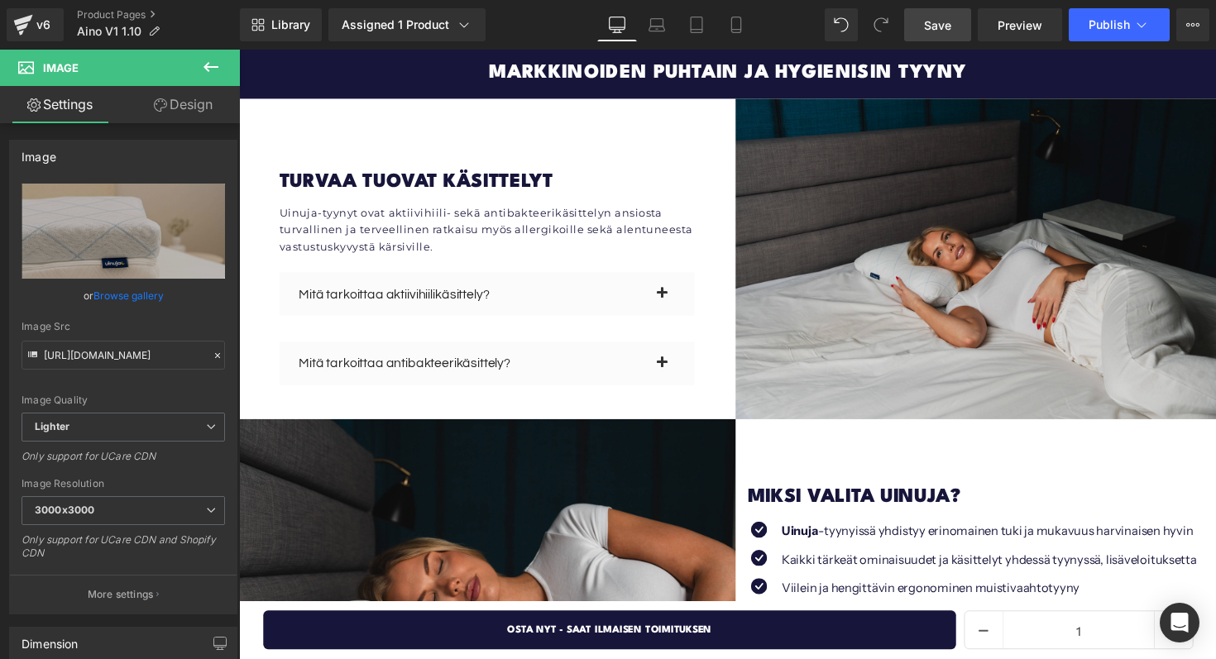
scroll to position [3274, 0]
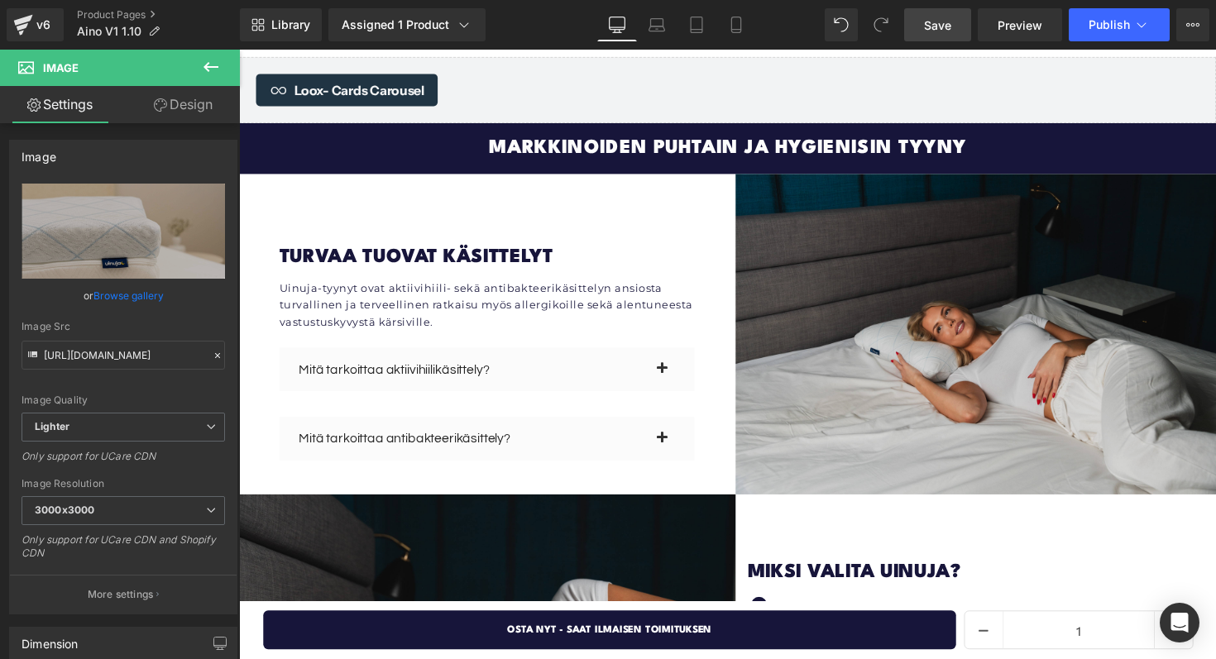
click at [934, 281] on img at bounding box center [994, 341] width 493 height 328
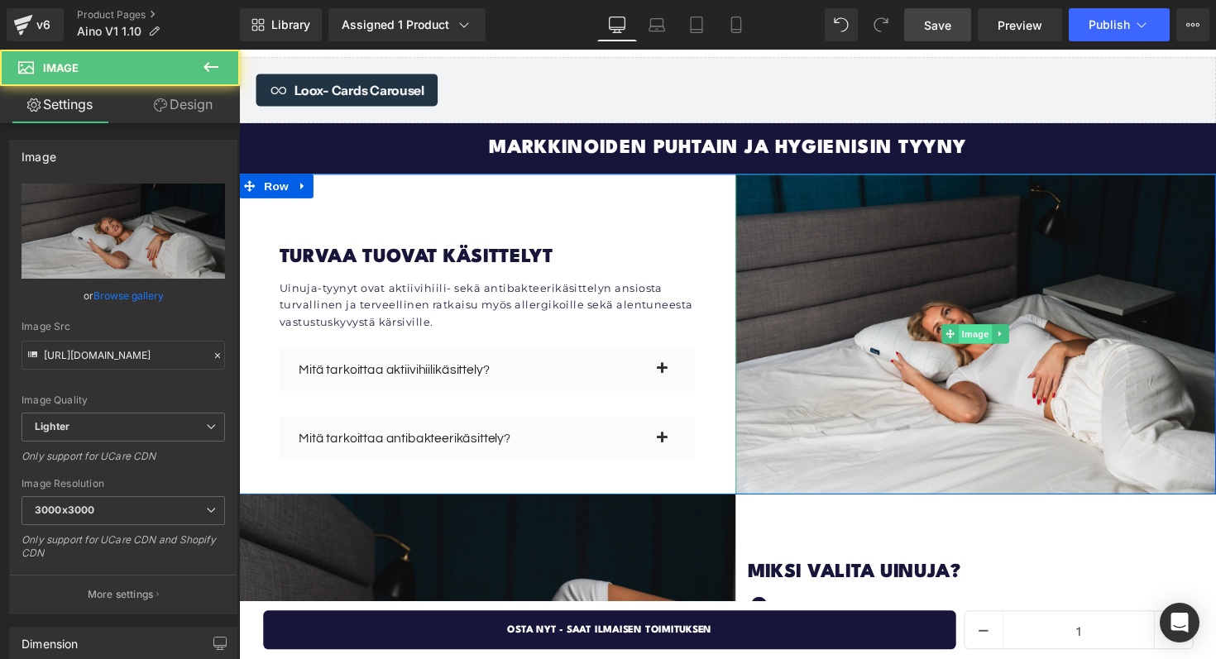
click at [990, 332] on span "Image" at bounding box center [993, 342] width 35 height 20
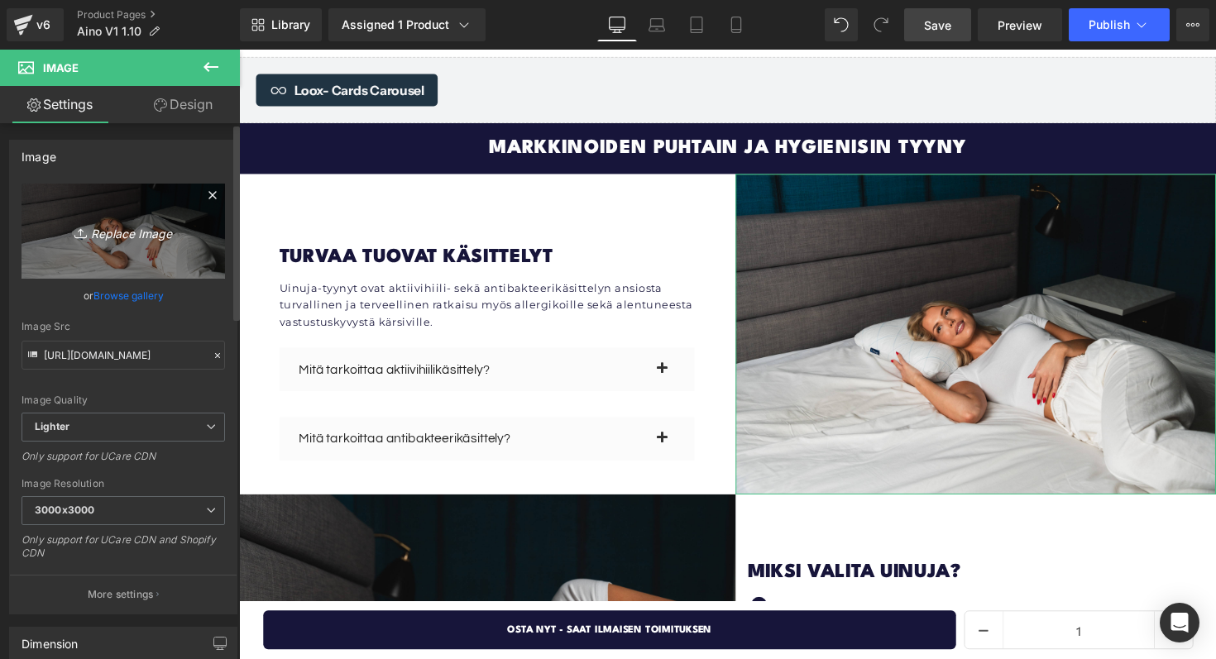
click at [136, 238] on icon "Replace Image" at bounding box center [123, 231] width 132 height 21
type input "C:\fakepath\Screenshot 2025-10-01 at 18.56.37.png"
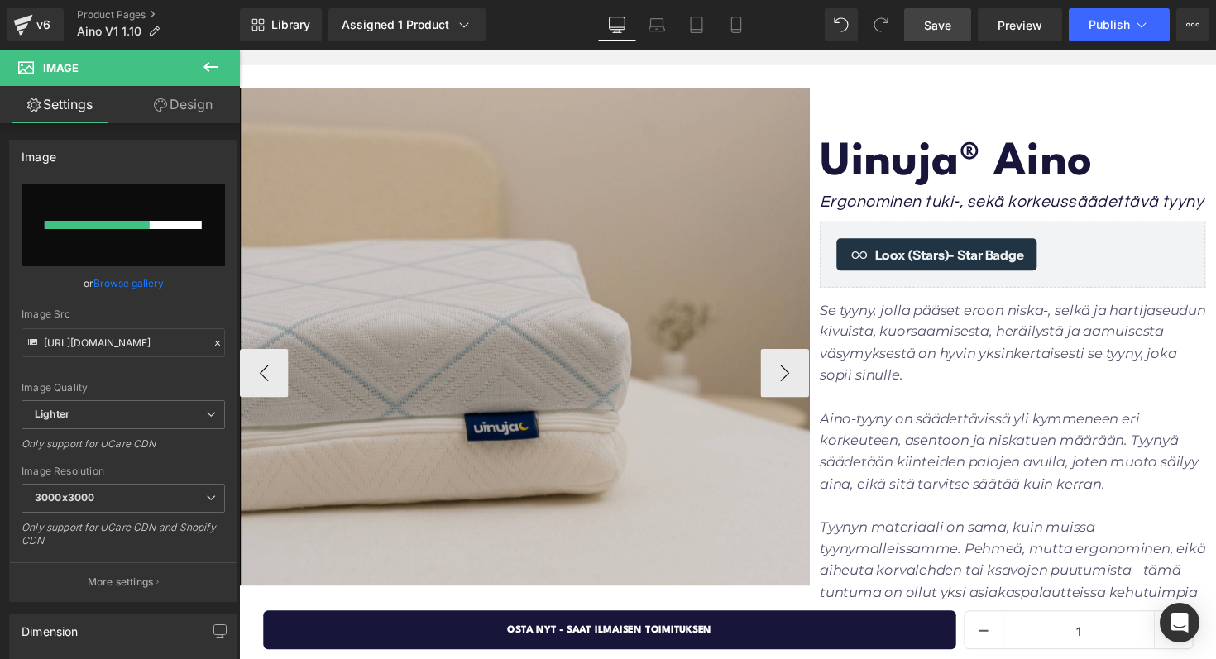
scroll to position [97, 0]
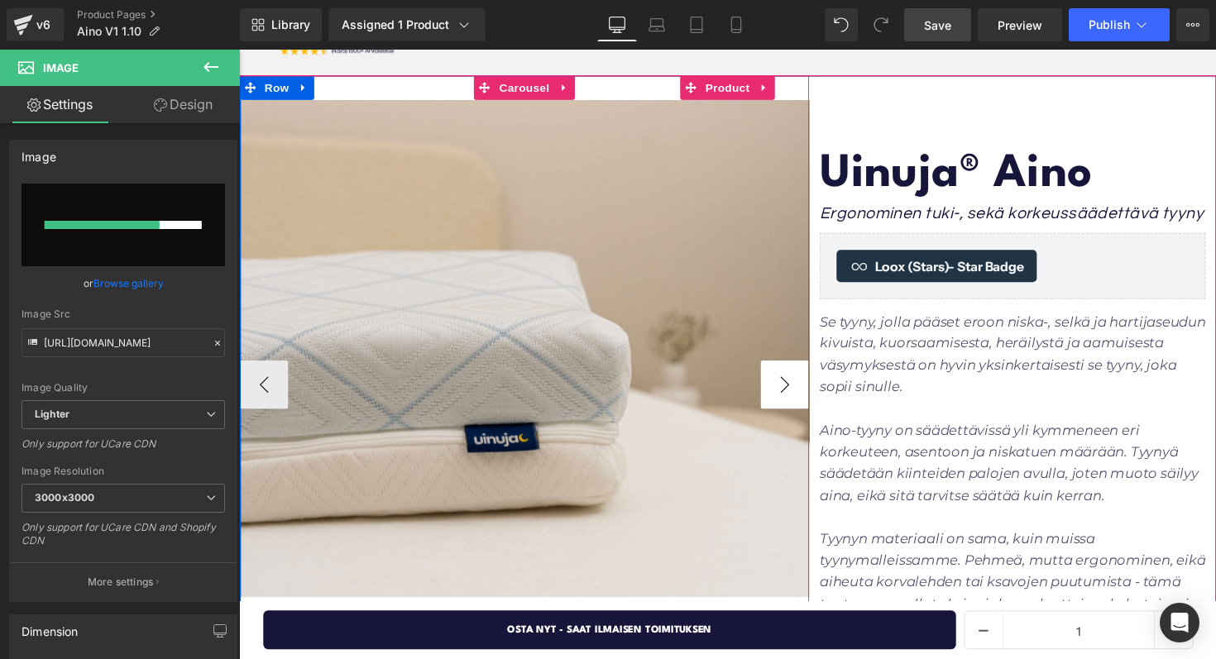
click at [779, 381] on button "›" at bounding box center [798, 393] width 50 height 50
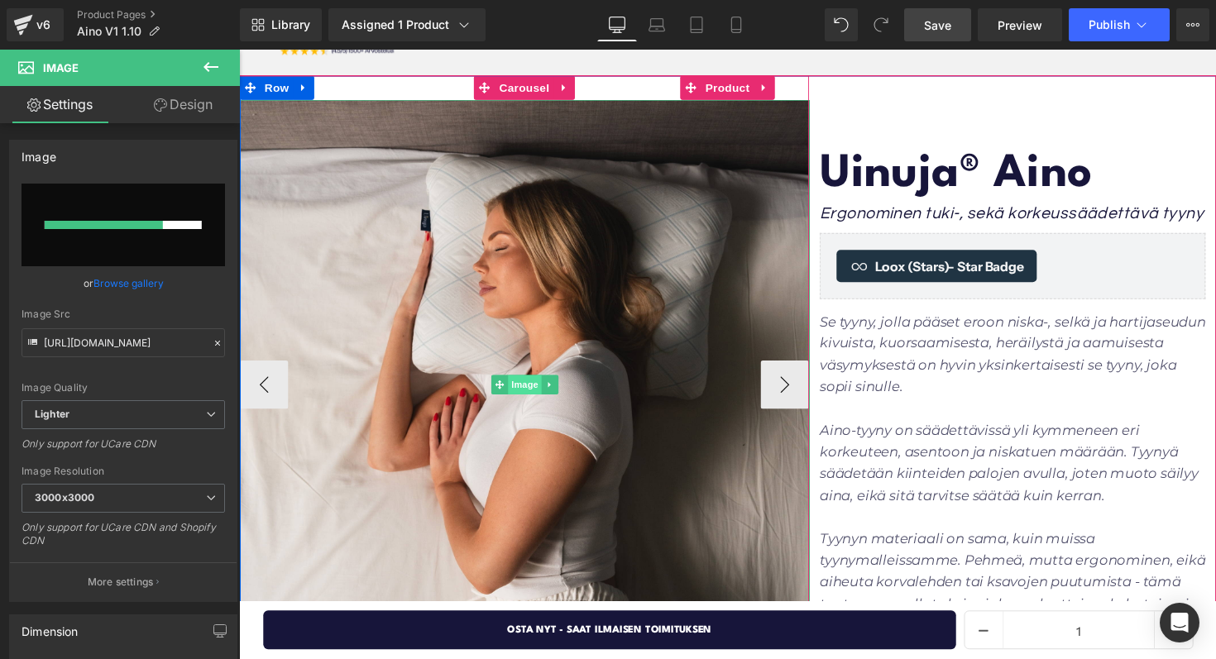
click at [528, 389] on span "Image" at bounding box center [531, 393] width 35 height 20
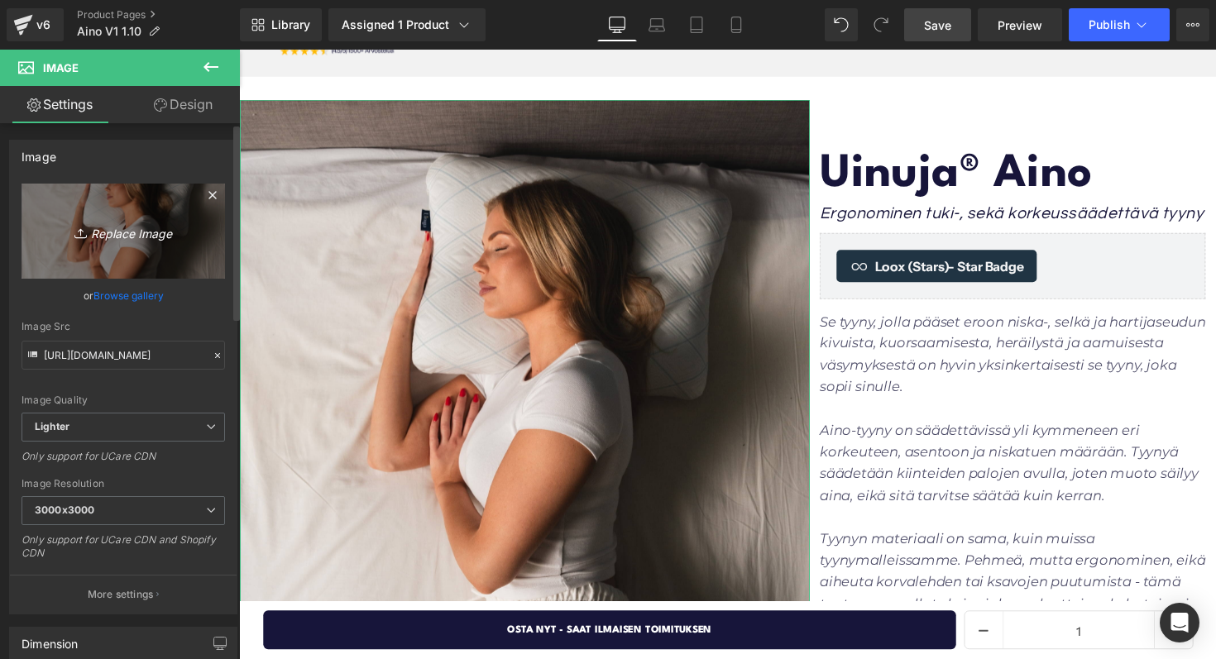
click at [128, 237] on icon "Replace Image" at bounding box center [123, 231] width 132 height 21
type input "C:\fakepath\Uinuja-2955.jpg"
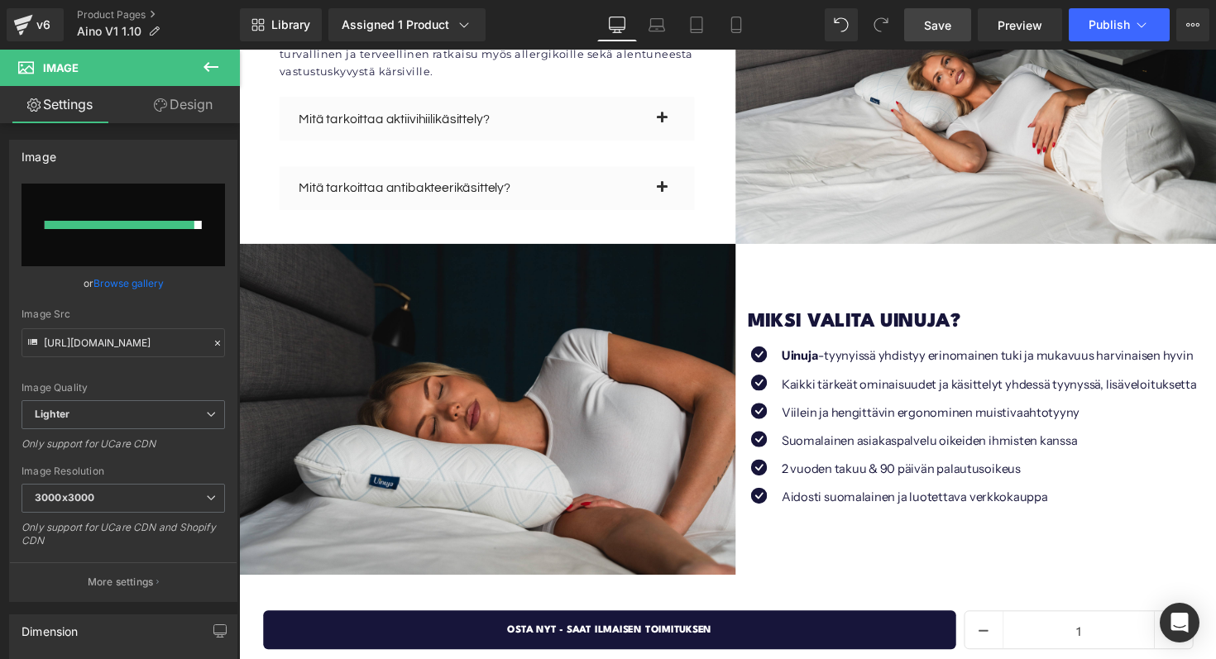
scroll to position [3136, 0]
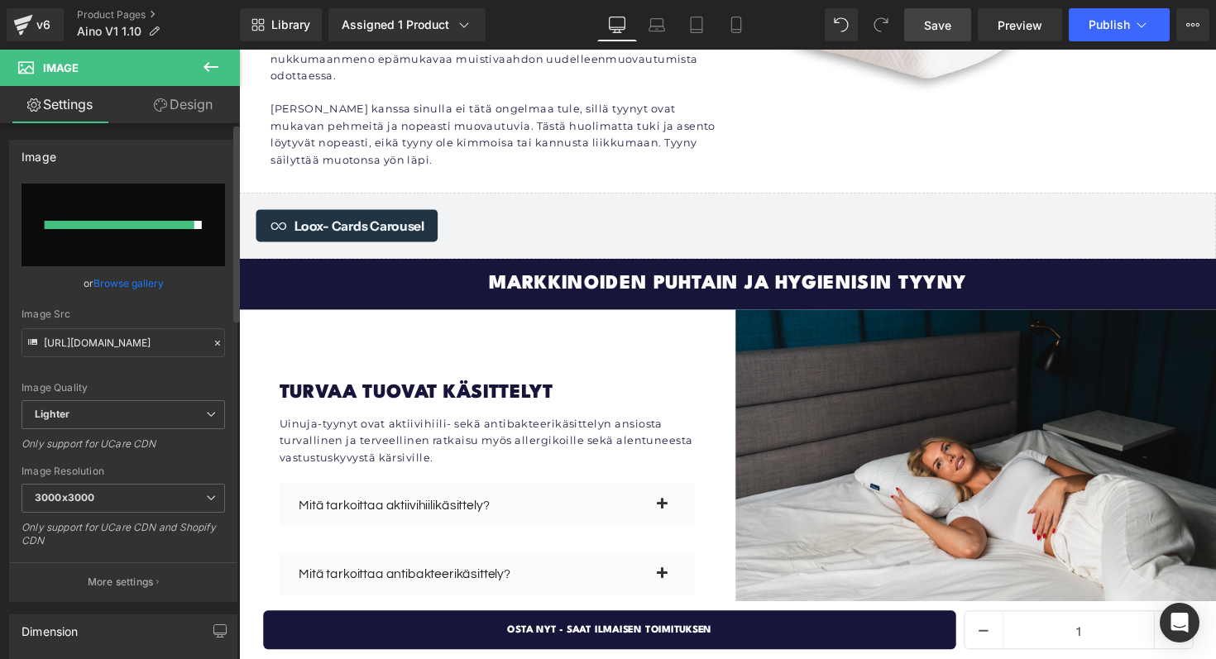
click at [169, 207] on input "file" at bounding box center [123, 225] width 203 height 83
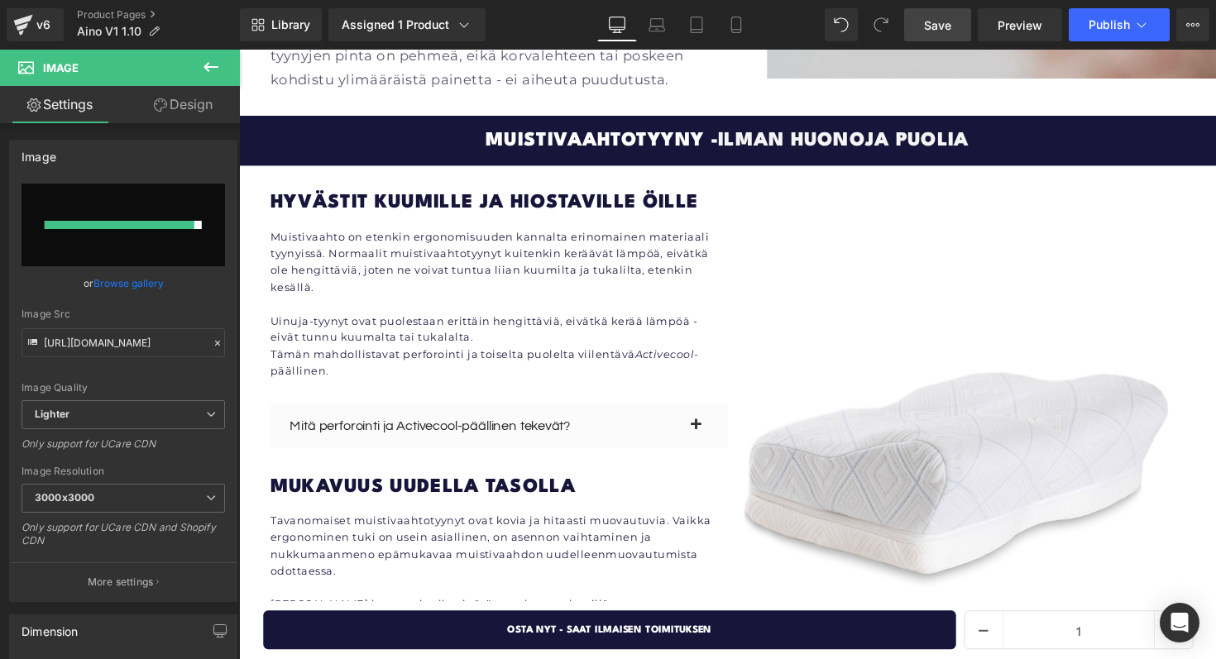
scroll to position [2592, 0]
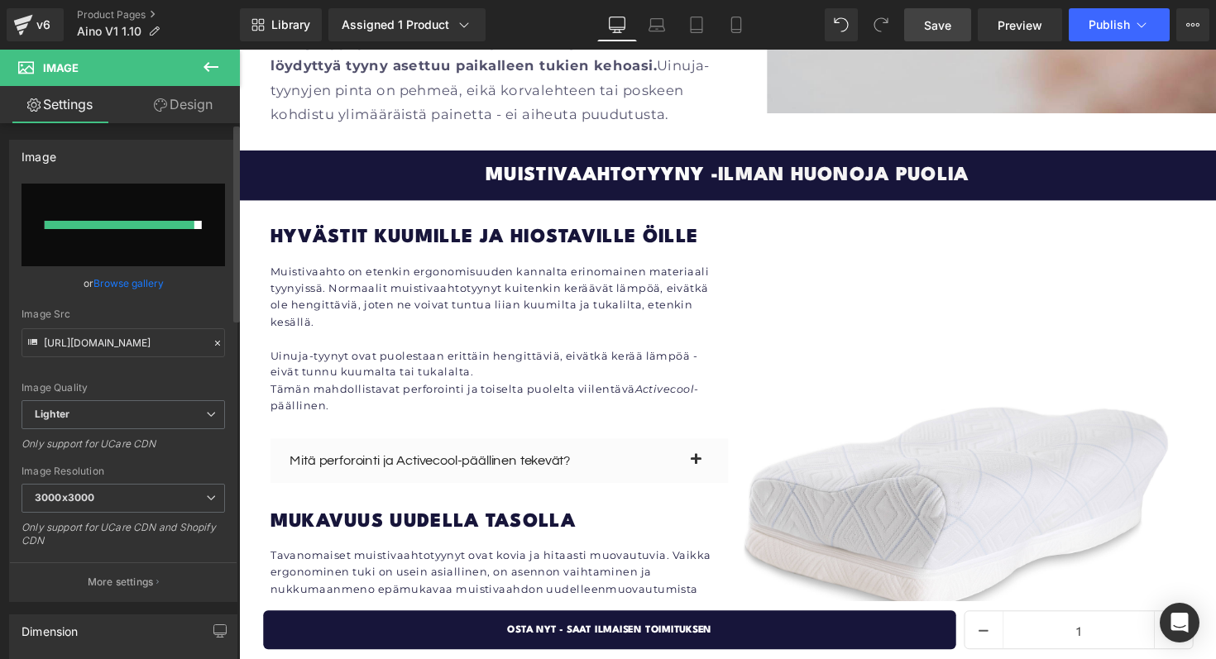
click at [197, 224] on div at bounding box center [123, 225] width 157 height 8
click at [159, 261] on input "file" at bounding box center [123, 225] width 203 height 83
click at [146, 283] on link "Browse gallery" at bounding box center [128, 283] width 70 height 29
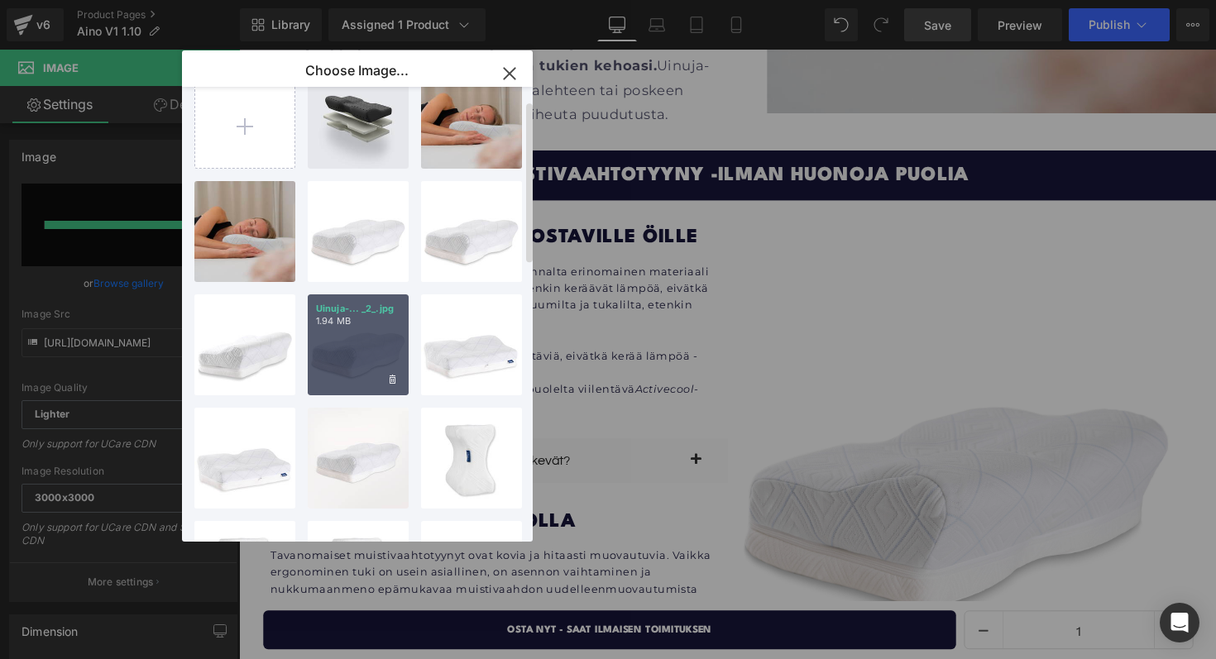
scroll to position [0, 0]
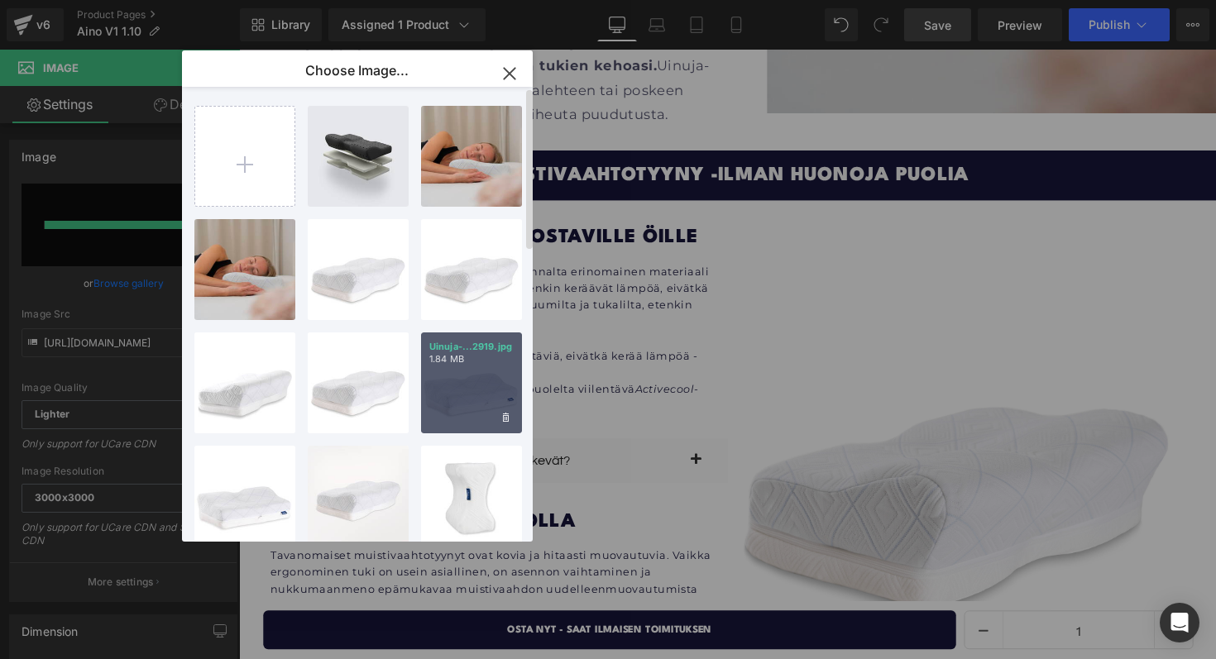
click at [457, 386] on div "Uinuja-...2919.jpg 1.84 MB" at bounding box center [471, 382] width 101 height 101
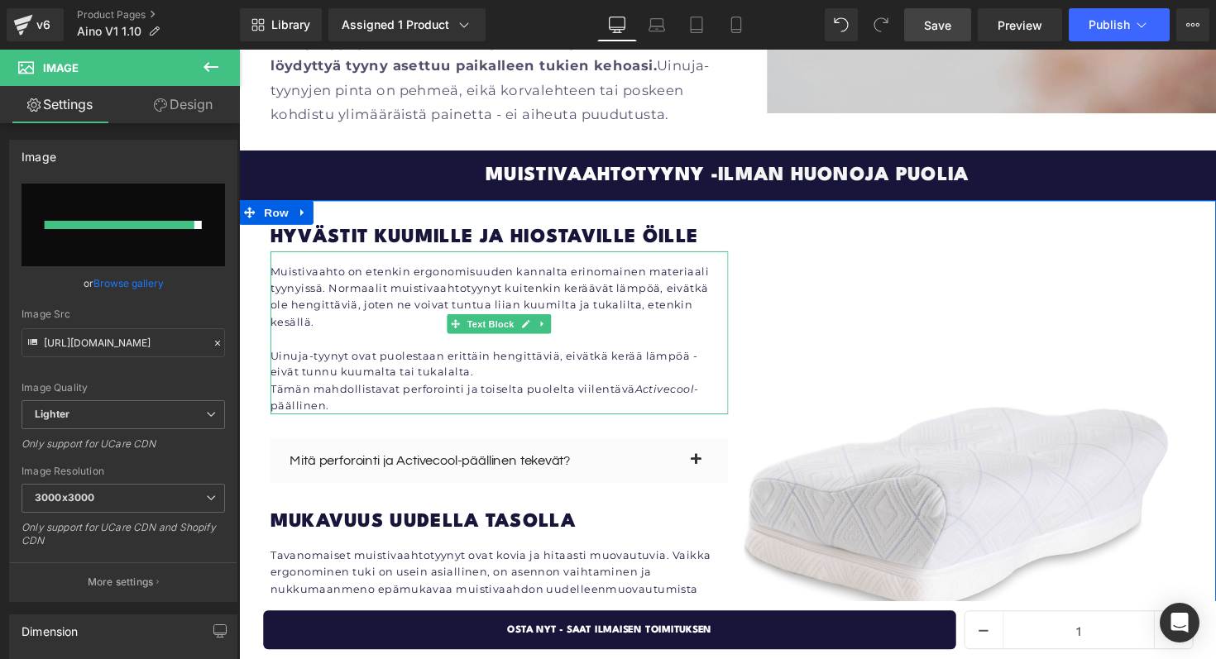
click at [371, 269] on p "Muistivaahto on etenkin ergonomisuuden kannalta erinomainen materiaali tyynyiss…" at bounding box center [505, 303] width 469 height 69
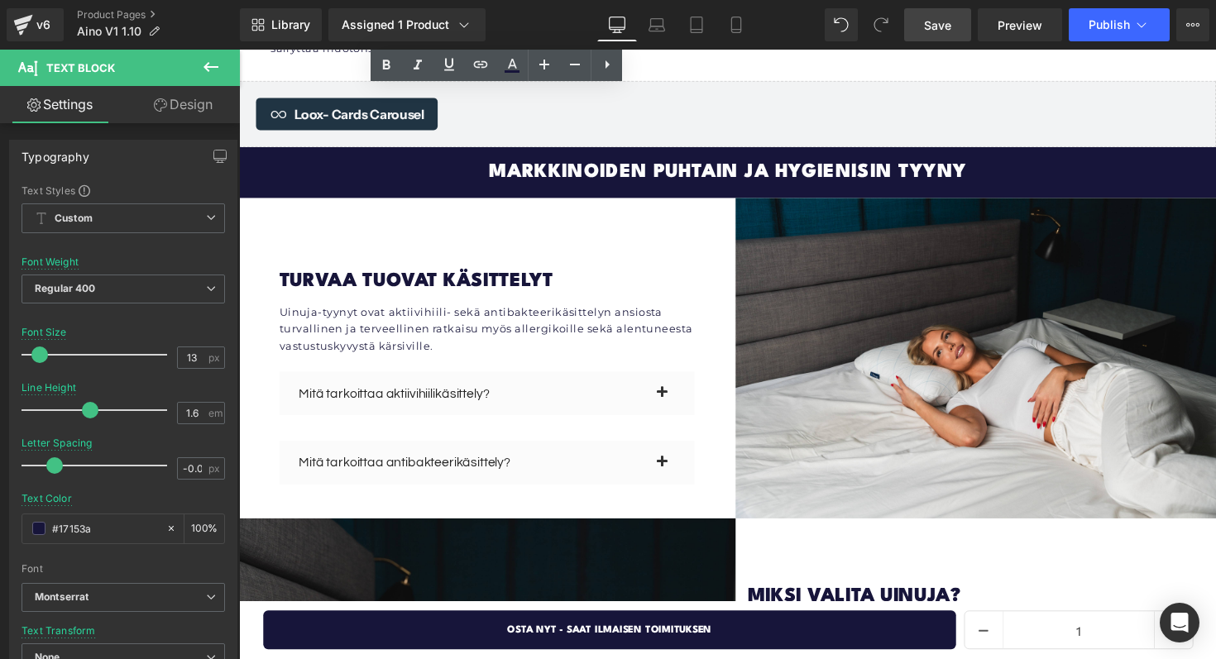
scroll to position [3328, 0]
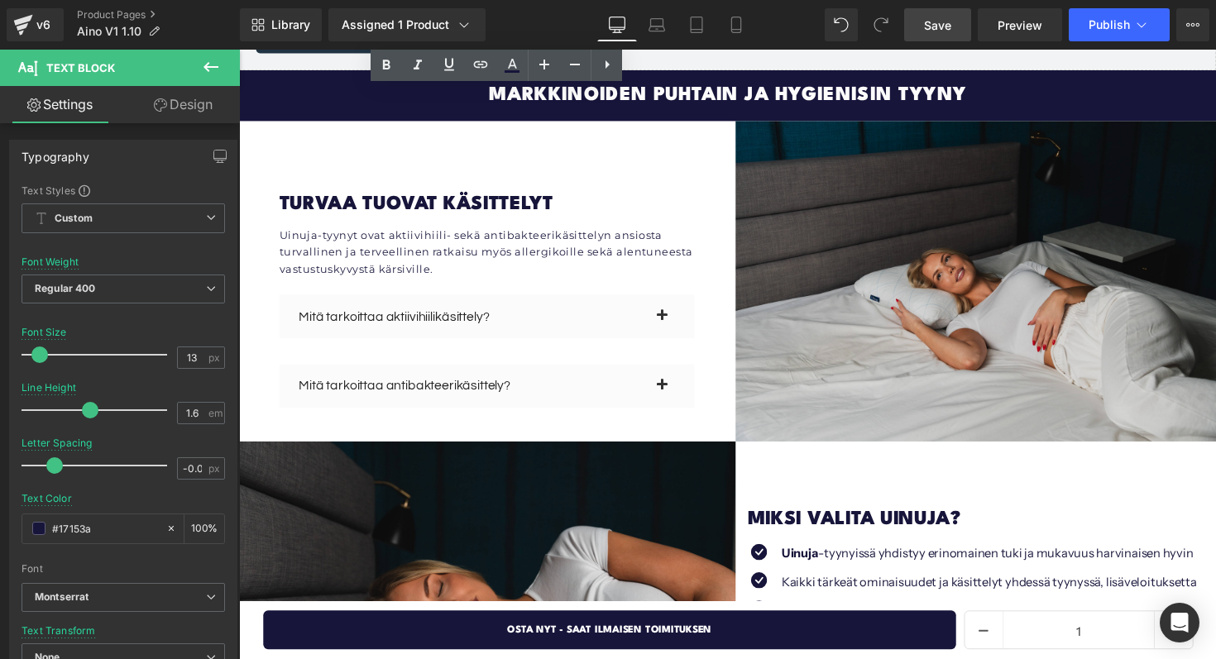
click at [951, 257] on img at bounding box center [994, 287] width 493 height 328
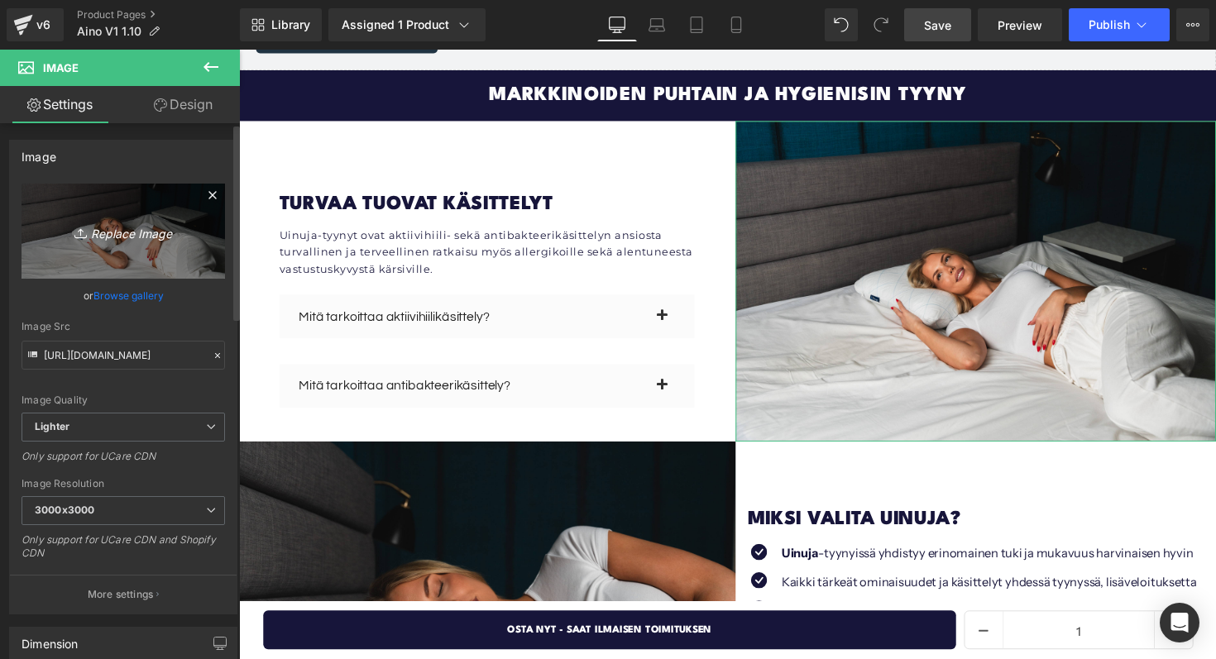
click at [126, 234] on icon "Replace Image" at bounding box center [123, 231] width 132 height 21
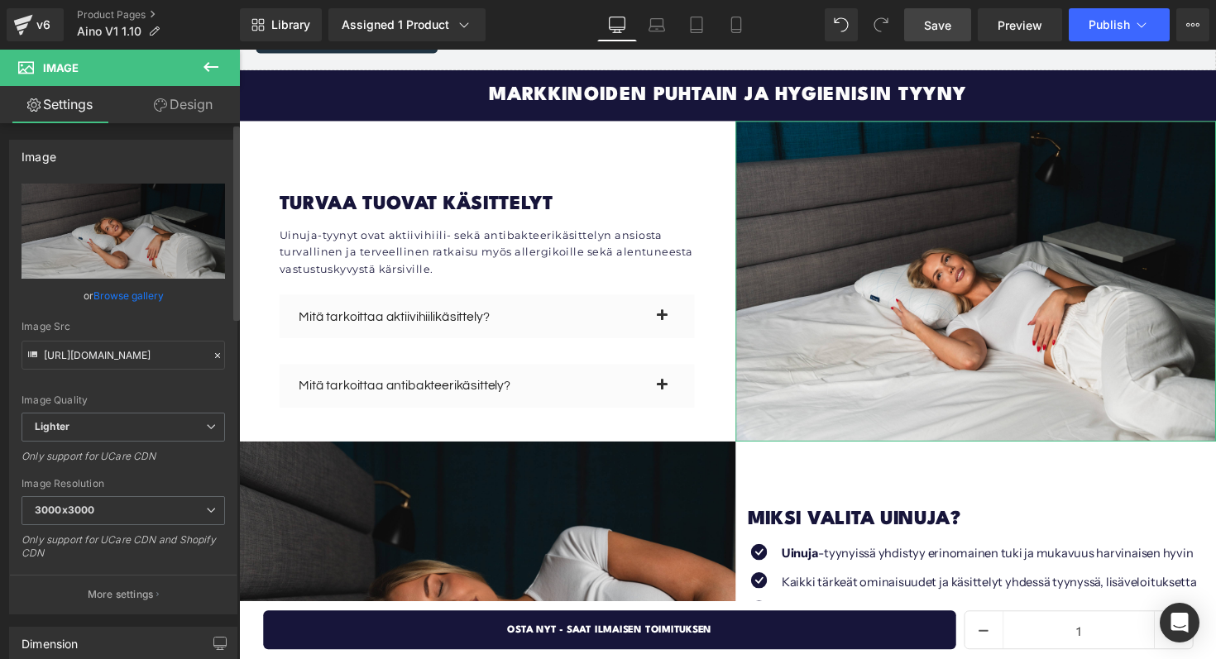
click at [117, 294] on link "Browse gallery" at bounding box center [128, 295] width 70 height 29
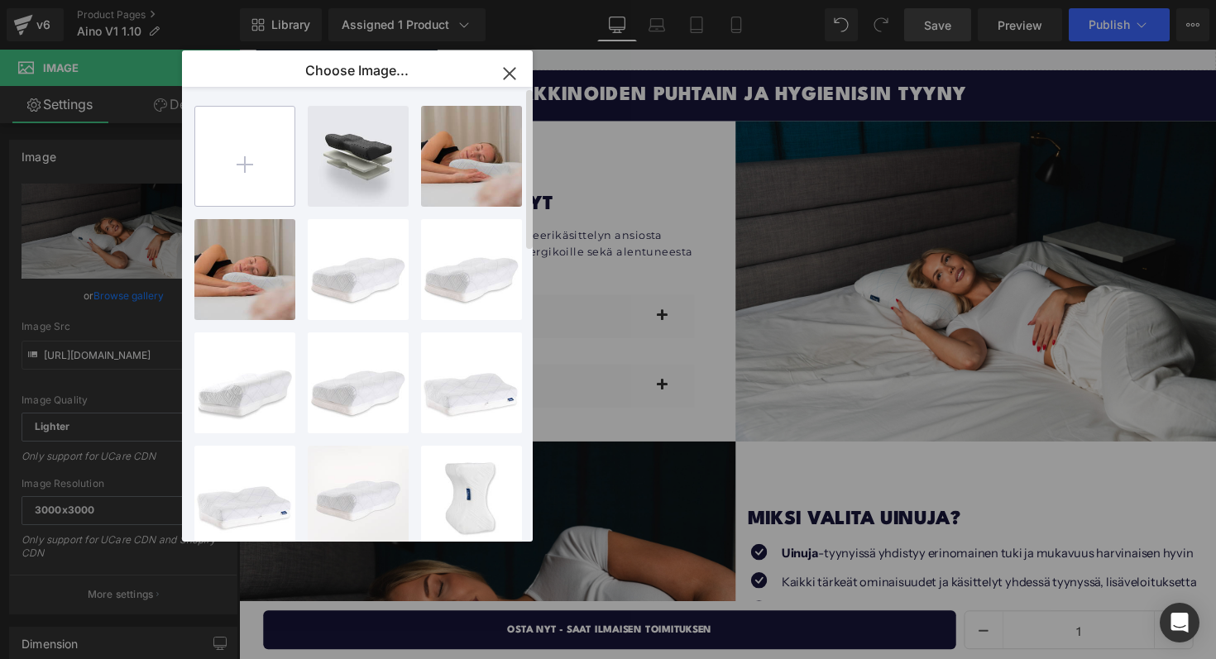
click at [207, 167] on input "file" at bounding box center [244, 156] width 99 height 99
type input "C:\fakepath\Screenshot 2025-10-01 at 18.56.37.png"
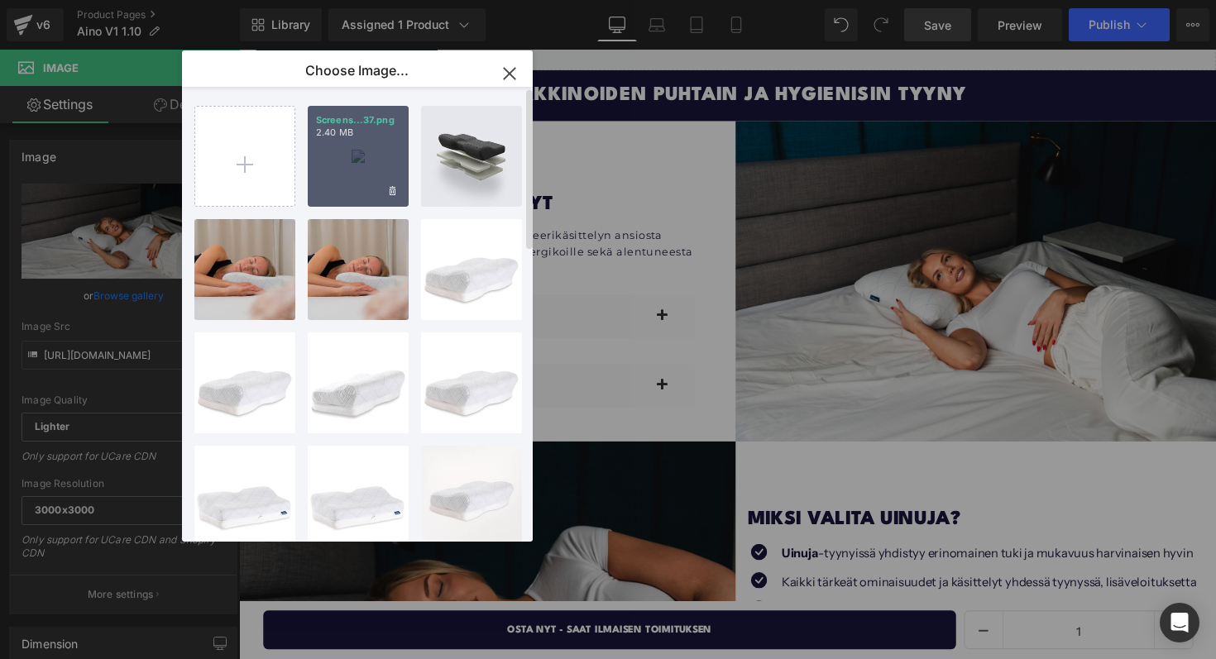
click at [367, 166] on div "Screens...37.png 2.40 MB" at bounding box center [358, 156] width 101 height 101
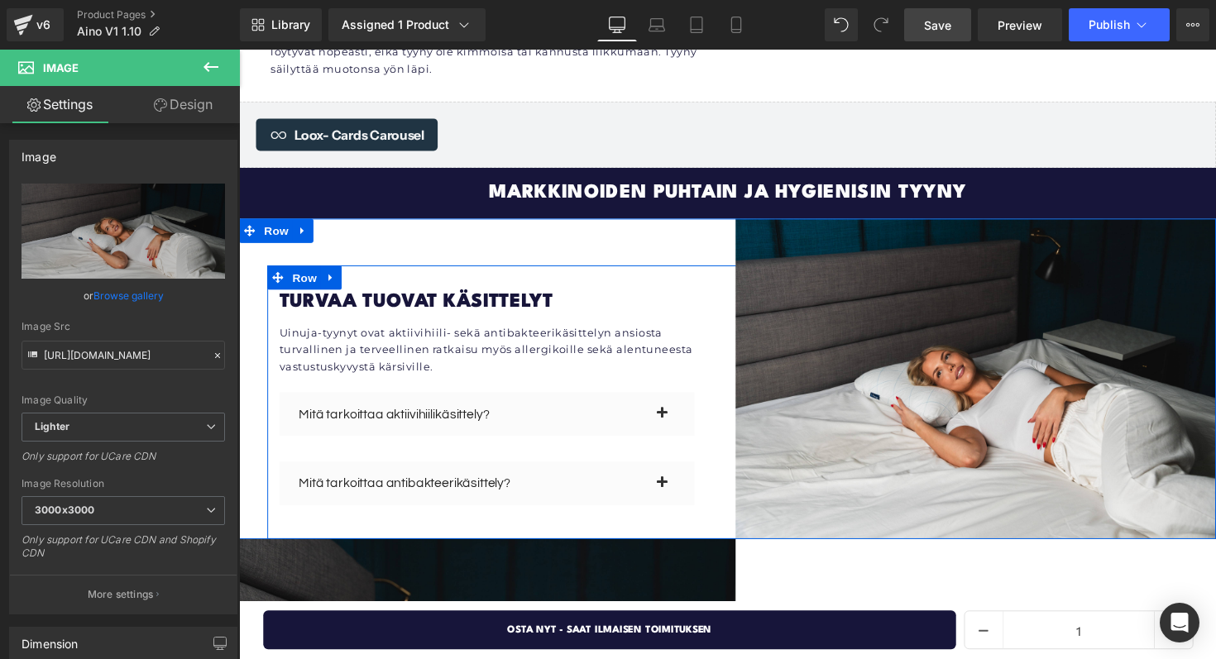
scroll to position [3231, 0]
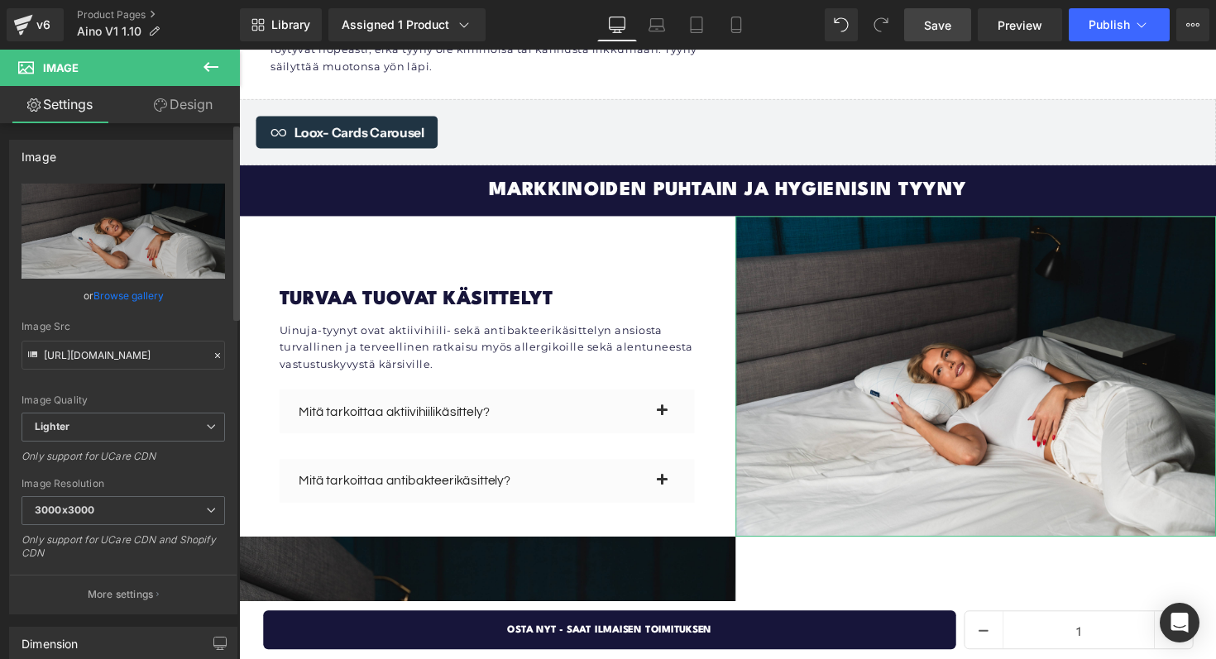
click at [120, 297] on link "Browse gallery" at bounding box center [128, 295] width 70 height 29
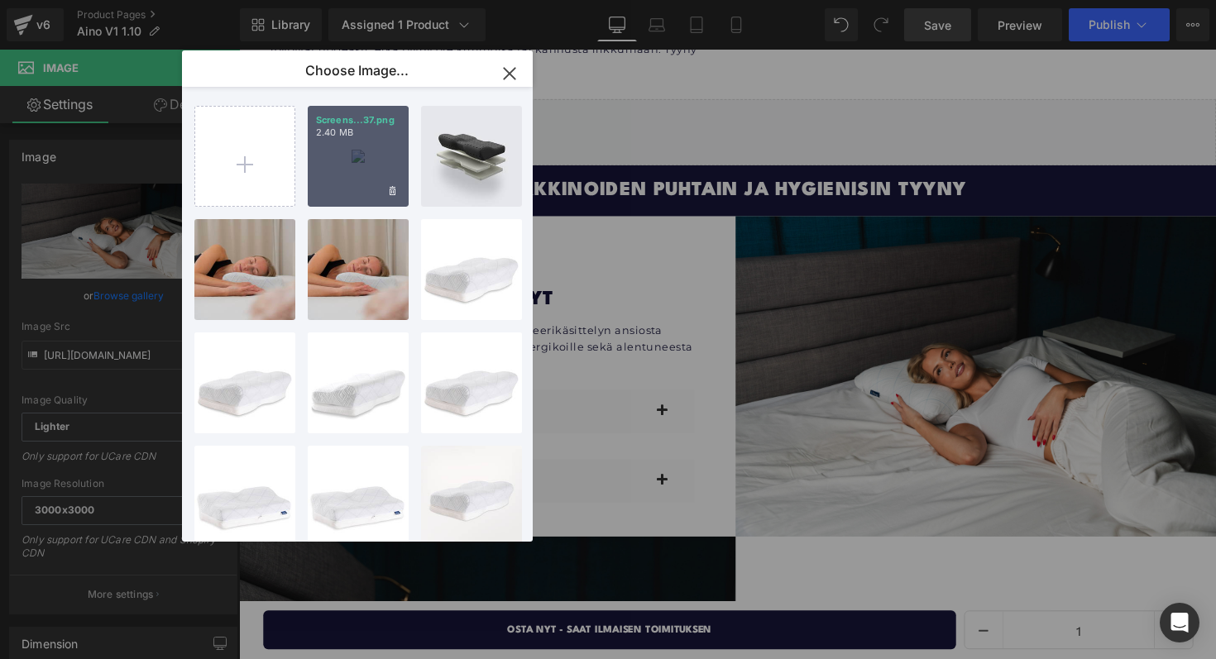
click at [344, 171] on div "Screens...37.png 2.40 MB" at bounding box center [358, 156] width 101 height 101
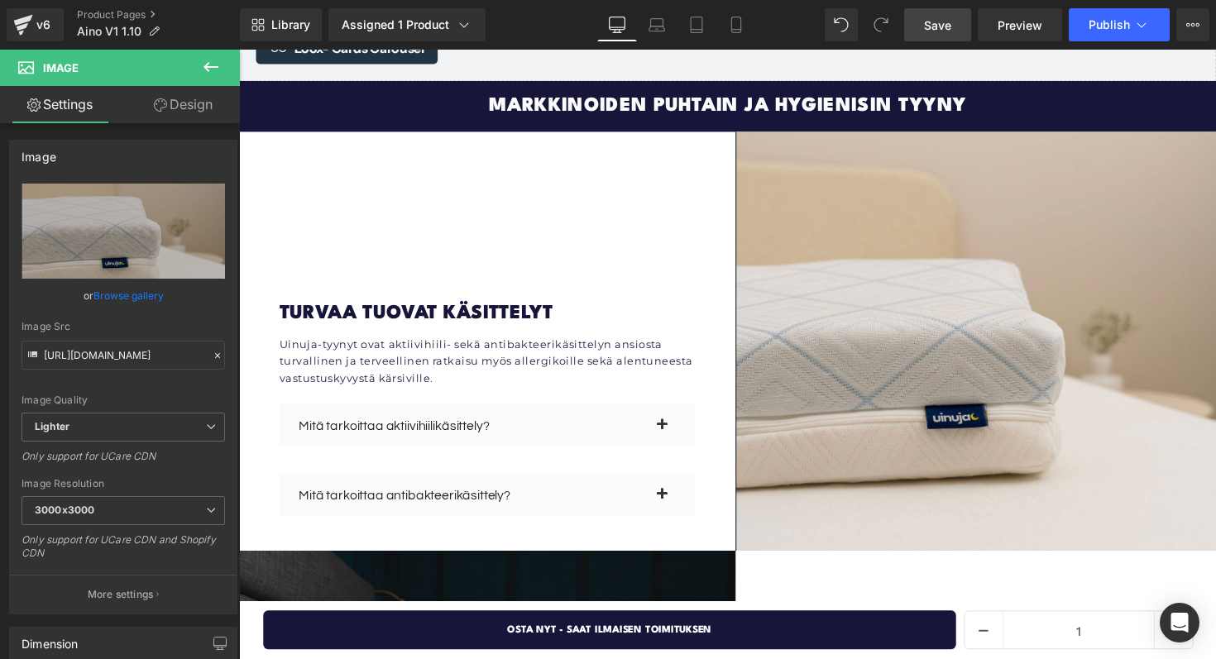
scroll to position [3233, 0]
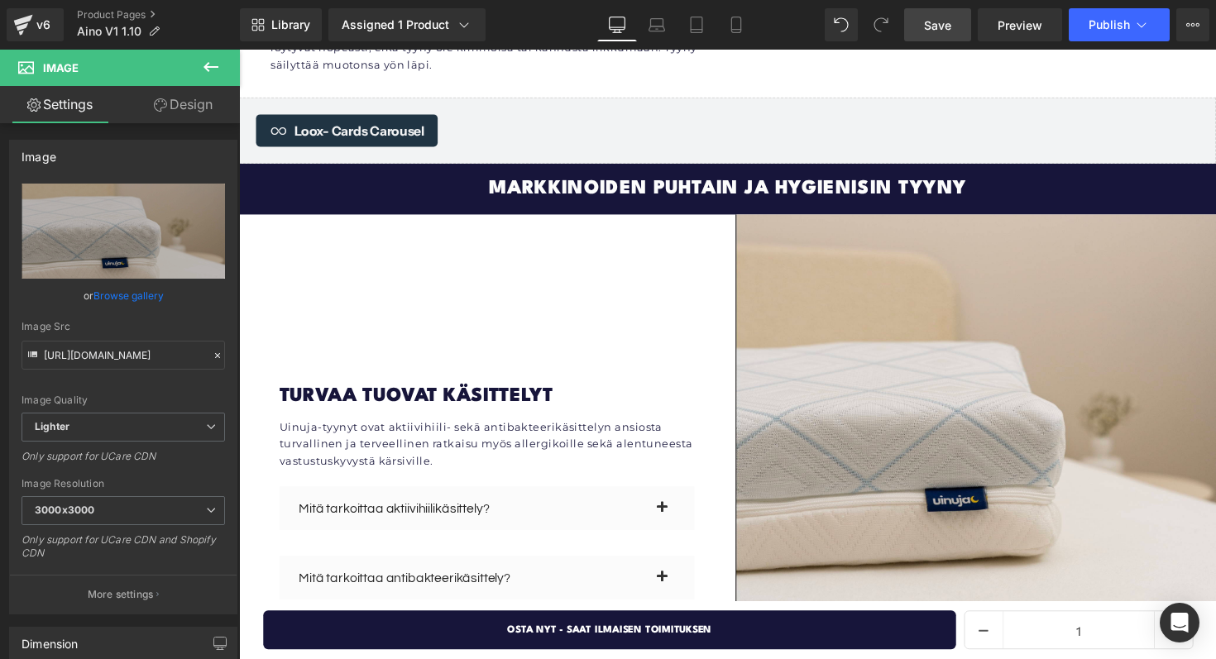
click at [965, 23] on link "Save" at bounding box center [937, 24] width 67 height 33
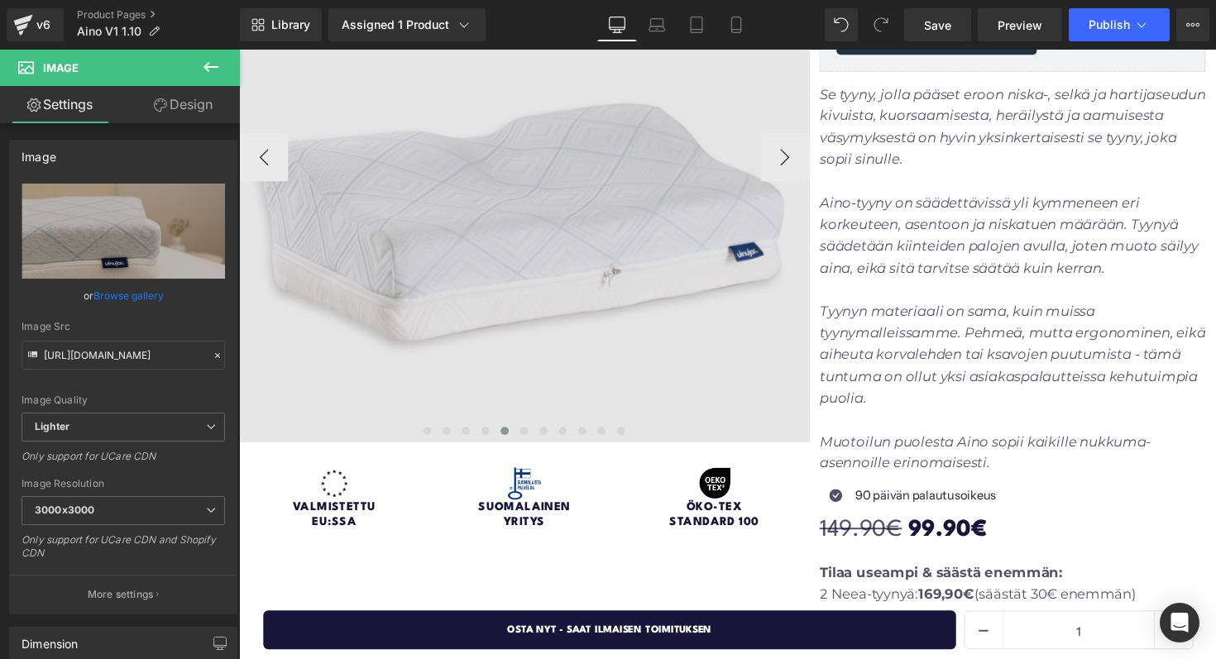
scroll to position [89, 0]
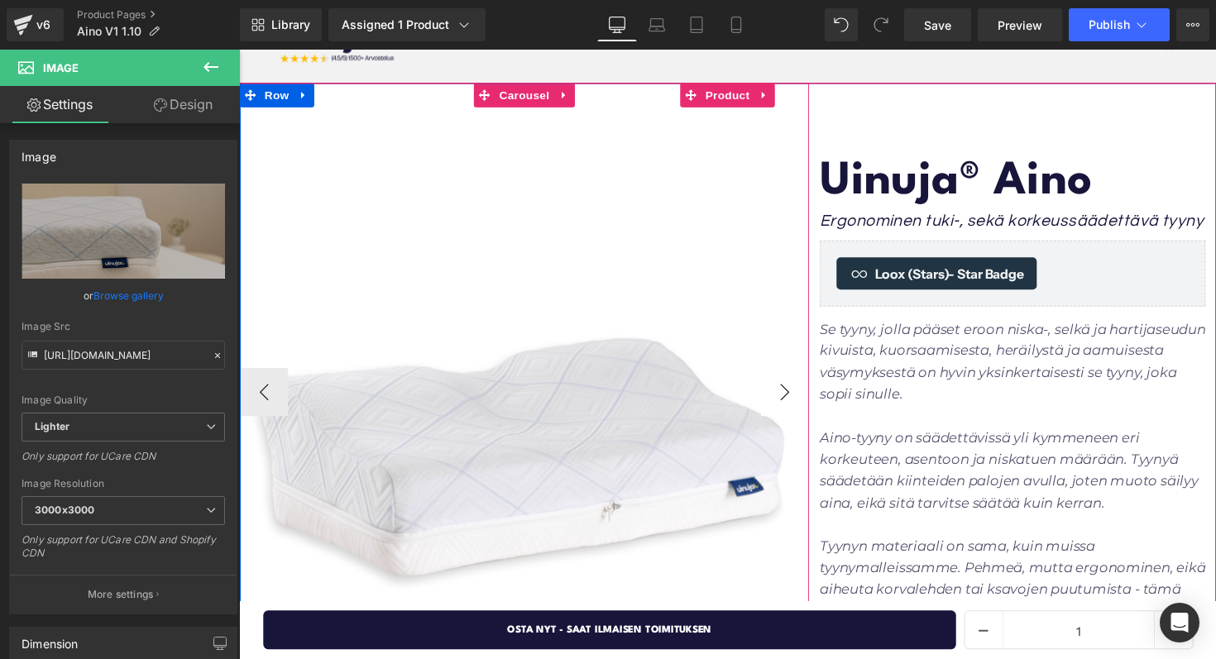
click at [779, 392] on button "›" at bounding box center [798, 401] width 50 height 50
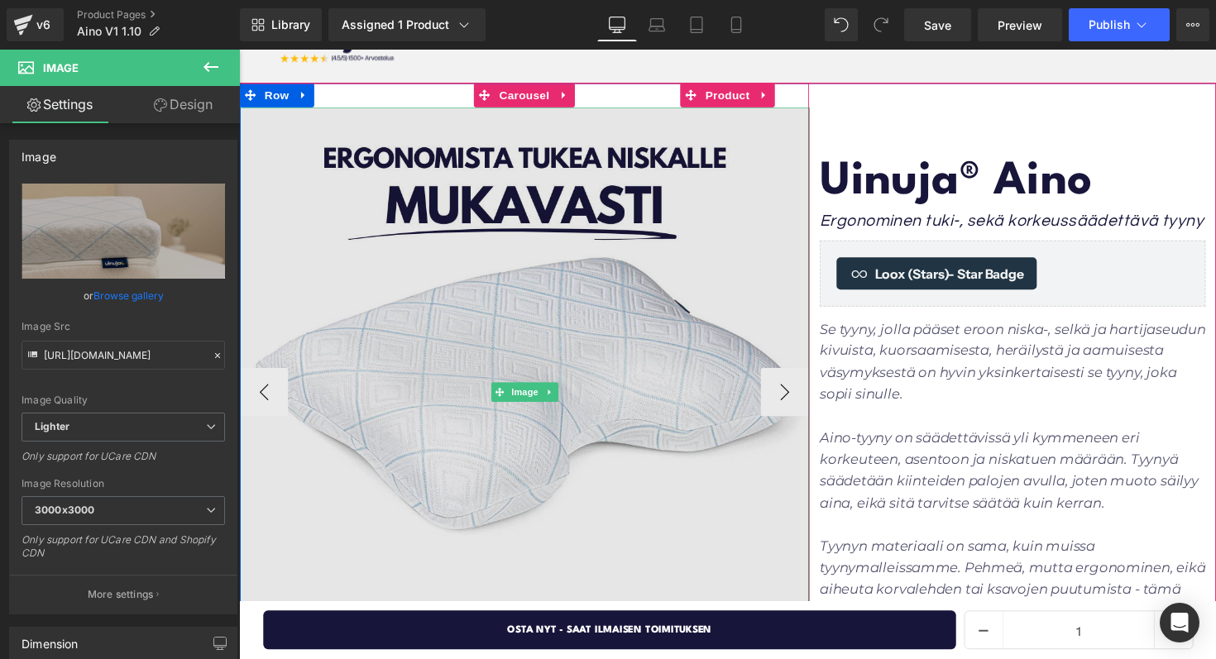
click at [528, 222] on img at bounding box center [532, 400] width 584 height 584
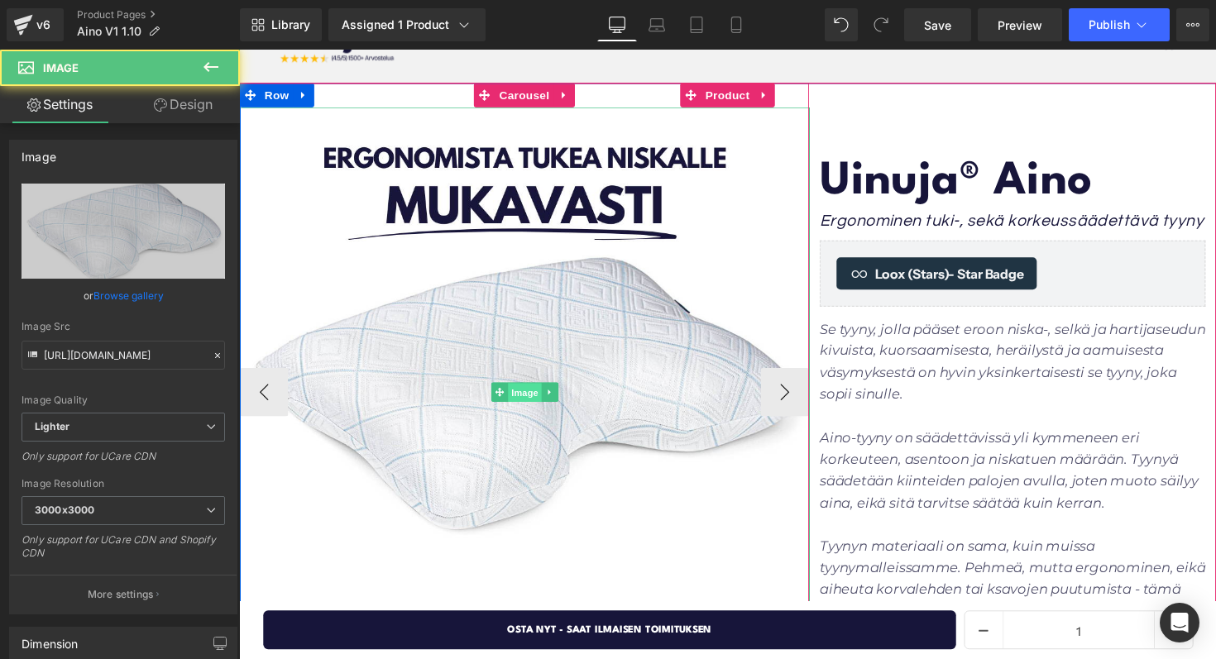
click at [532, 398] on span "Image" at bounding box center [531, 401] width 35 height 20
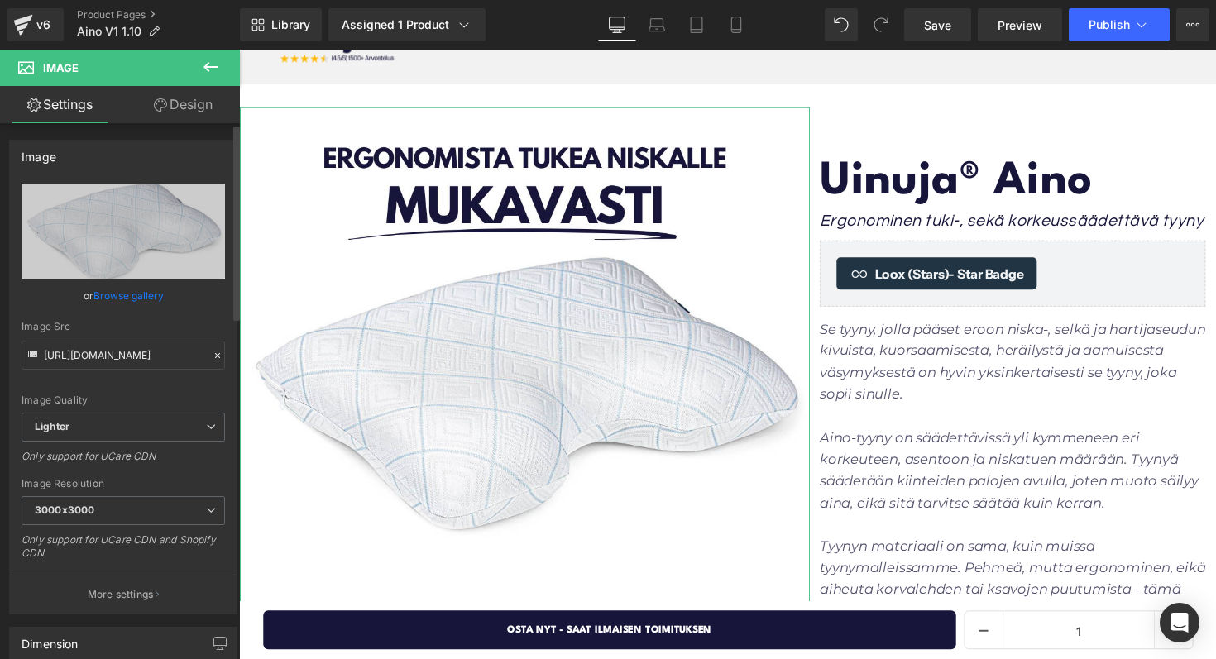
click at [117, 292] on link "Browse gallery" at bounding box center [128, 295] width 70 height 29
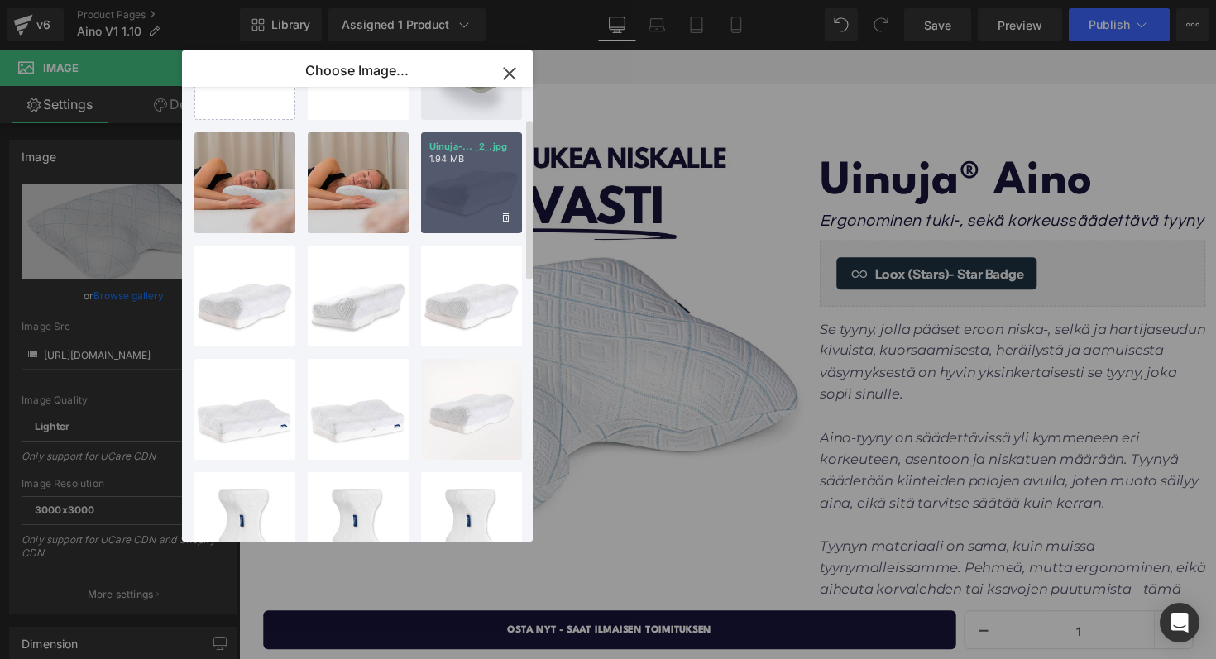
scroll to position [83, 0]
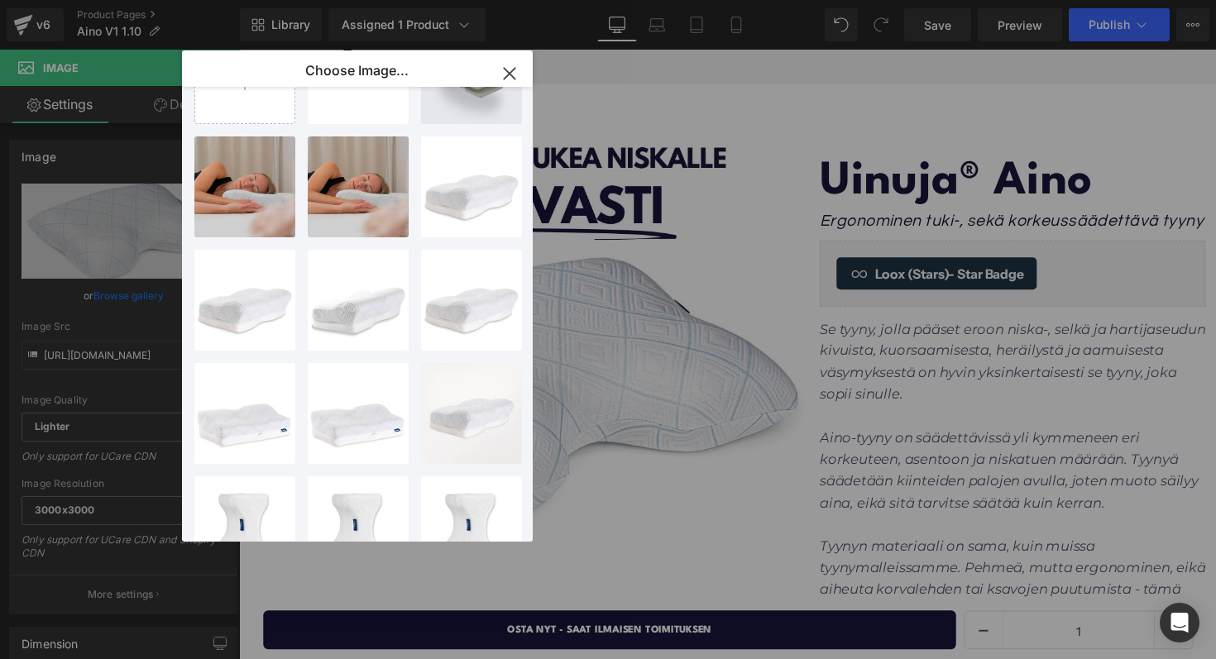
drag, startPoint x: 508, startPoint y: 69, endPoint x: 277, endPoint y: 117, distance: 235.5
click at [508, 69] on icon "button" at bounding box center [509, 73] width 26 height 26
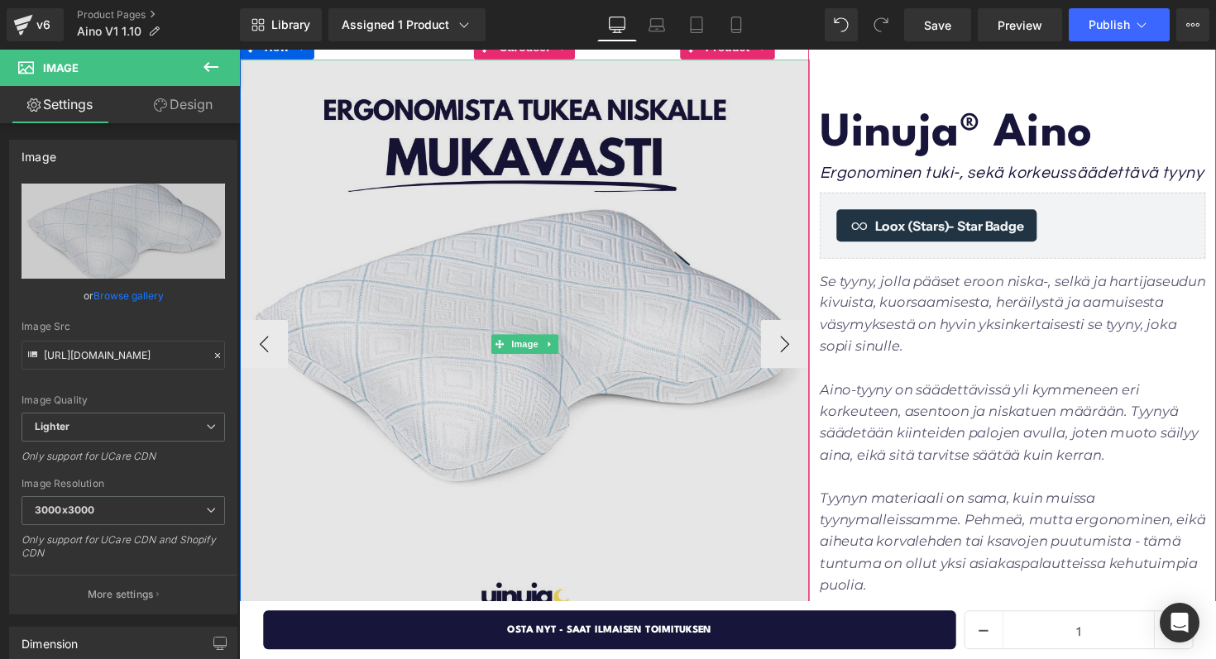
scroll to position [144, 0]
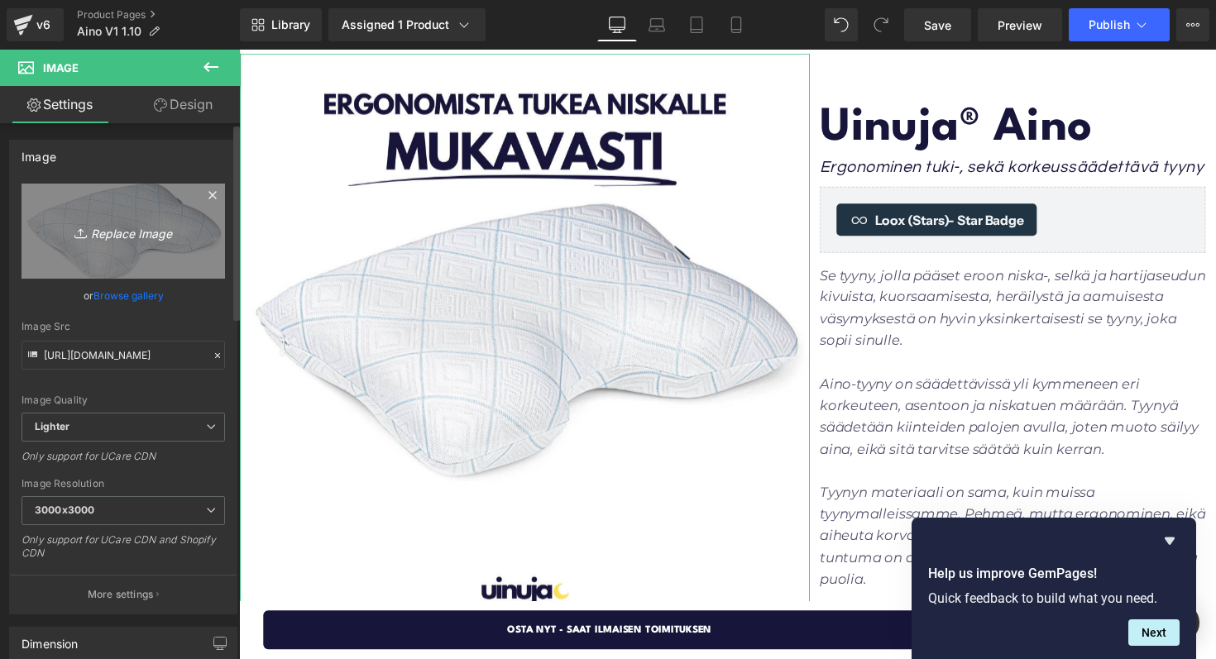
click at [145, 242] on link "Replace Image" at bounding box center [123, 231] width 203 height 95
type input "C:\fakepath\Uinuja-2958.jpg"
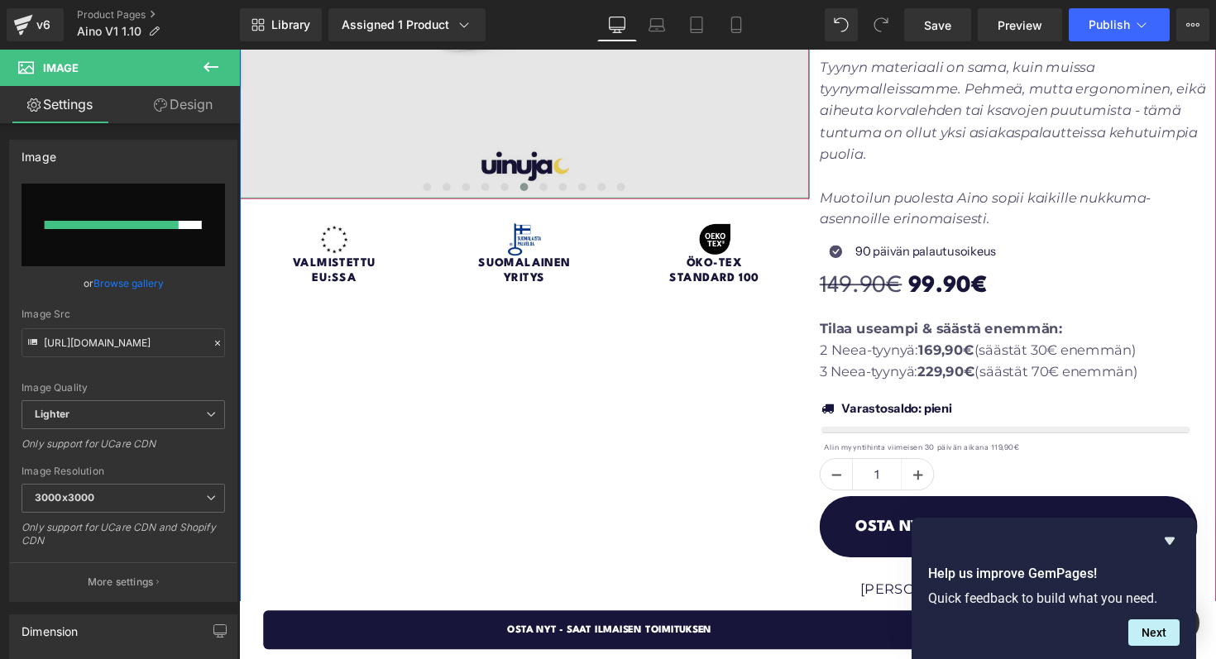
scroll to position [23, 0]
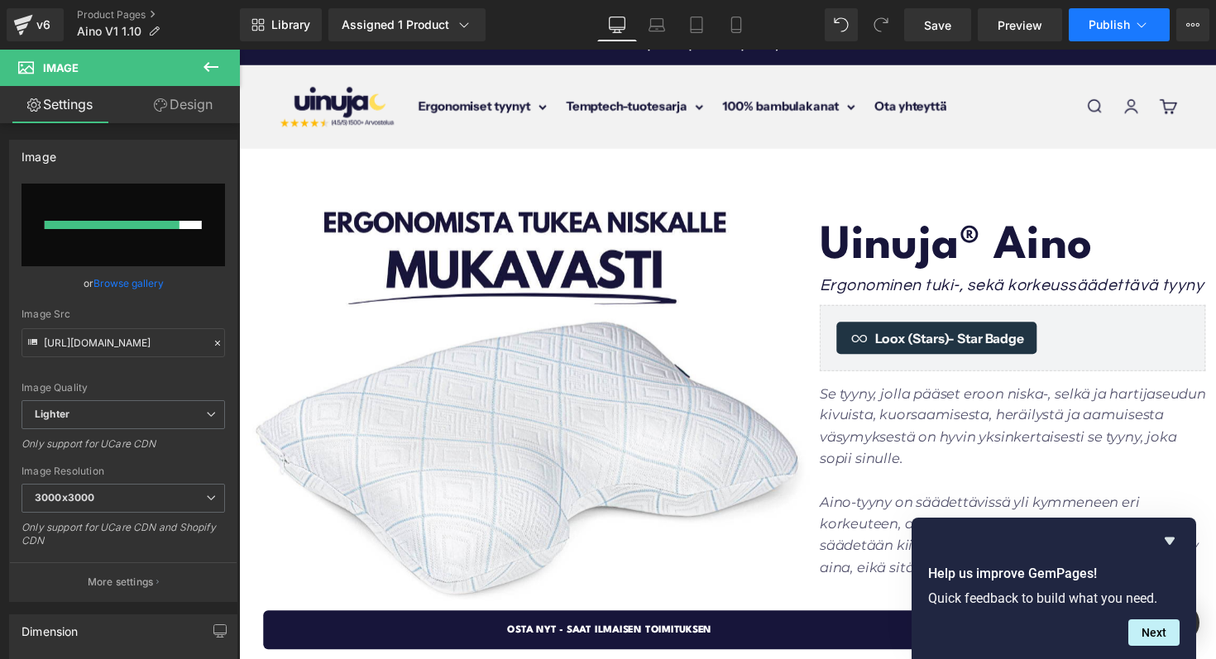
click at [1076, 20] on button "Publish" at bounding box center [1119, 24] width 101 height 33
click at [928, 29] on span "Save" at bounding box center [937, 25] width 27 height 17
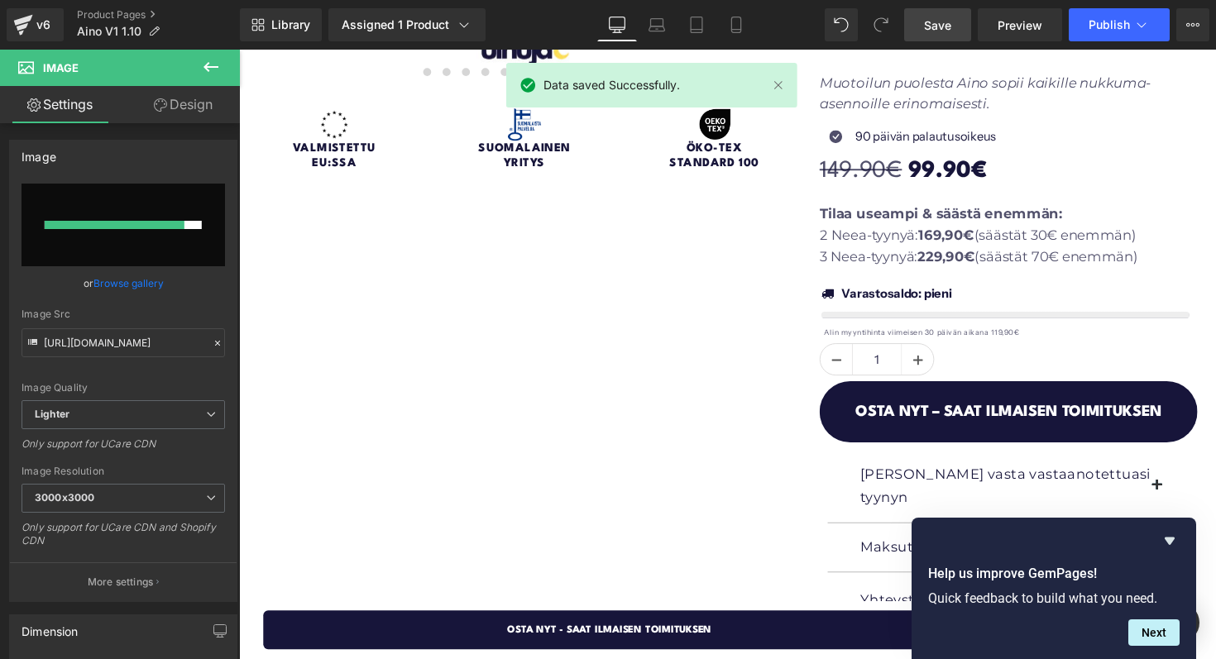
scroll to position [580, 0]
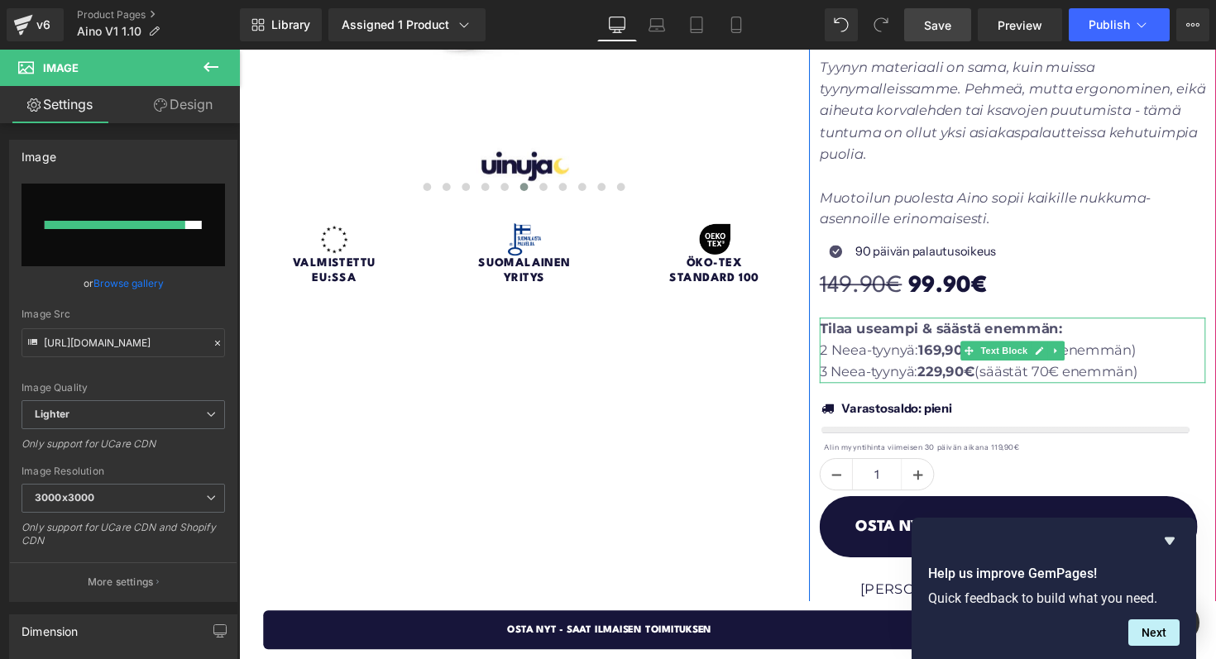
click at [930, 366] on p "2 Neea-tyynyä: 169,90€ (säästät 30€ enemmän)" at bounding box center [1031, 358] width 395 height 22
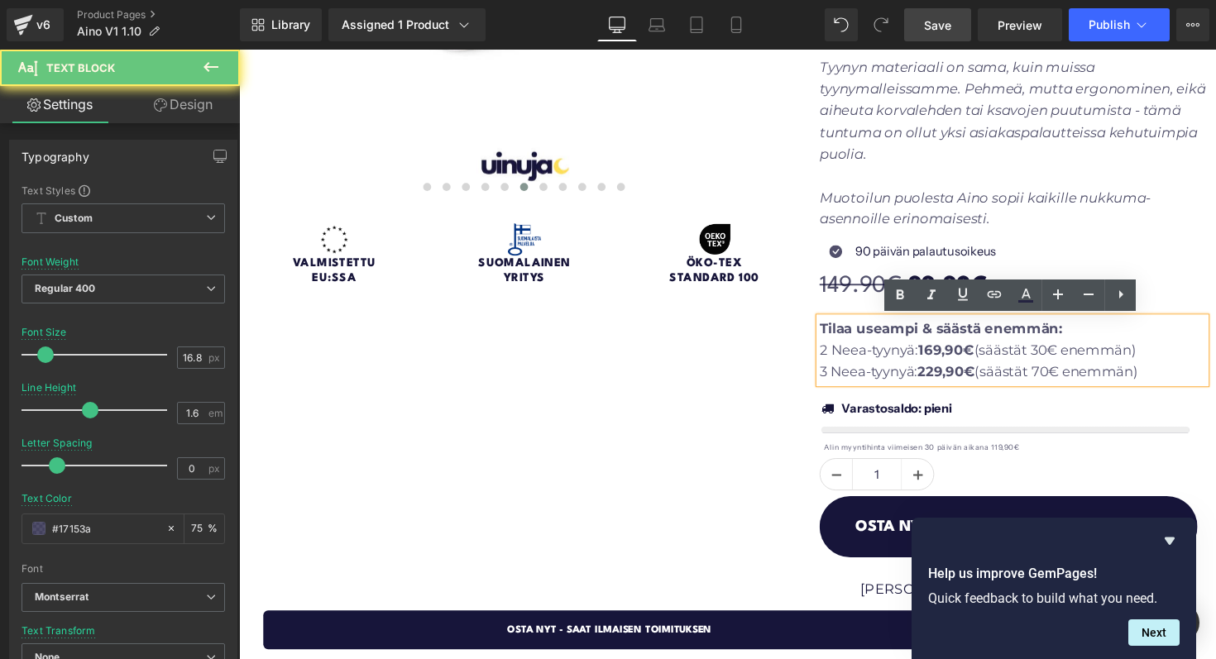
click at [867, 361] on p "2 Neea-tyynyä: 169,90€ (säästät 30€ enemmän)" at bounding box center [1031, 358] width 395 height 22
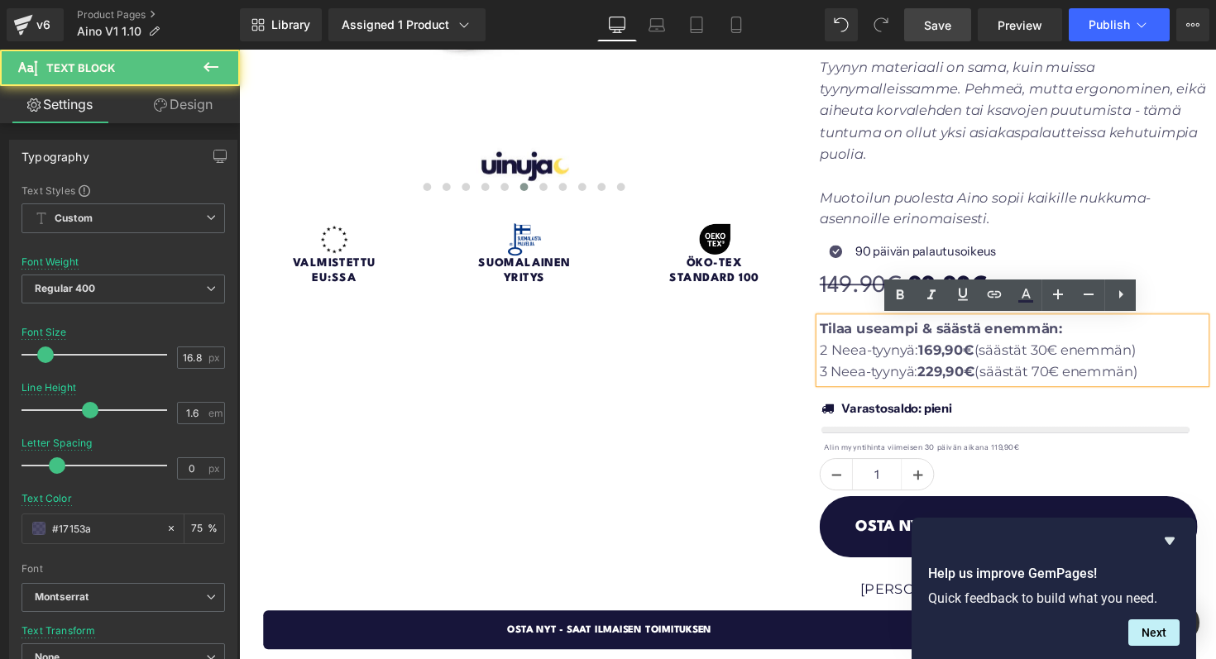
click at [846, 357] on p "2 Neea-tyynyä: 169,90€ (säästät 30€ enemmän)" at bounding box center [1031, 358] width 395 height 22
click at [891, 359] on p "2 Neea-tyynyä: 169,90€ (säästät 30€ enemmän)" at bounding box center [1031, 358] width 395 height 22
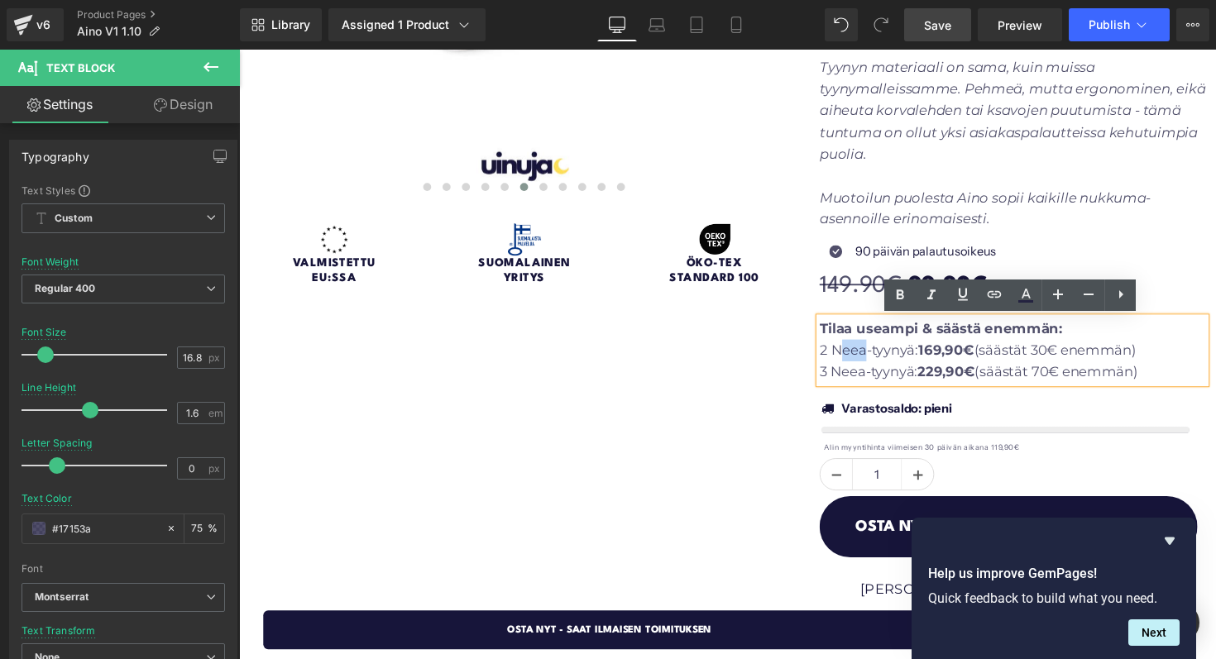
drag, startPoint x: 878, startPoint y: 357, endPoint x: 851, endPoint y: 357, distance: 26.5
click at [851, 357] on p "2 Neea-tyynyä: 169,90€ (säästät 30€ enemmän)" at bounding box center [1031, 358] width 395 height 22
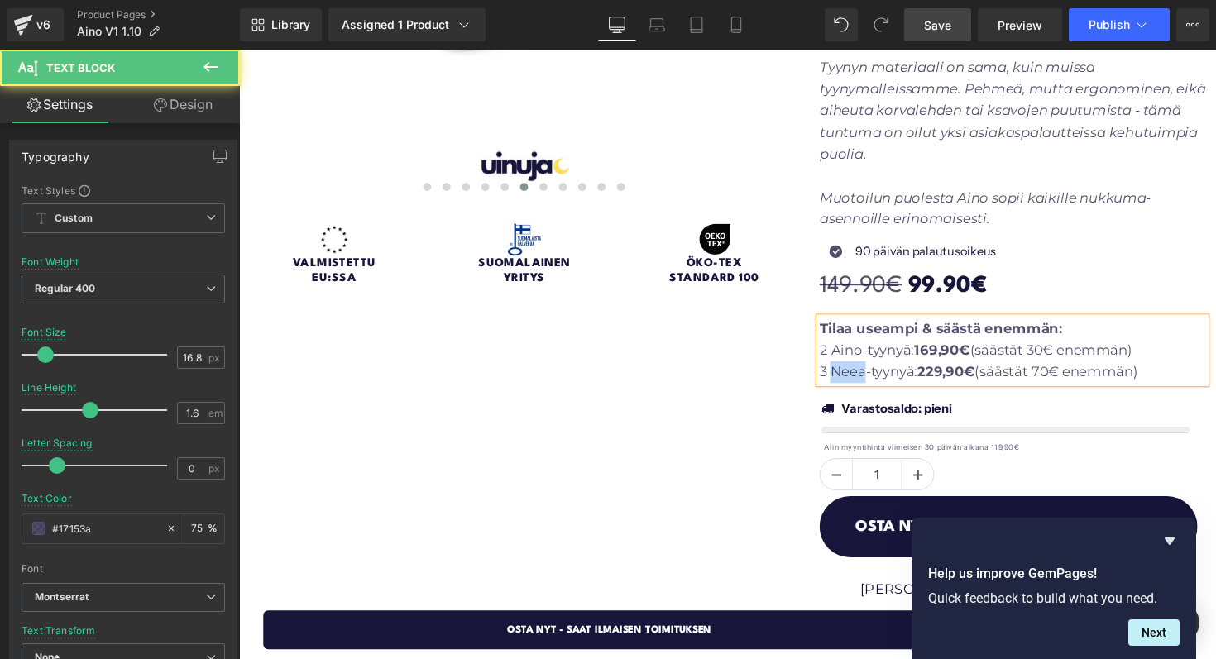
drag, startPoint x: 880, startPoint y: 385, endPoint x: 849, endPoint y: 385, distance: 31.4
click at [849, 385] on p "3 Neea-tyynyä: 229,90€ (säästät 70€ enemmän)" at bounding box center [1031, 380] width 395 height 22
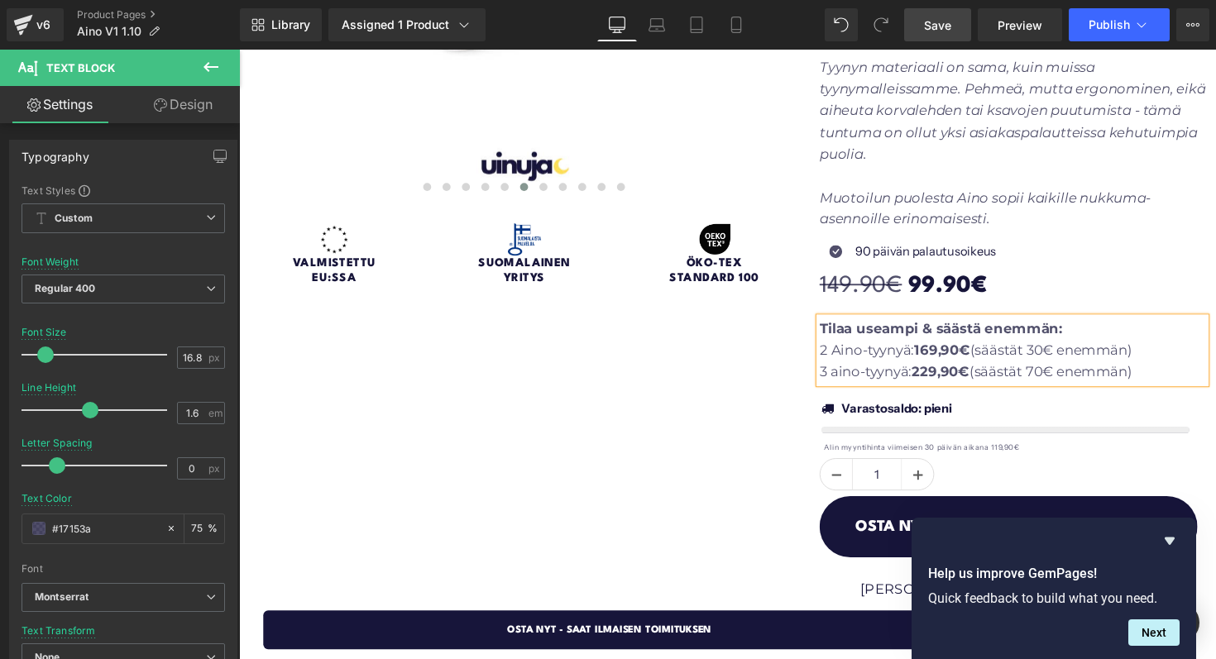
click at [854, 381] on p "3 aino-tyynyä: 229,90€ (säästät 70€ enemmän)" at bounding box center [1031, 380] width 395 height 22
click at [949, 356] on strong "169,90€" at bounding box center [958, 357] width 57 height 17
click at [951, 385] on strong "229,90€" at bounding box center [959, 379] width 59 height 17
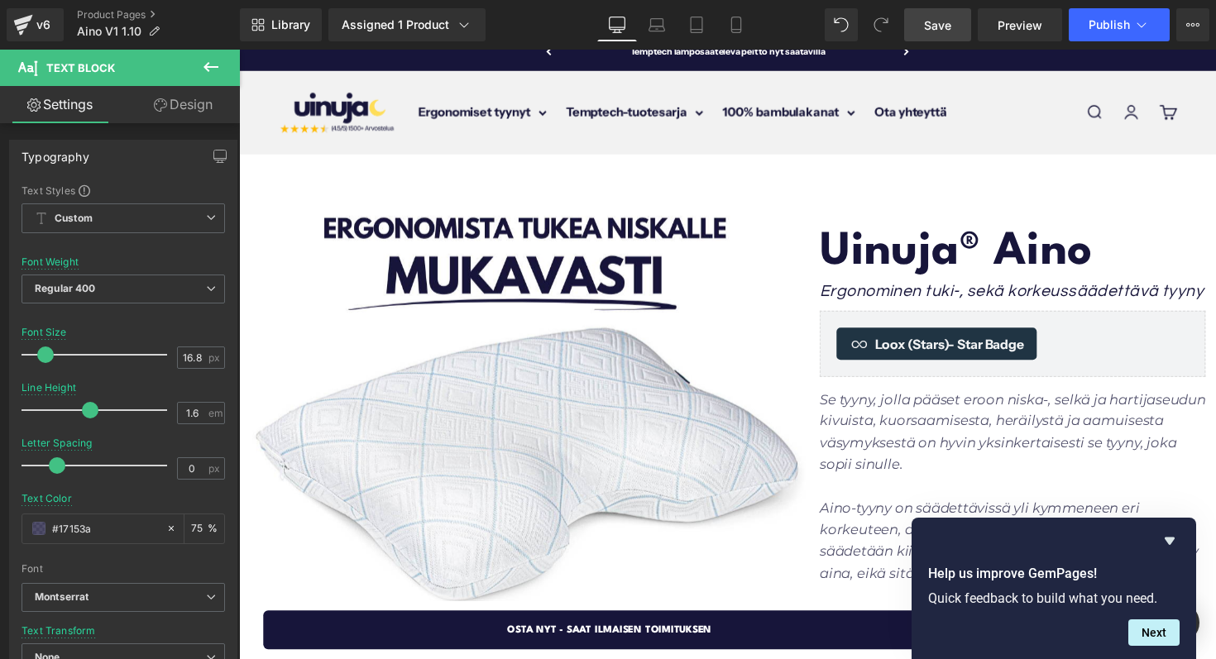
scroll to position [101, 0]
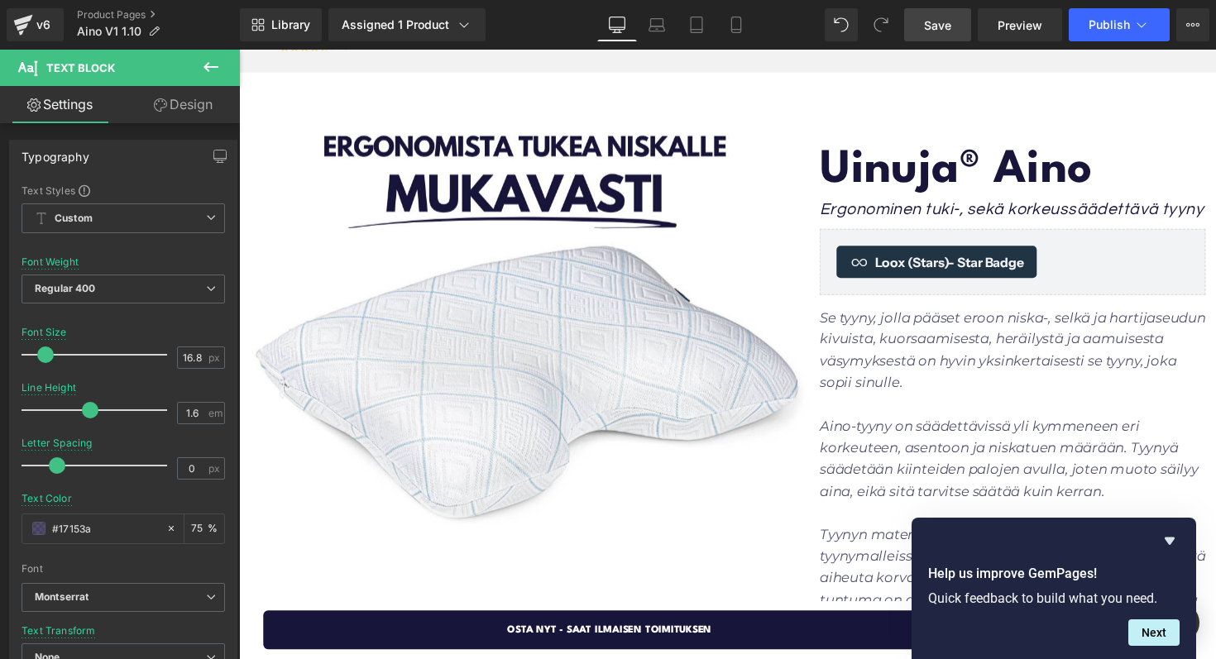
drag, startPoint x: 940, startPoint y: 32, endPoint x: 222, endPoint y: 89, distance: 721.0
click at [940, 32] on span "Save" at bounding box center [937, 25] width 27 height 17
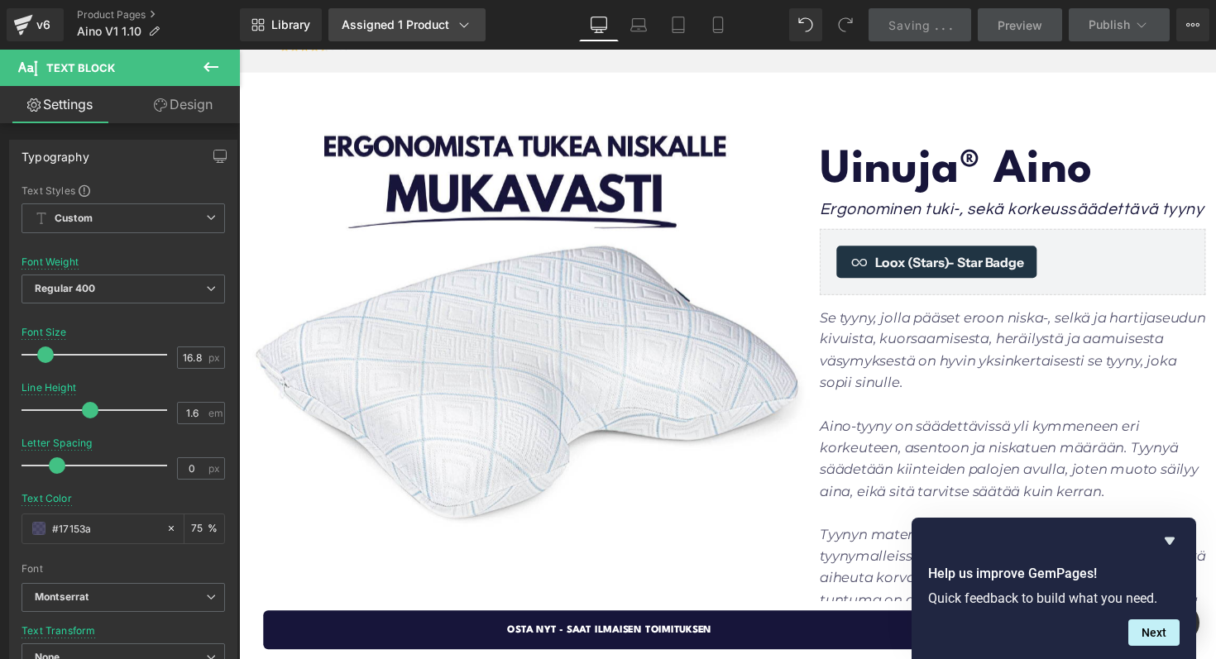
click at [434, 28] on div "Assigned 1 Product" at bounding box center [407, 25] width 131 height 17
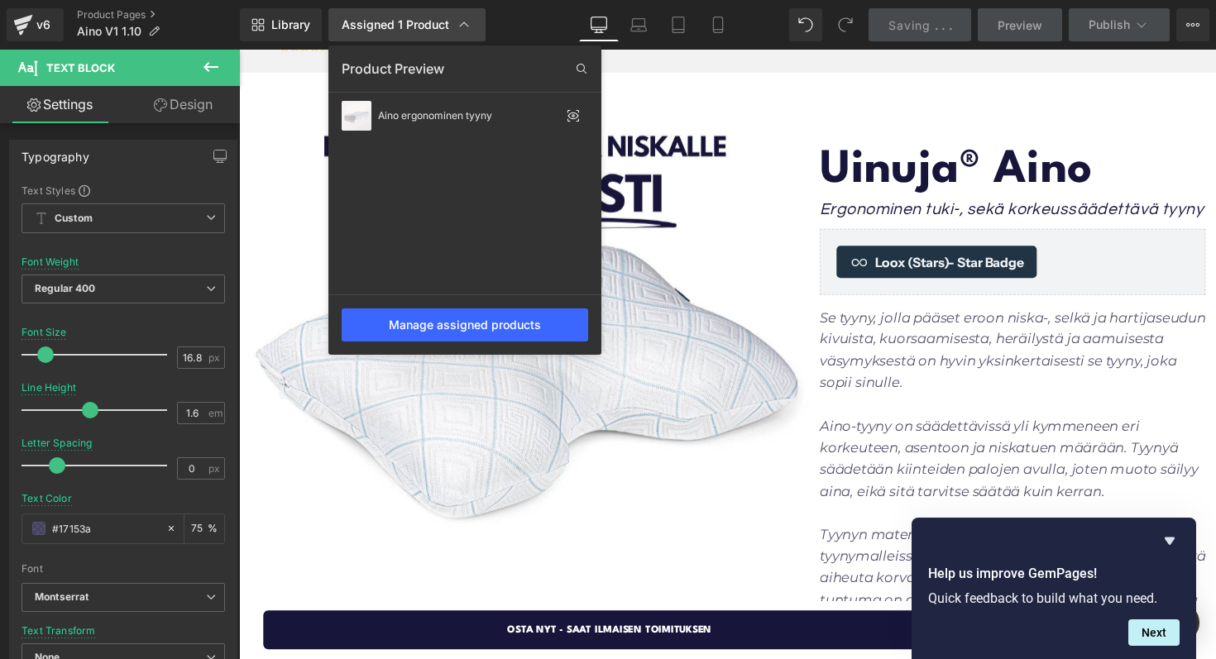
click at [434, 28] on div "Assigned 1 Product" at bounding box center [407, 25] width 131 height 17
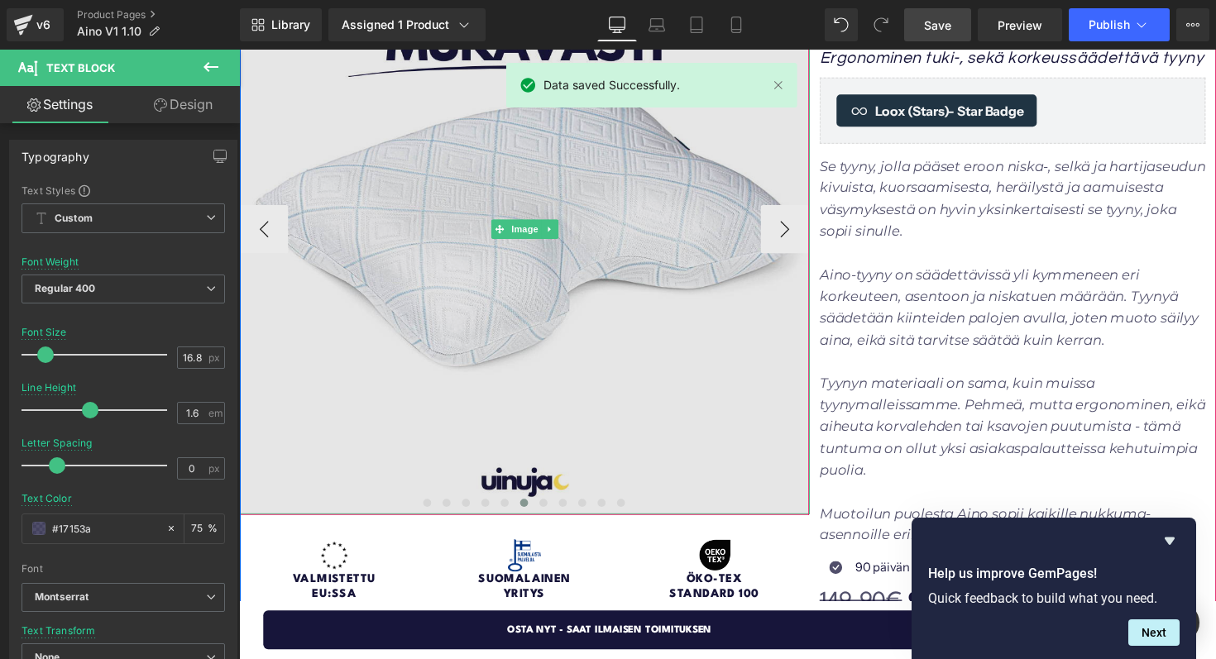
scroll to position [0, 0]
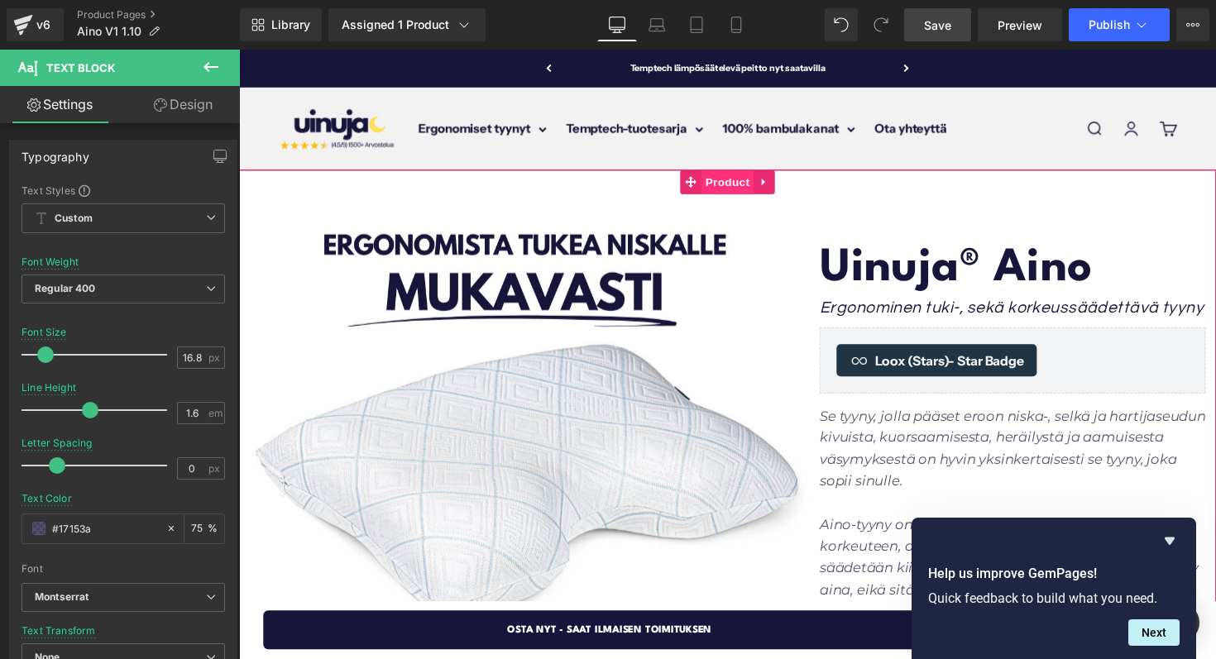
click at [725, 181] on span "Product" at bounding box center [740, 185] width 54 height 25
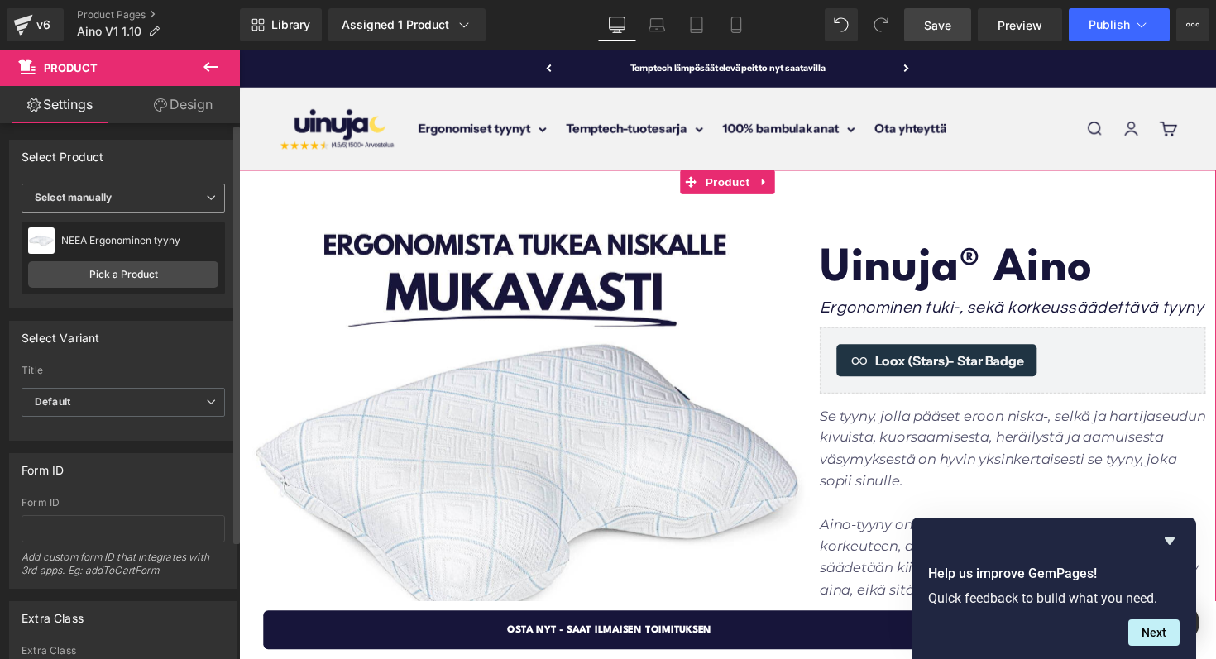
click at [145, 202] on span "Select manually" at bounding box center [123, 198] width 203 height 29
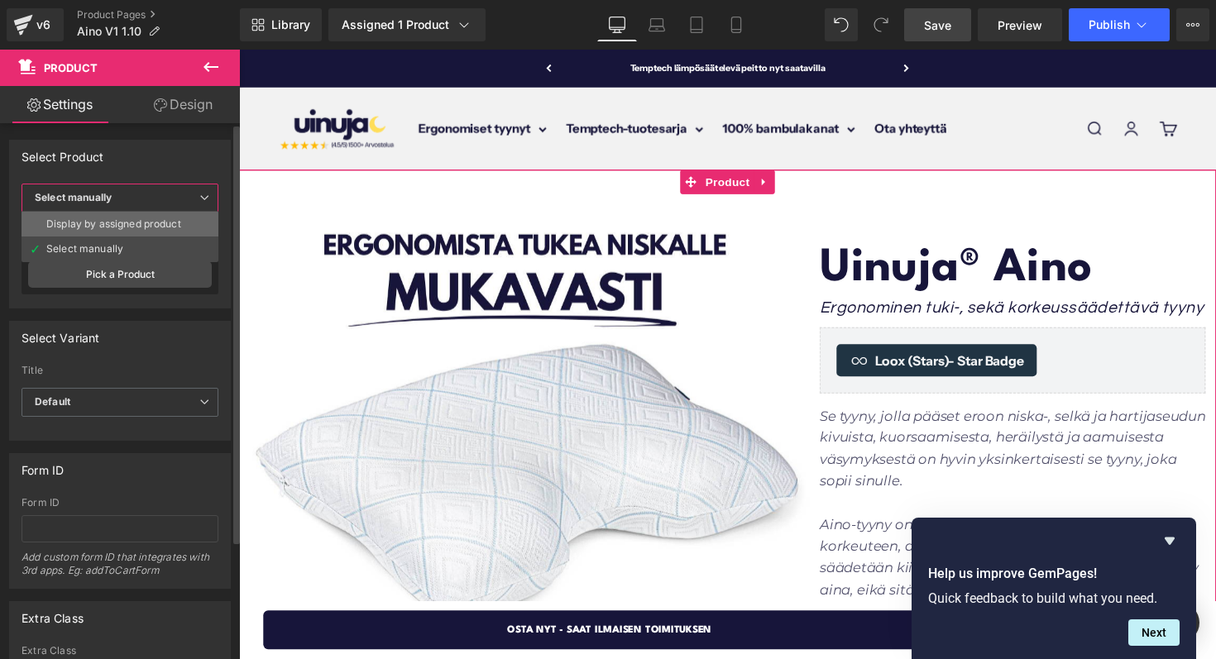
click at [132, 226] on div "Display by assigned product" at bounding box center [113, 224] width 135 height 12
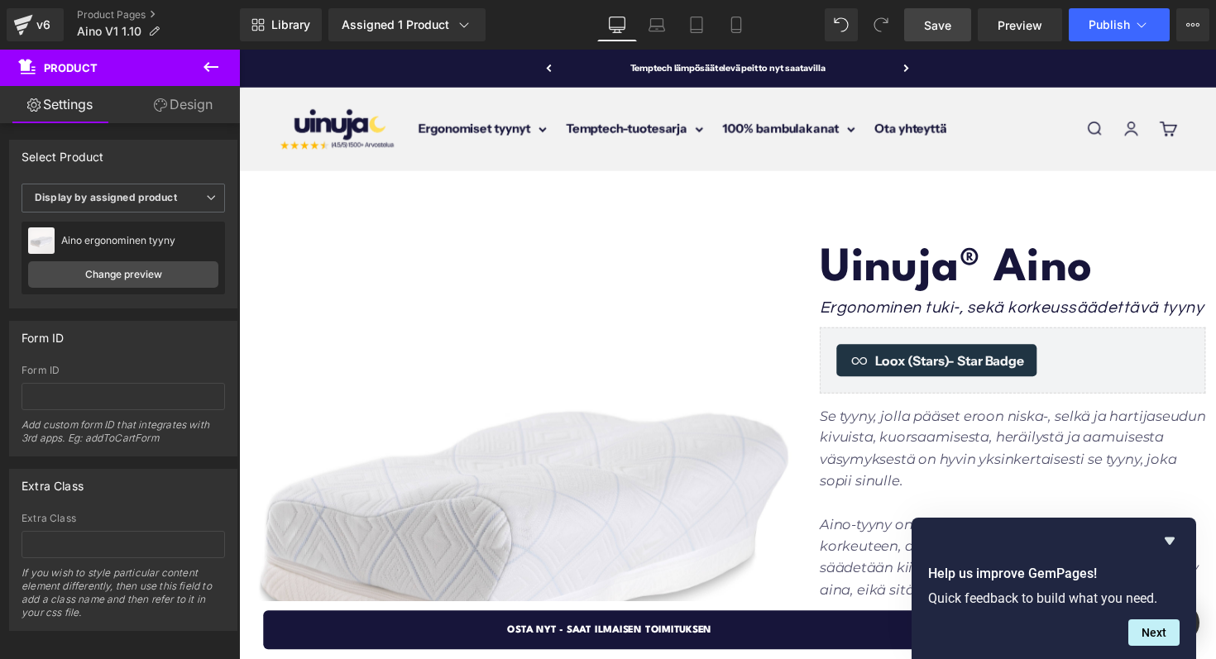
click at [945, 31] on span "Save" at bounding box center [937, 25] width 27 height 17
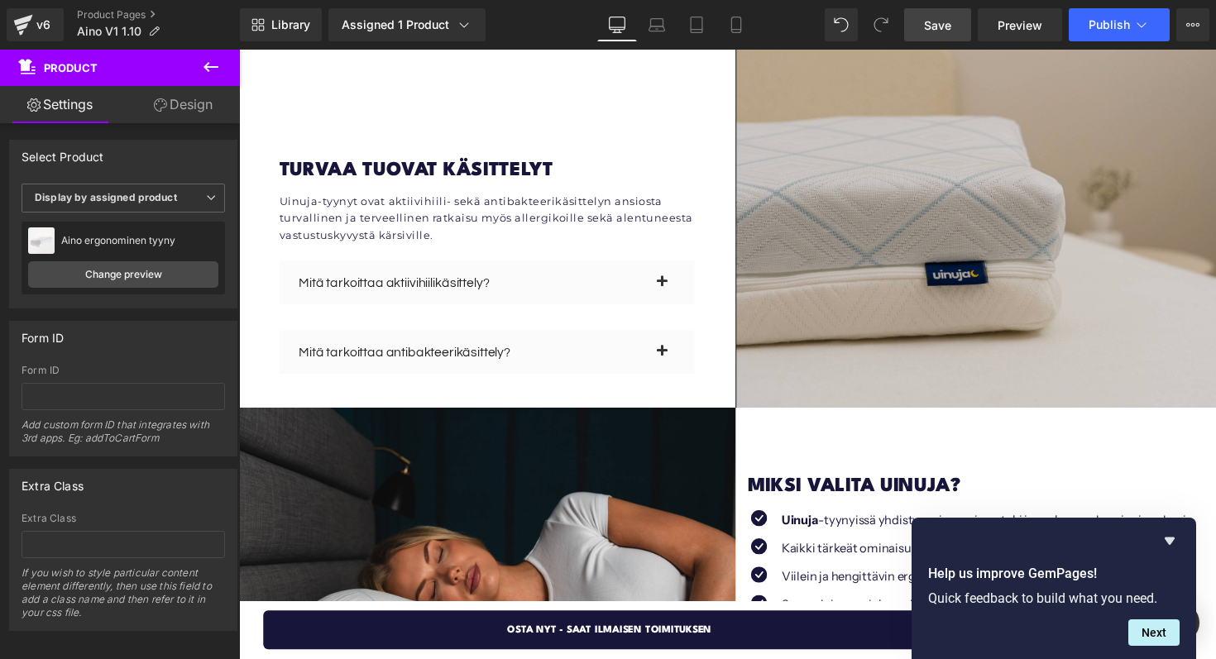
scroll to position [3653, 0]
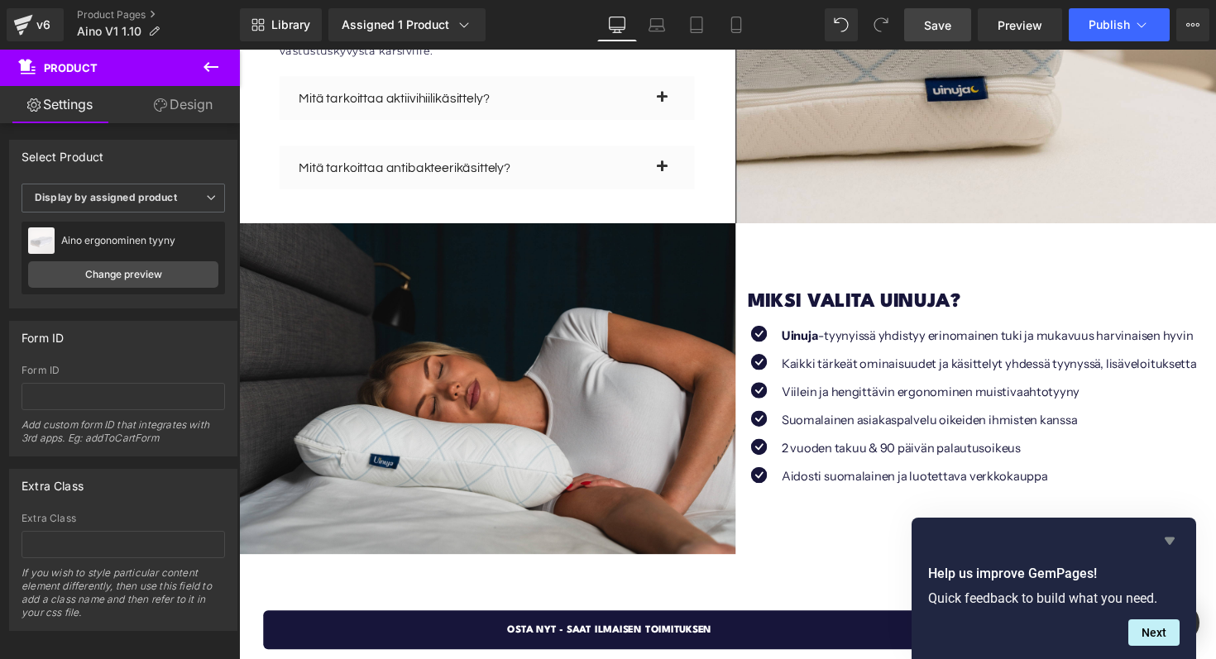
click at [1166, 534] on icon "Hide survey" at bounding box center [1170, 541] width 20 height 20
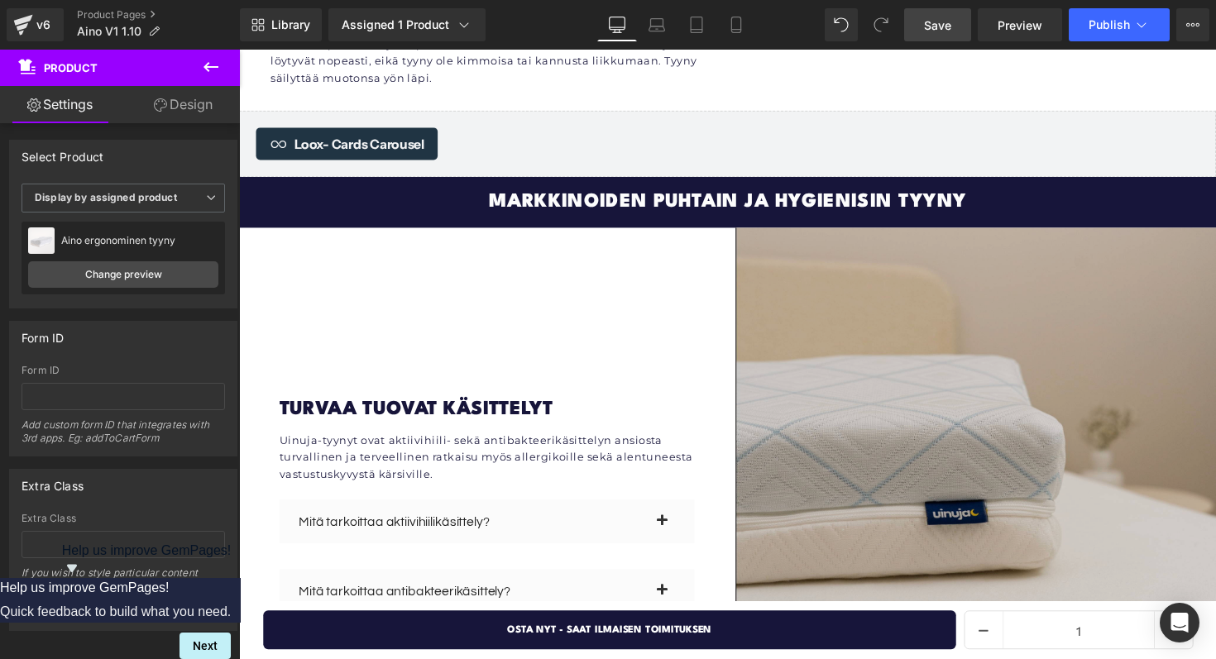
scroll to position [3210, 0]
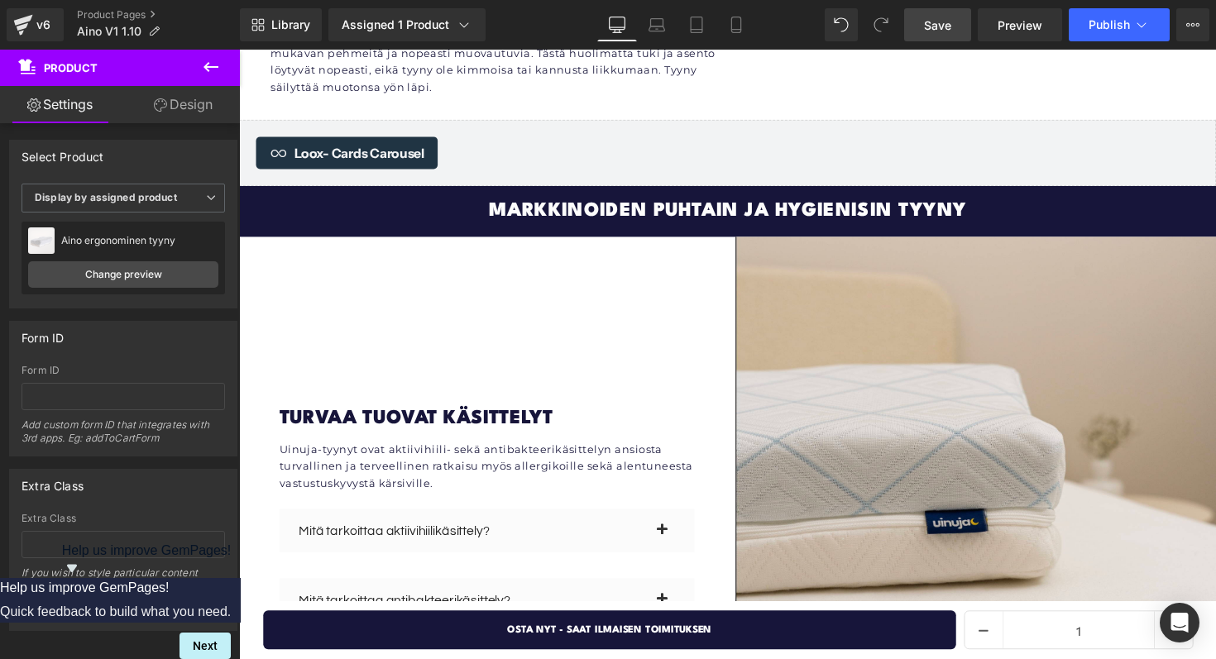
click at [569, 294] on div "turvaa tuovat käsittelyt Heading Uinuja-tyynyt ovat aktiivihiili- sekä antibakt…" at bounding box center [511, 456] width 486 height 429
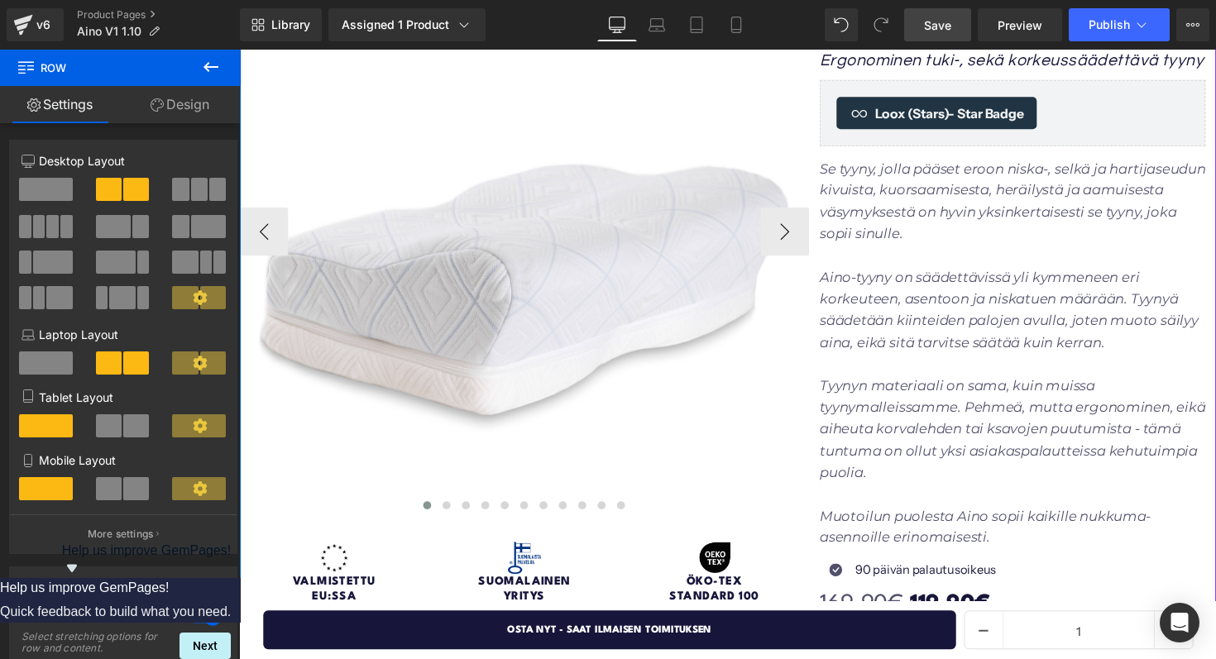
scroll to position [0, 0]
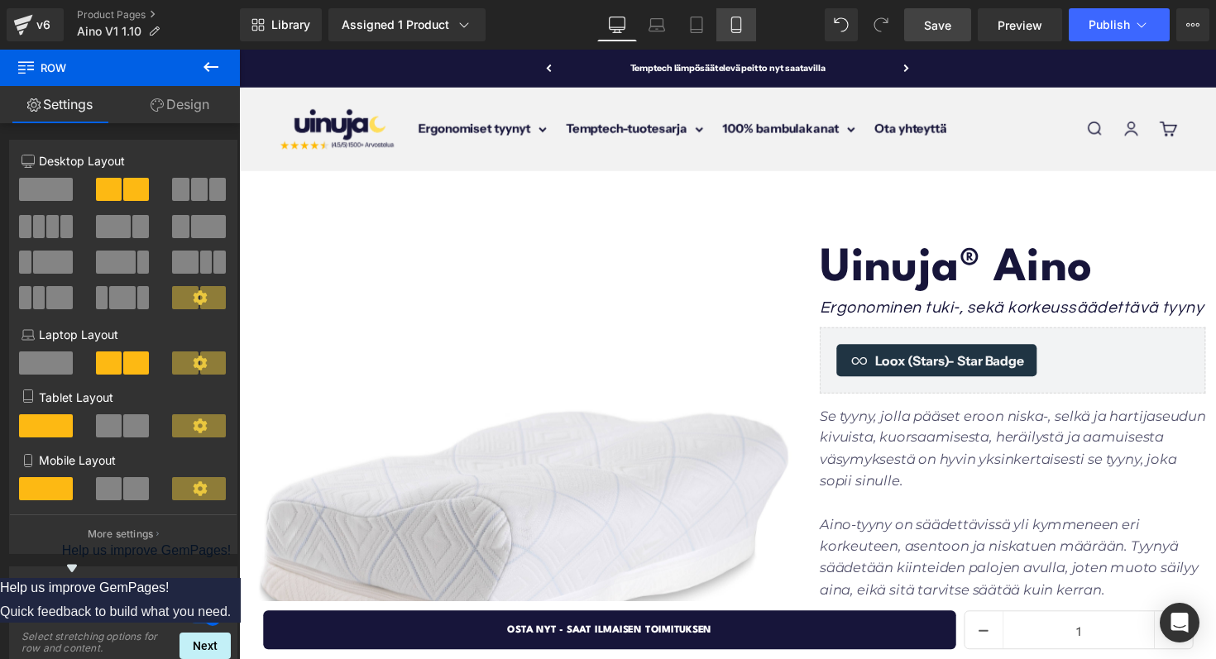
click at [724, 18] on link "Mobile" at bounding box center [736, 24] width 40 height 33
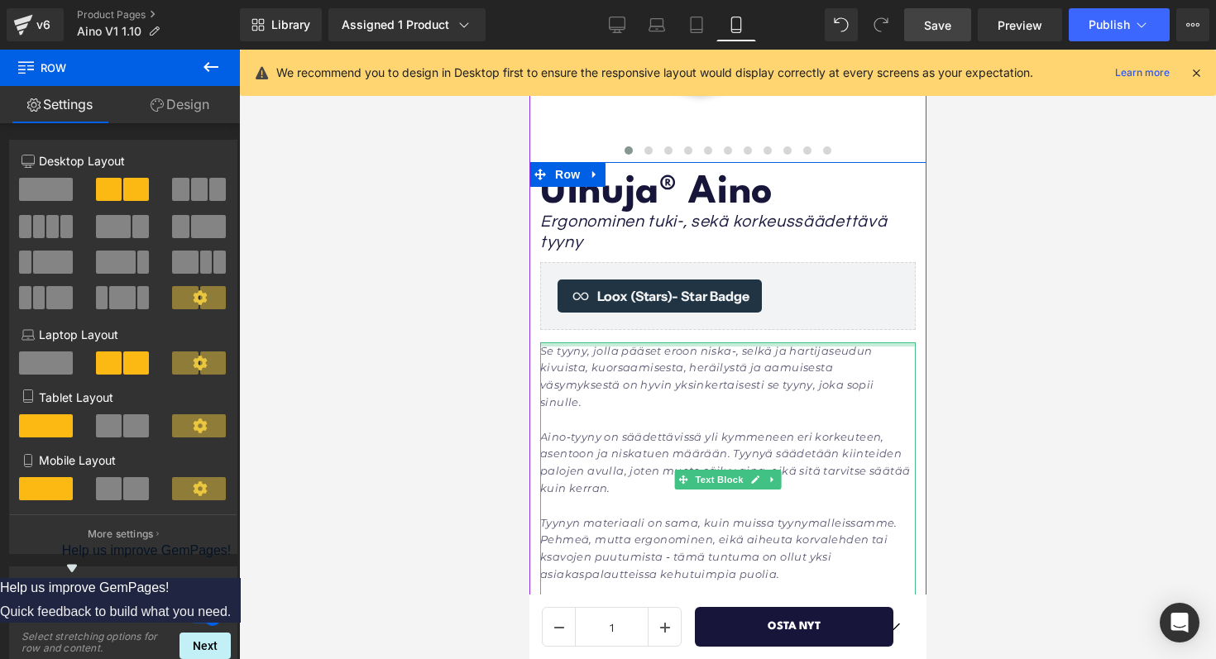
scroll to position [441, 0]
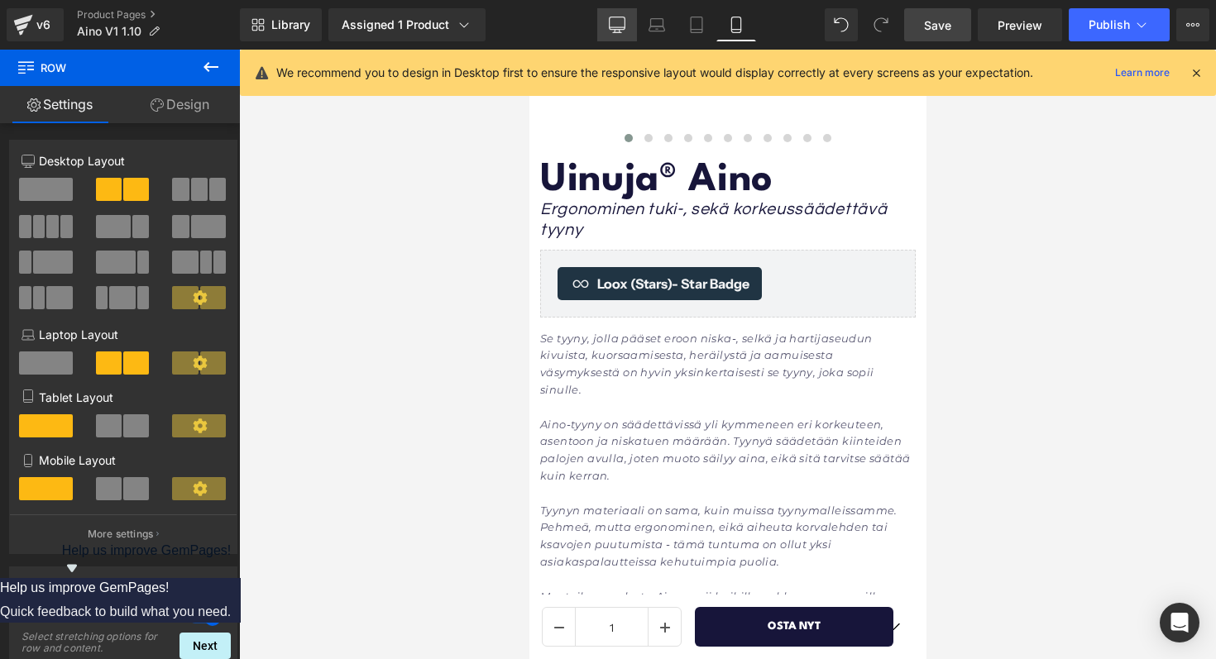
click at [618, 31] on icon at bounding box center [617, 25] width 17 height 17
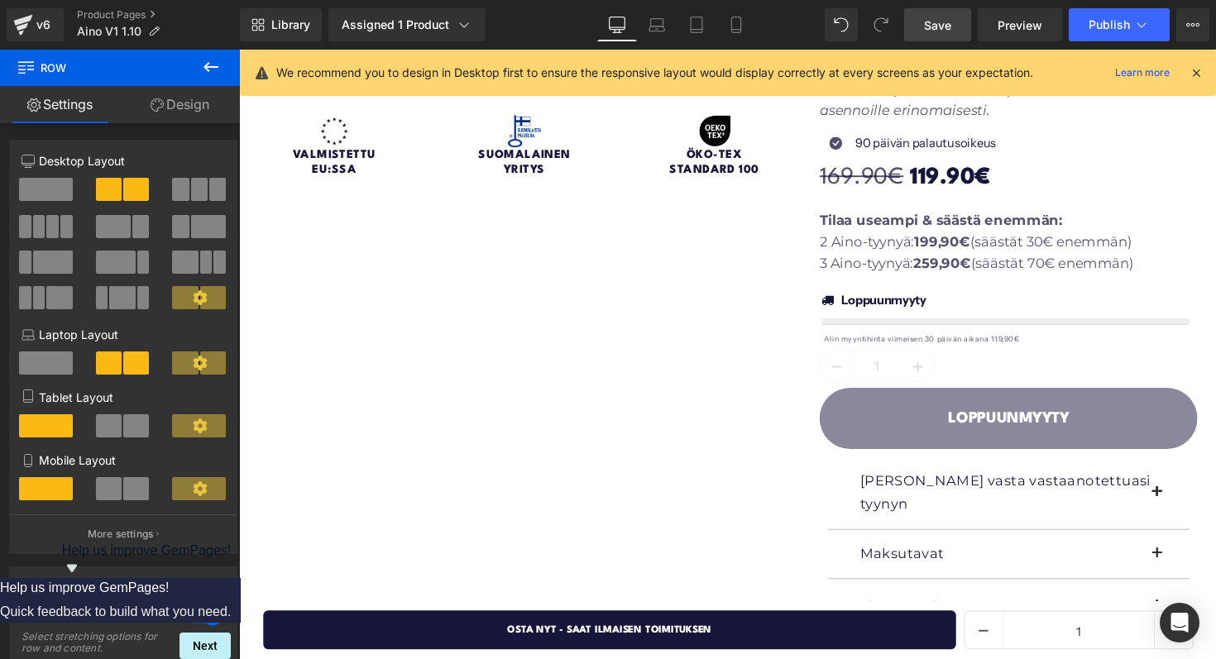
scroll to position [689, 0]
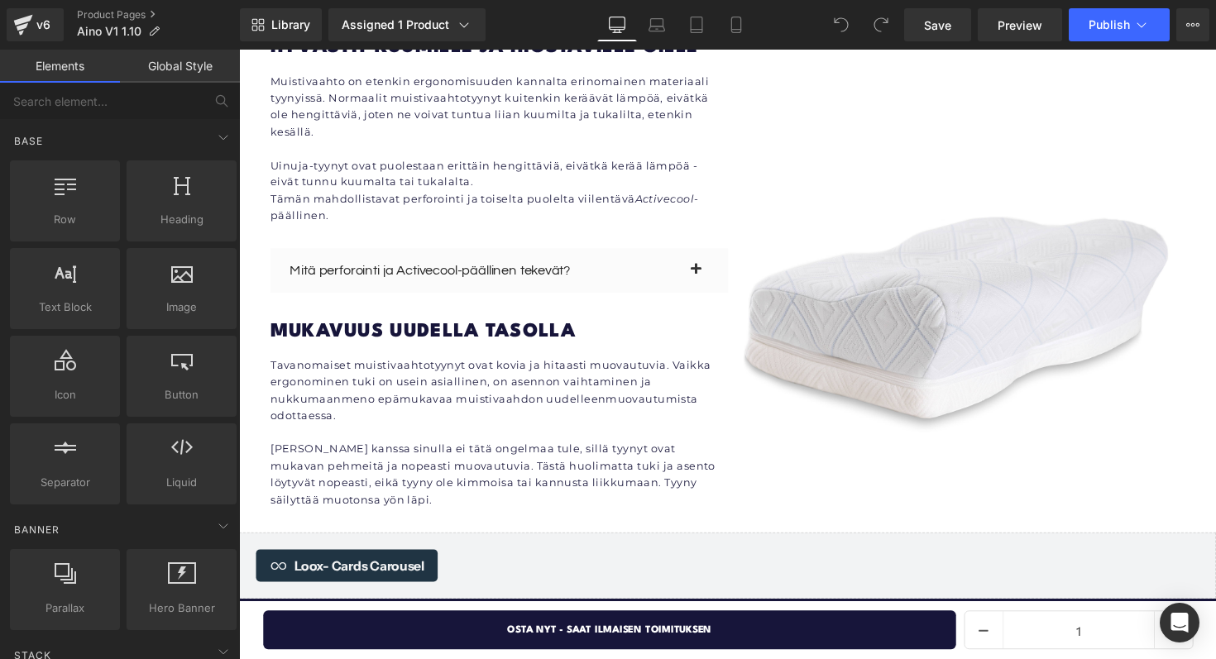
scroll to position [2786, 0]
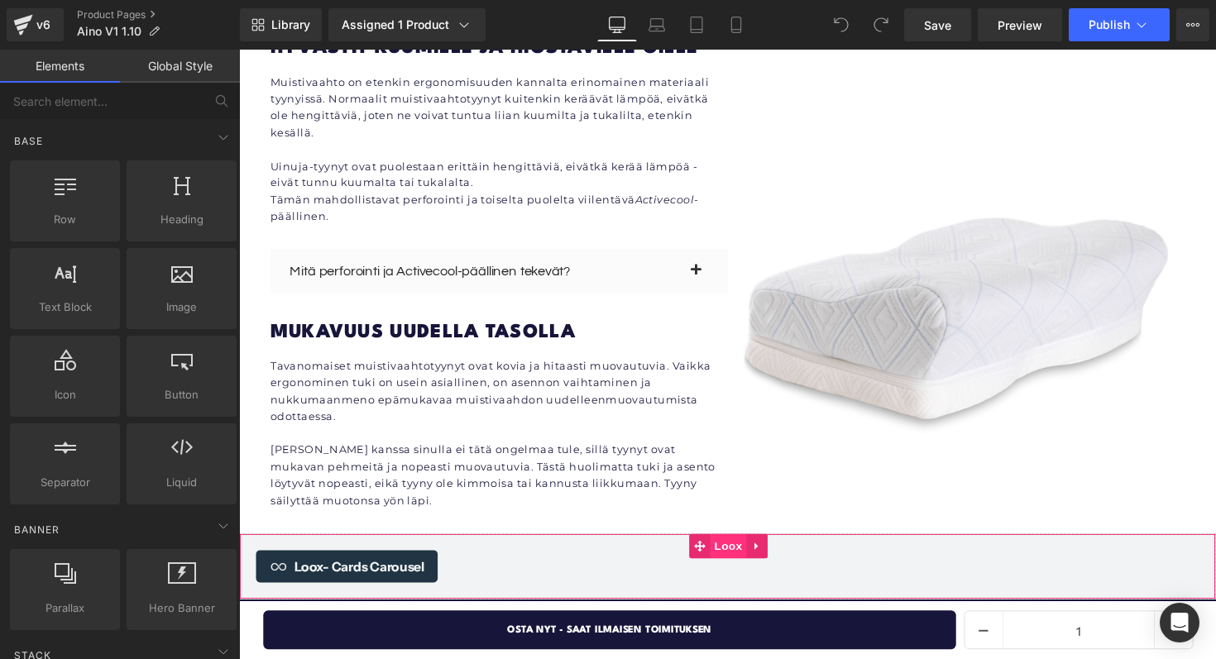
click at [733, 546] on span "Loox" at bounding box center [740, 558] width 37 height 25
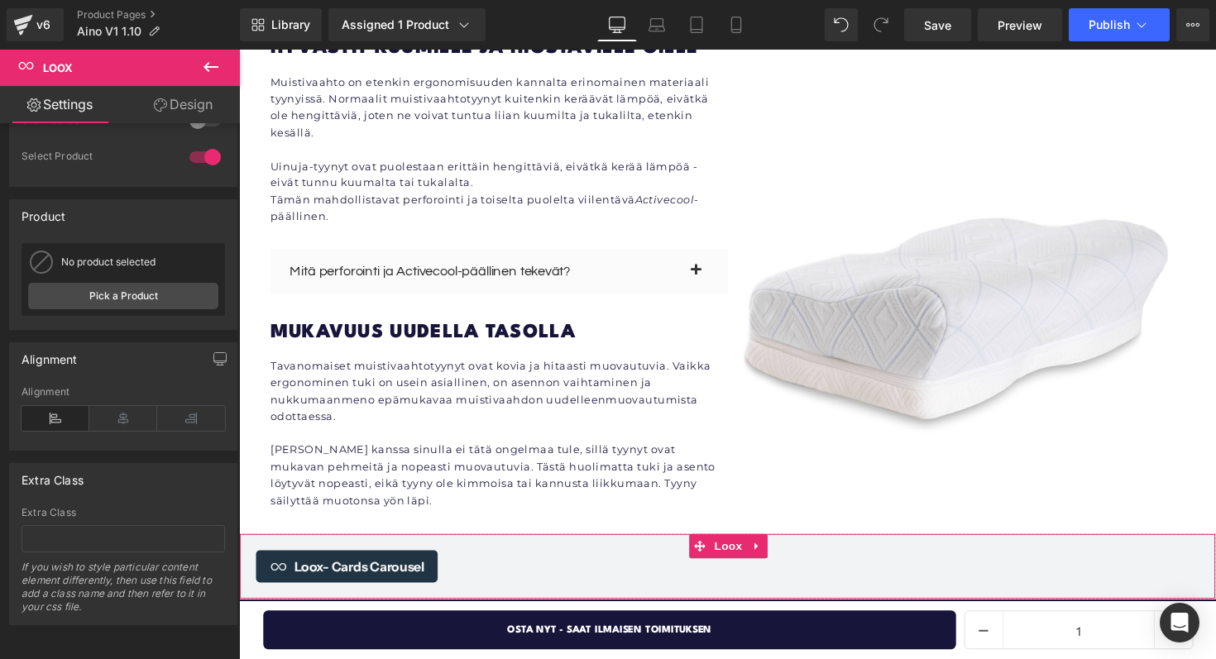
scroll to position [0, 0]
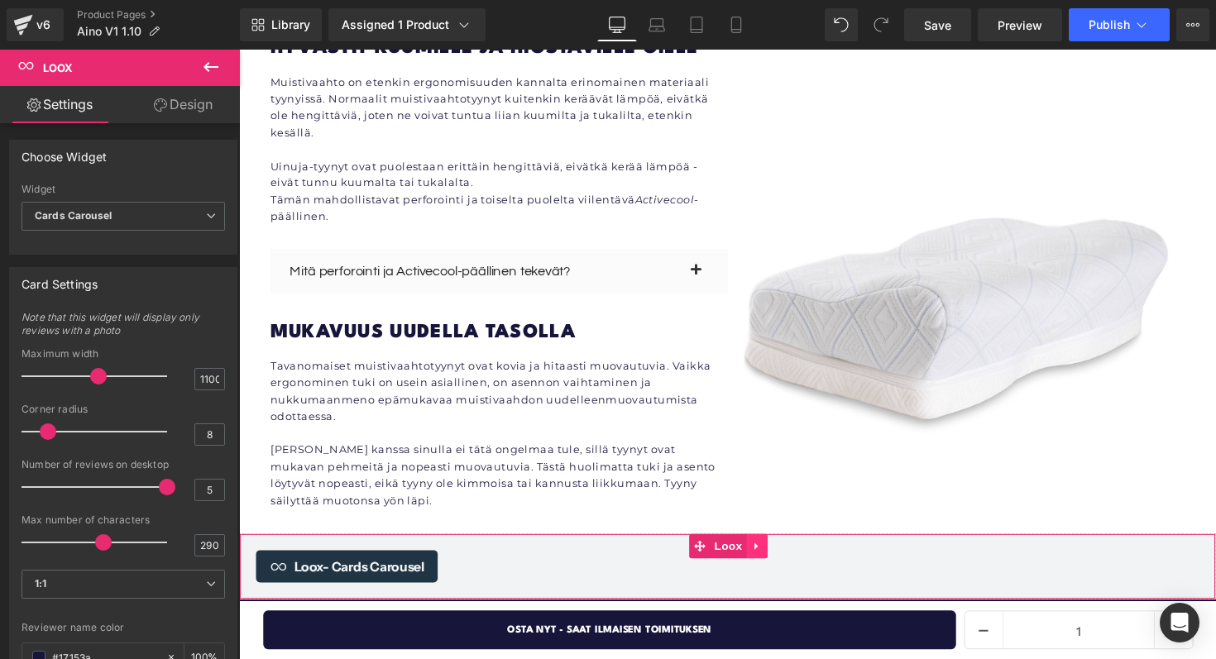
click at [770, 555] on icon at bounding box center [768, 558] width 3 height 7
click at [783, 552] on icon at bounding box center [780, 558] width 12 height 12
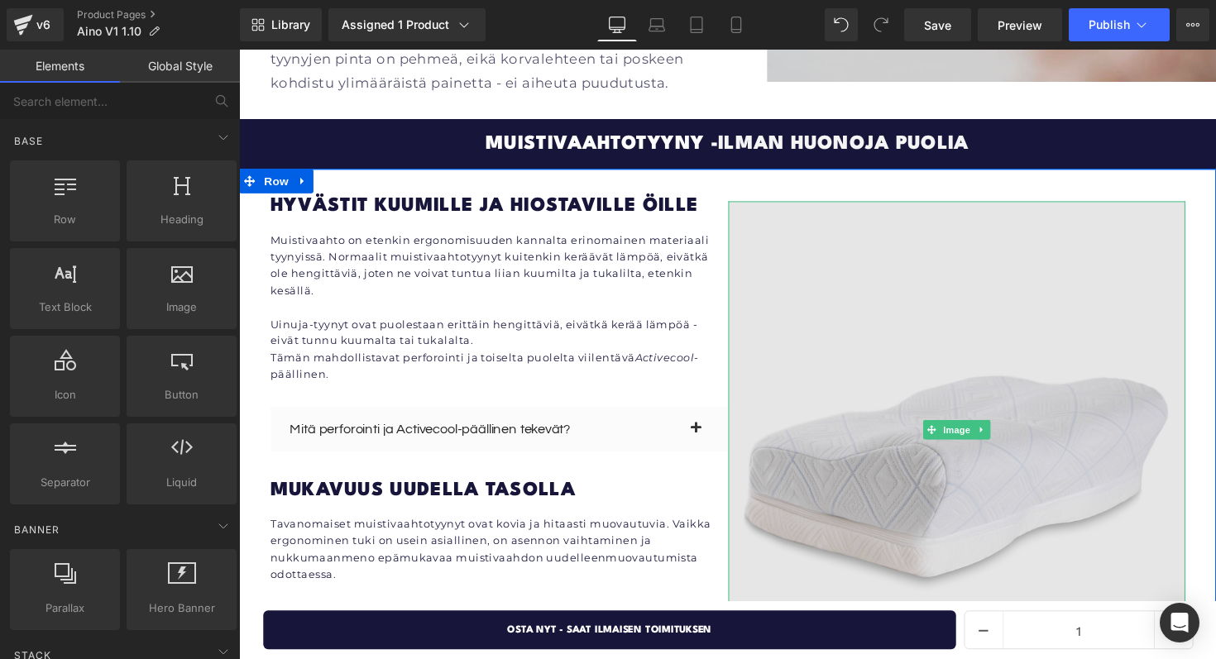
scroll to position [2447, 0]
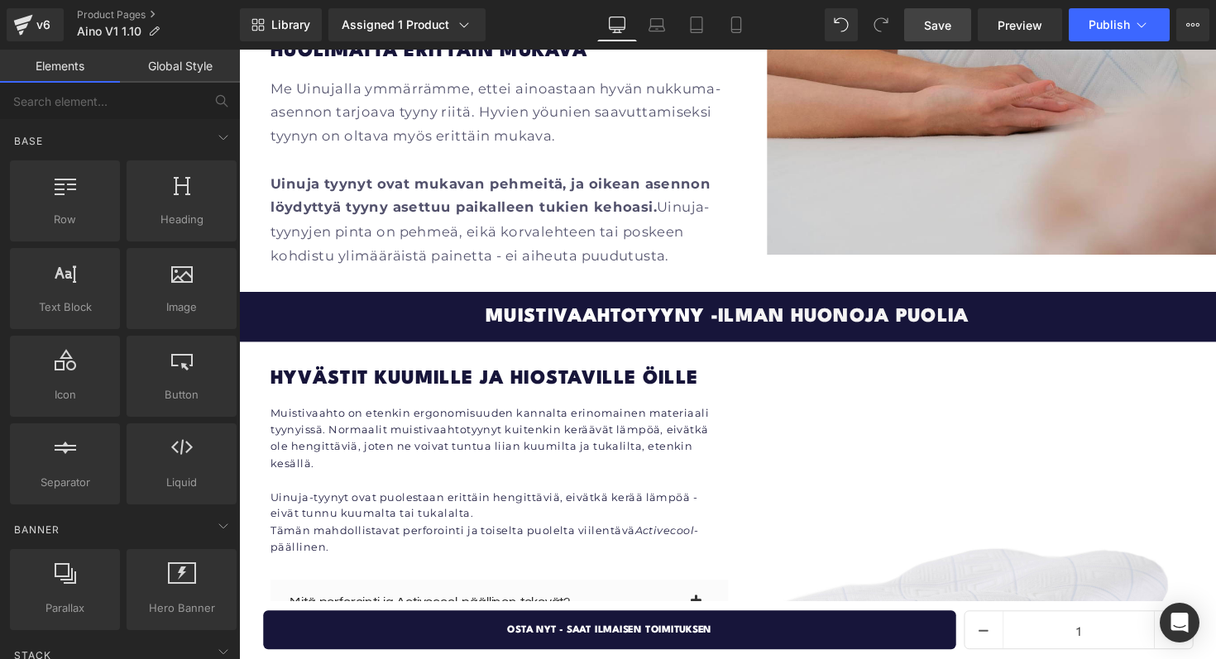
click at [942, 26] on span "Save" at bounding box center [937, 25] width 27 height 17
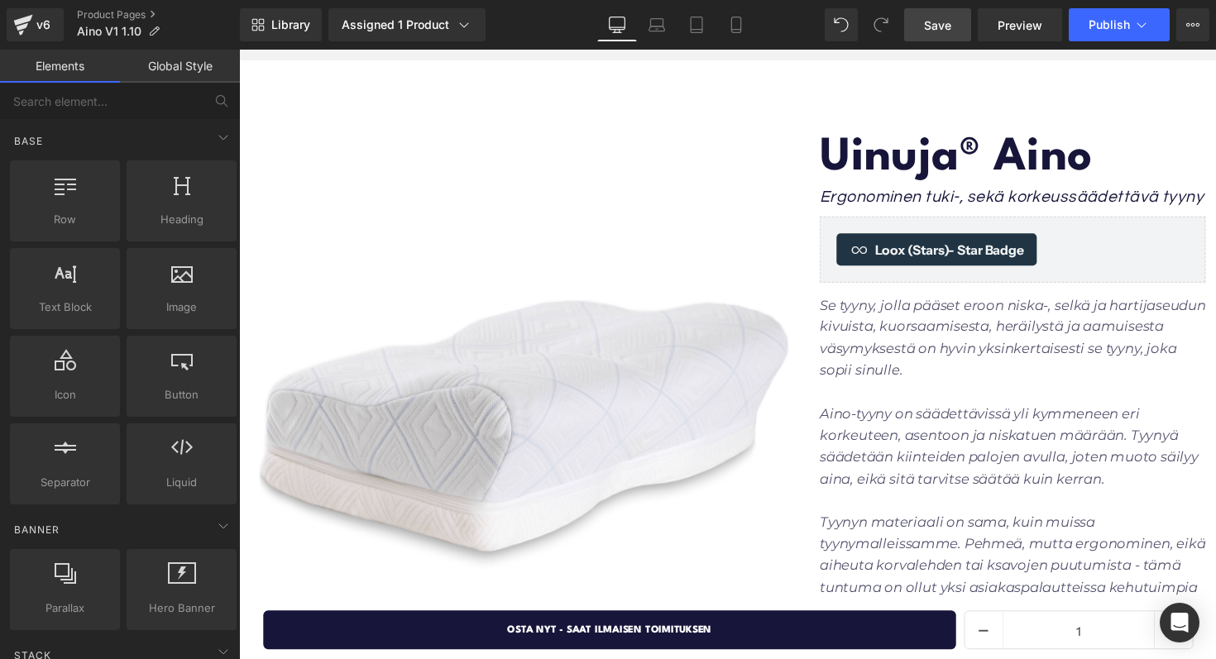
scroll to position [112, 0]
click at [122, 16] on link "Product Pages" at bounding box center [158, 14] width 163 height 13
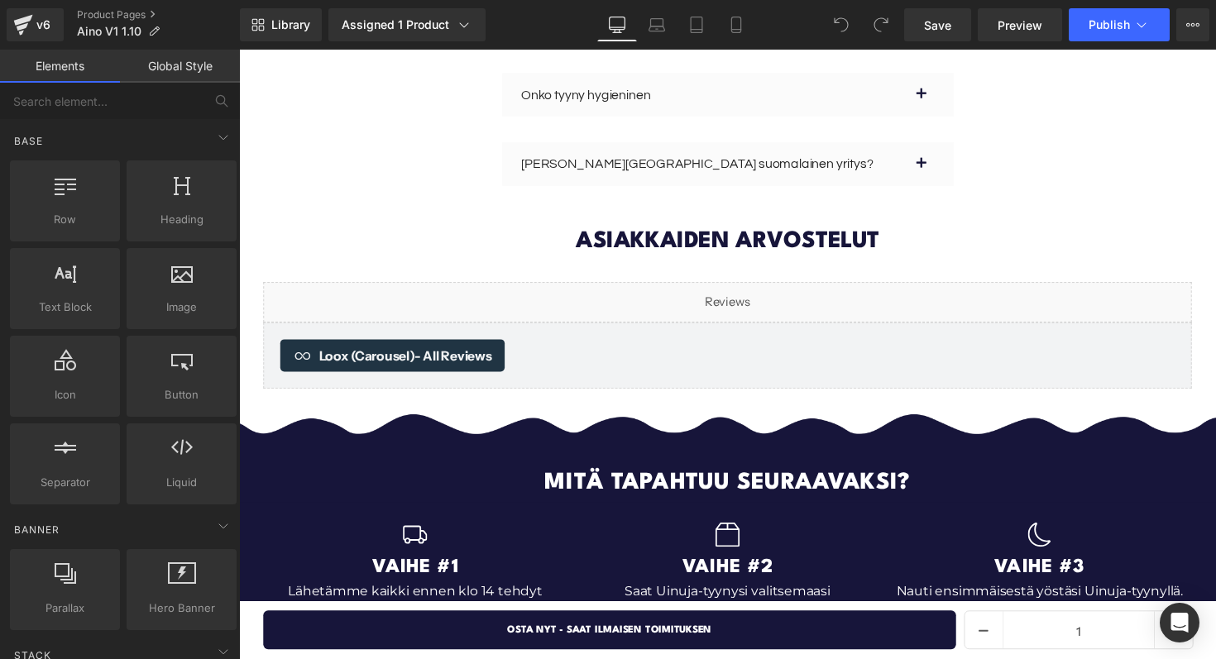
scroll to position [4843, 0]
